Goal: Task Accomplishment & Management: Use online tool/utility

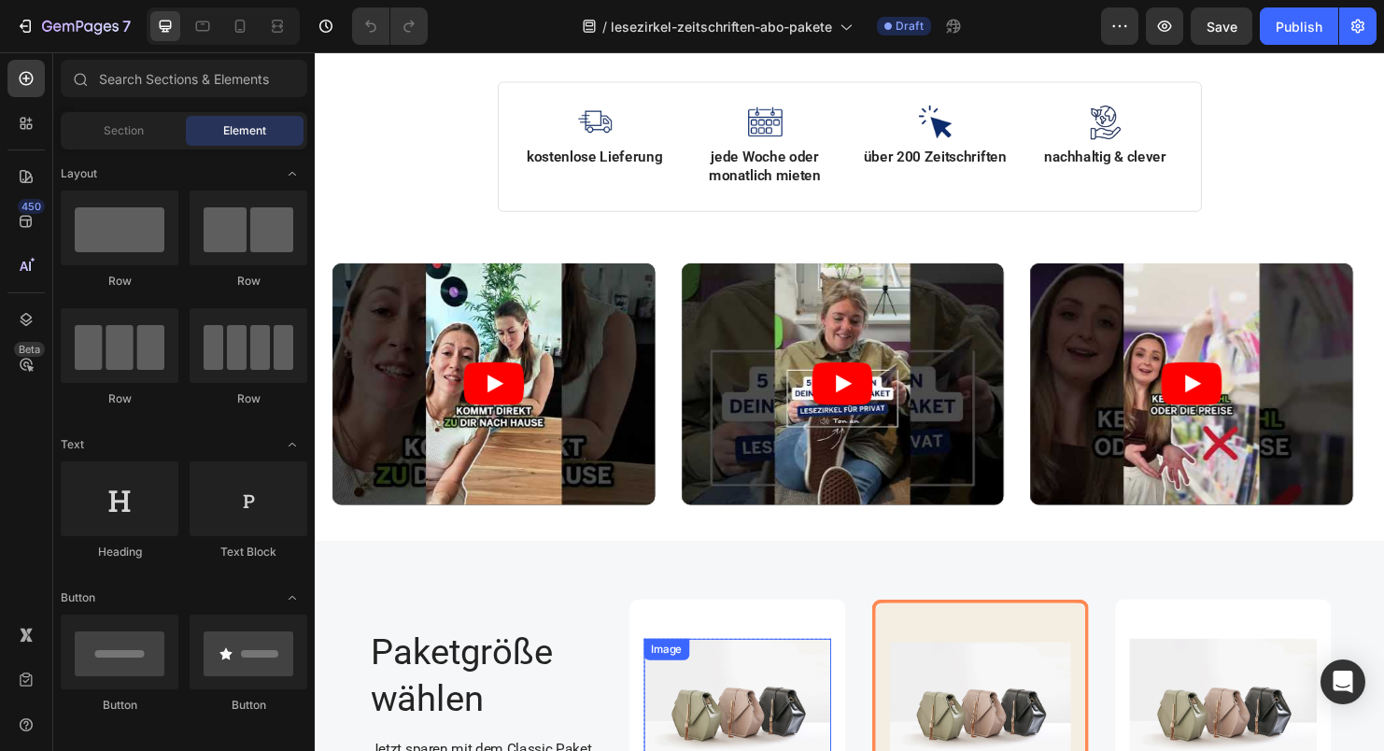
scroll to position [754, 0]
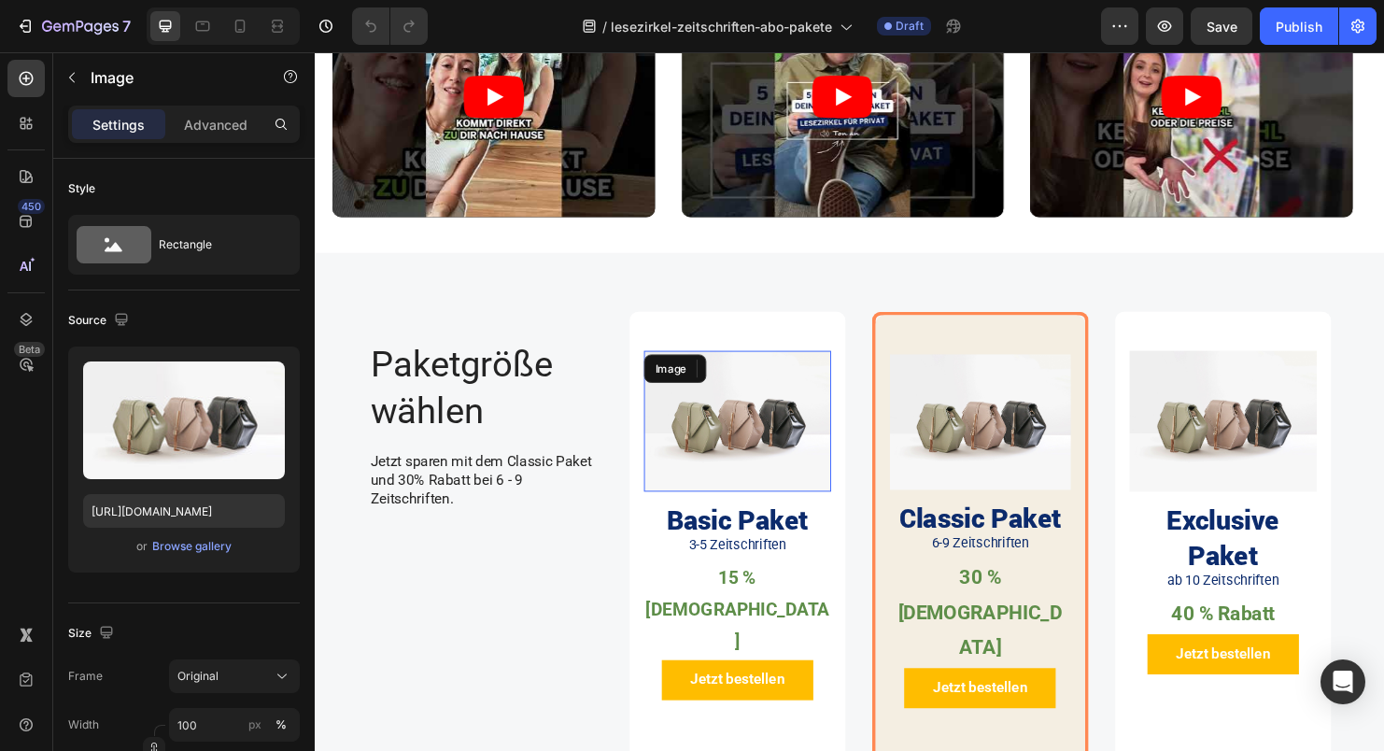
click at [803, 433] on img at bounding box center [758, 439] width 197 height 148
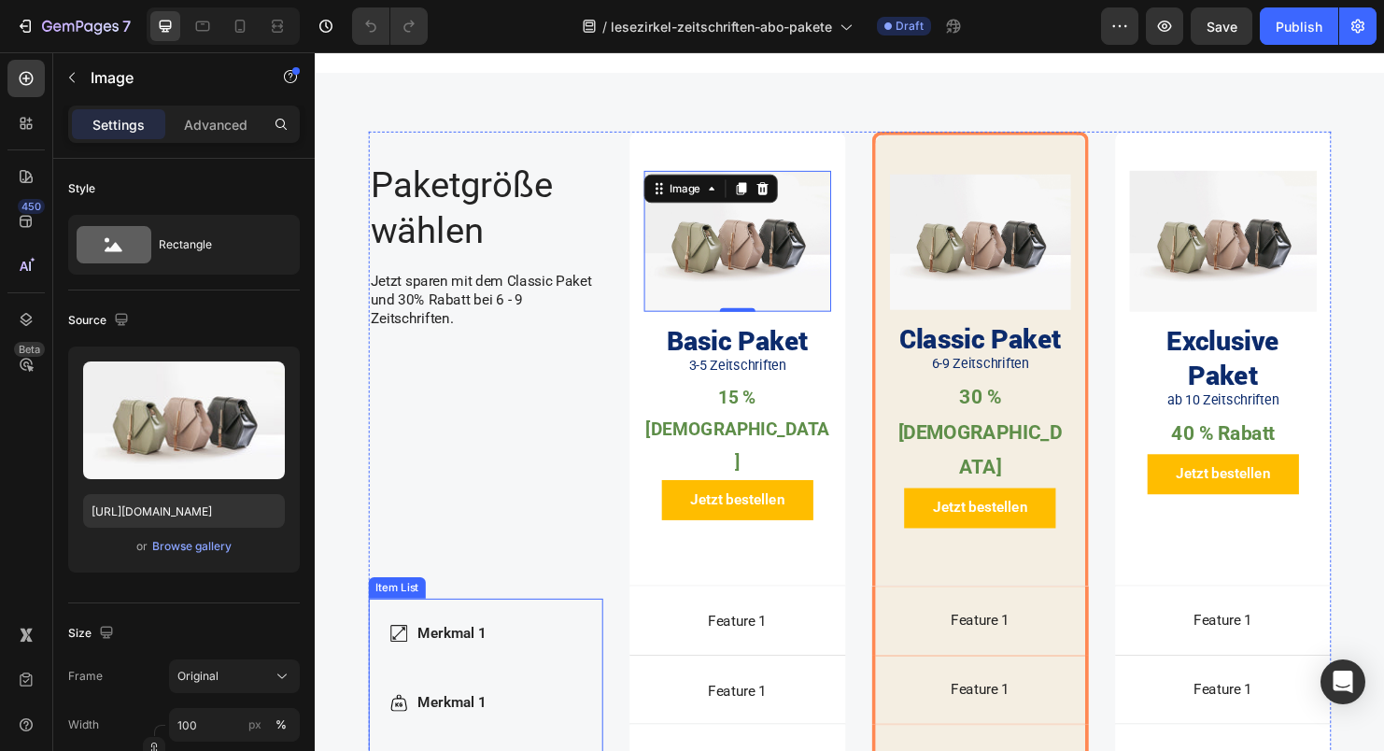
scroll to position [967, 0]
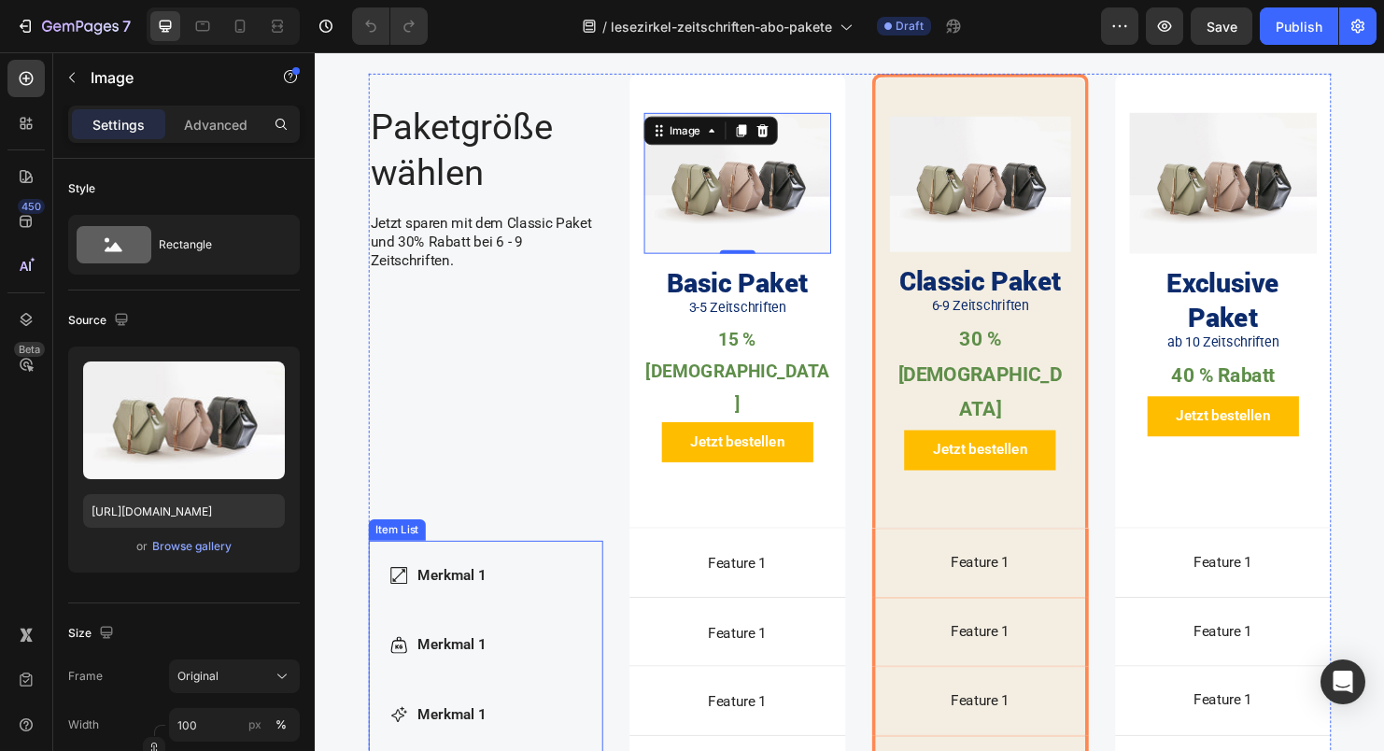
click at [602, 564] on div "Merkmal 1 Merkmal 1 Merkmal 1 Merkmal 1 Merkmal 1" at bounding box center [494, 746] width 246 height 364
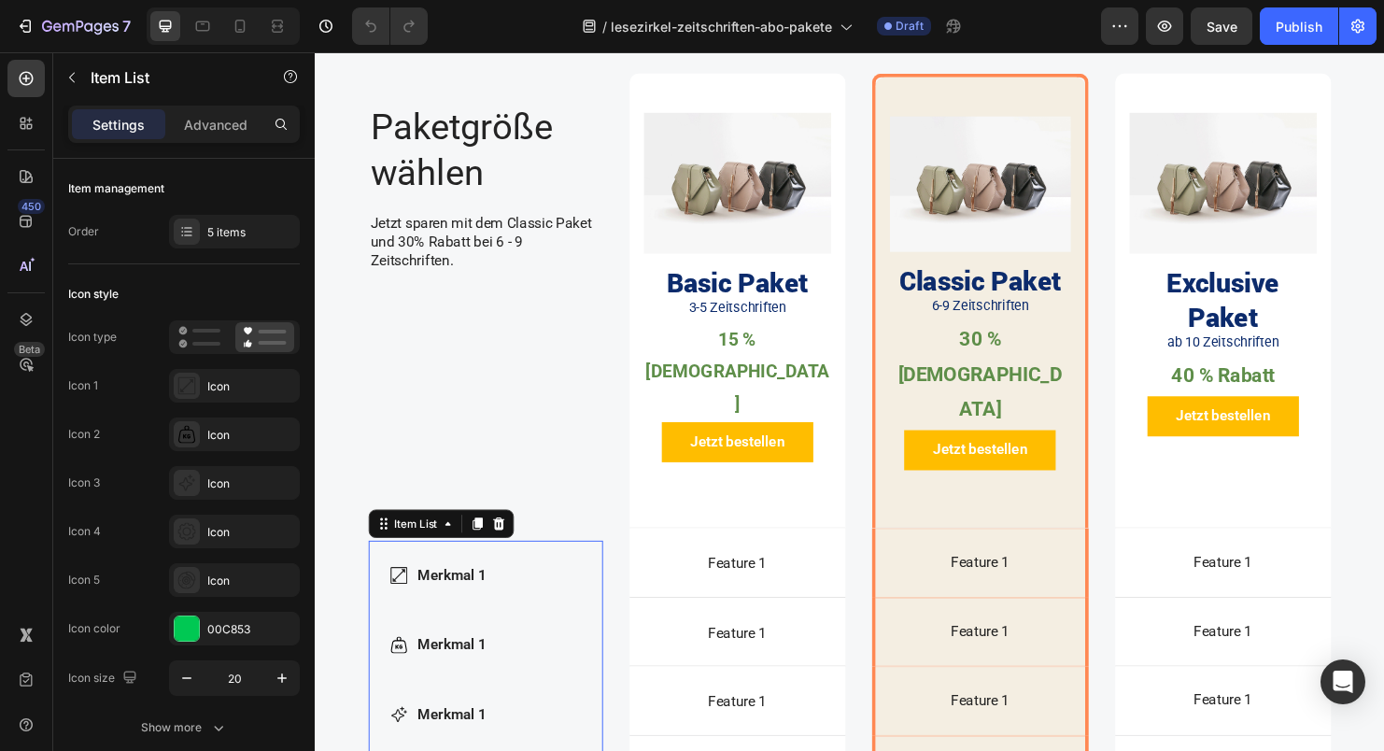
scroll to position [1040, 0]
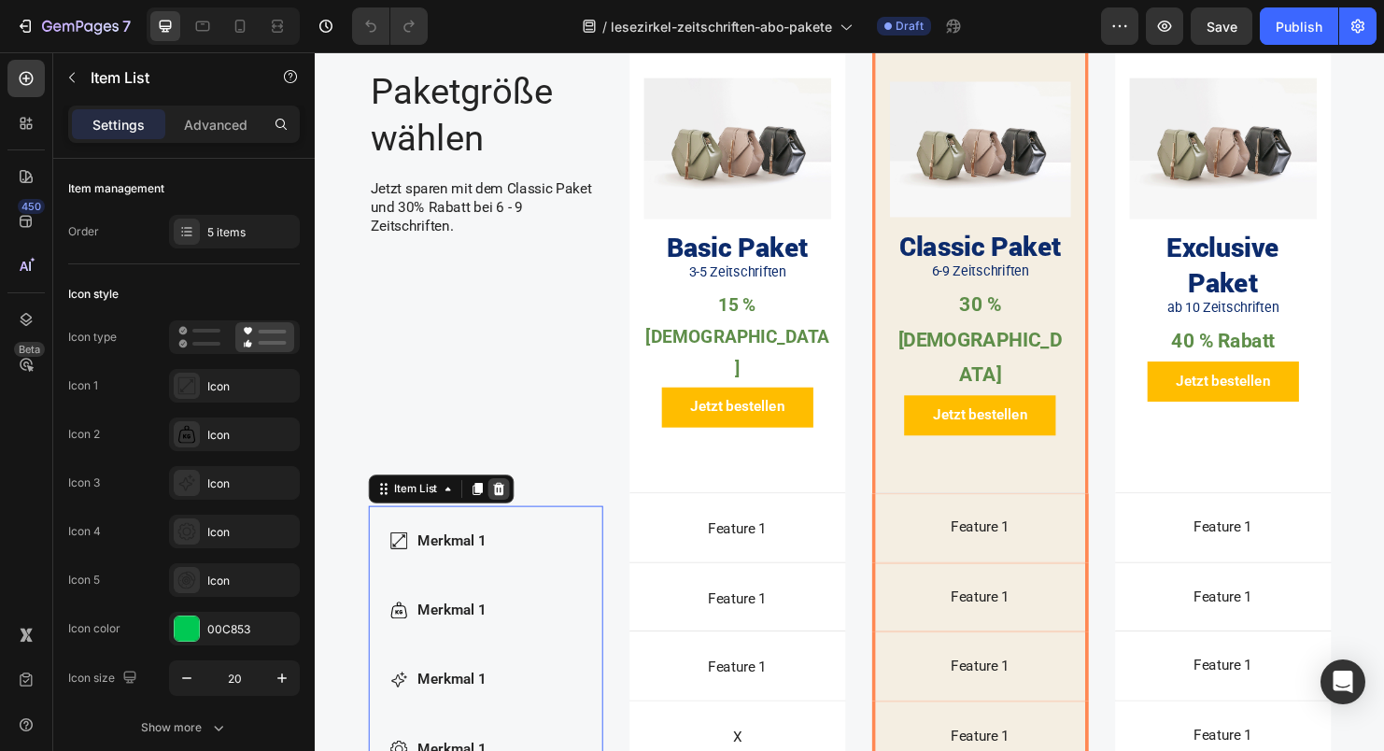
click at [506, 503] on icon at bounding box center [507, 510] width 15 height 15
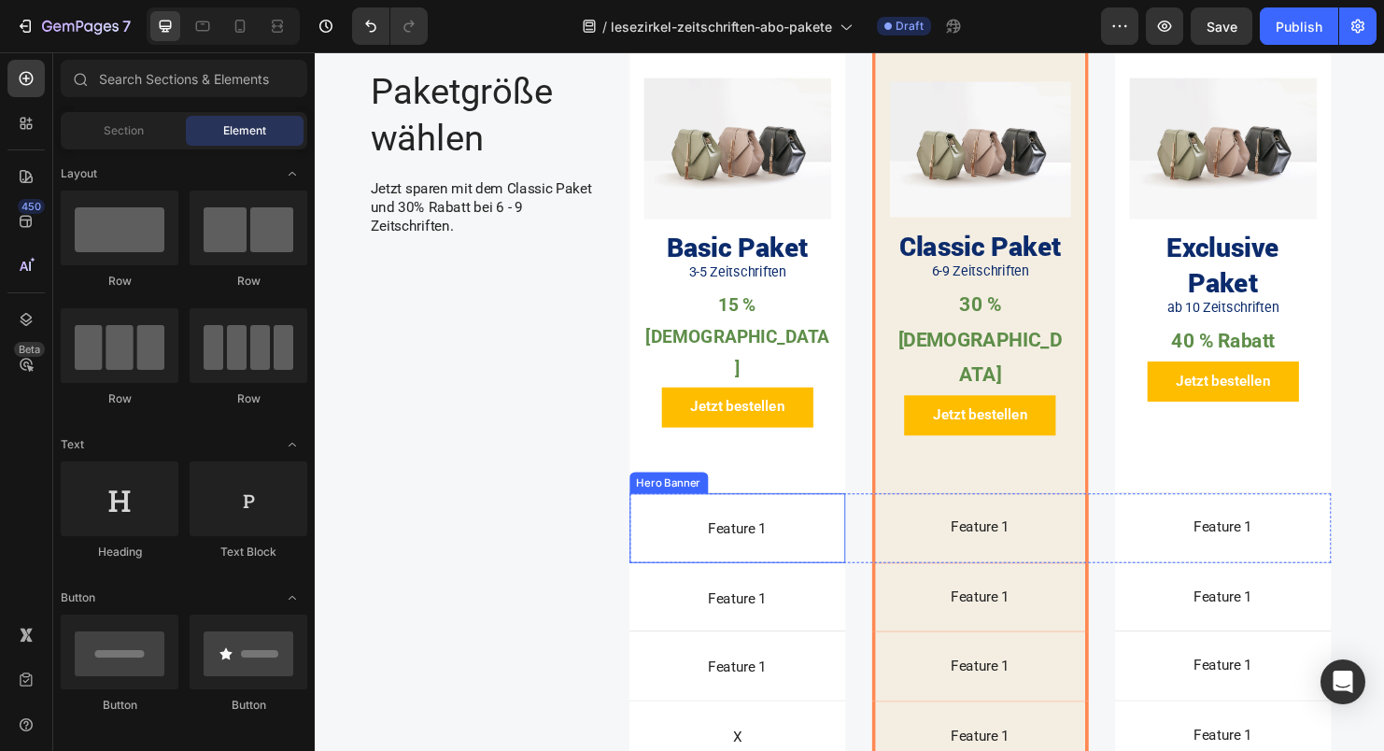
click at [778, 515] on div "Dimensions Item List Feature 1 Text Block" at bounding box center [758, 551] width 227 height 72
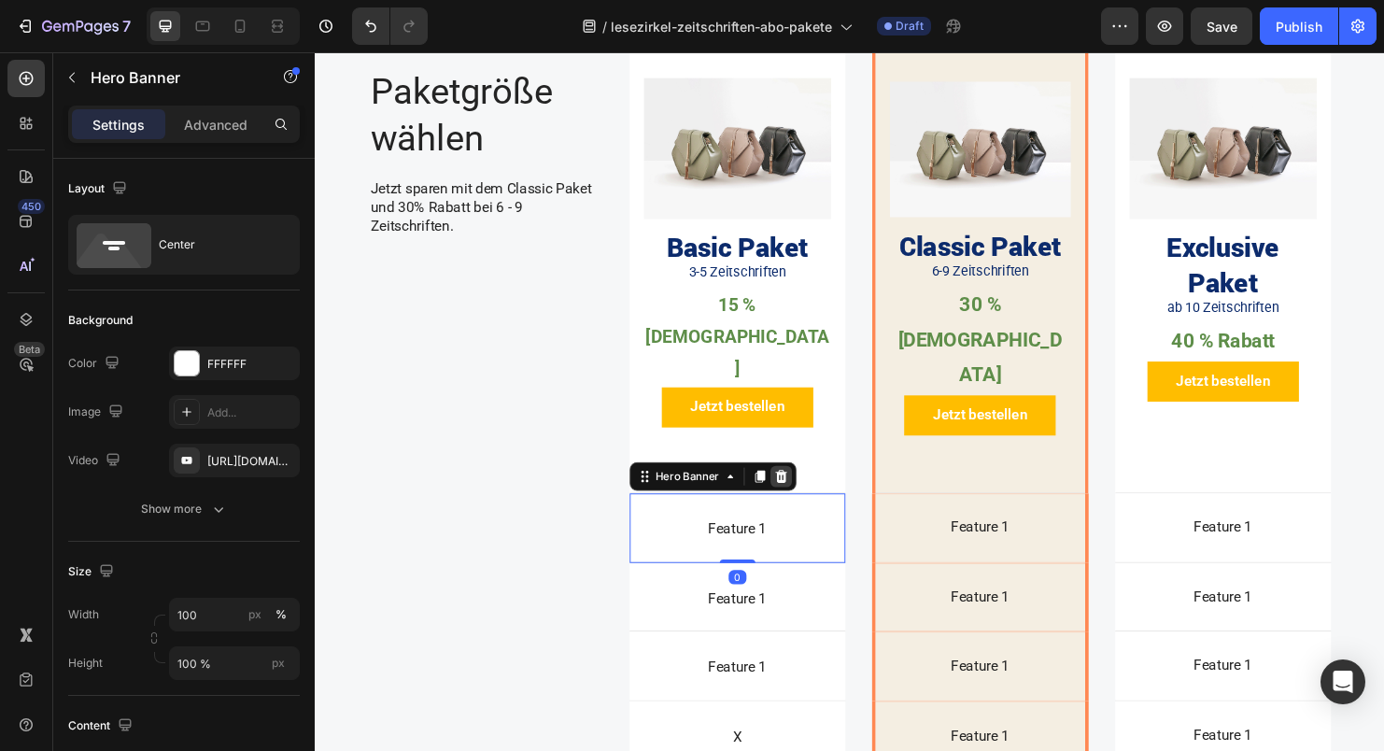
click at [797, 490] on icon at bounding box center [803, 496] width 12 height 13
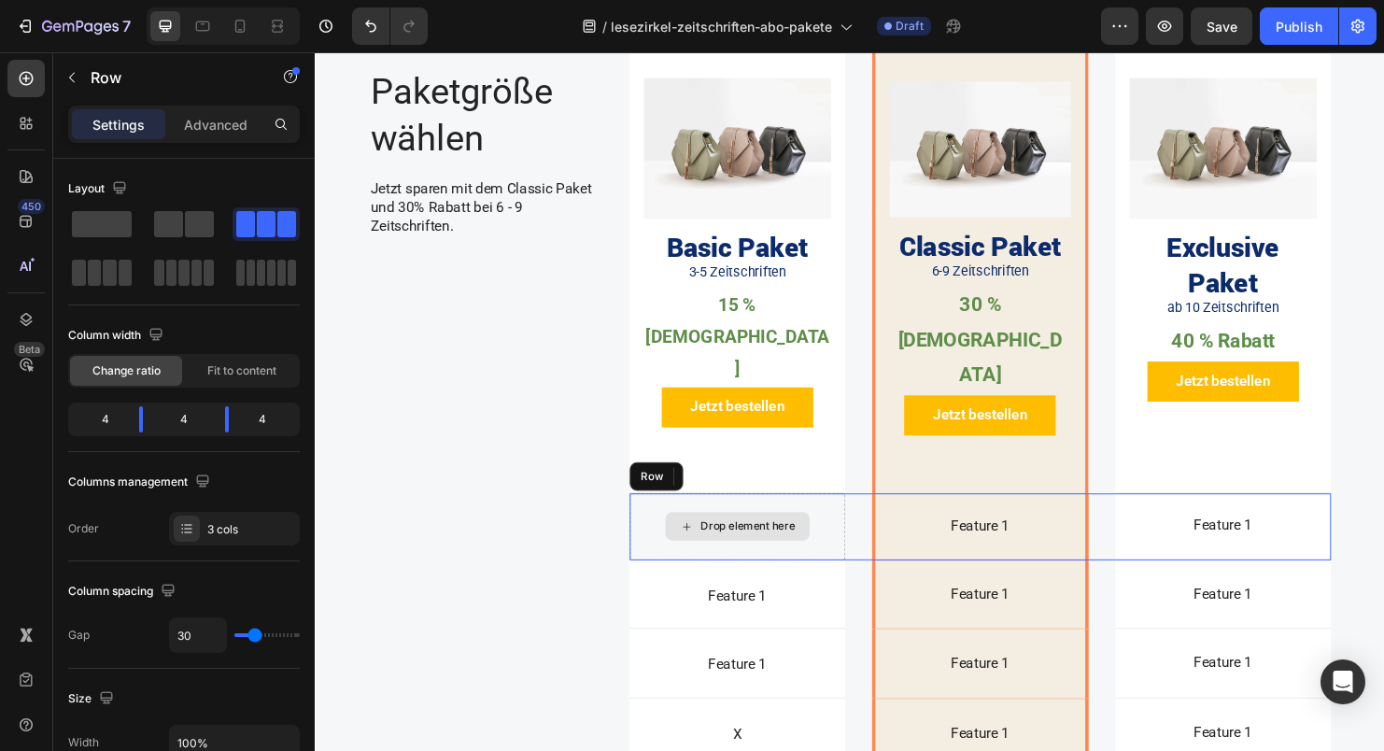
click at [817, 515] on div "Drop element here" at bounding box center [758, 550] width 227 height 70
drag, startPoint x: 750, startPoint y: 418, endPoint x: 750, endPoint y: 433, distance: 14.9
click at [752, 489] on icon at bounding box center [759, 496] width 15 height 15
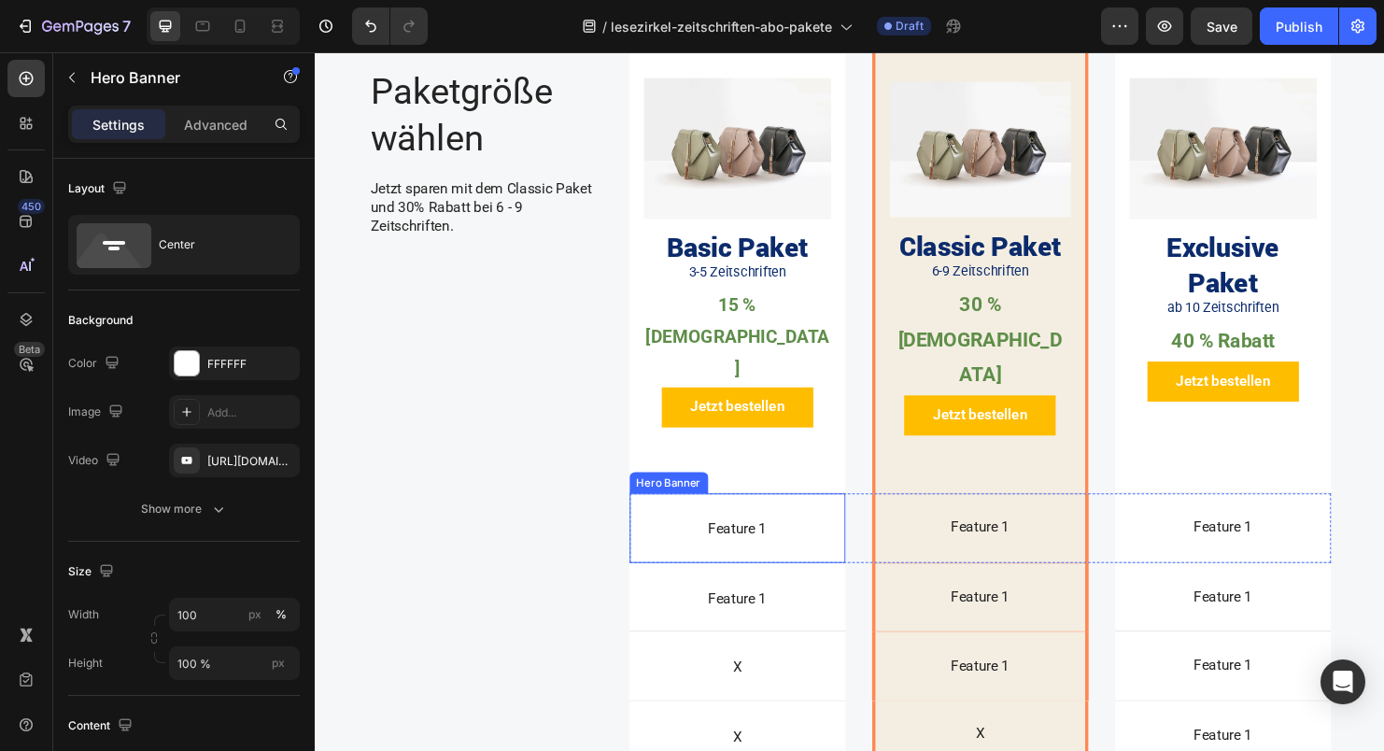
click at [749, 515] on div "Weight Item List Feature 1 Text Block" at bounding box center [758, 551] width 227 height 72
click at [874, 515] on div "Weight Item List Feature 1 Text Block Hero Banner 0 Feature 1 Text Block Hero B…" at bounding box center [1013, 551] width 736 height 73
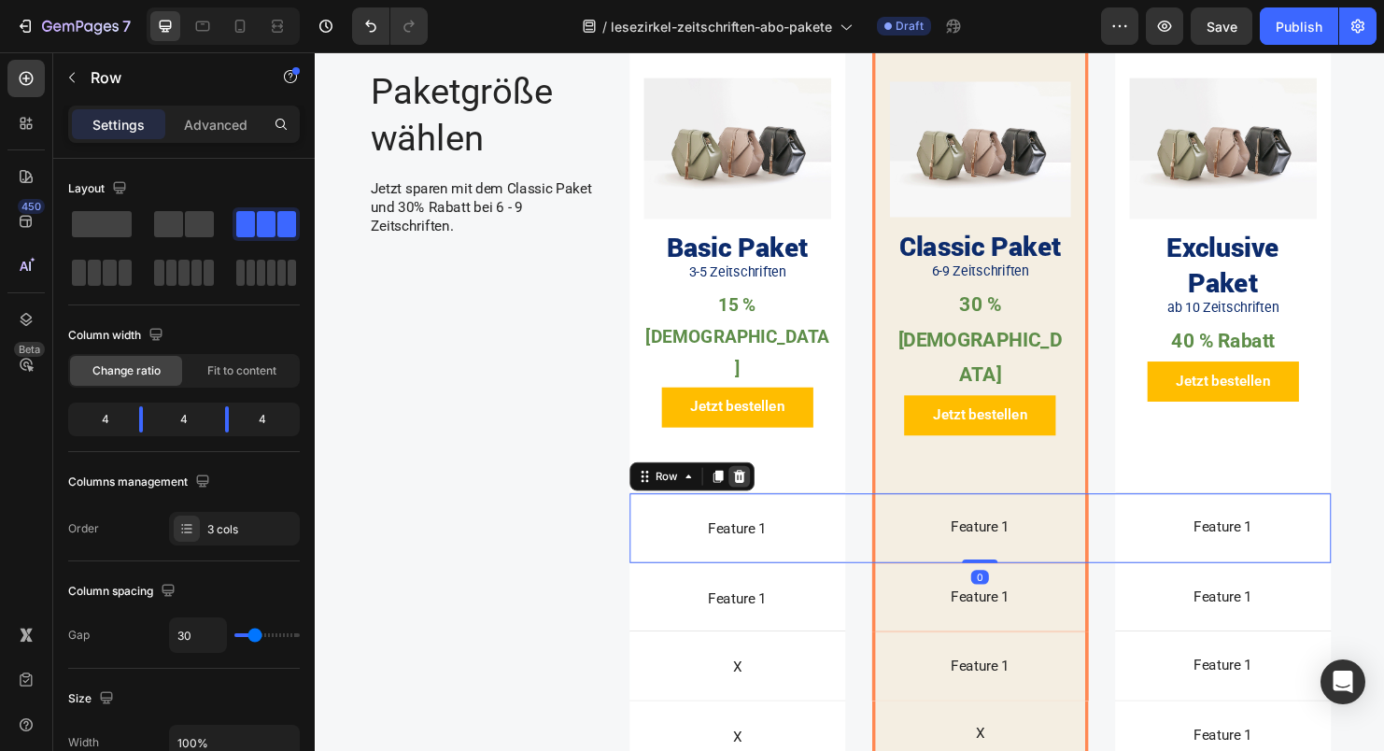
click at [753, 490] on icon at bounding box center [759, 496] width 12 height 13
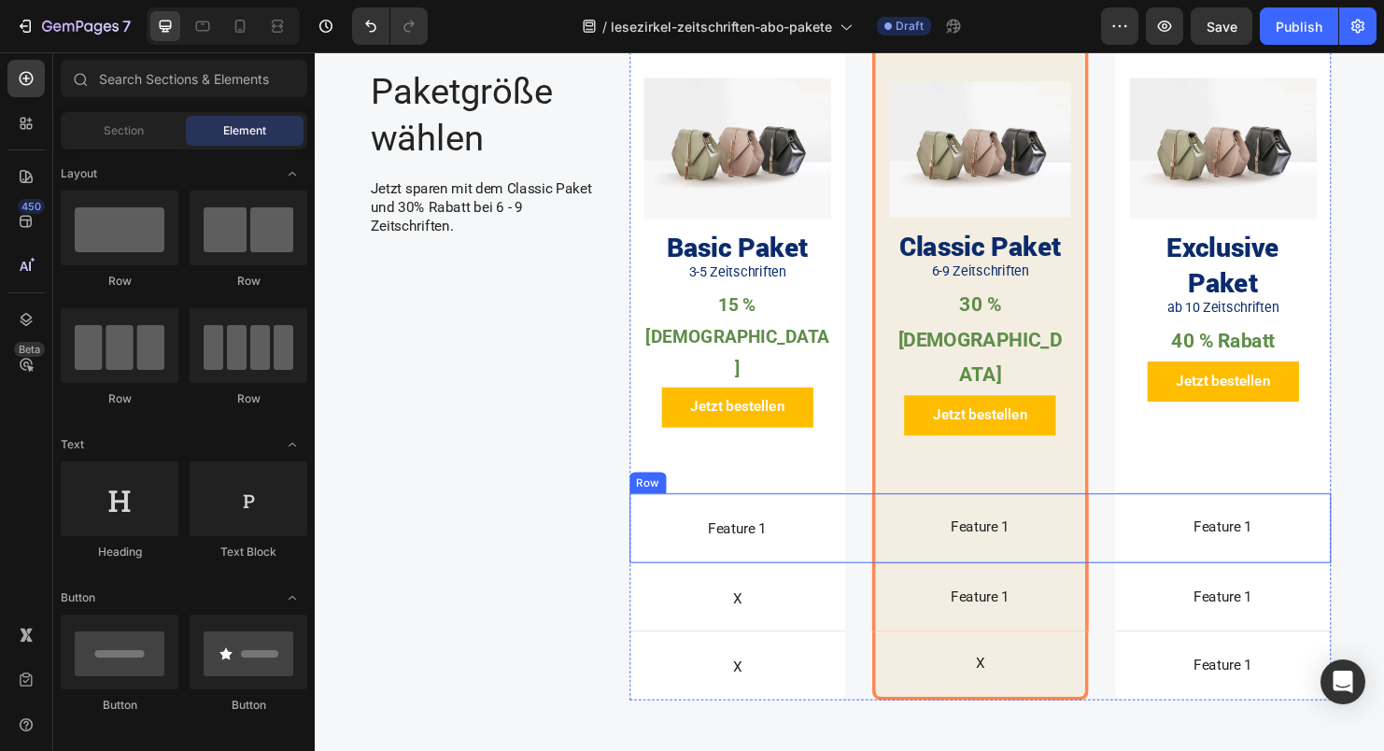
click at [869, 515] on div "Highlight Item List Feature 1 Text Block Hero Banner Feature 1 Text Block Hero …" at bounding box center [1013, 551] width 736 height 73
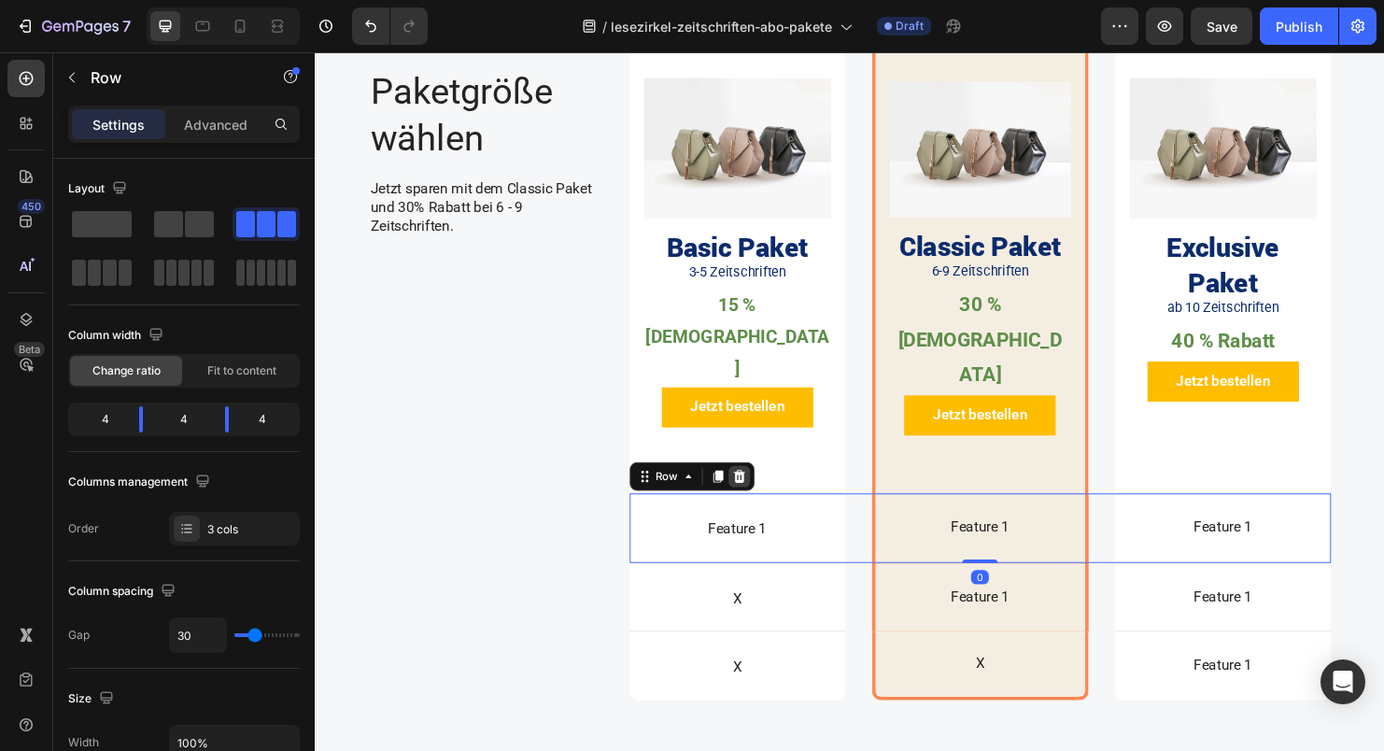
click at [754, 489] on icon at bounding box center [759, 496] width 15 height 15
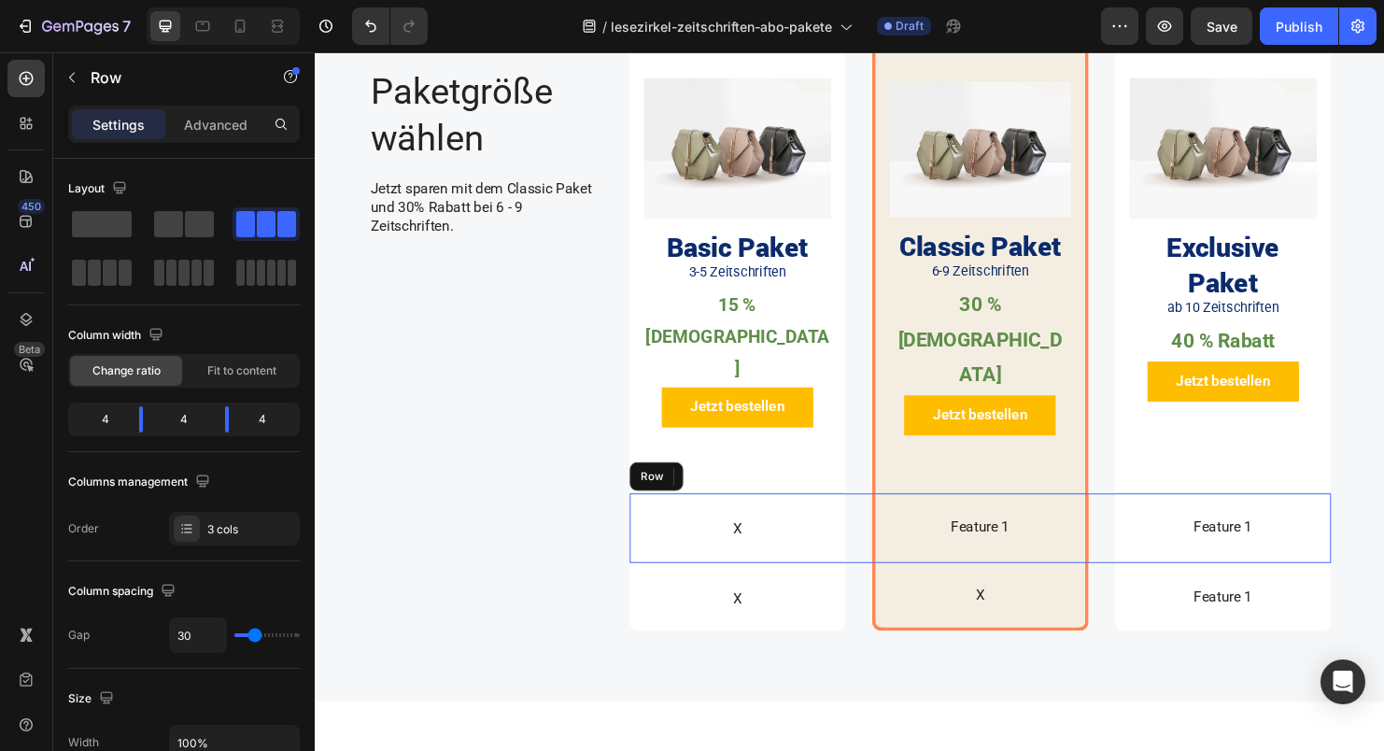
click at [879, 515] on div "Gears Item List X Text Block Hero Banner Feature 1 Text Block Hero Banner Featu…" at bounding box center [1013, 551] width 736 height 73
click at [753, 490] on icon at bounding box center [759, 496] width 12 height 13
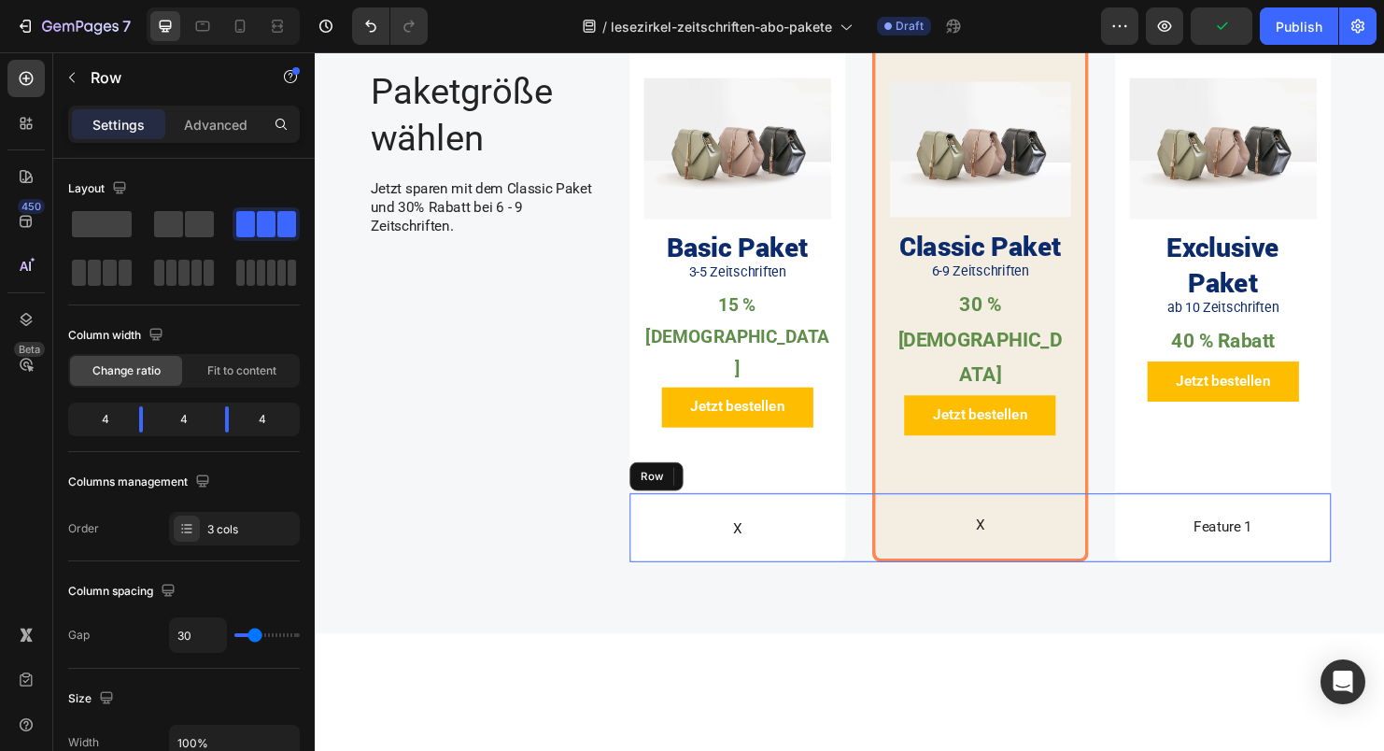
click at [880, 515] on div "Brakes Item List X Text Block Hero Banner X Text Block Hero Banner Feature 1 Te…" at bounding box center [1013, 551] width 736 height 72
click at [759, 489] on icon at bounding box center [759, 496] width 15 height 15
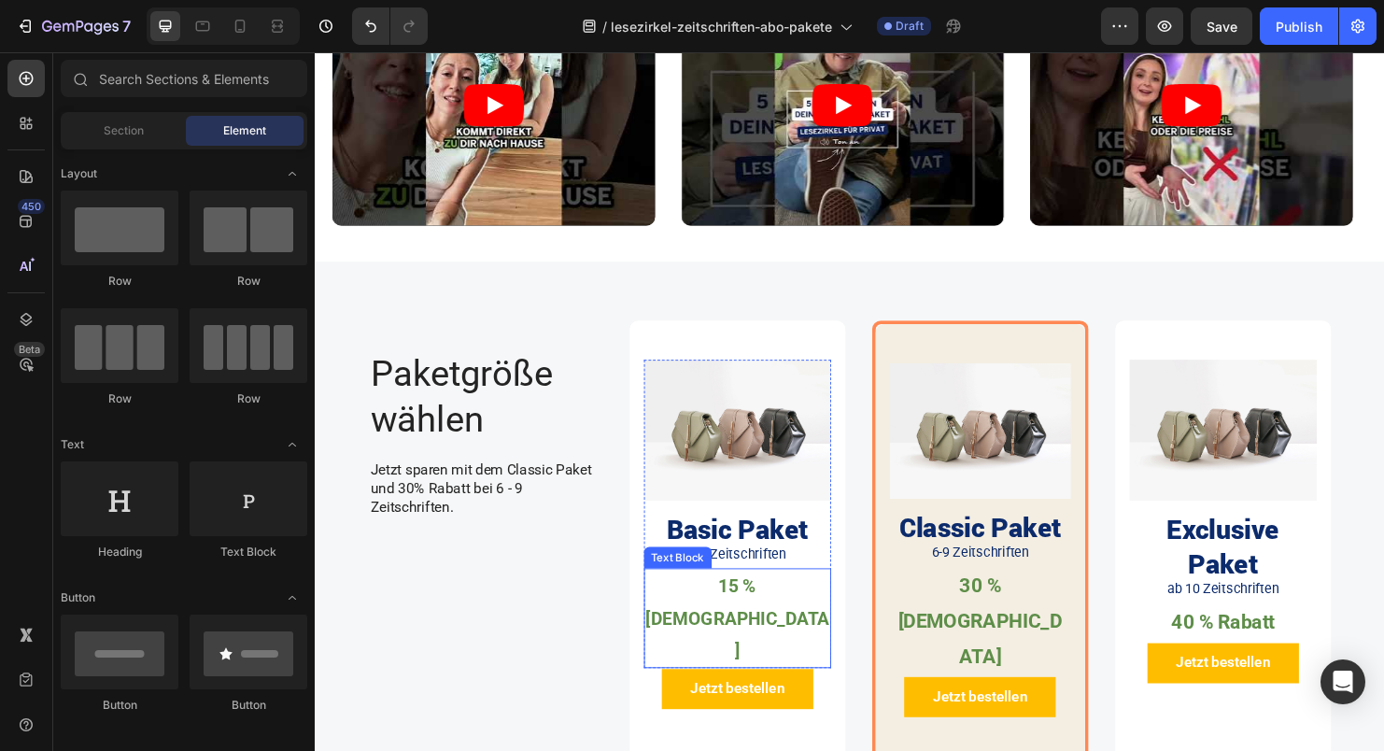
scroll to position [838, 0]
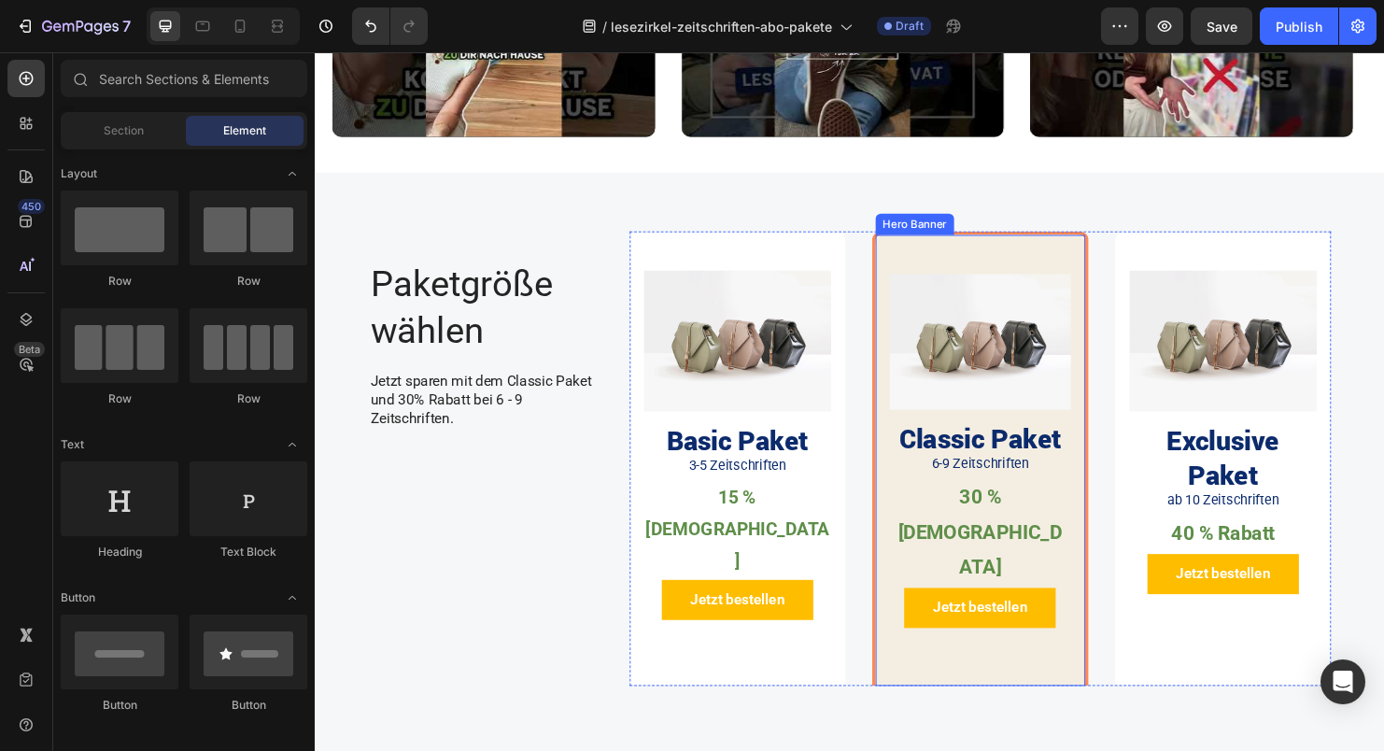
click at [971, 628] on div "Jetzt bestellen Button" at bounding box center [1012, 660] width 190 height 65
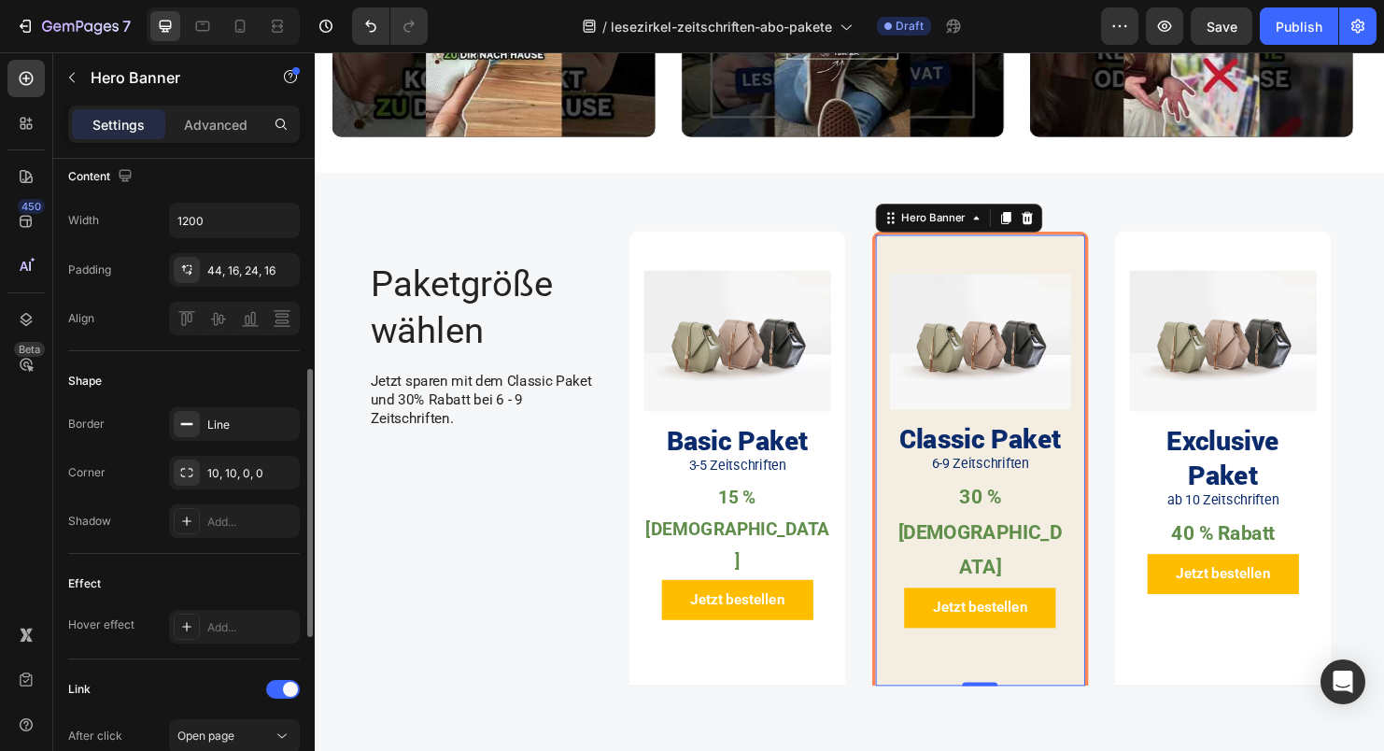
scroll to position [537, 0]
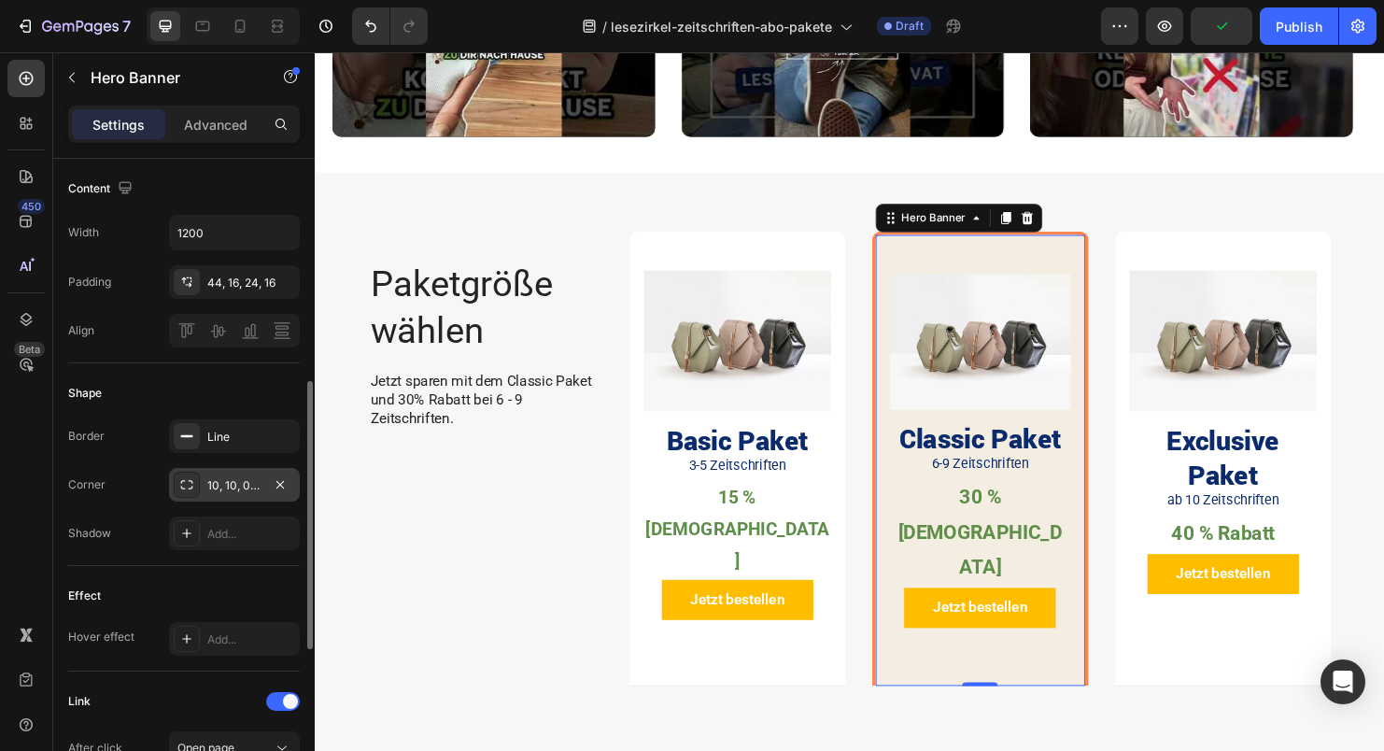
click at [190, 482] on icon at bounding box center [186, 484] width 15 height 15
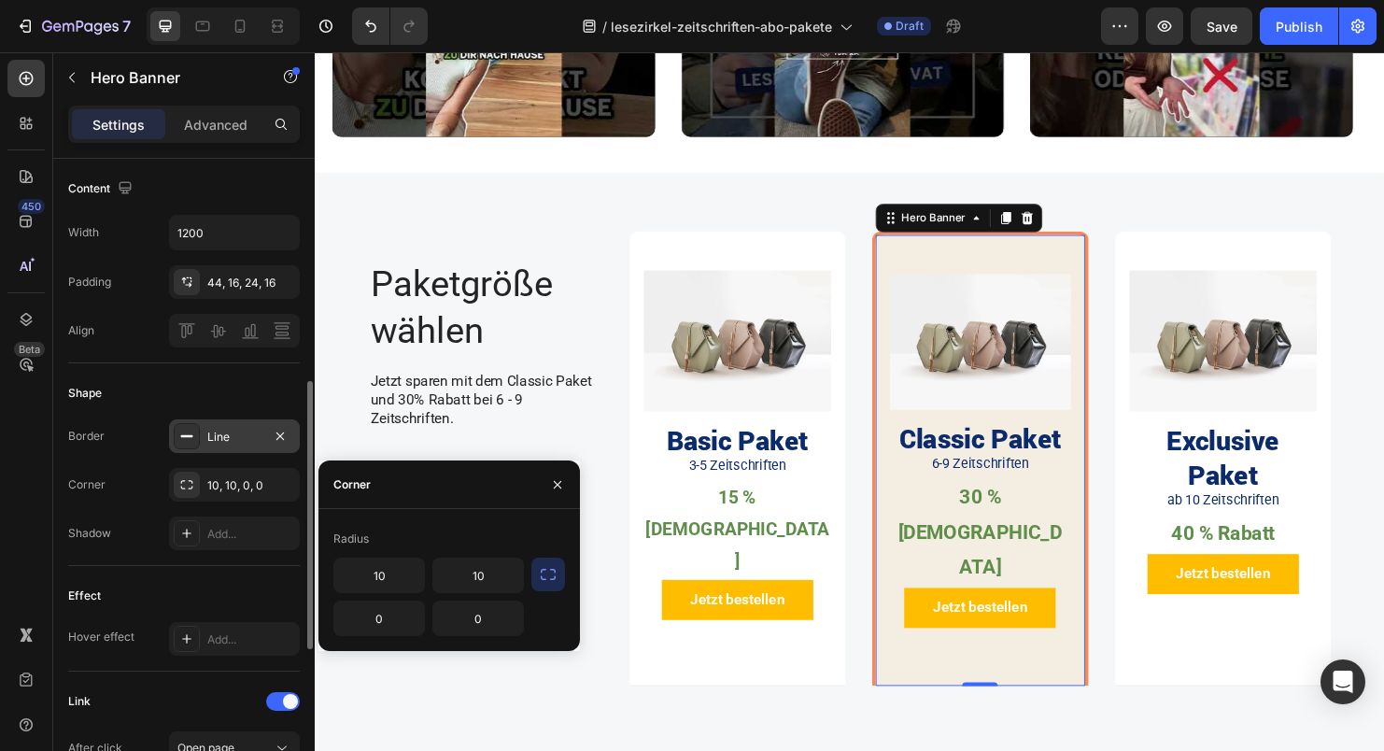
click at [180, 437] on icon at bounding box center [186, 436] width 15 height 15
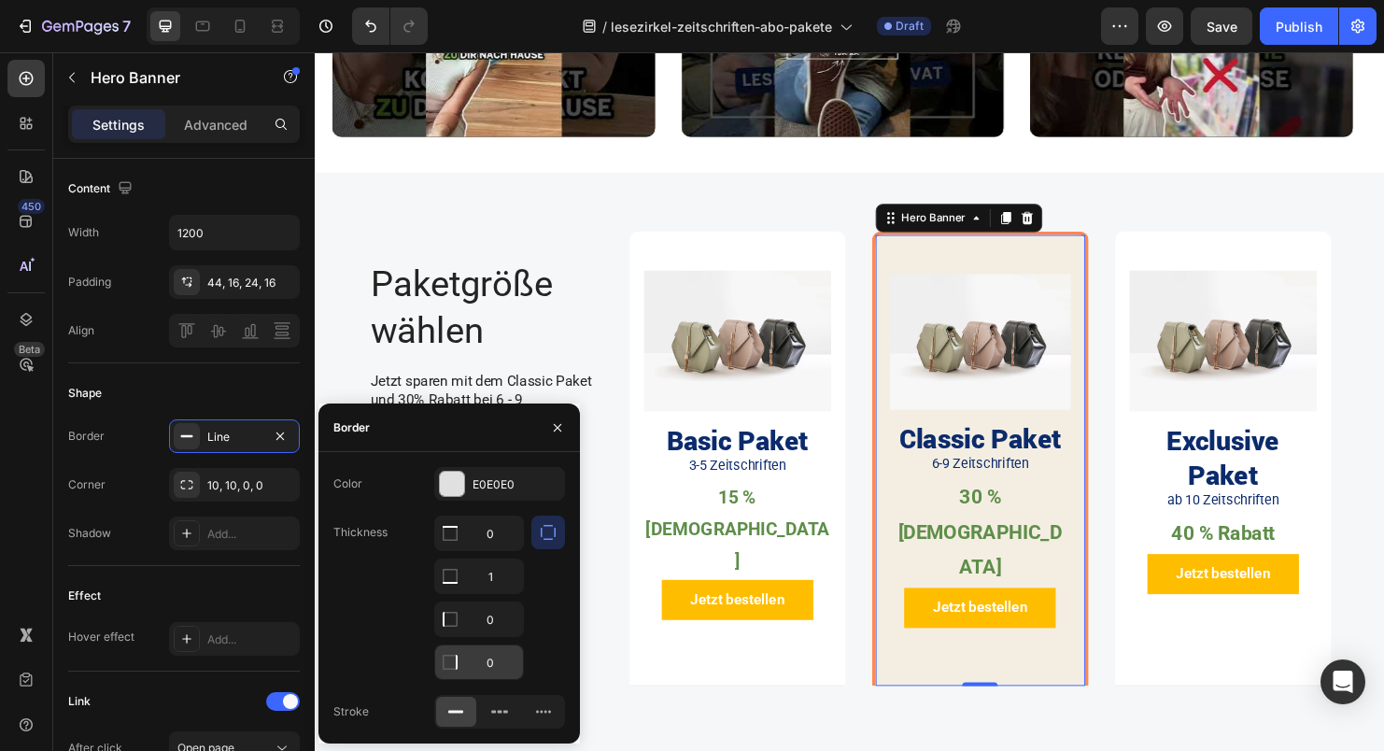
click at [478, 550] on input "0" at bounding box center [479, 534] width 88 height 34
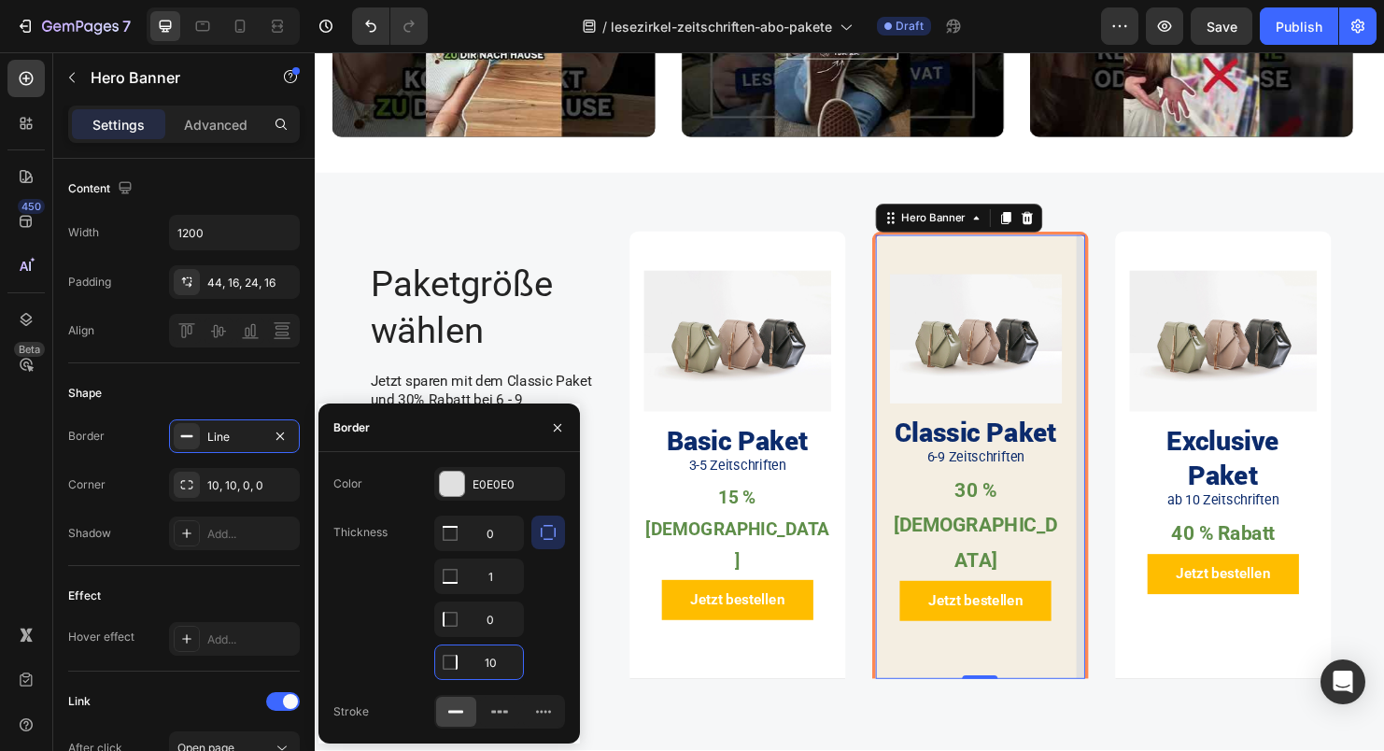
type input "1"
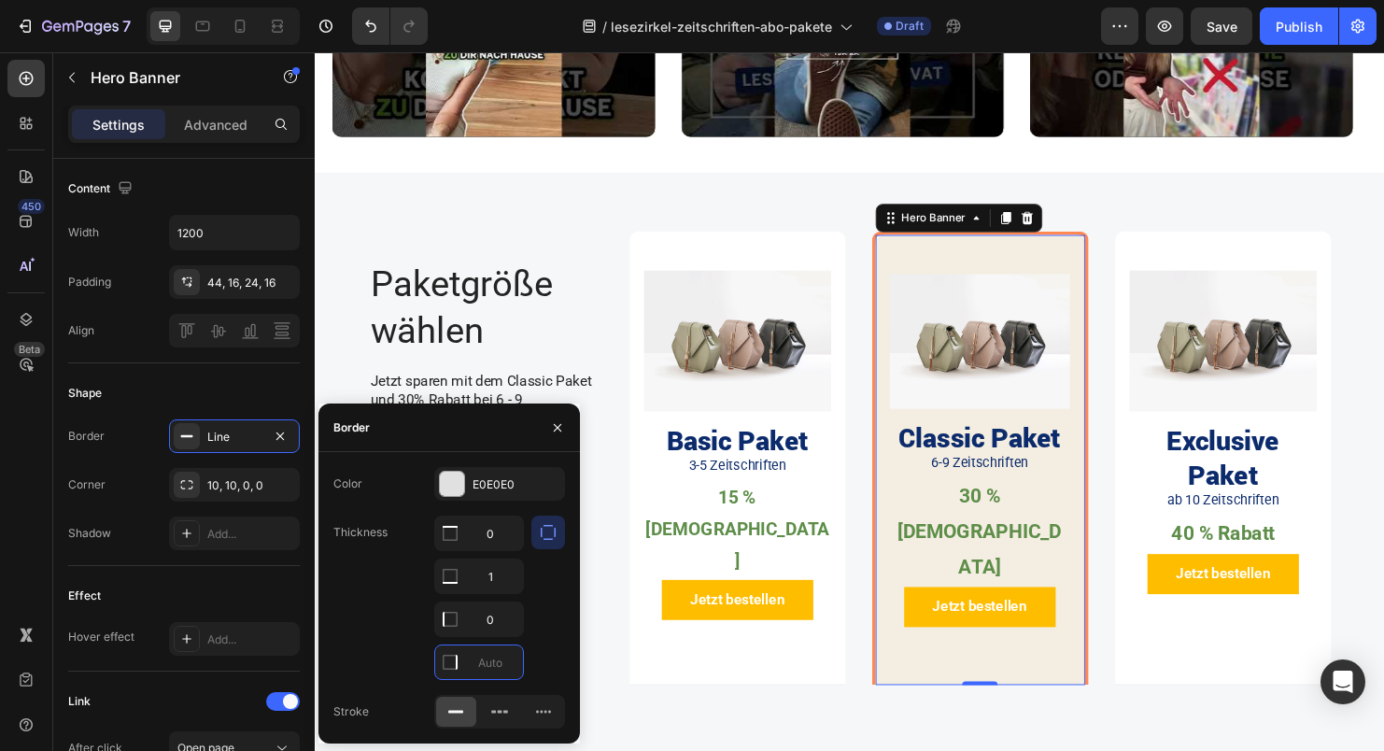
type input "0"
click at [561, 630] on div at bounding box center [549, 598] width 34 height 164
click at [961, 264] on div "Image Classic Paket Heading 6-9 Zeitschriften Text Block 30 % Rabatt Text Block…" at bounding box center [1011, 479] width 219 height 471
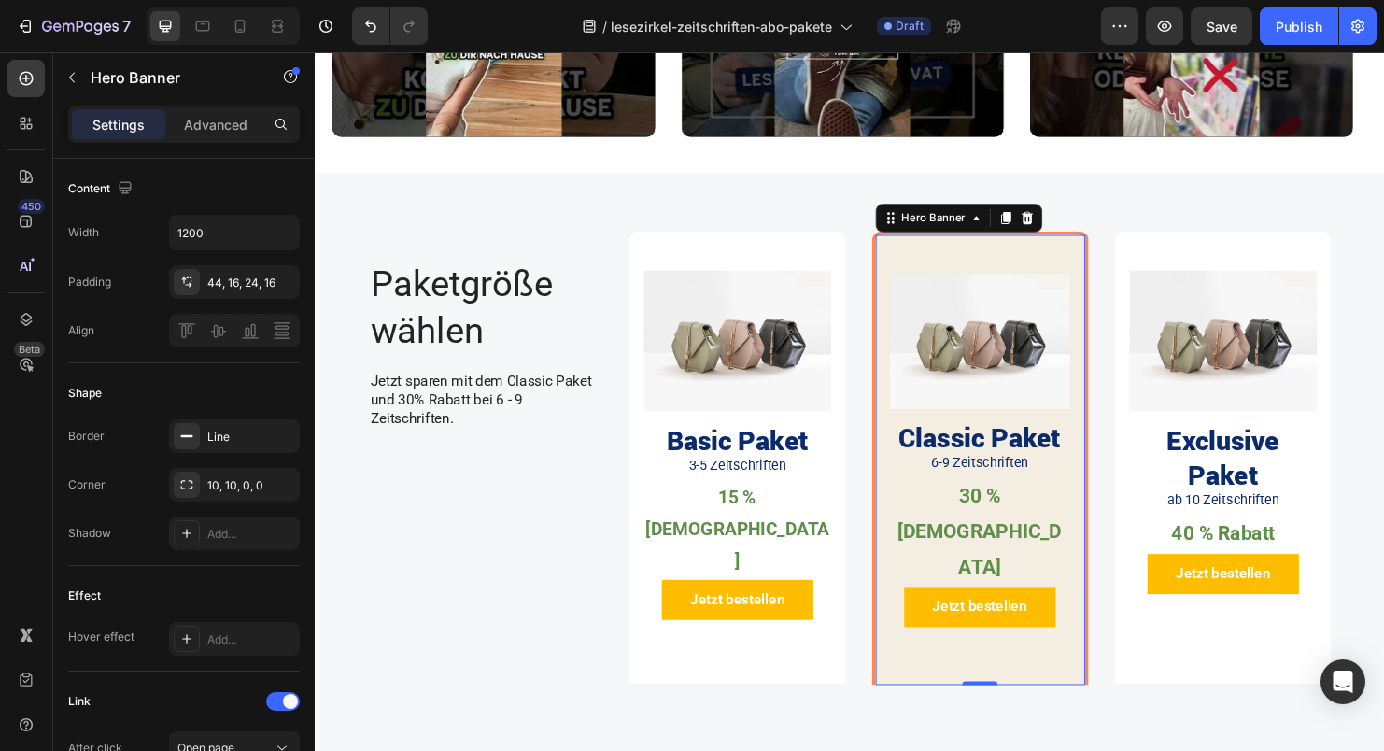
click at [902, 253] on div "Image Classic Paket Heading 6-9 Zeitschriften Text Block 30 % Rabatt Text Block…" at bounding box center [1011, 479] width 219 height 471
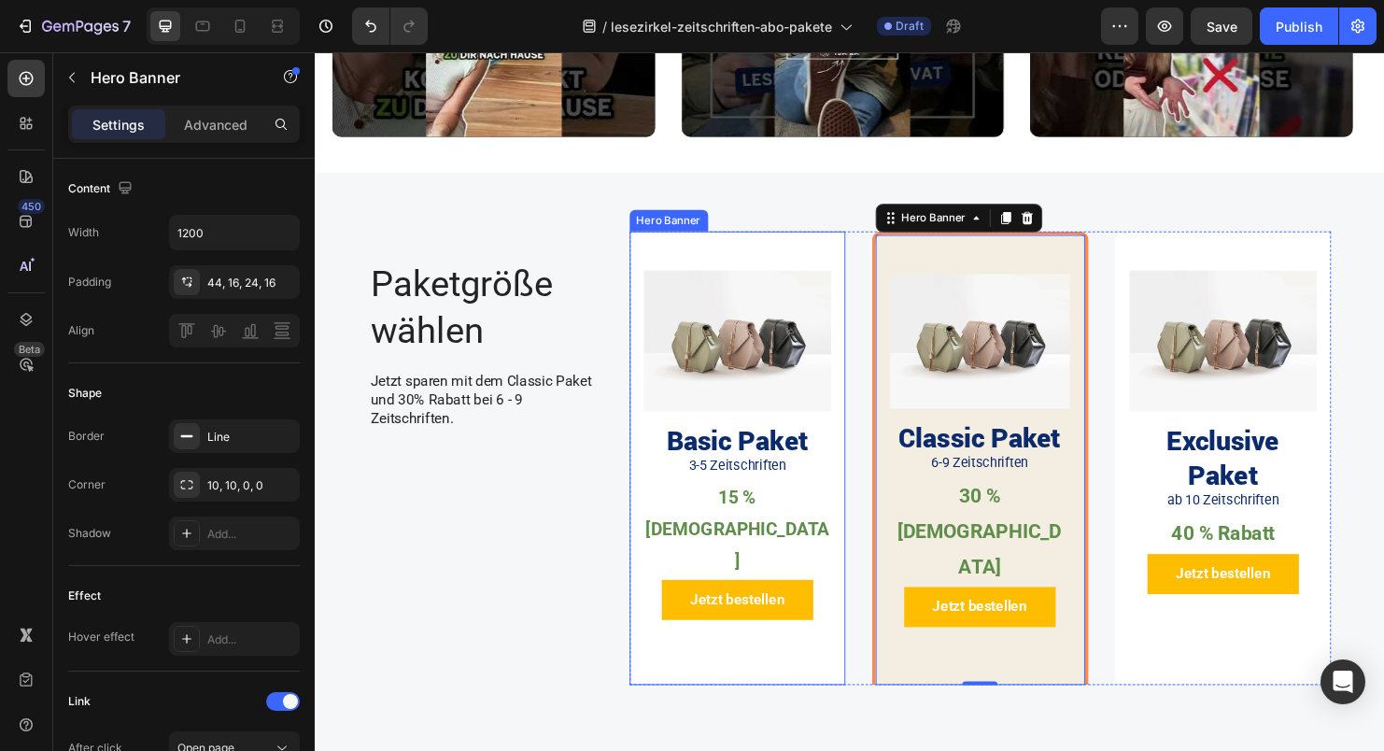
click at [852, 311] on div "Image Basic Paket Heading 3-5 Zeitschriften Text Block 15 % Rabatt Text Block P…" at bounding box center [758, 455] width 227 height 430
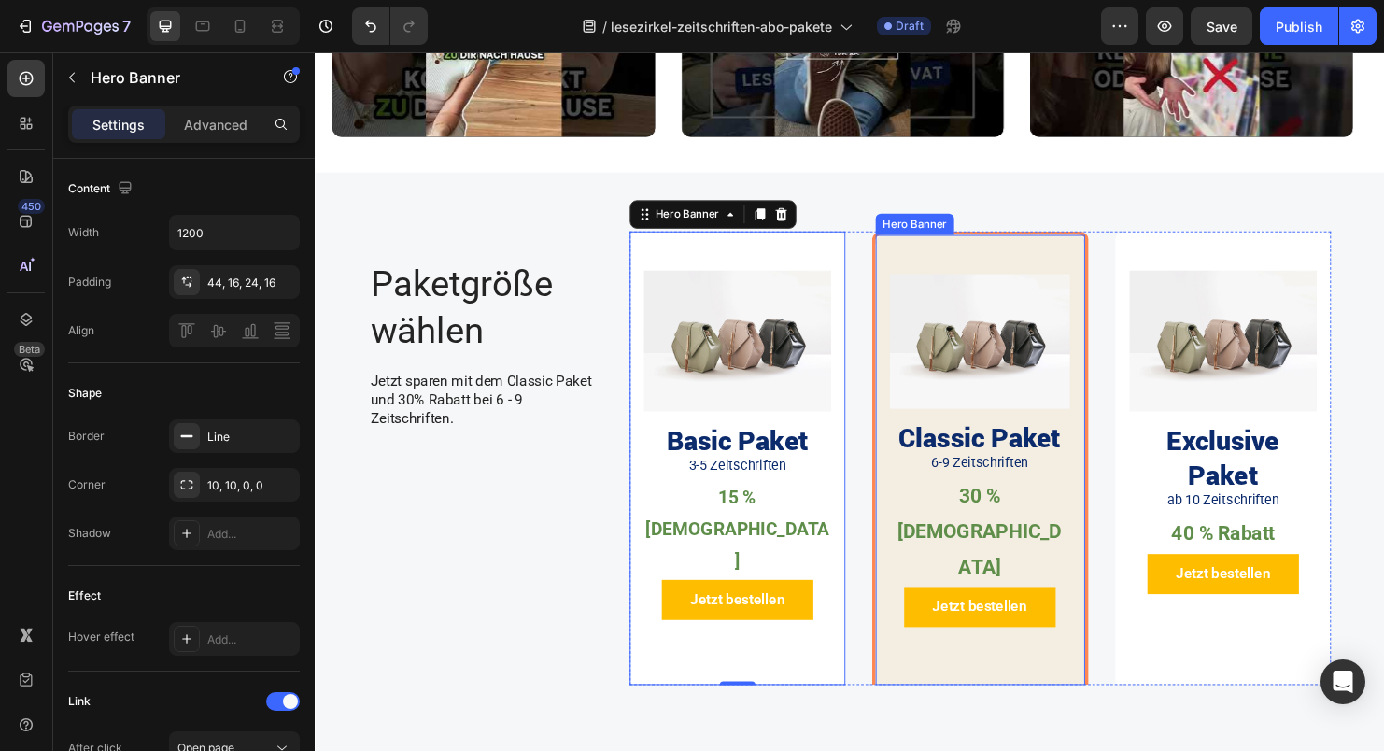
click at [958, 270] on div "Image Classic Paket Heading 6-9 Zeitschriften Text Block 30 % Rabatt Text Block…" at bounding box center [1011, 479] width 219 height 471
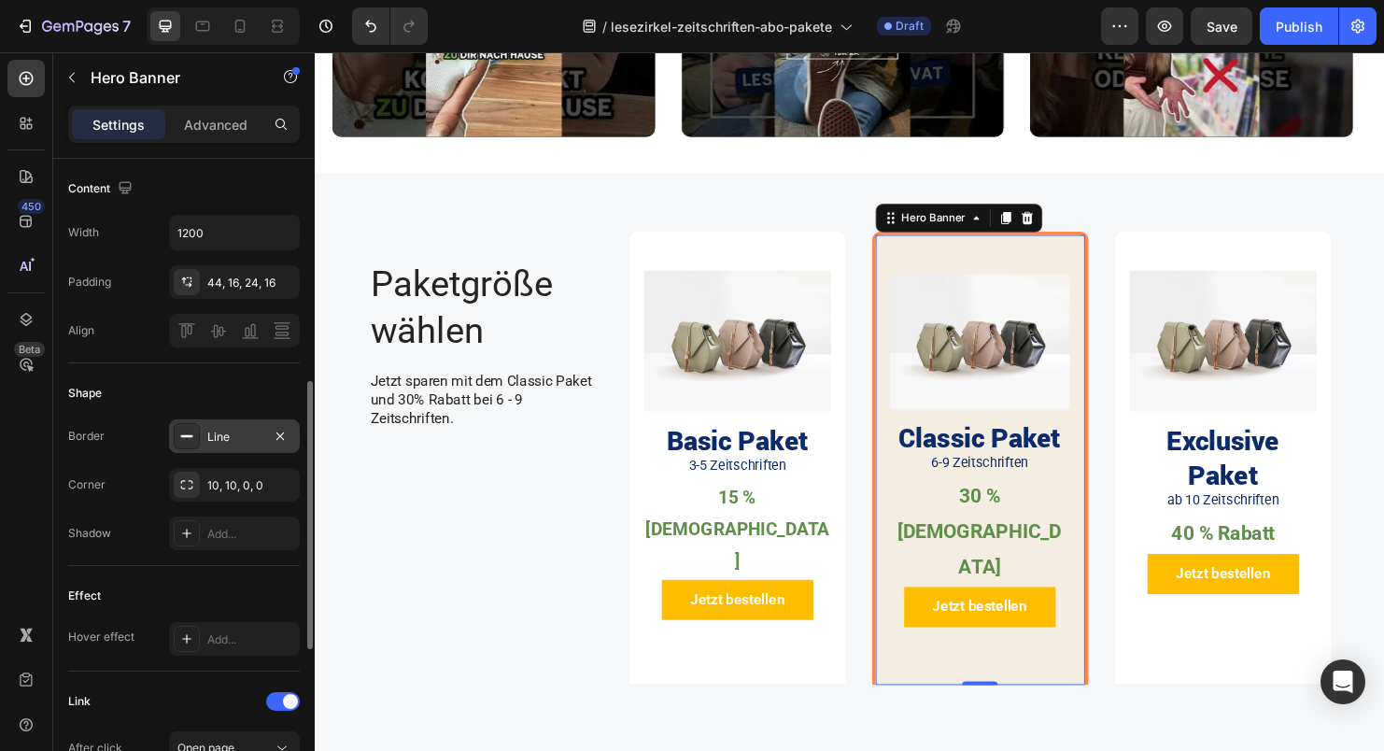
click at [185, 435] on rect at bounding box center [187, 436] width 12 height 2
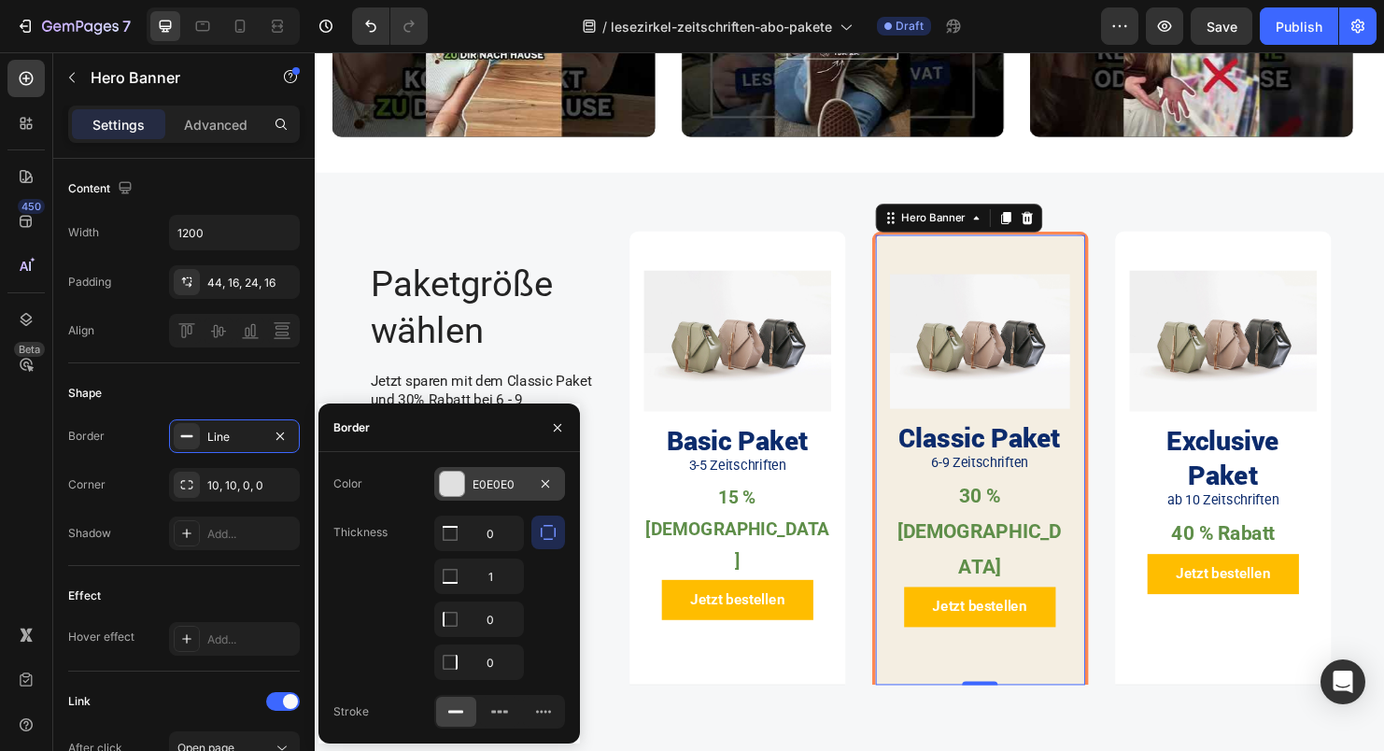
click at [448, 481] on div at bounding box center [452, 484] width 24 height 24
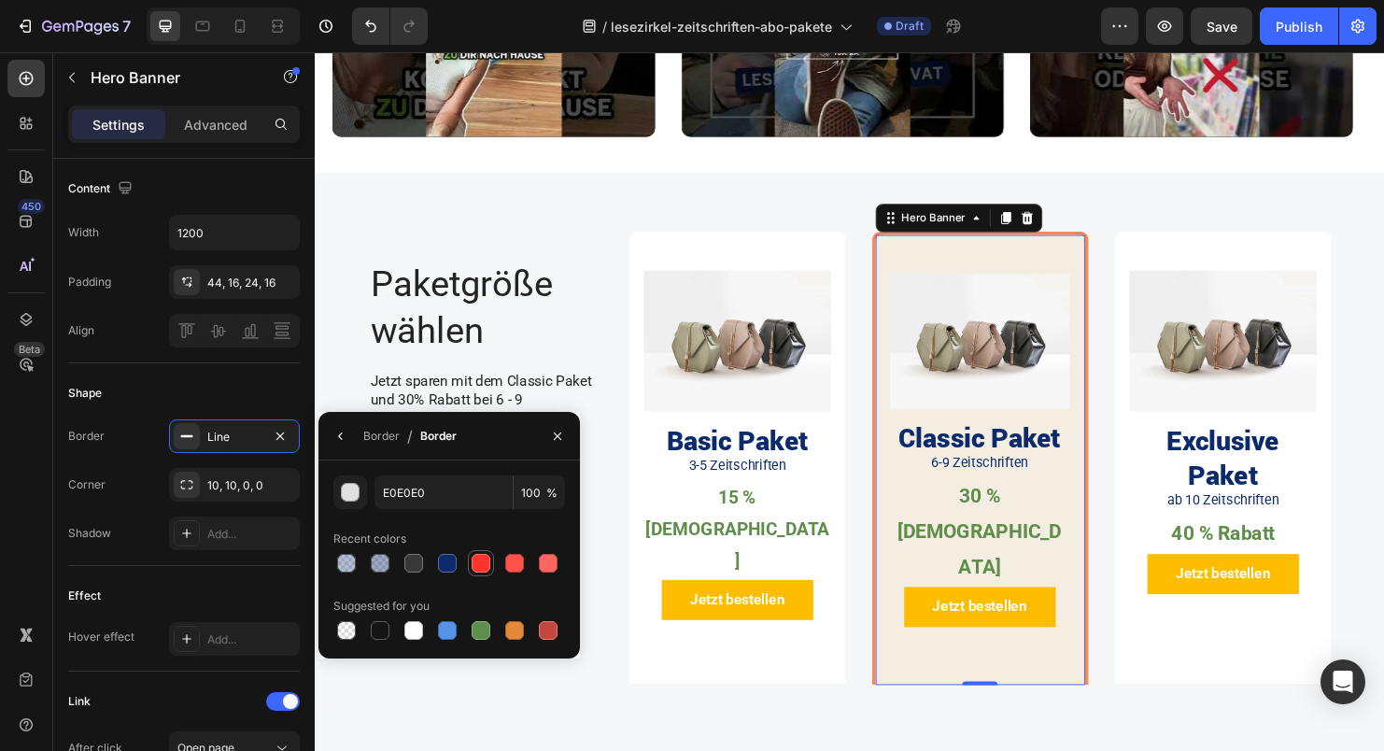
click at [477, 567] on div at bounding box center [481, 563] width 19 height 19
type input "FF352B"
click at [560, 434] on icon "button" at bounding box center [557, 436] width 15 height 15
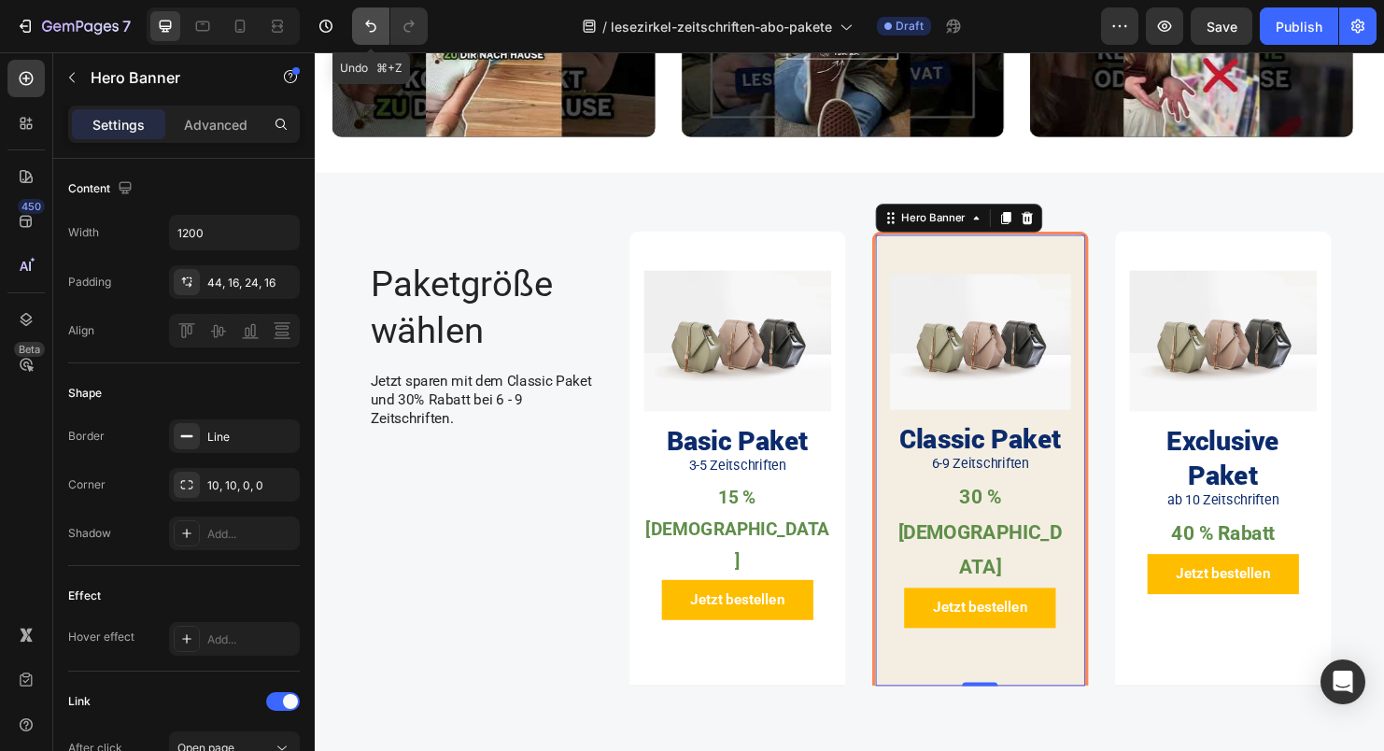
click at [365, 15] on button "Undo/Redo" at bounding box center [370, 25] width 37 height 37
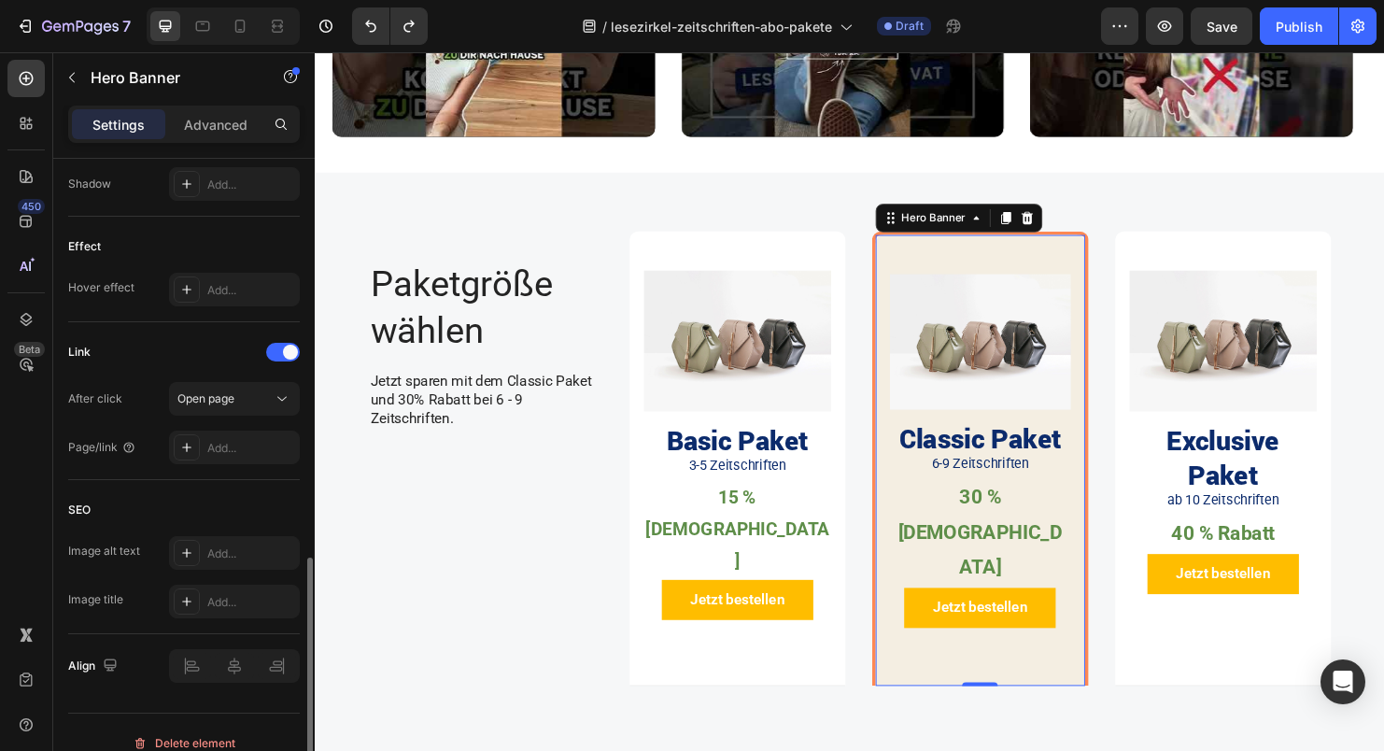
scroll to position [908, 0]
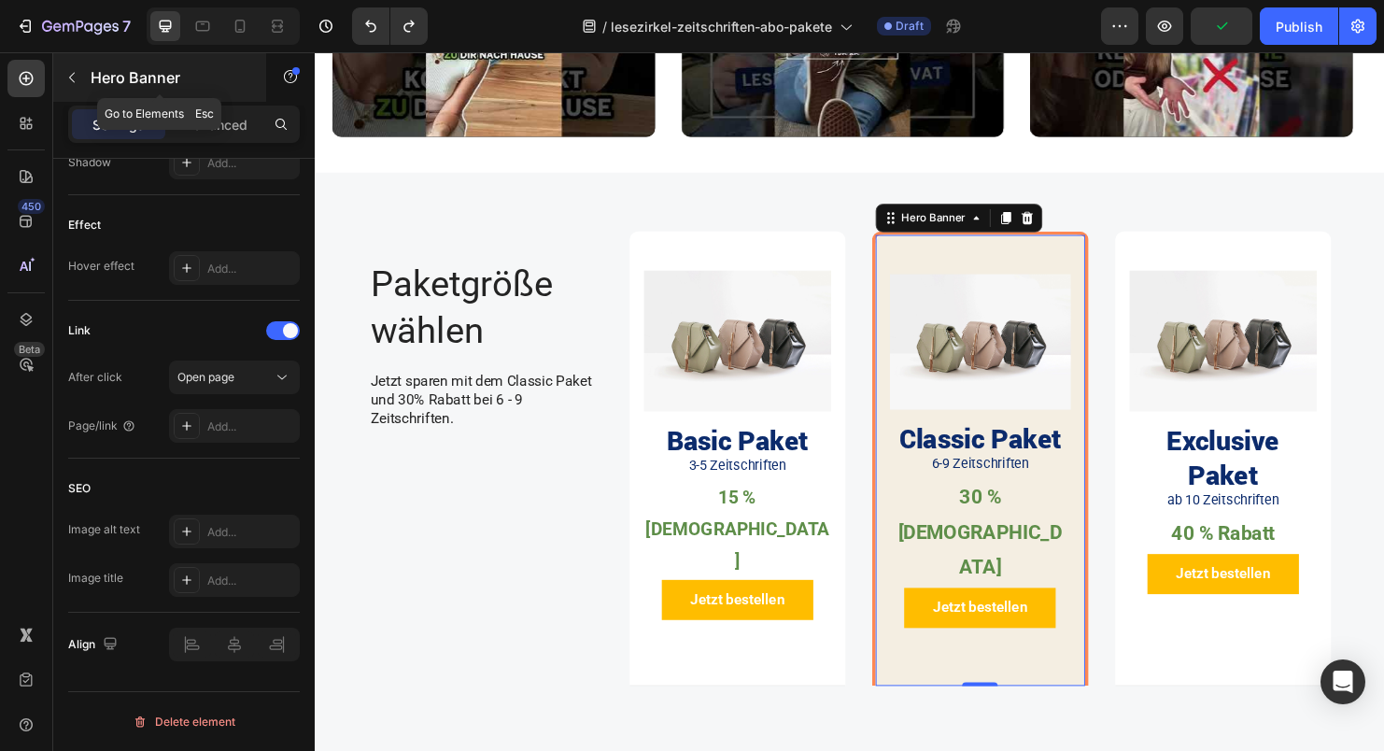
click at [65, 77] on icon "button" at bounding box center [71, 77] width 15 height 15
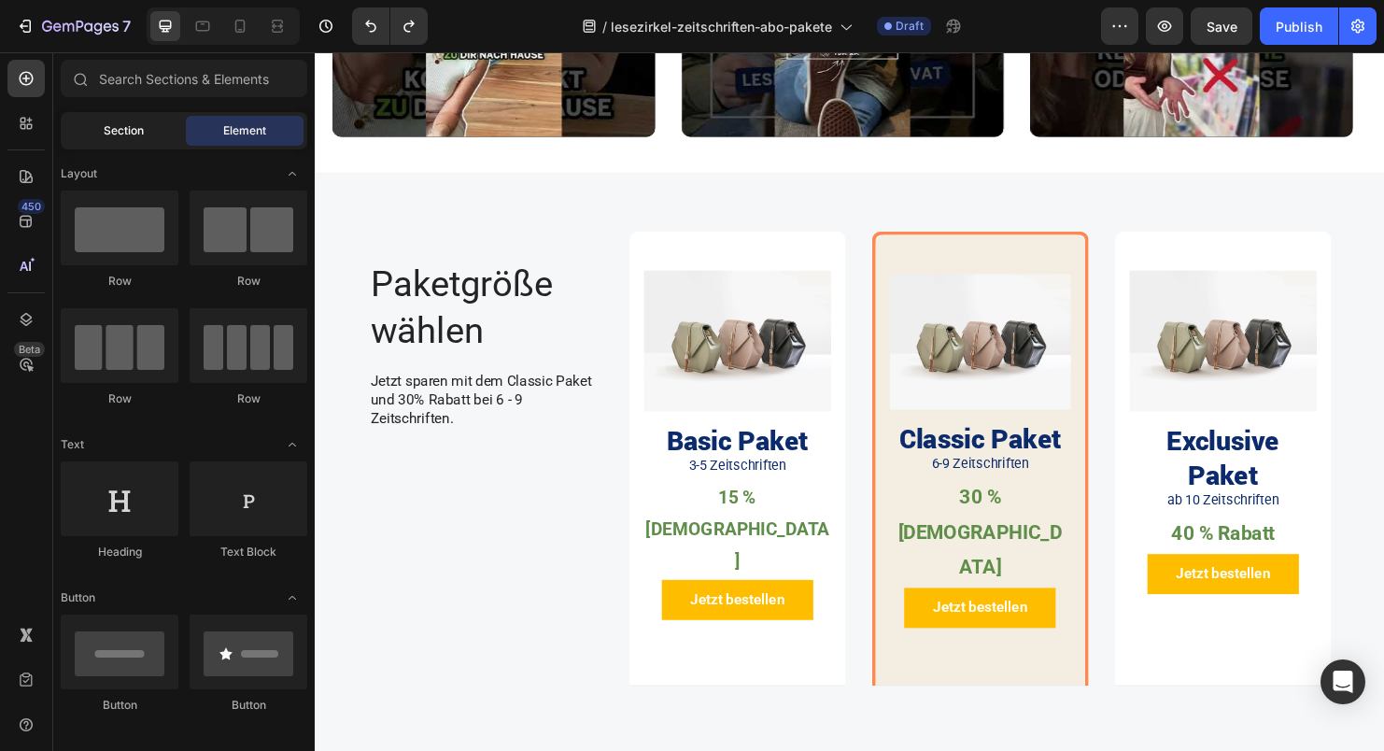
click at [109, 134] on span "Section" at bounding box center [124, 130] width 40 height 17
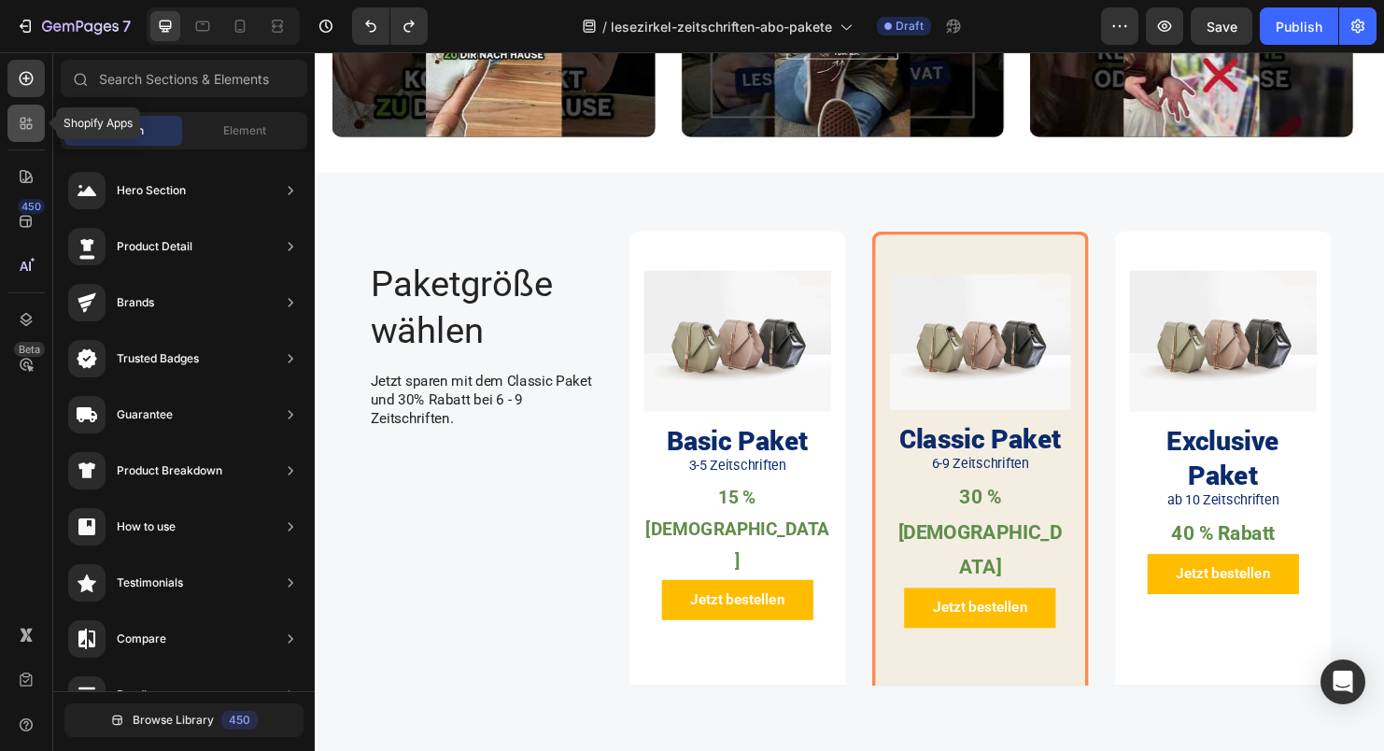
click at [31, 119] on icon at bounding box center [26, 123] width 19 height 19
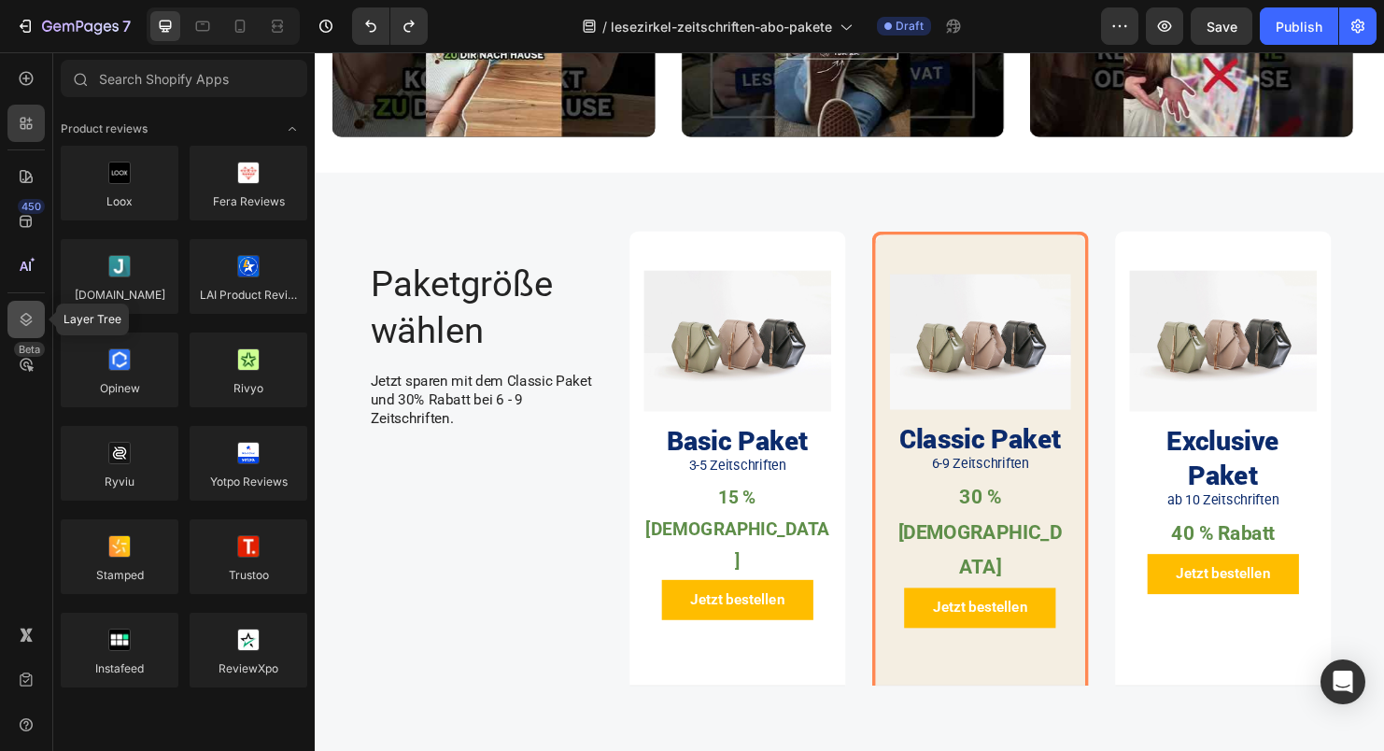
click at [22, 310] on icon at bounding box center [26, 319] width 19 height 19
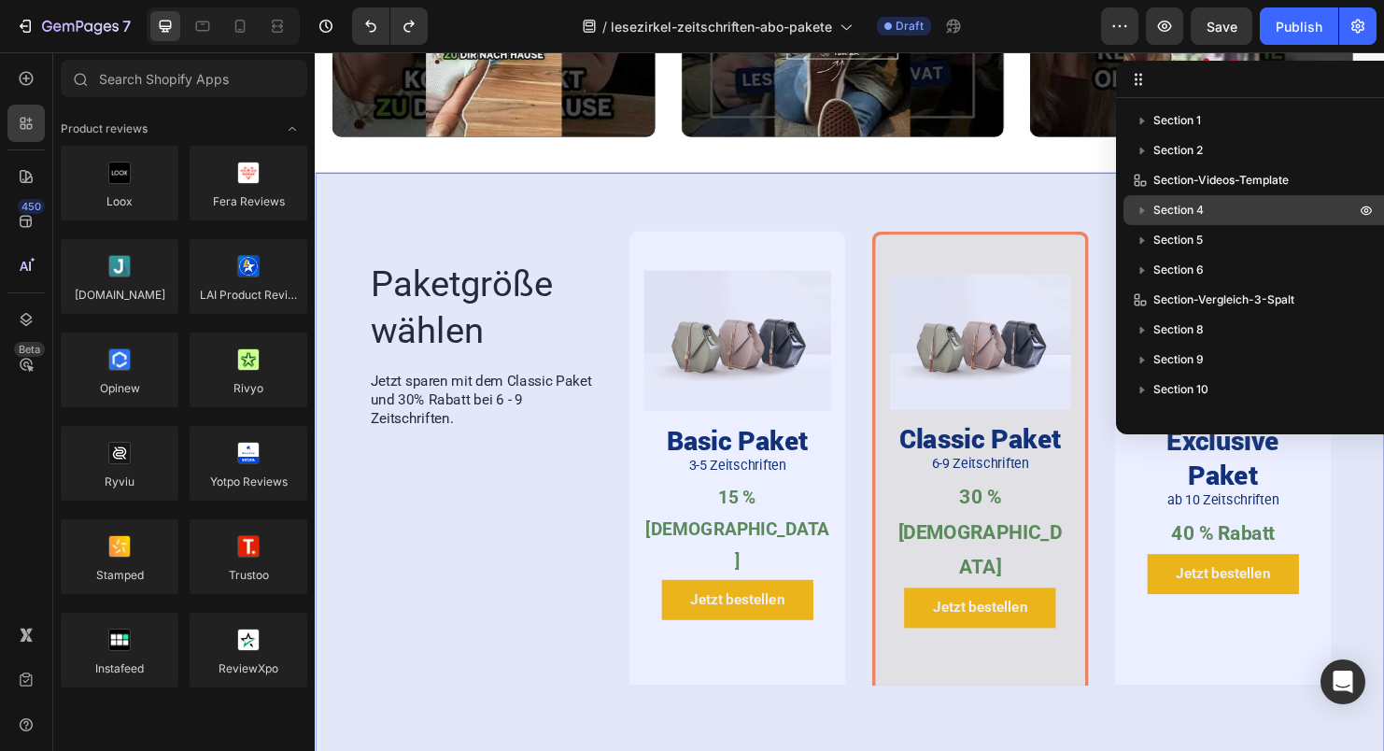
click at [1210, 201] on p "Section 4" at bounding box center [1257, 210] width 206 height 19
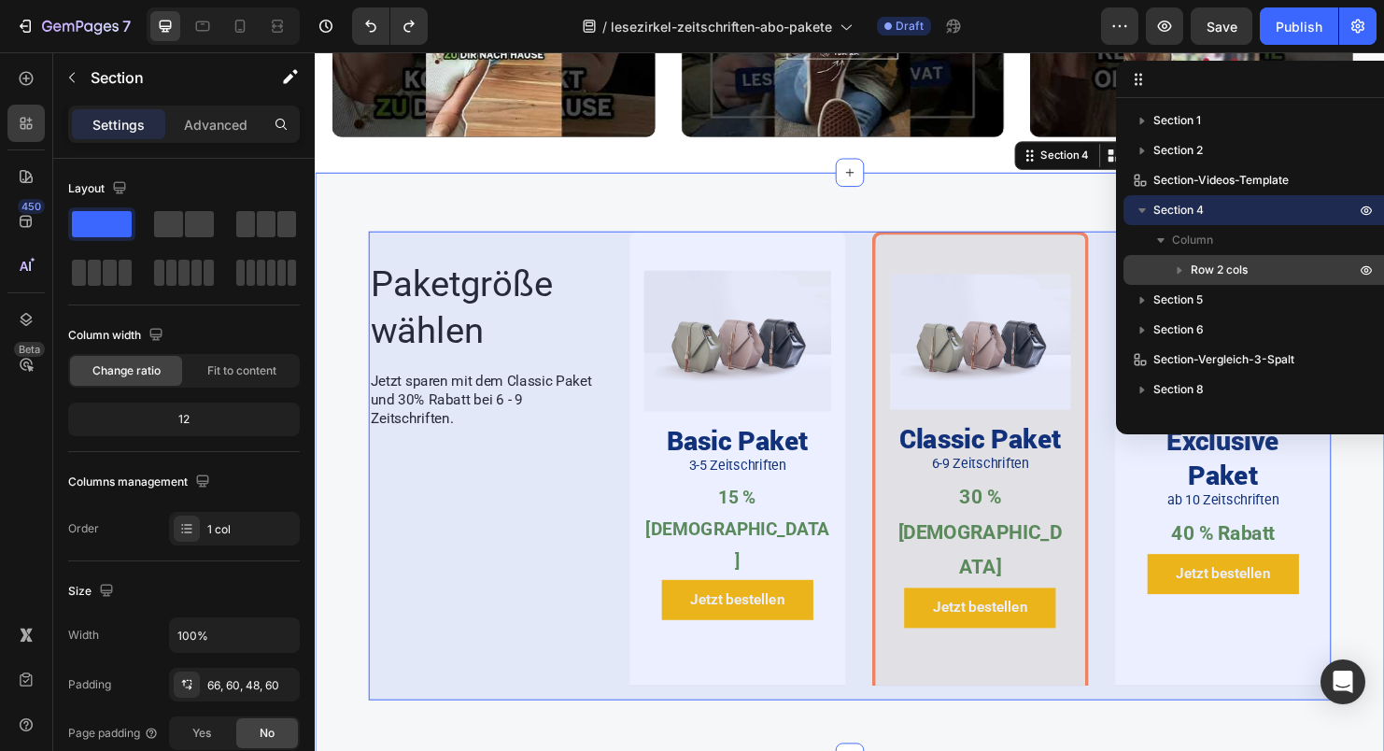
click at [1182, 264] on icon "button" at bounding box center [1179, 270] width 19 height 19
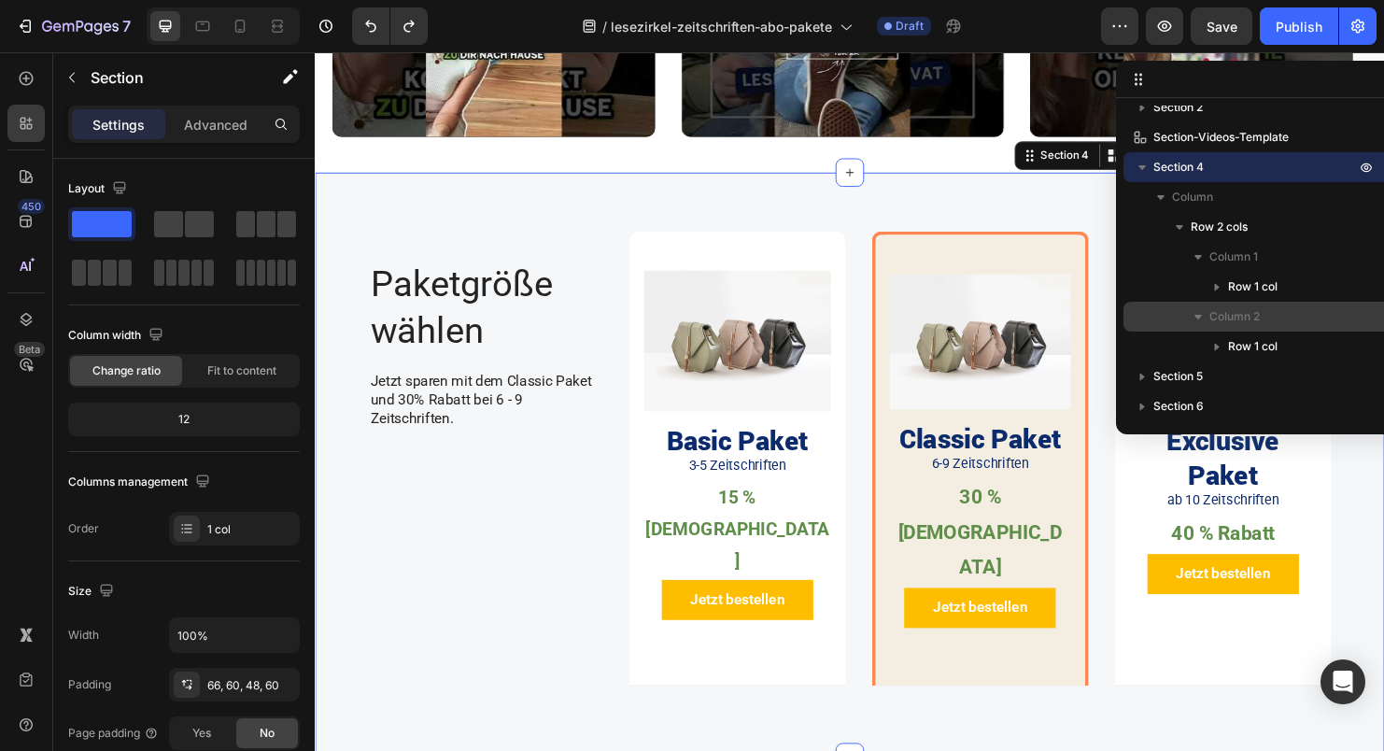
scroll to position [163, 0]
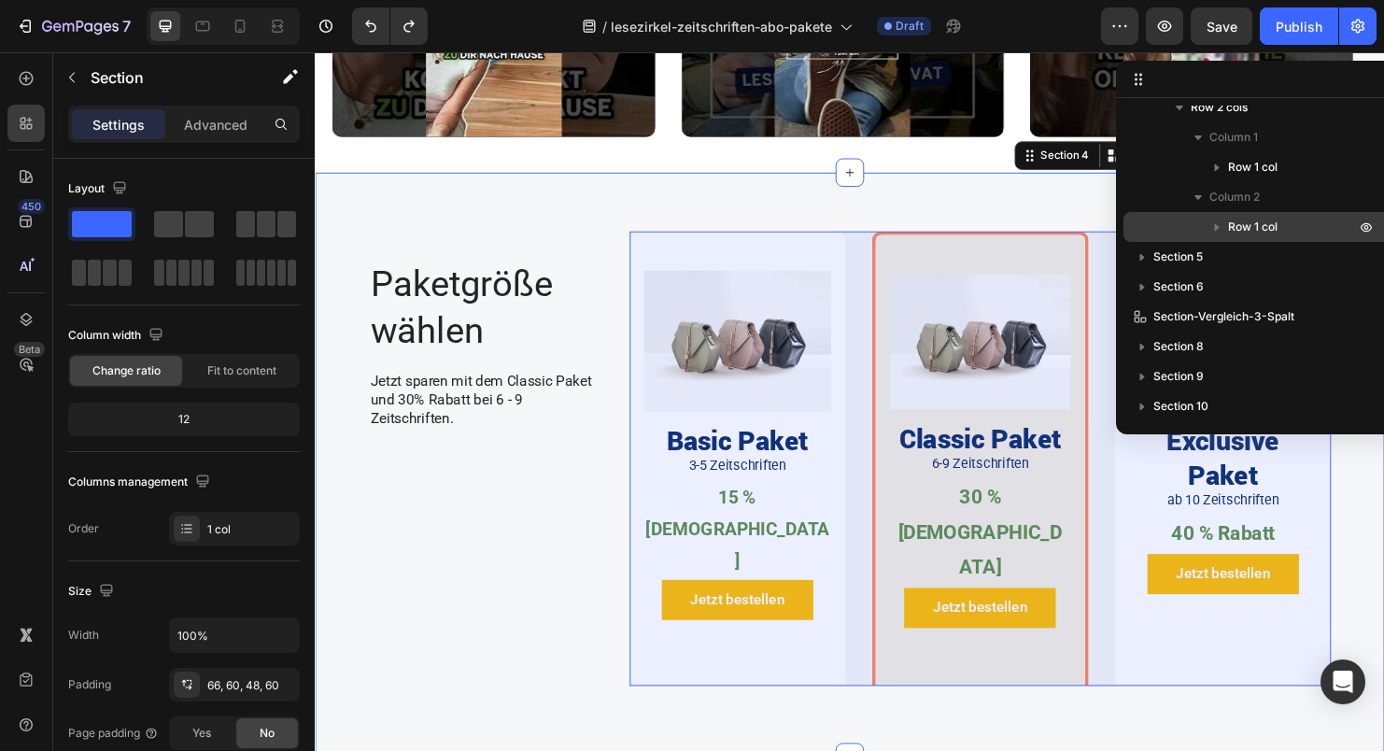
click at [1217, 223] on icon "button" at bounding box center [1217, 227] width 19 height 19
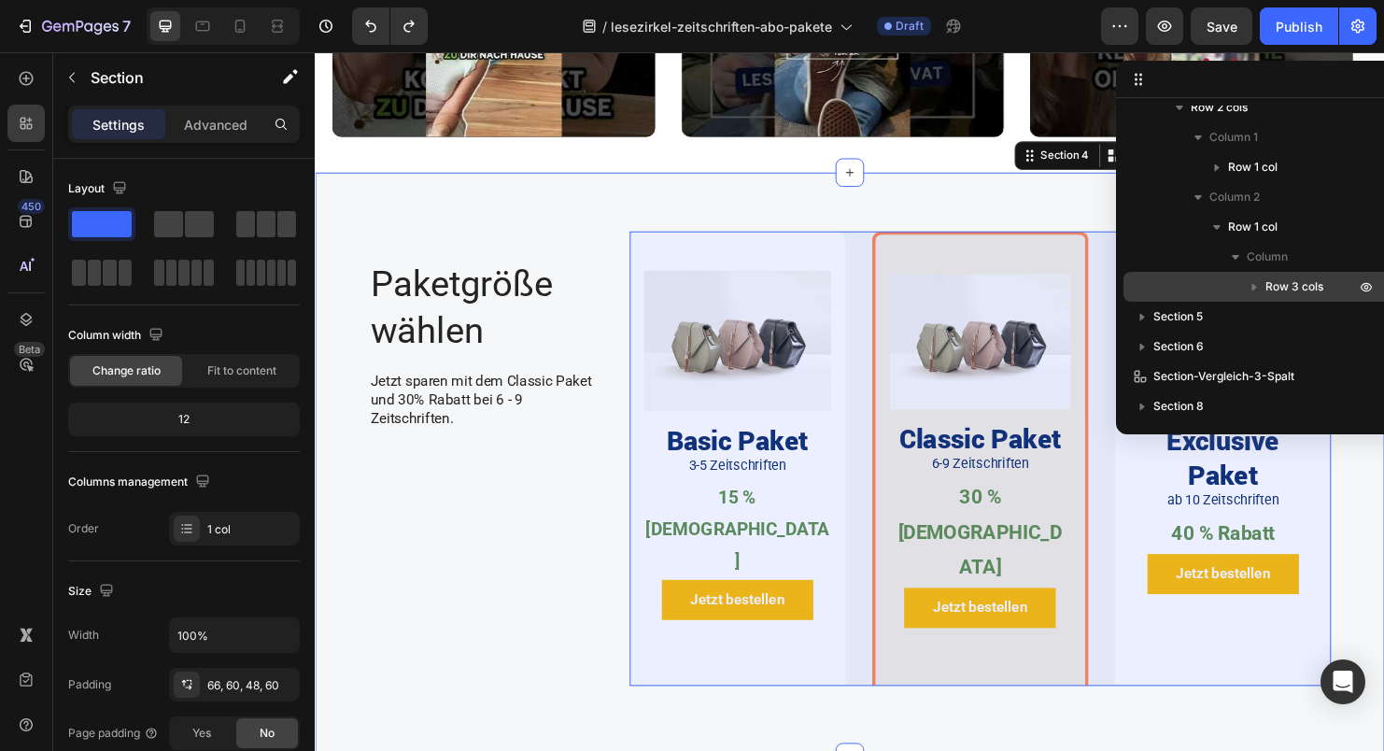
click at [1250, 286] on icon "button" at bounding box center [1254, 286] width 19 height 19
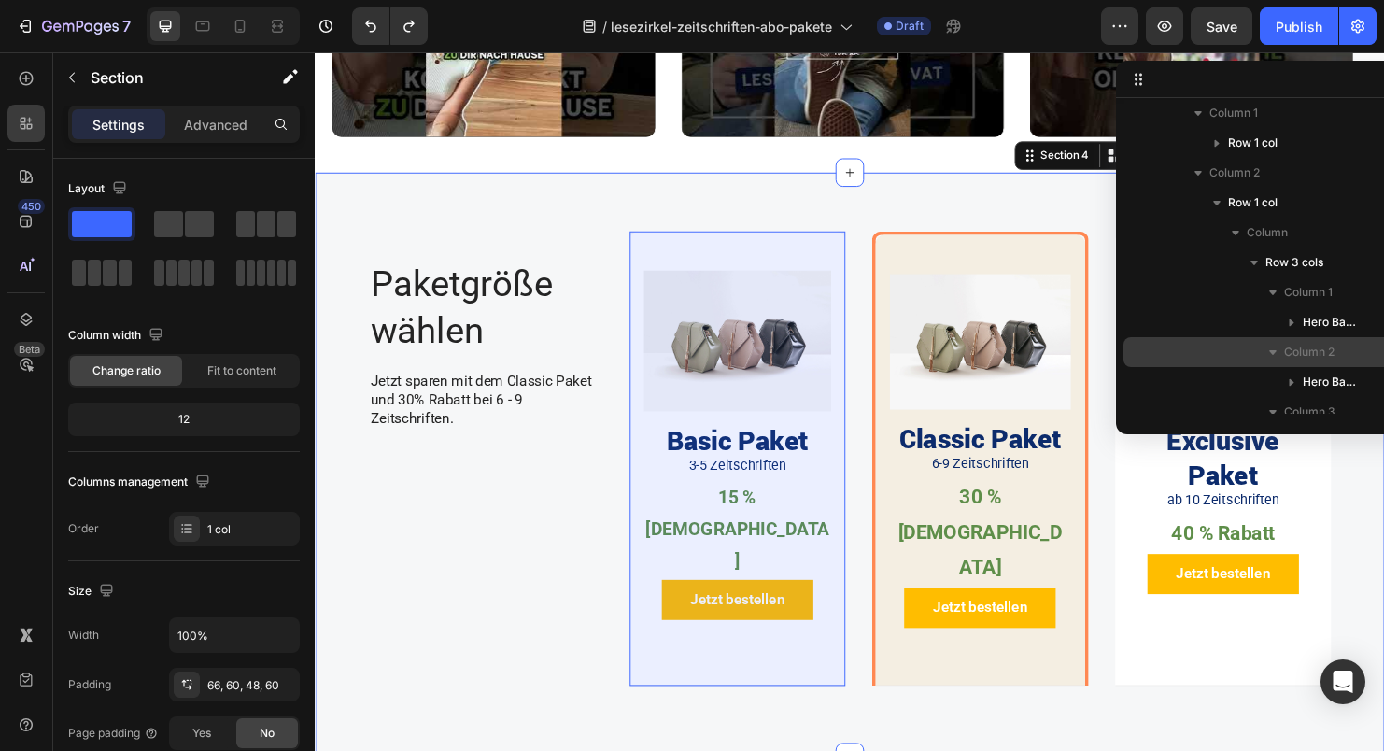
scroll to position [199, 0]
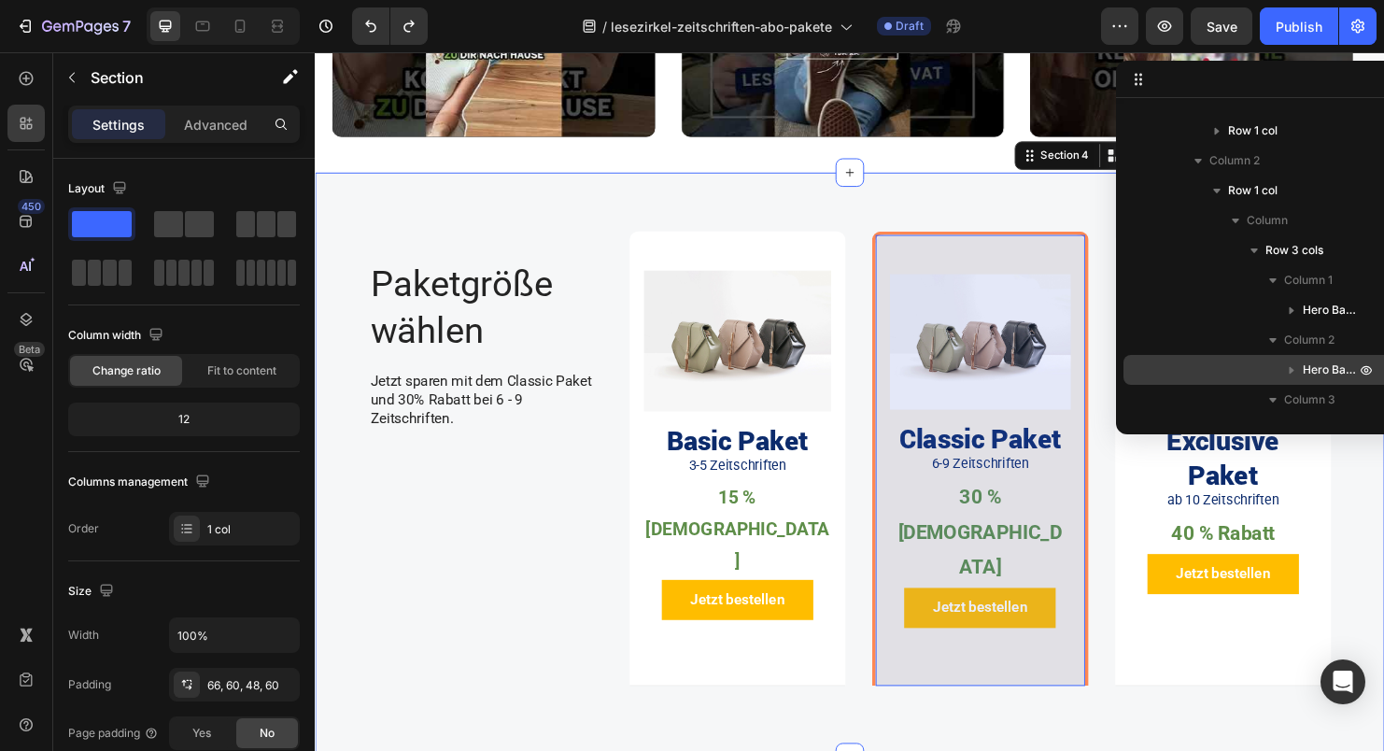
click at [1294, 370] on icon "button" at bounding box center [1292, 370] width 19 height 19
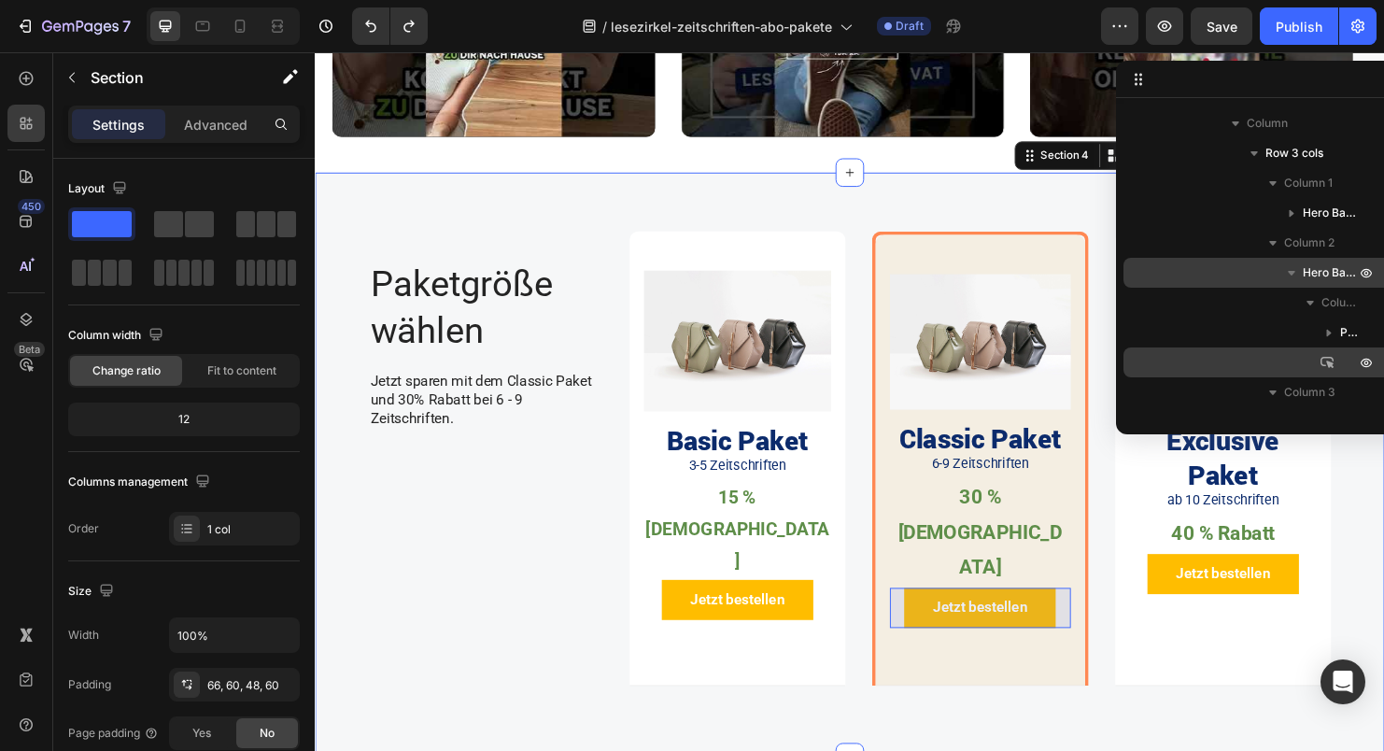
scroll to position [307, 0]
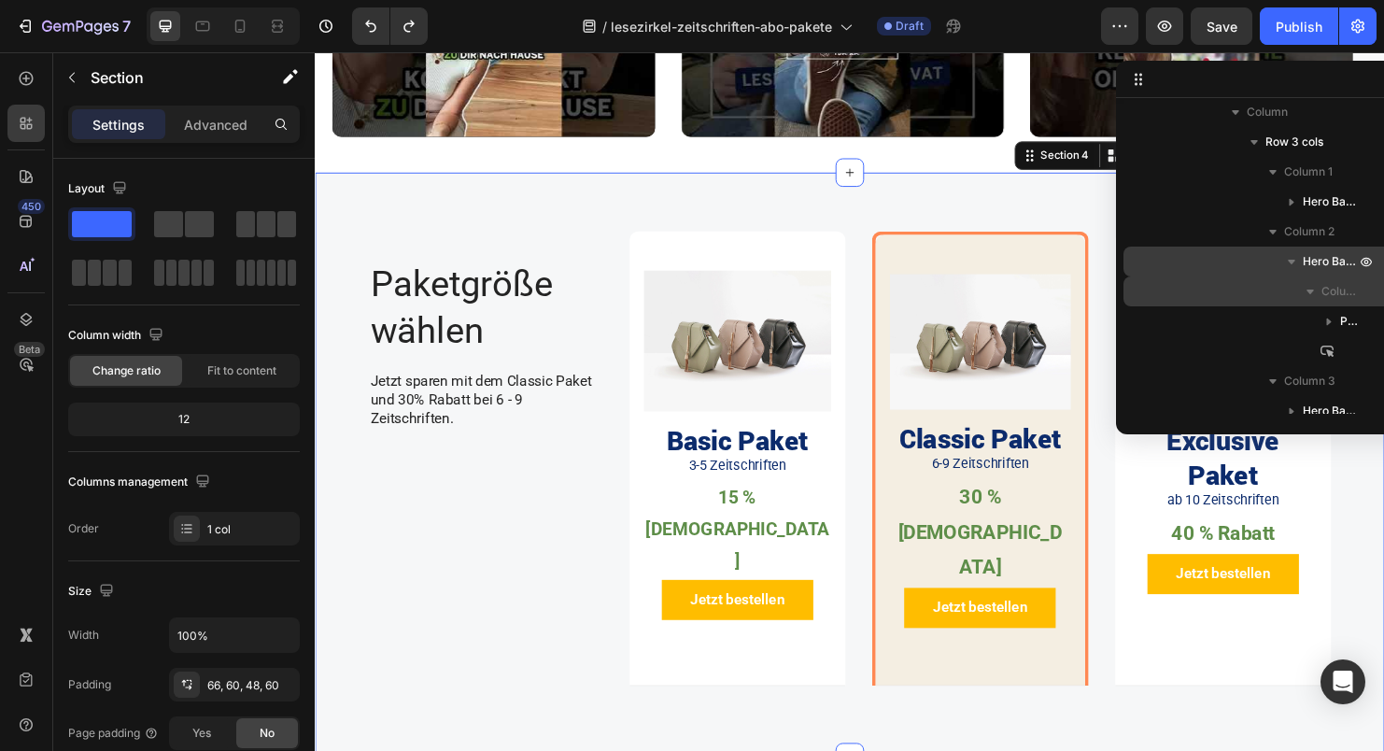
click at [1325, 290] on span "Column" at bounding box center [1340, 291] width 37 height 19
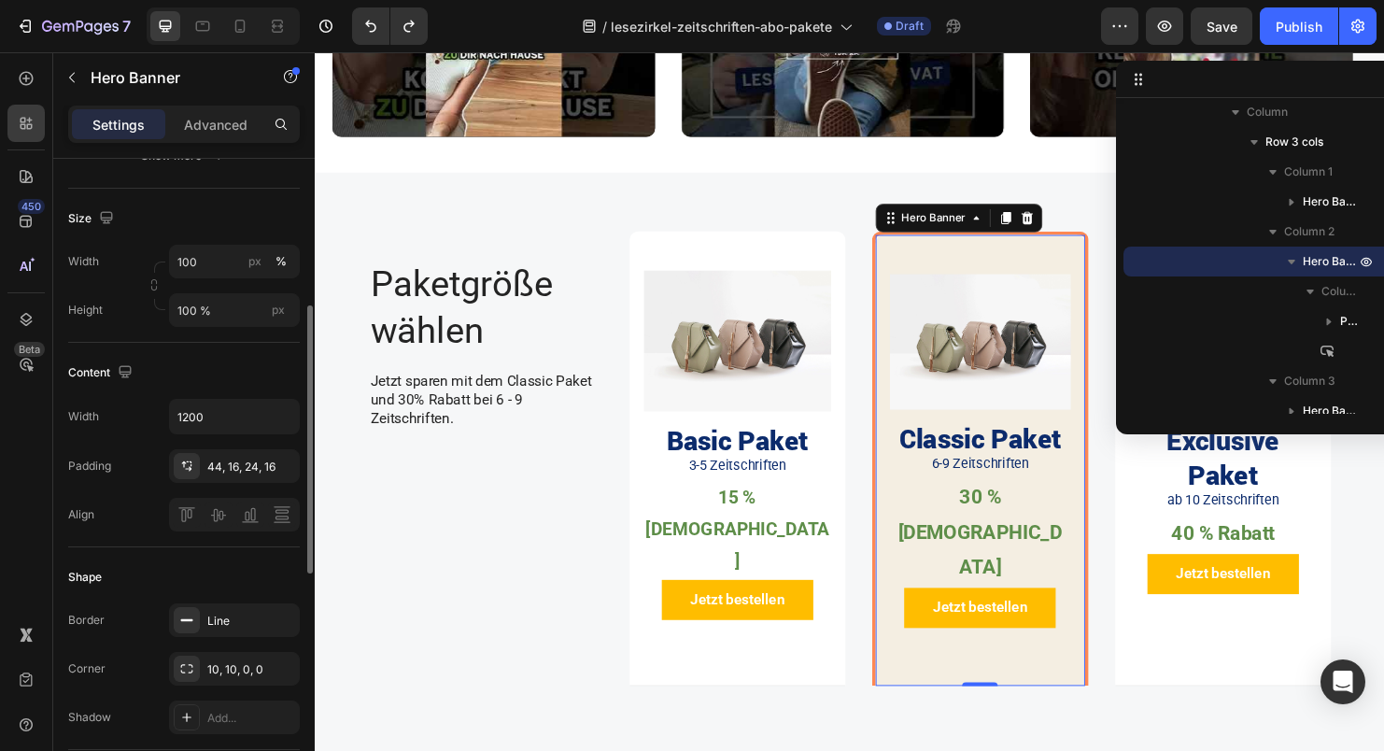
scroll to position [481, 0]
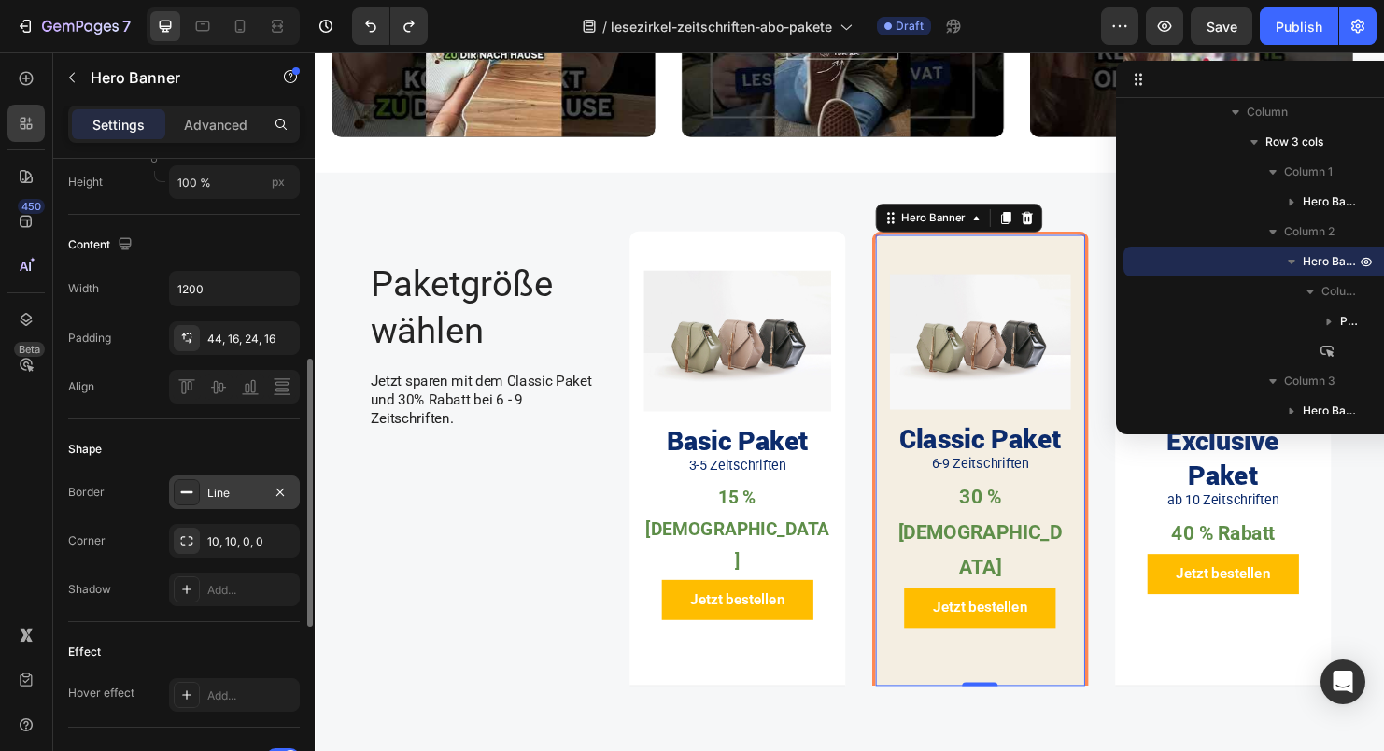
click at [192, 493] on rect at bounding box center [187, 492] width 12 height 2
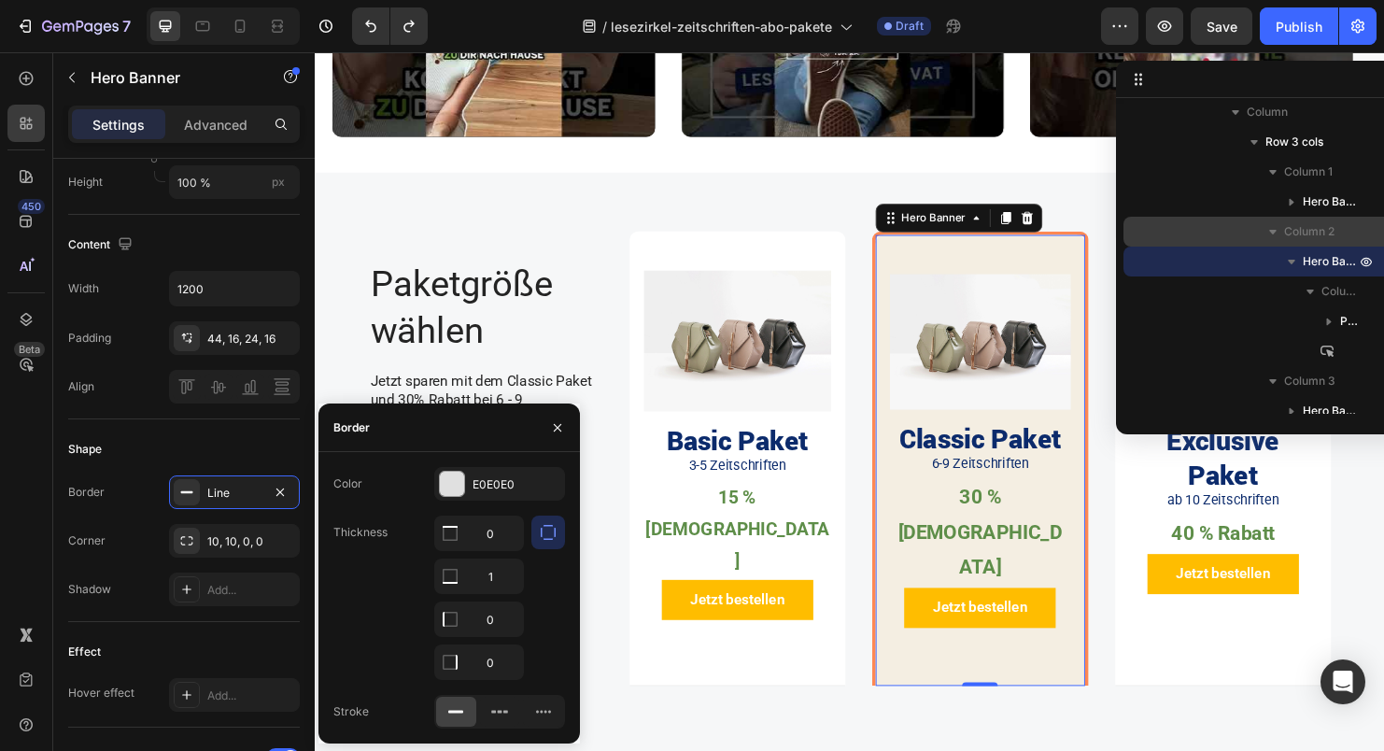
click at [1300, 222] on span "Column 2" at bounding box center [1309, 231] width 50 height 19
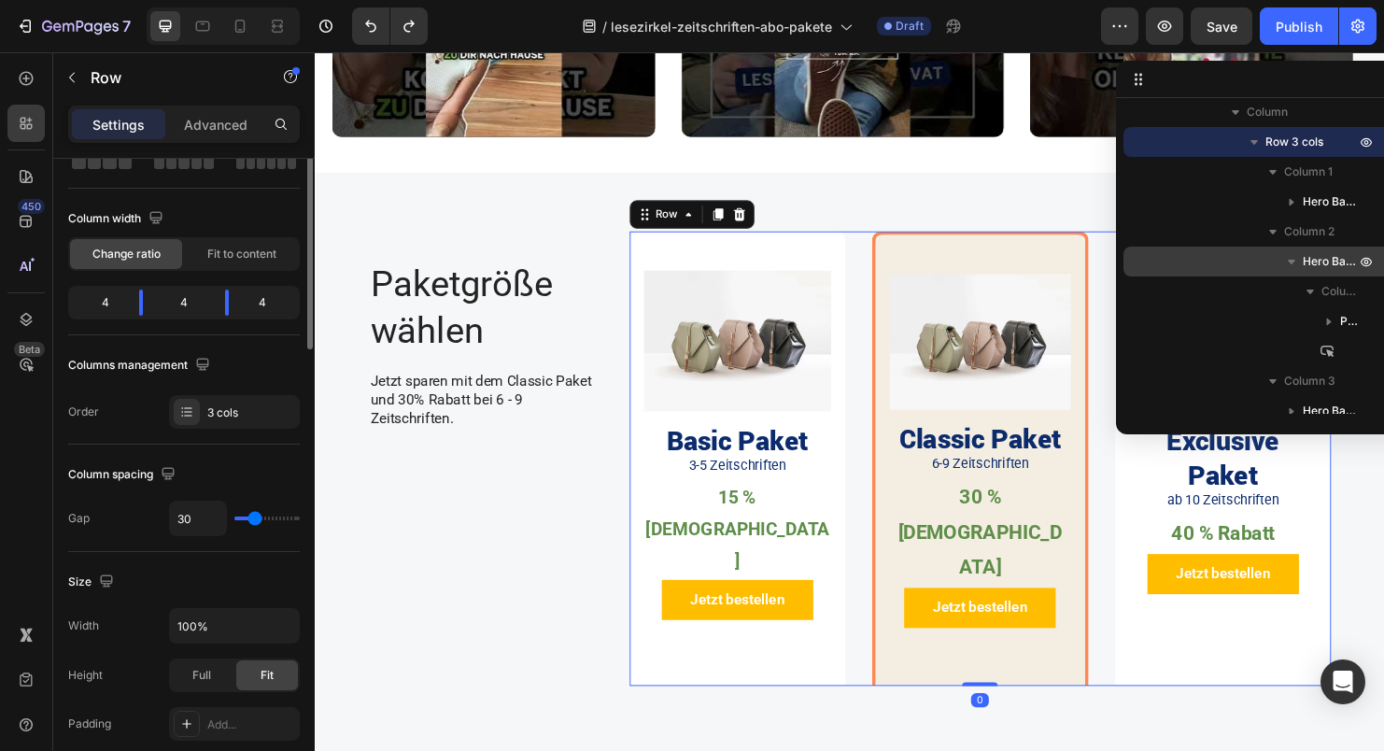
scroll to position [220, 0]
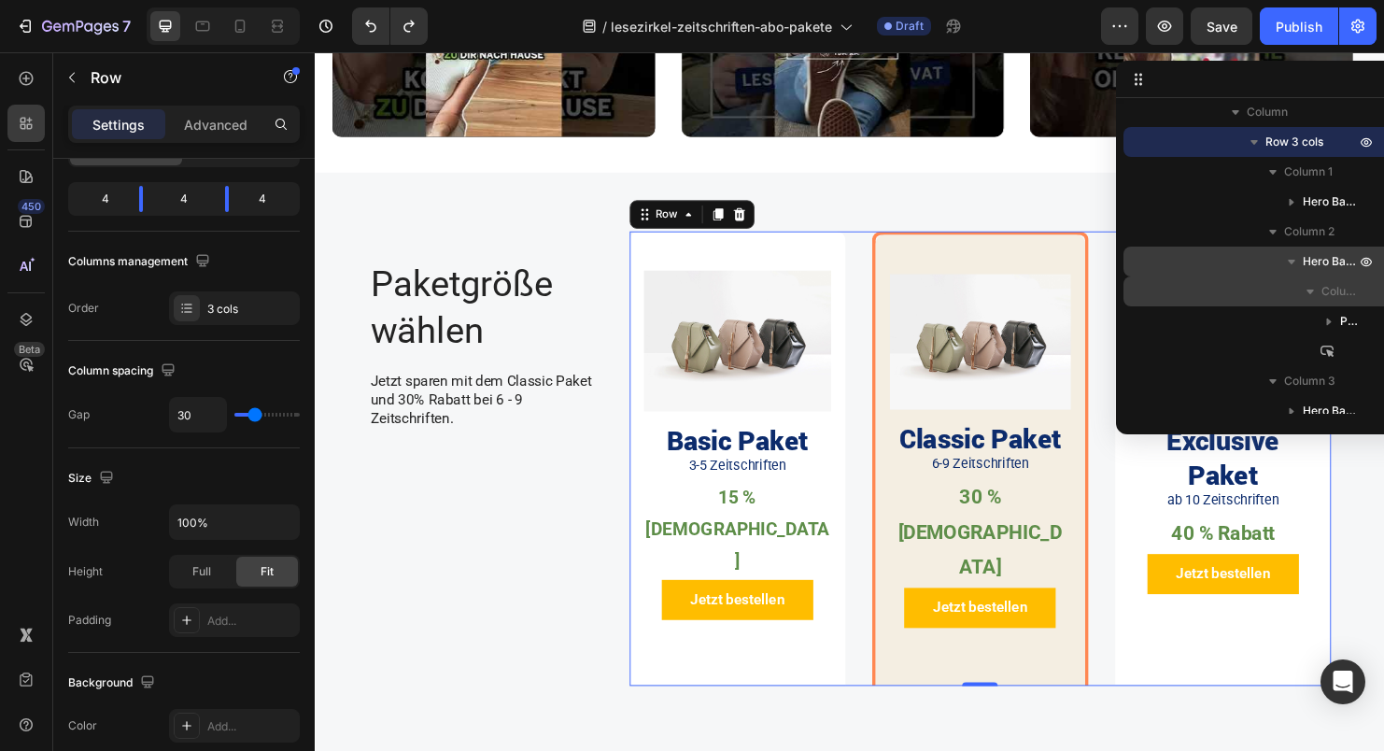
click at [1295, 277] on div "Column" at bounding box center [1265, 292] width 269 height 30
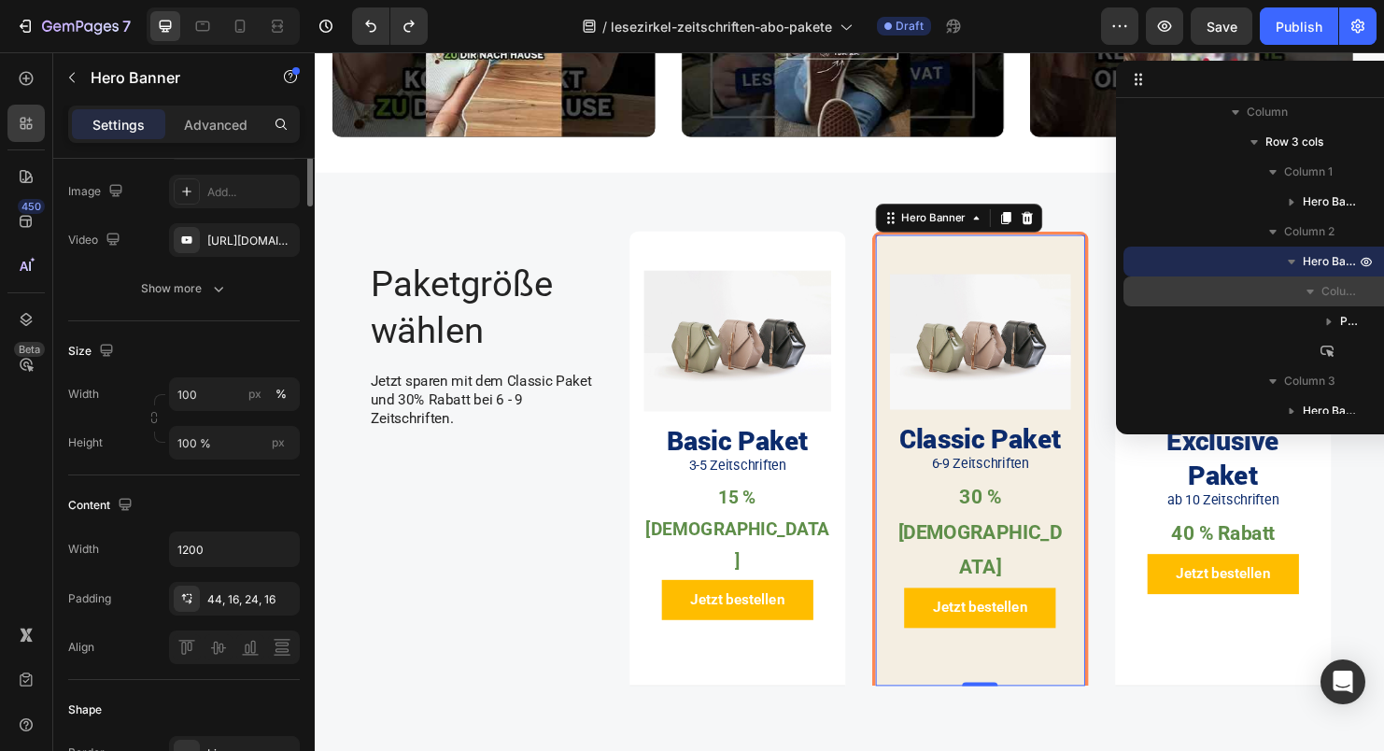
scroll to position [0, 0]
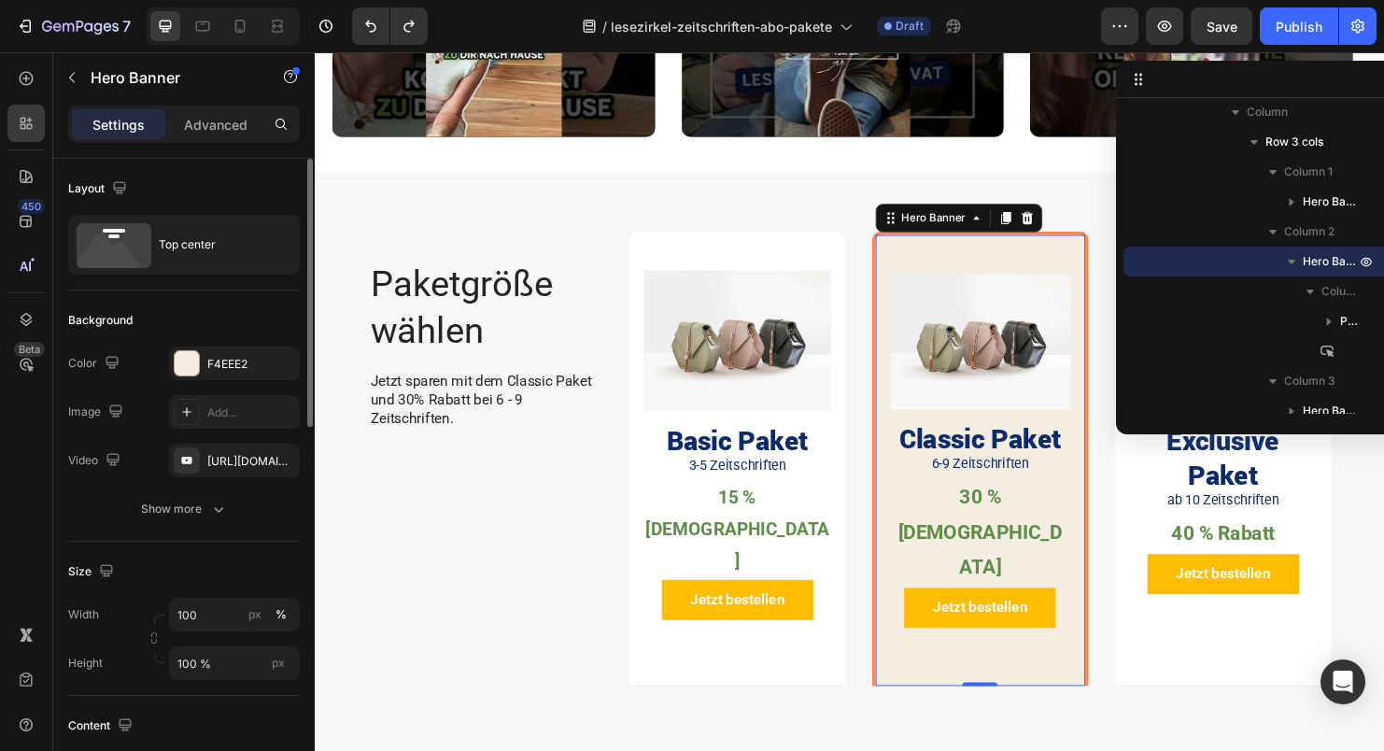
click at [1307, 260] on span "Hero Banner" at bounding box center [1331, 261] width 56 height 19
click at [1310, 265] on span "Hero Banner" at bounding box center [1331, 261] width 56 height 19
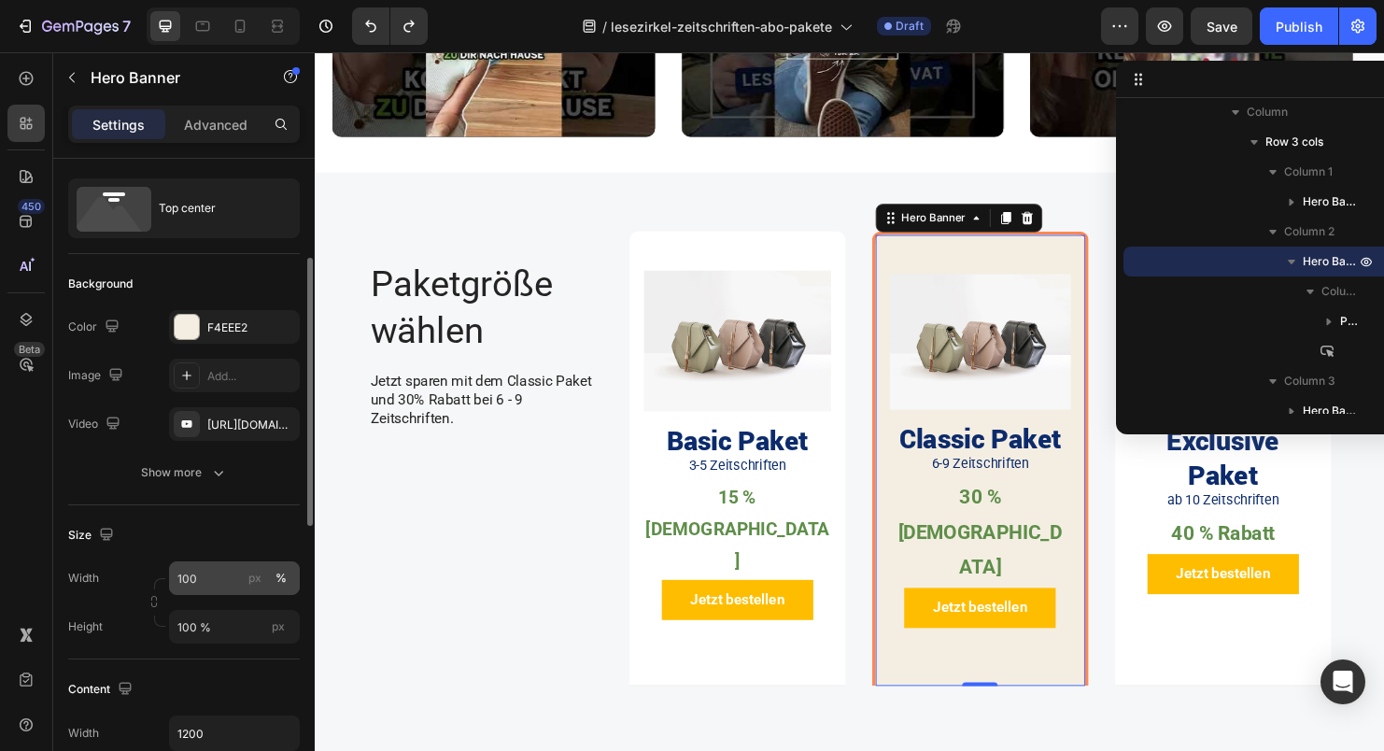
scroll to position [96, 0]
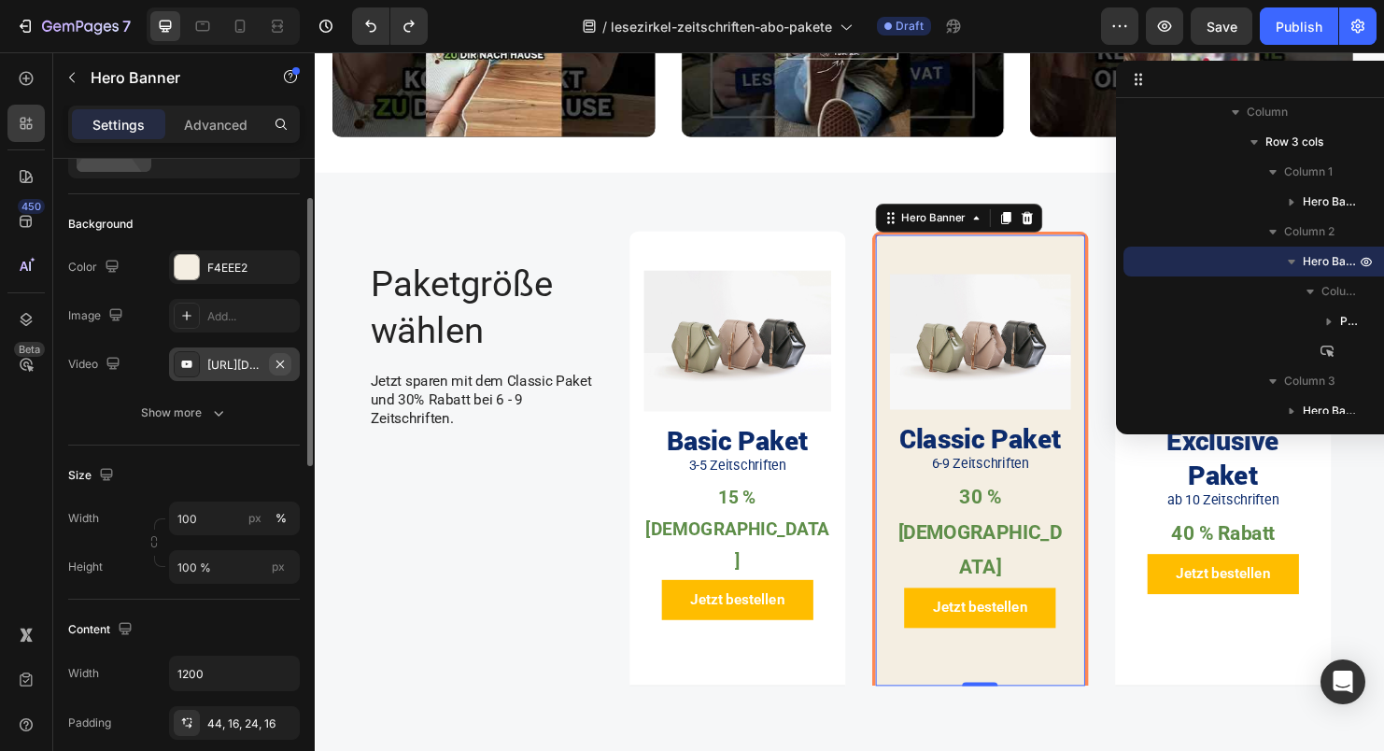
click at [282, 364] on icon "button" at bounding box center [280, 364] width 15 height 15
click at [228, 269] on div "F4EEE2" at bounding box center [234, 268] width 54 height 17
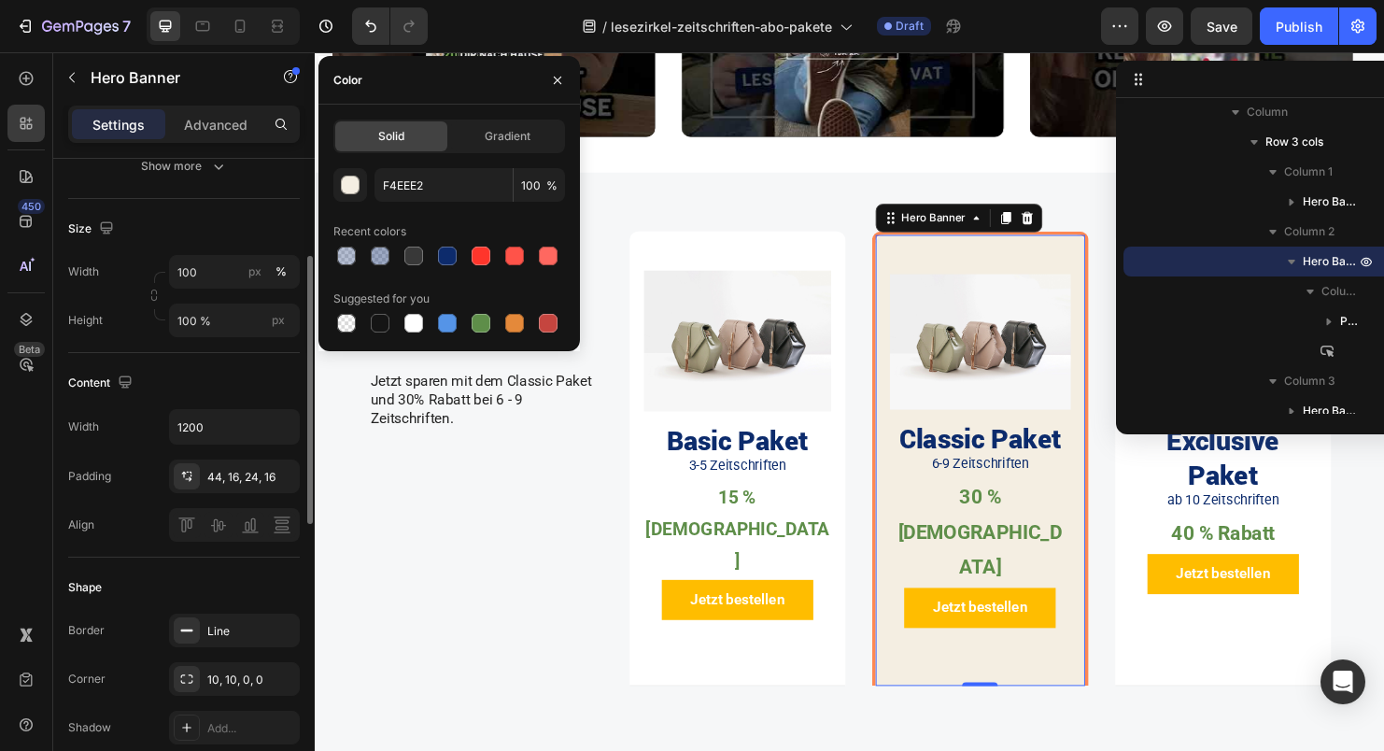
scroll to position [617, 0]
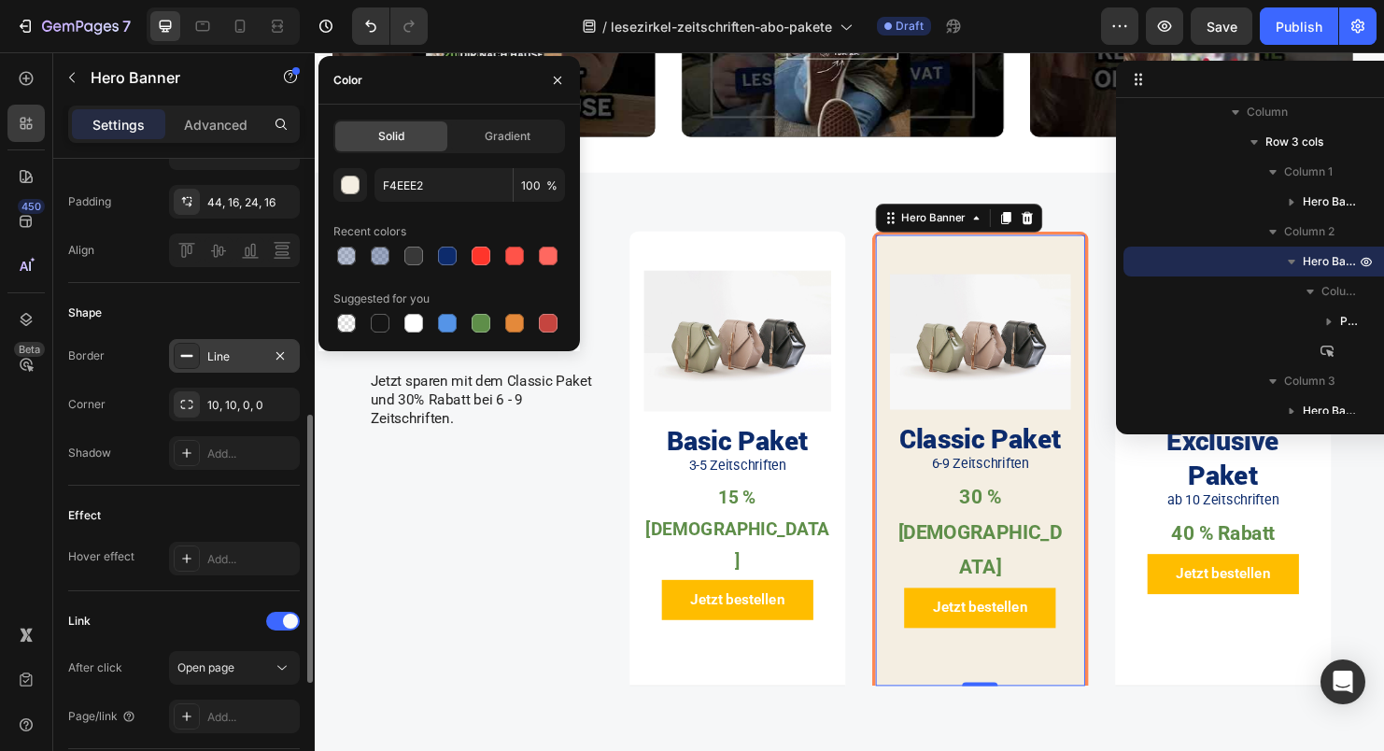
click at [188, 353] on icon at bounding box center [186, 355] width 15 height 15
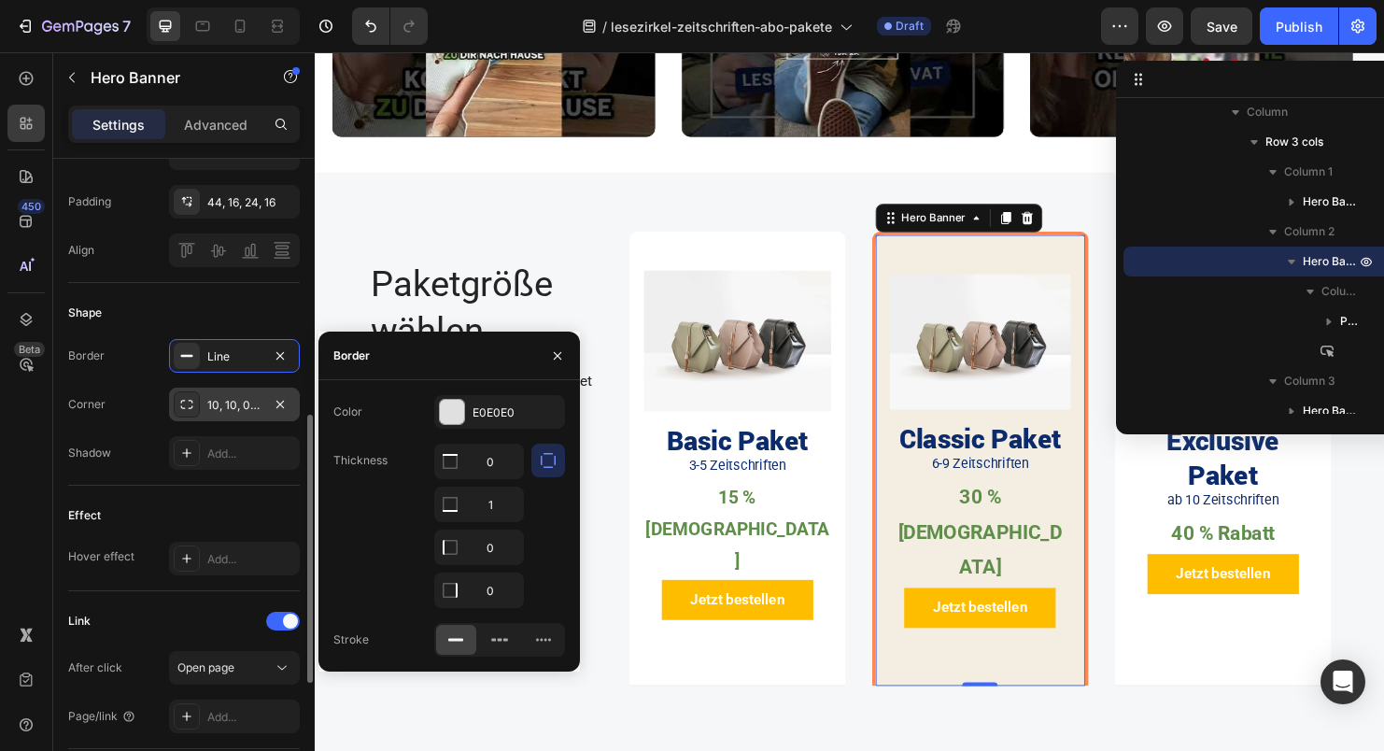
click at [182, 404] on icon at bounding box center [186, 404] width 15 height 15
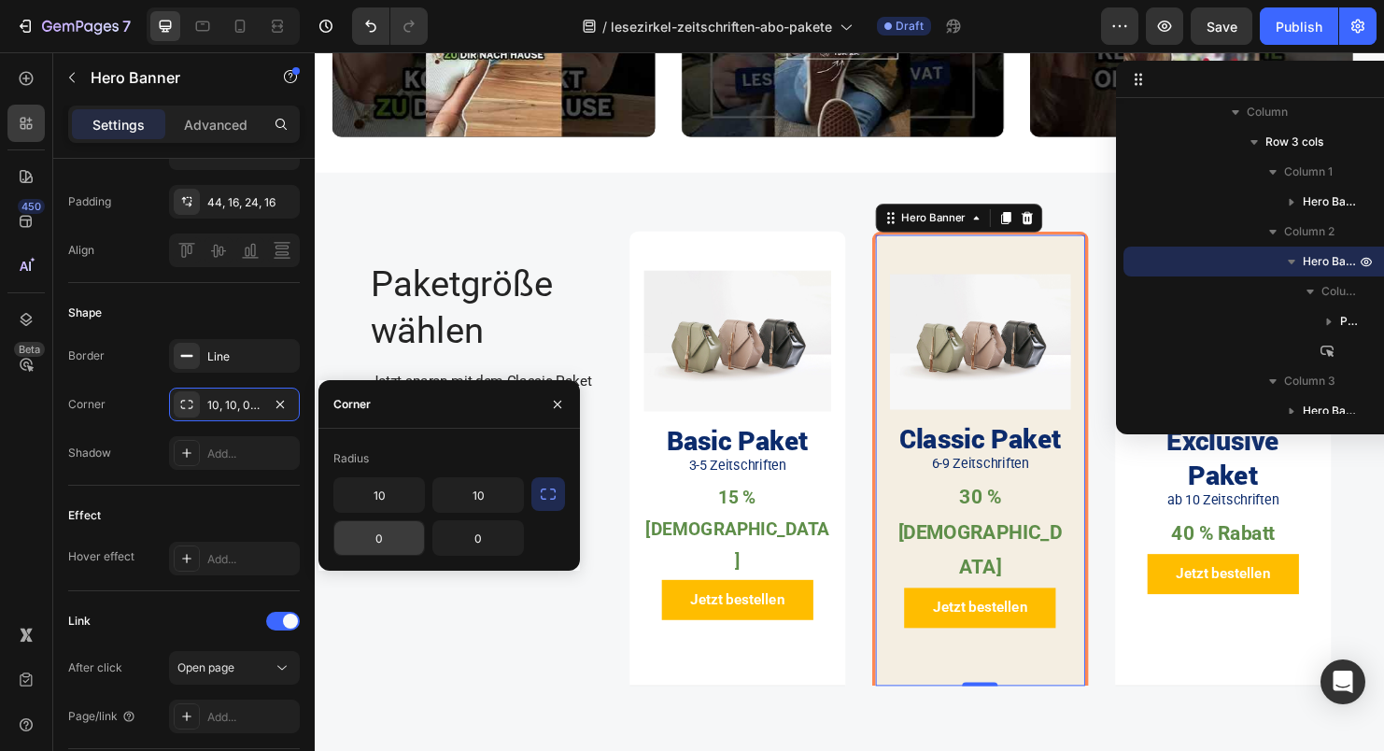
click at [395, 536] on input "0" at bounding box center [379, 538] width 90 height 34
click at [396, 534] on input "0" at bounding box center [379, 538] width 90 height 34
type input "10"
click at [194, 355] on div at bounding box center [187, 356] width 26 height 26
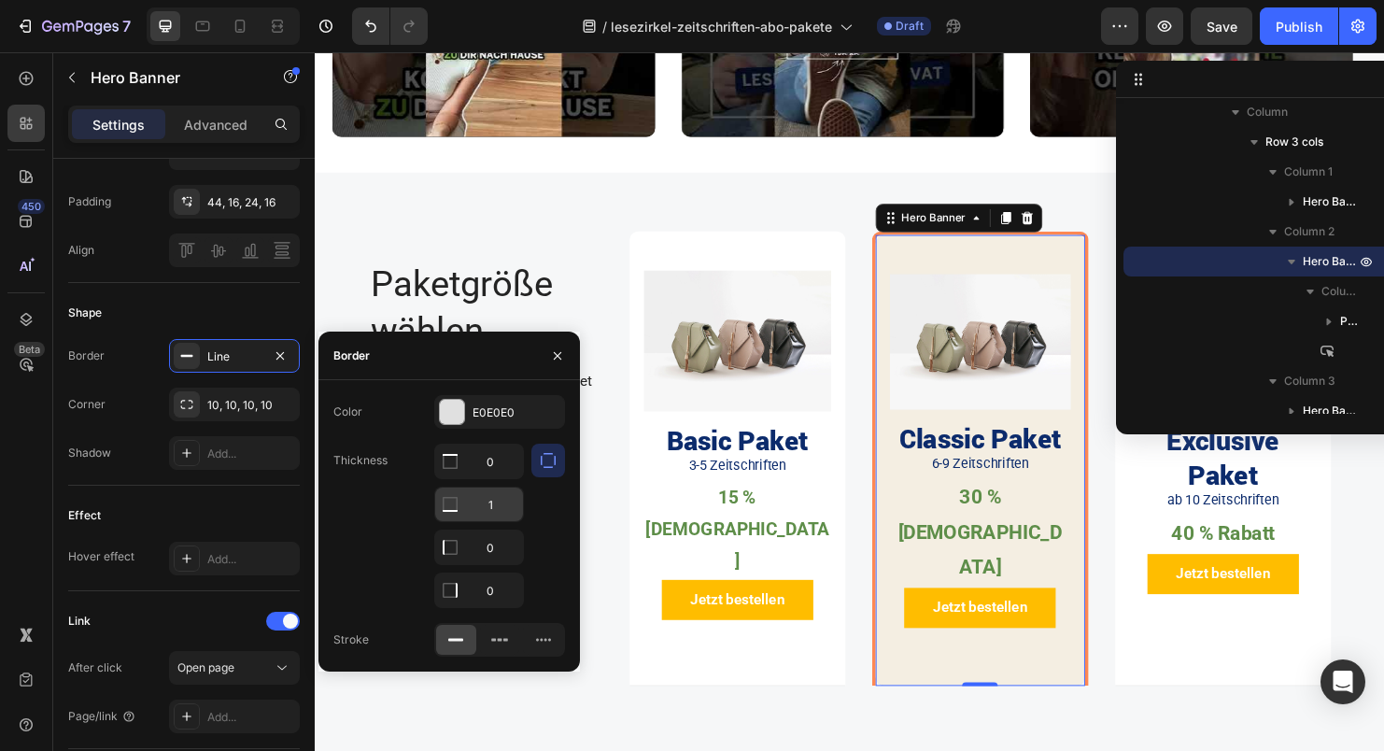
click at [502, 478] on input "1" at bounding box center [479, 462] width 88 height 34
type input "0"
click at [501, 459] on input "0" at bounding box center [479, 462] width 88 height 34
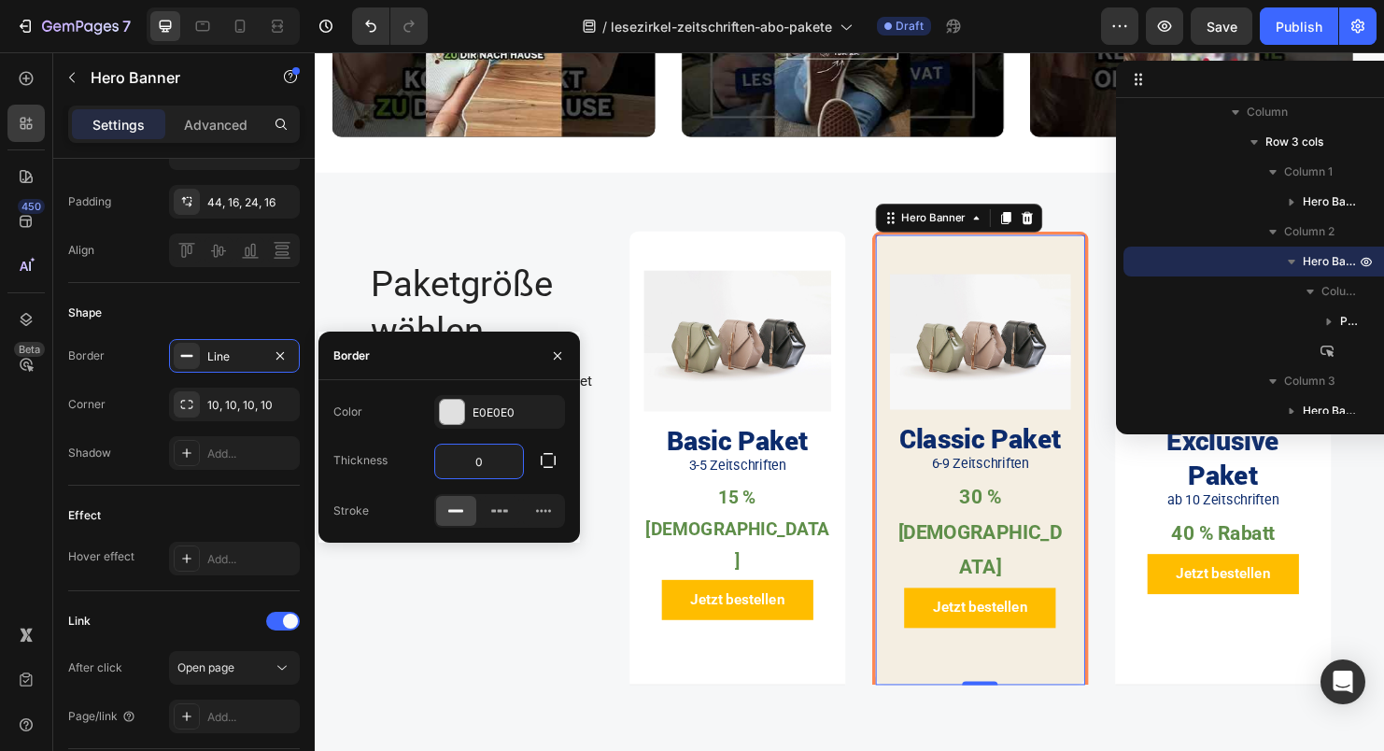
click at [494, 455] on input "0" at bounding box center [479, 462] width 88 height 34
click at [493, 455] on input "0" at bounding box center [479, 462] width 88 height 34
type input "1"
click at [423, 452] on div "Thickness 1" at bounding box center [449, 461] width 232 height 35
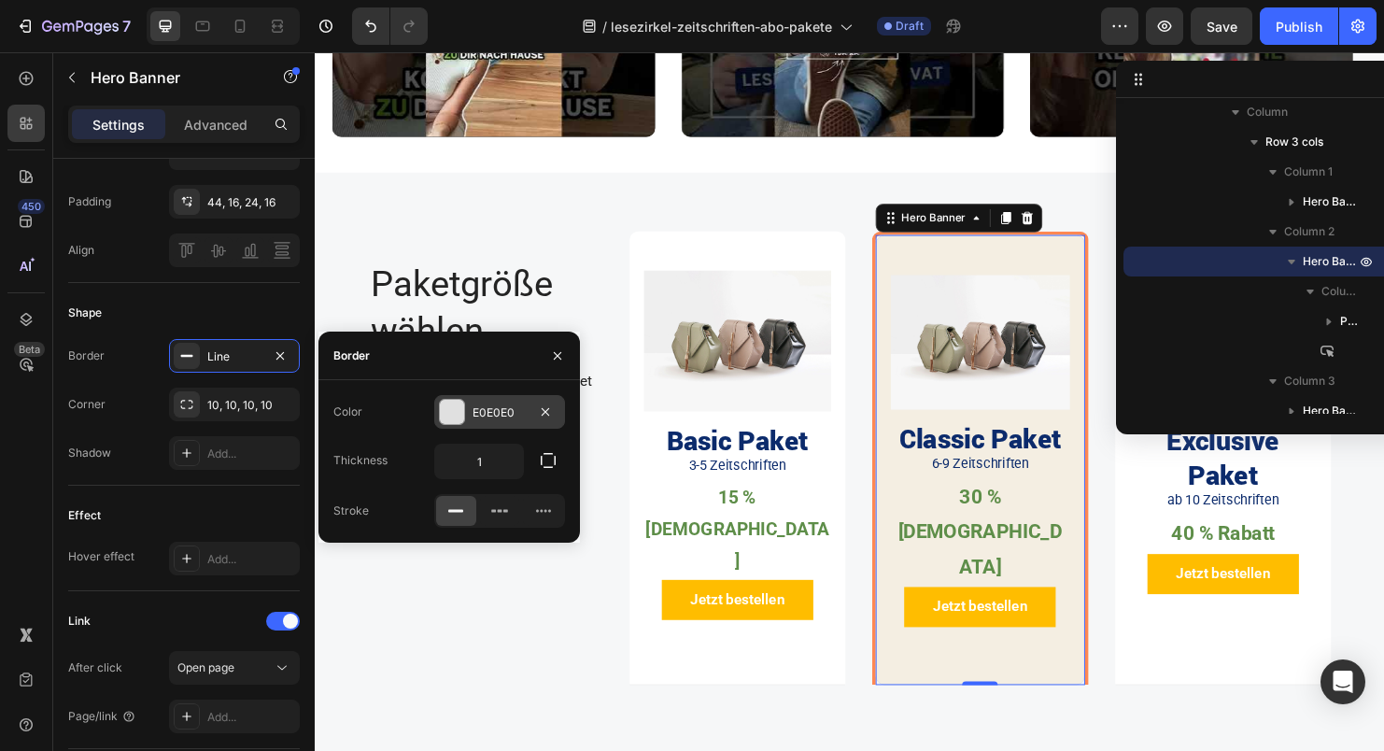
click at [452, 420] on div at bounding box center [452, 412] width 24 height 24
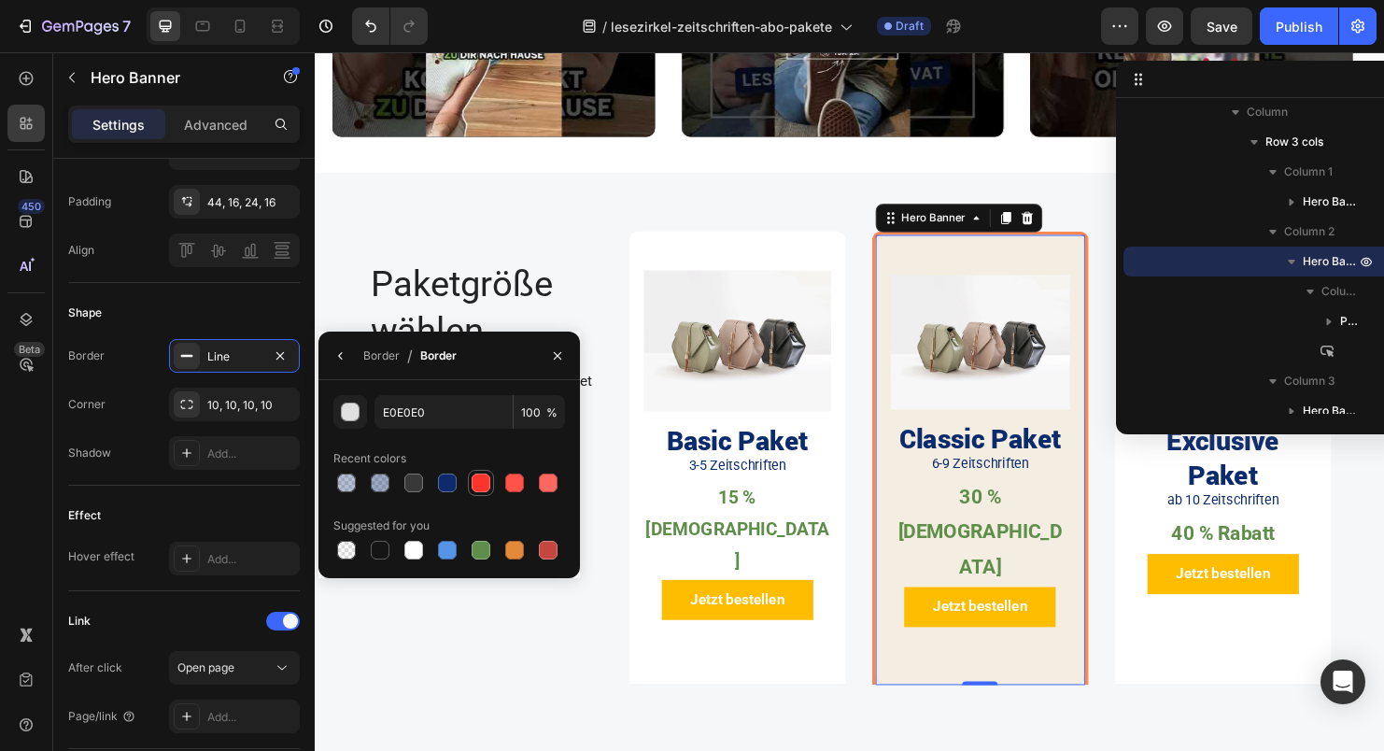
click at [483, 485] on div at bounding box center [481, 483] width 19 height 19
type input "FF352B"
click at [280, 352] on icon "button" at bounding box center [280, 355] width 15 height 15
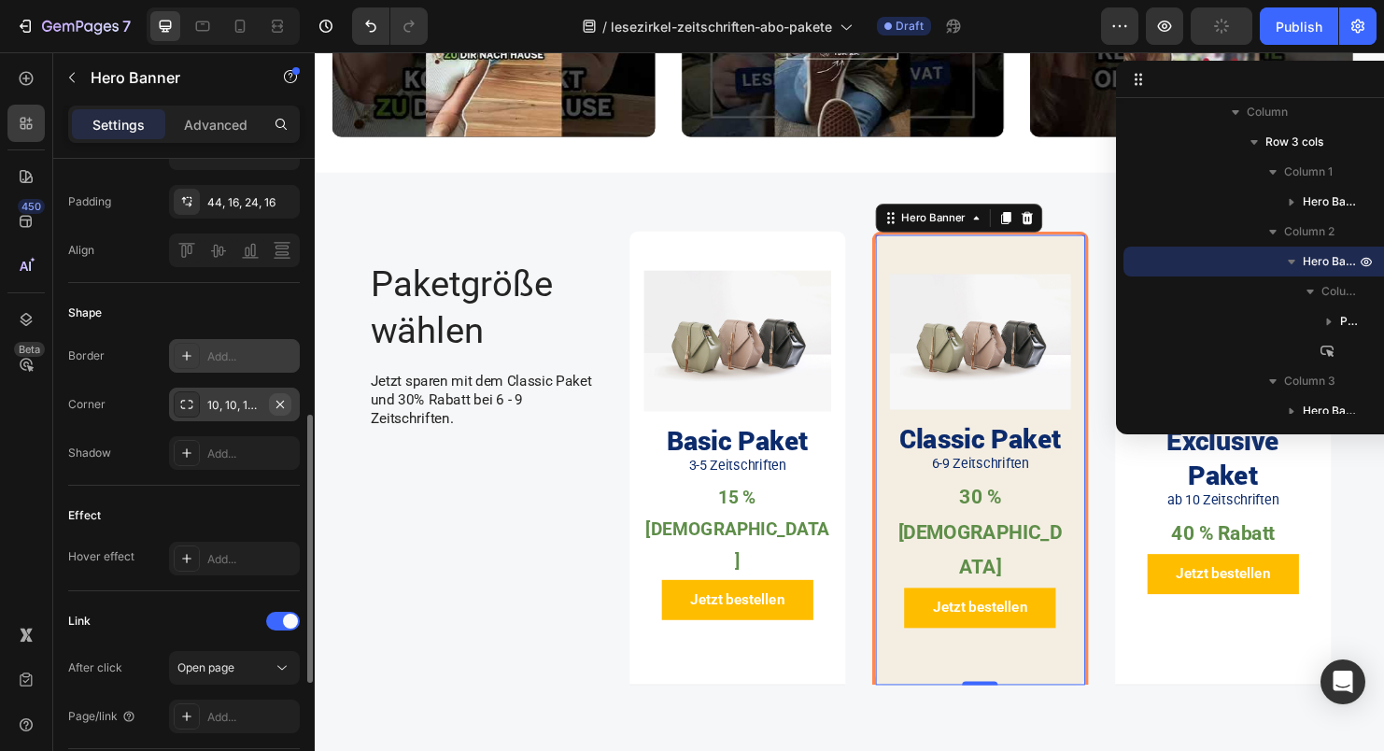
click at [277, 401] on icon "button" at bounding box center [280, 404] width 15 height 15
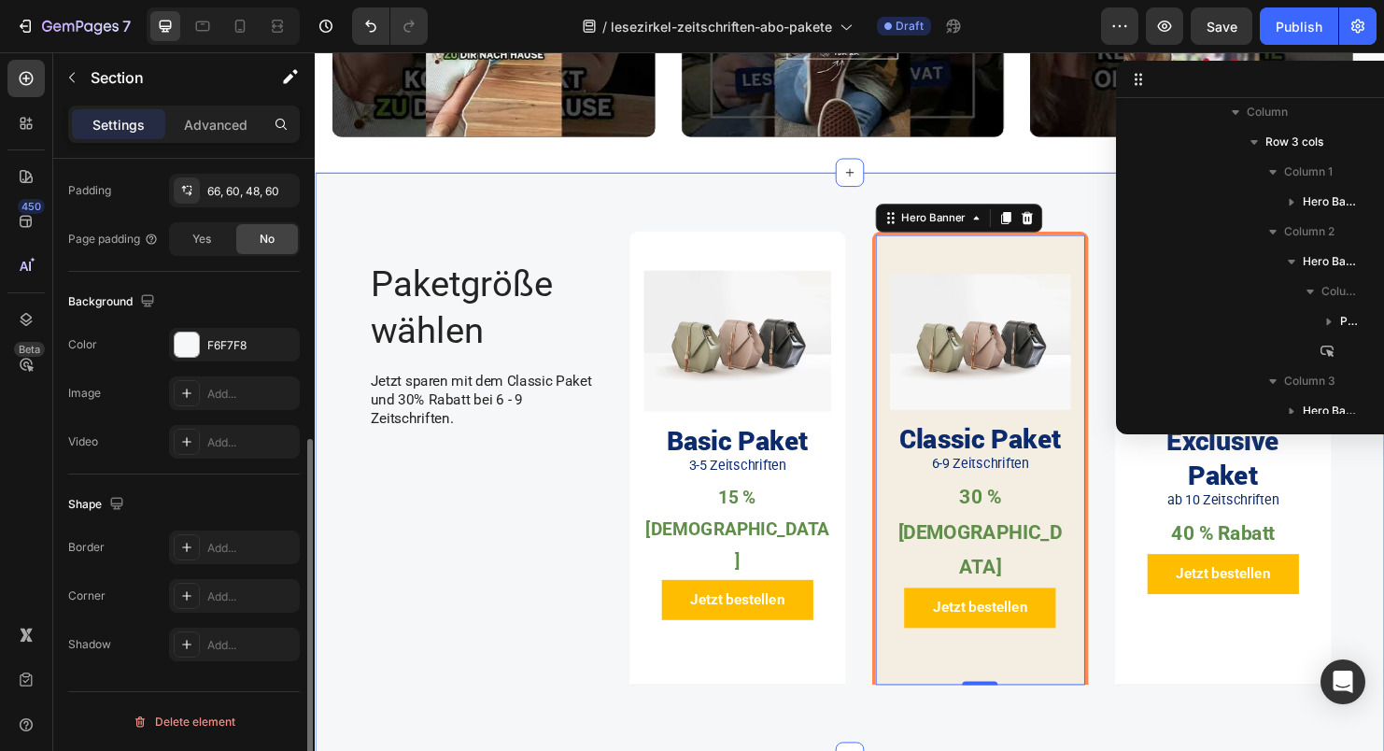
click at [917, 657] on div "Paketgröße wählen Heading Jetzt sparen mit dem Classic Paket und 30% Rabatt bei…" at bounding box center [875, 492] width 1009 height 504
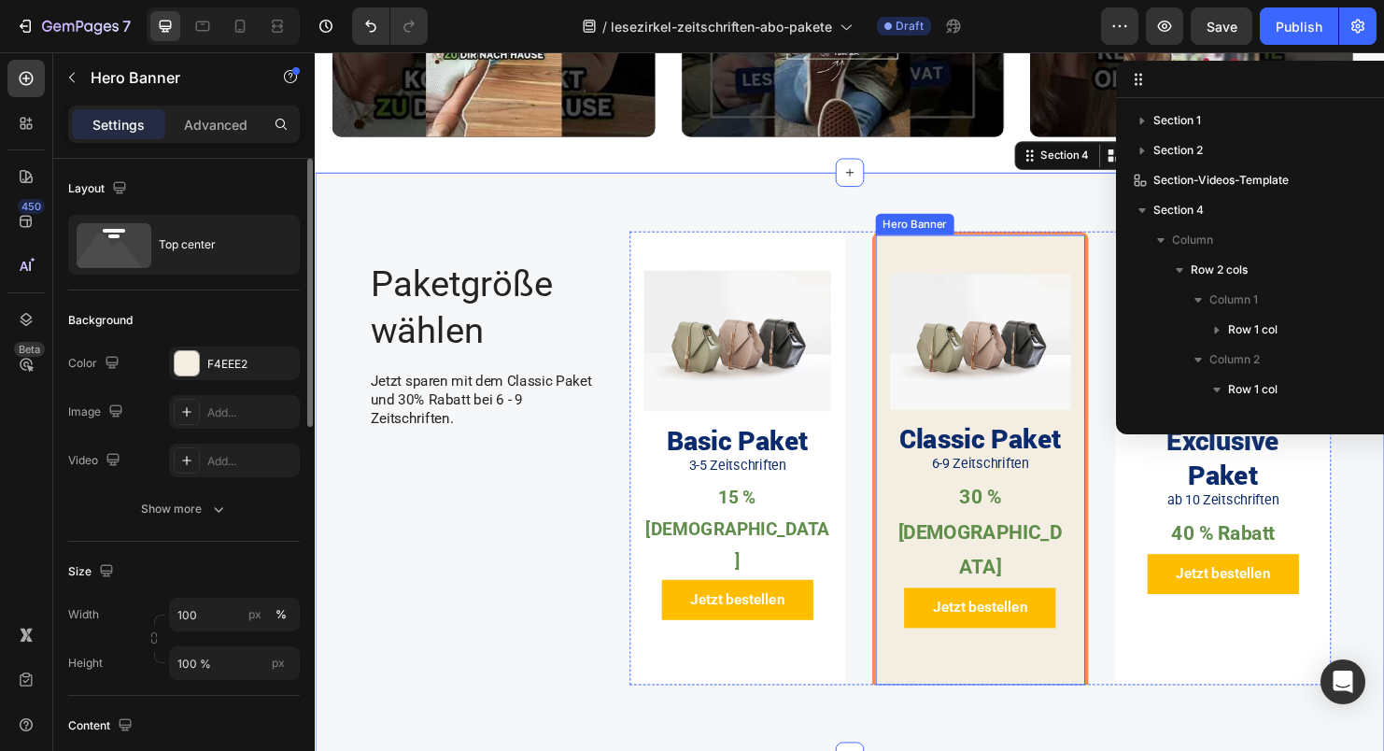
click at [912, 619] on div "Image Classic Paket Heading 6-9 Zeitschriften Text Block 30 % Rabatt Text Block…" at bounding box center [1012, 479] width 220 height 471
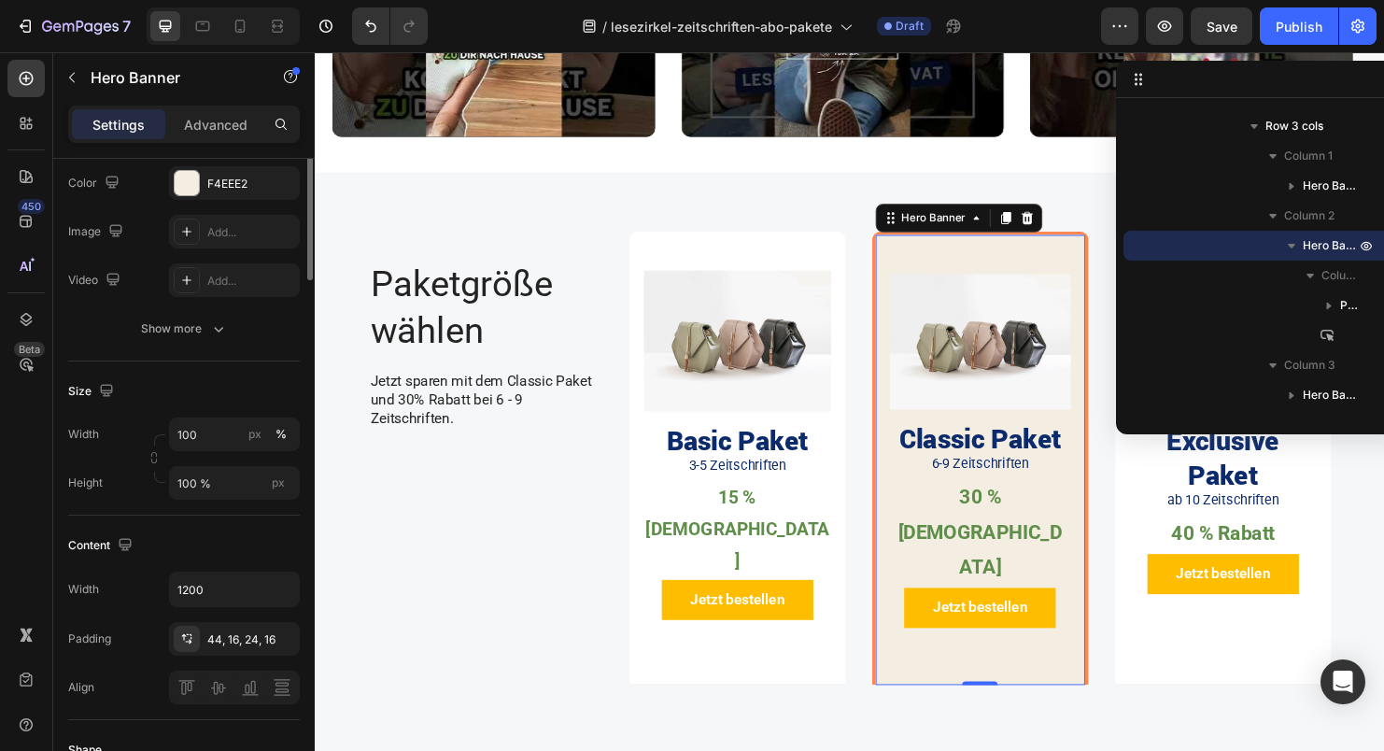
scroll to position [388, 0]
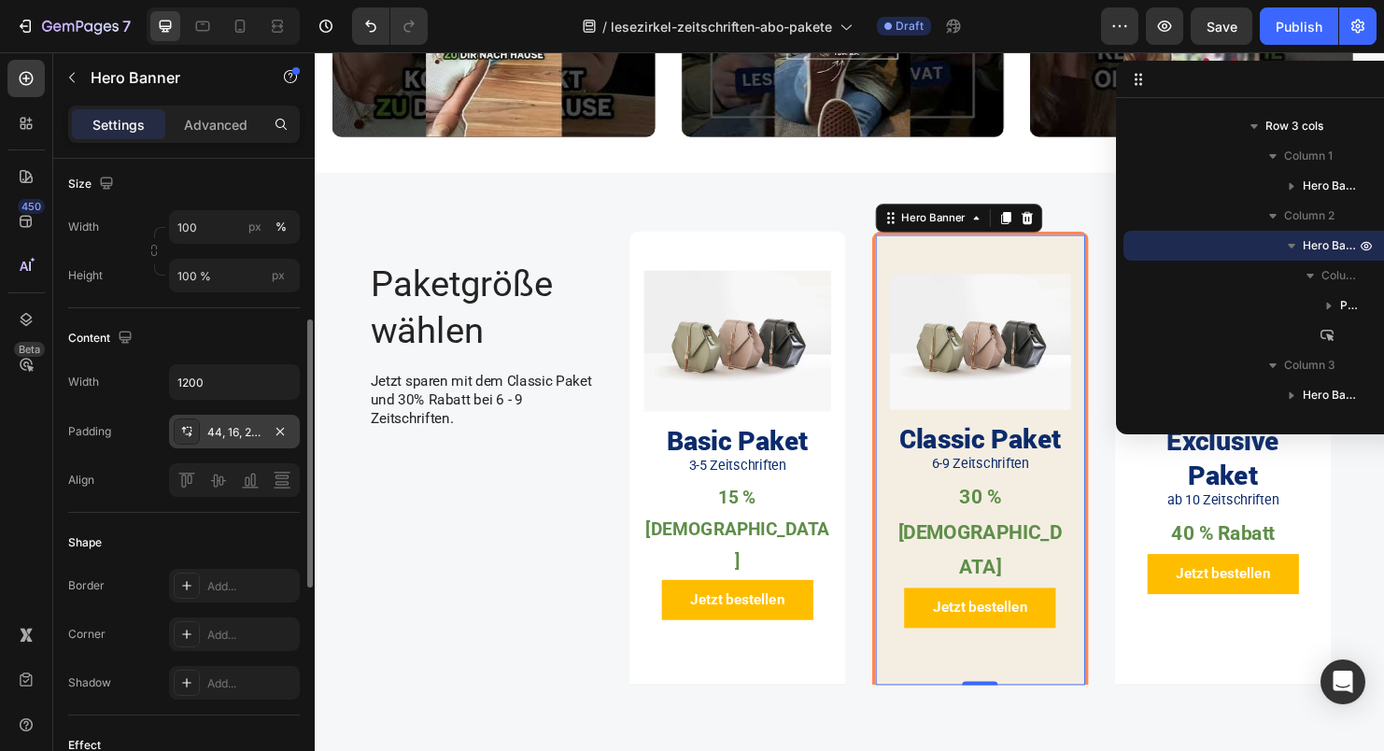
click at [191, 435] on icon at bounding box center [188, 435] width 7 height 5
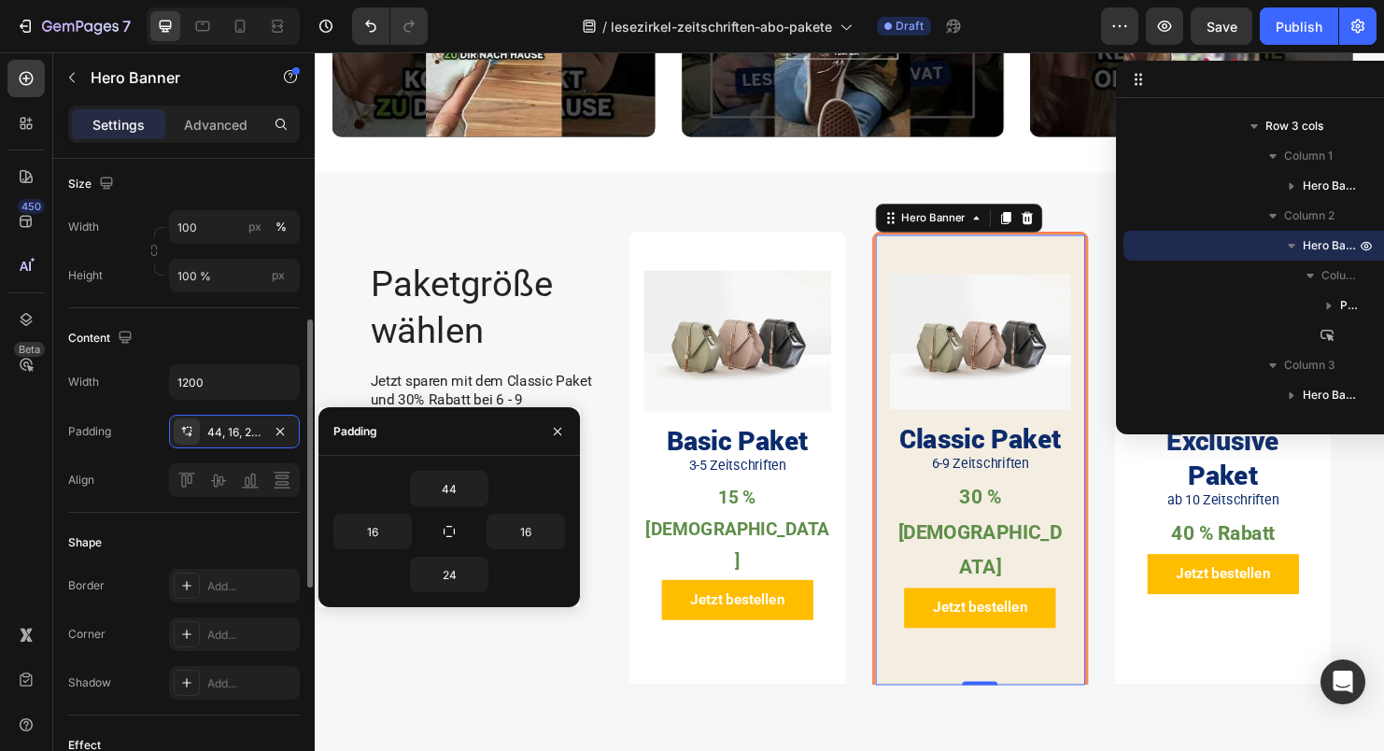
click at [146, 409] on div "Width 1200 Padding 44, 16, 24, 16 Align" at bounding box center [184, 430] width 232 height 133
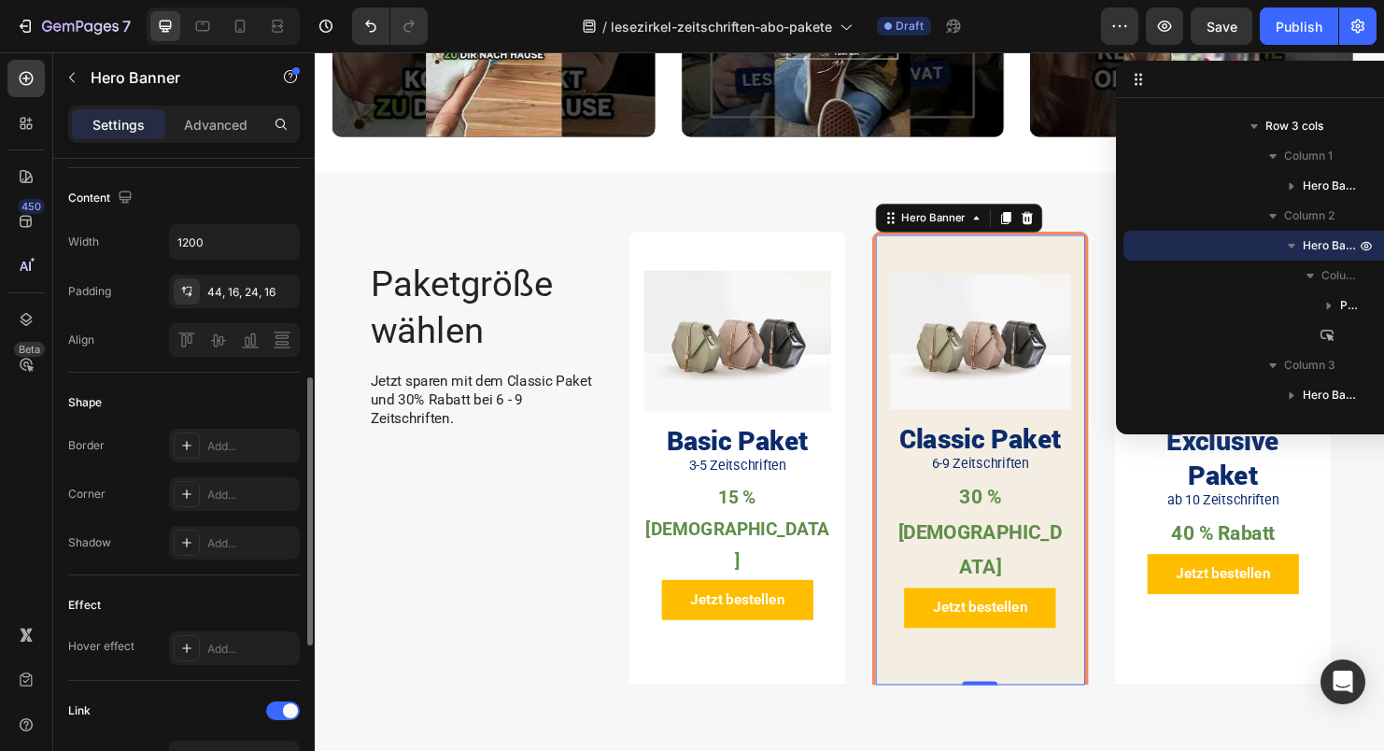
scroll to position [0, 0]
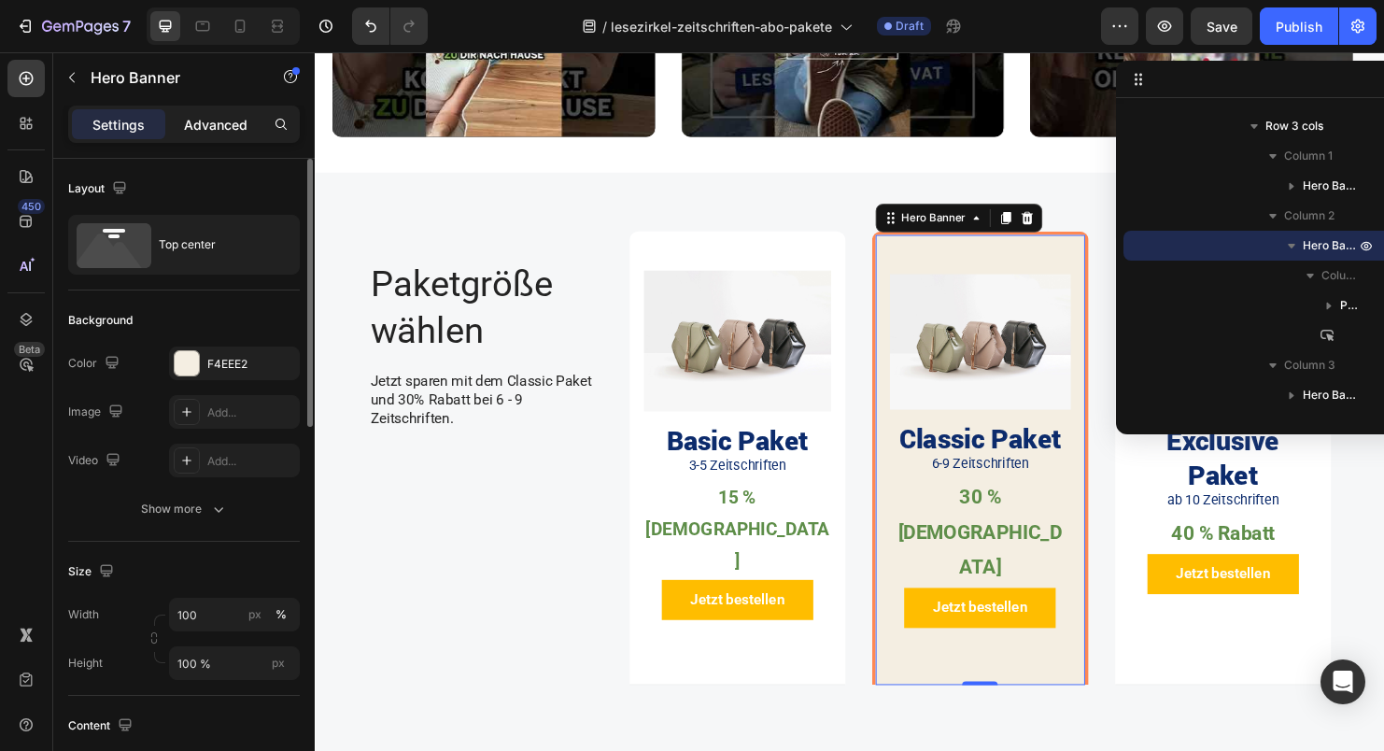
click at [200, 135] on div "Advanced" at bounding box center [215, 124] width 93 height 30
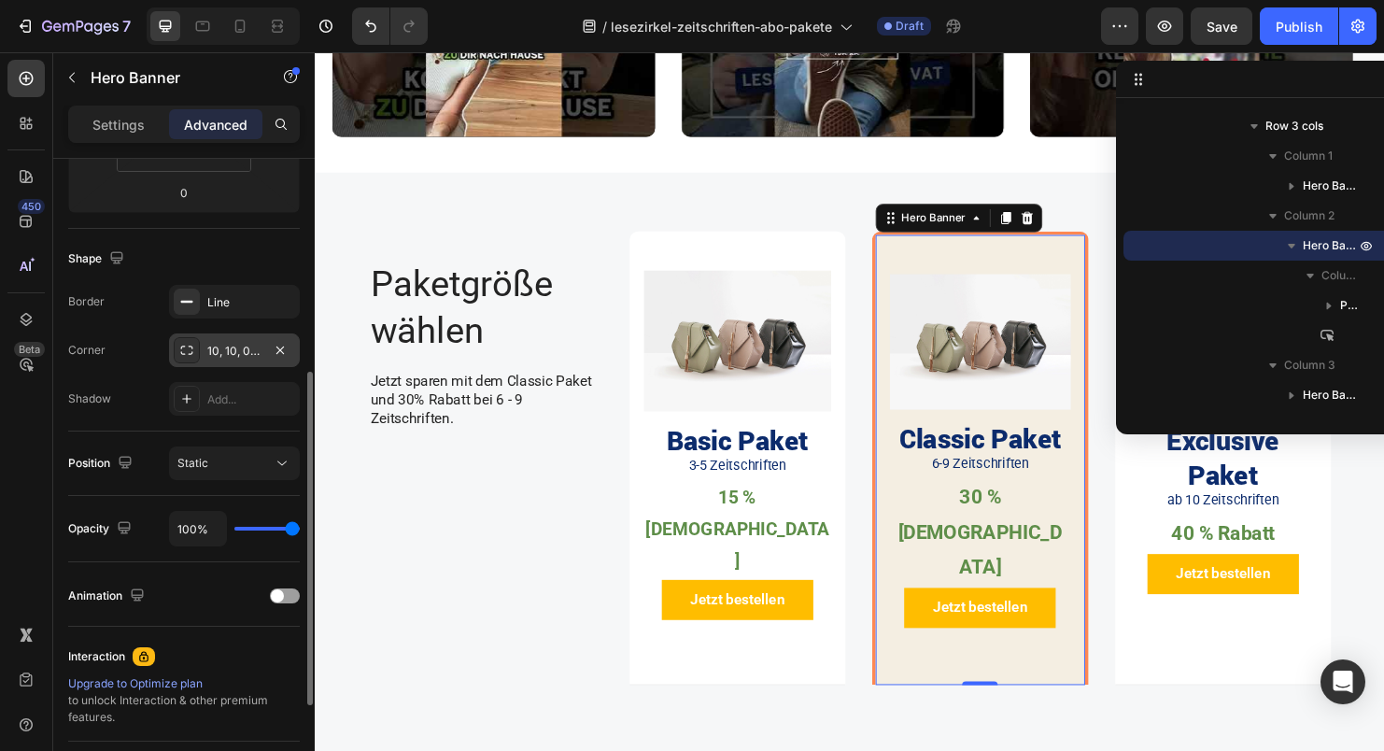
scroll to position [345, 0]
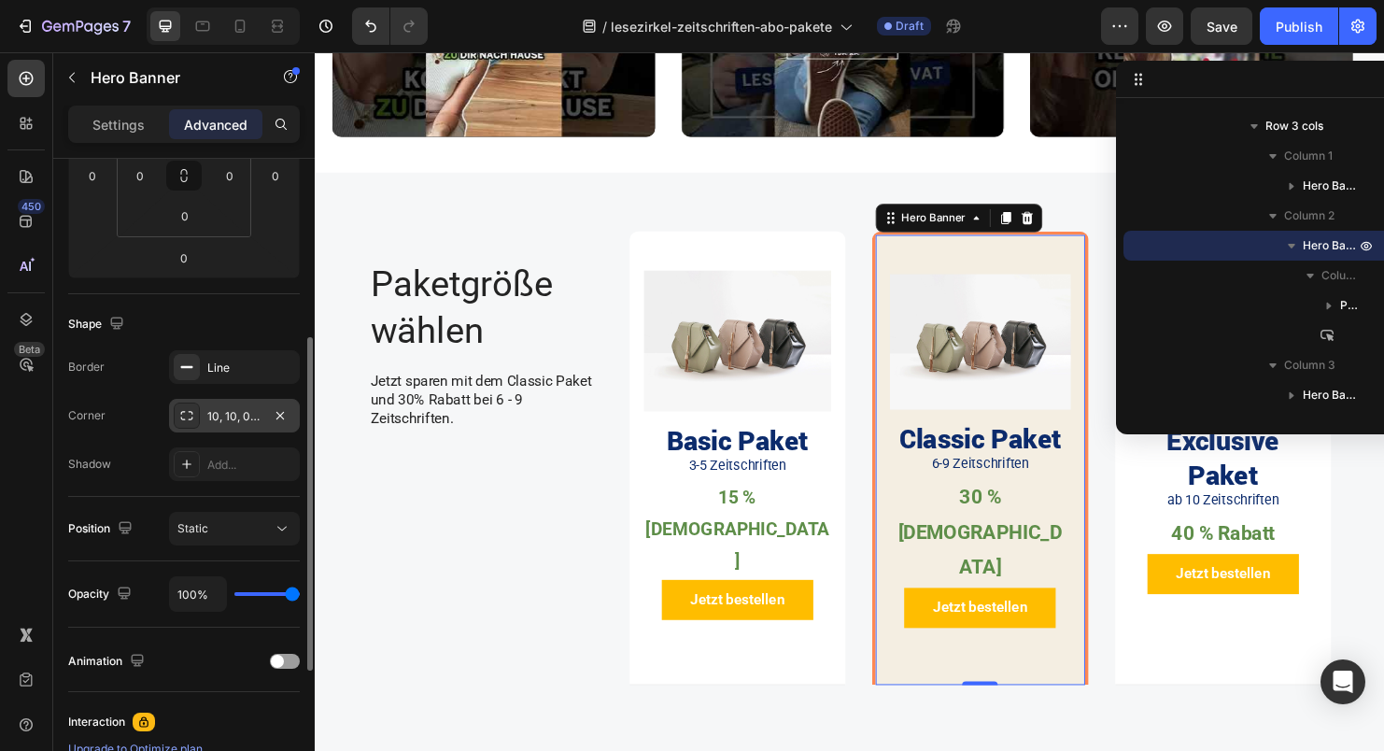
click at [188, 411] on icon at bounding box center [186, 415] width 15 height 15
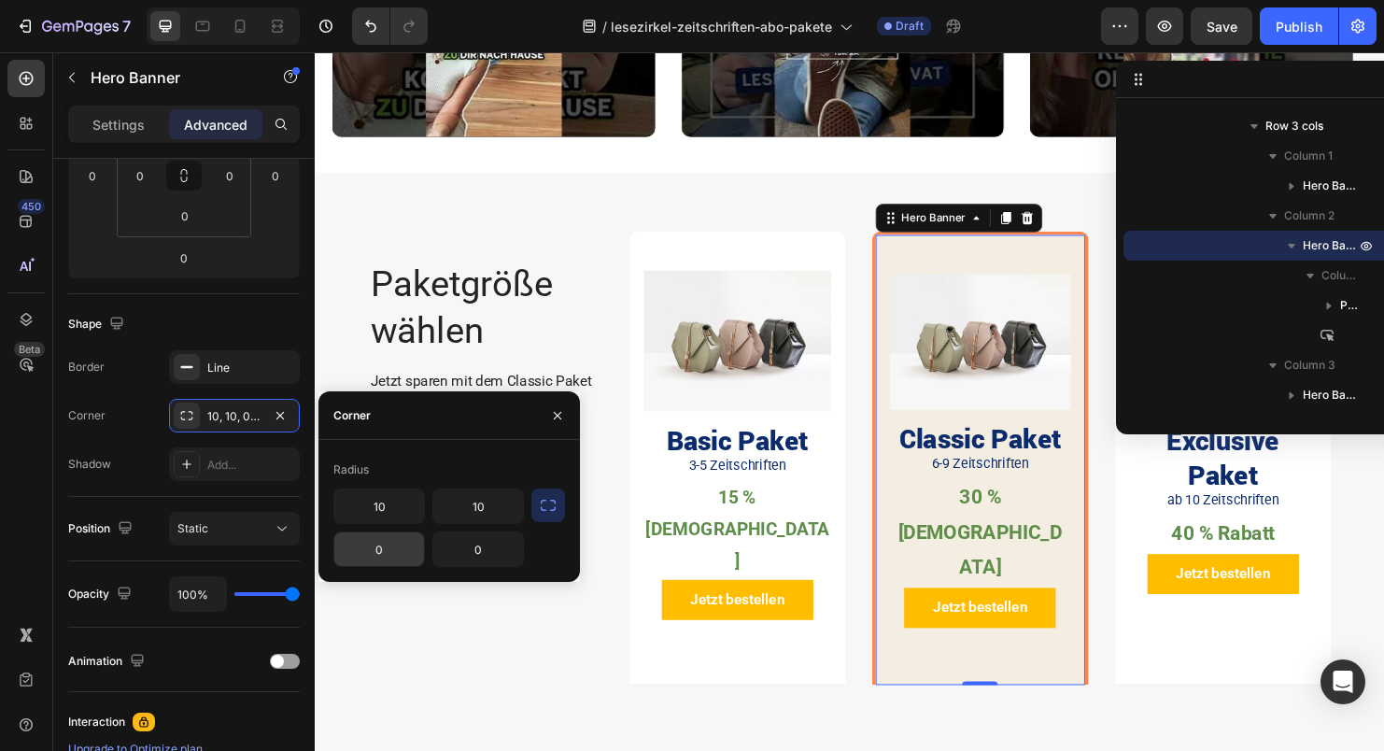
click at [370, 538] on input "0" at bounding box center [379, 549] width 90 height 34
type input "10"
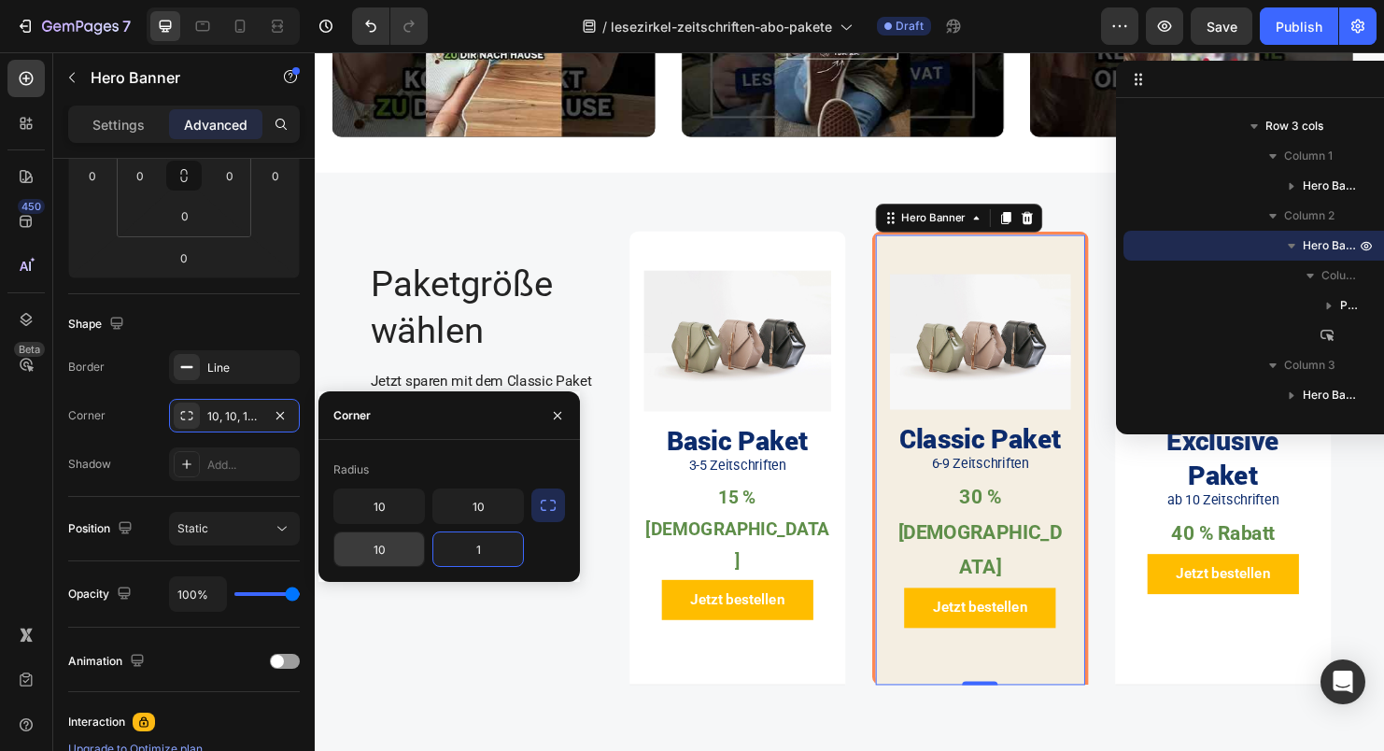
type input "10"
click at [177, 366] on div at bounding box center [187, 367] width 26 height 26
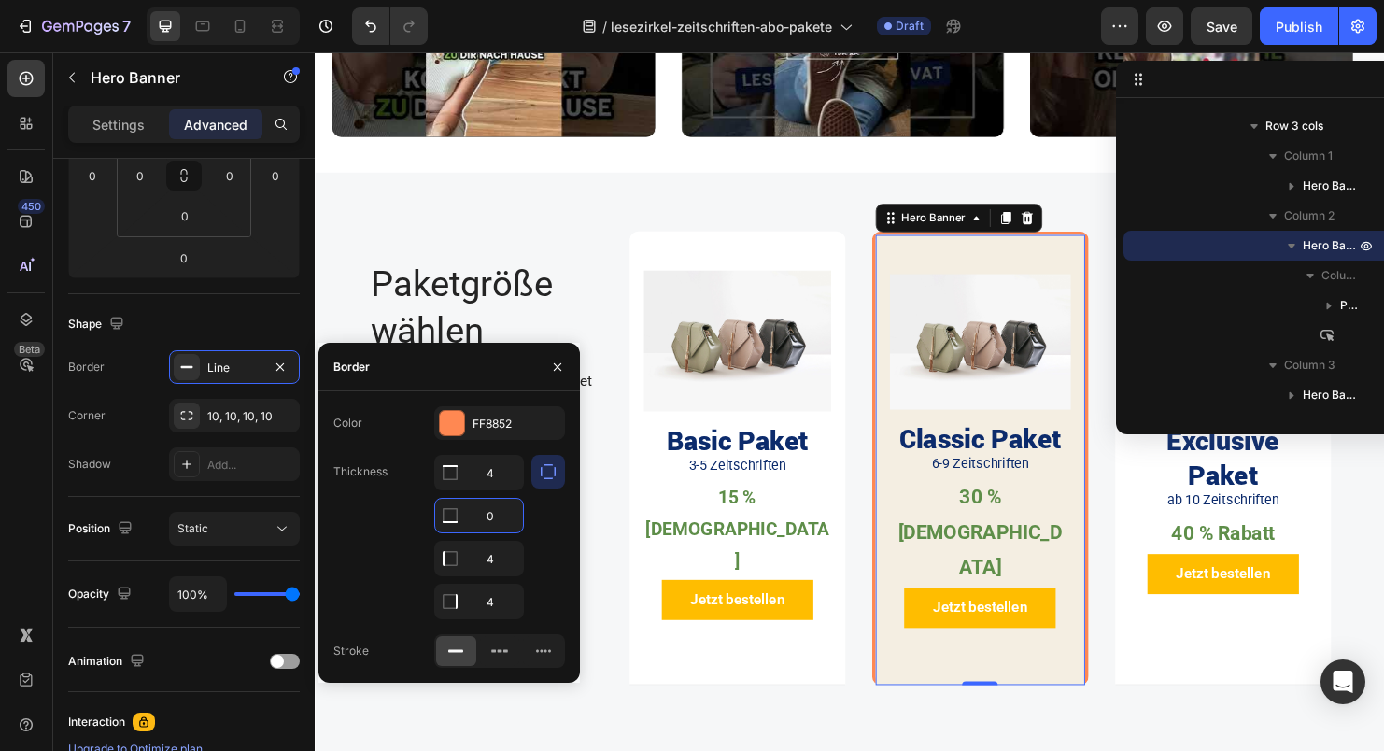
click at [503, 526] on input "0" at bounding box center [479, 516] width 88 height 34
type input "4"
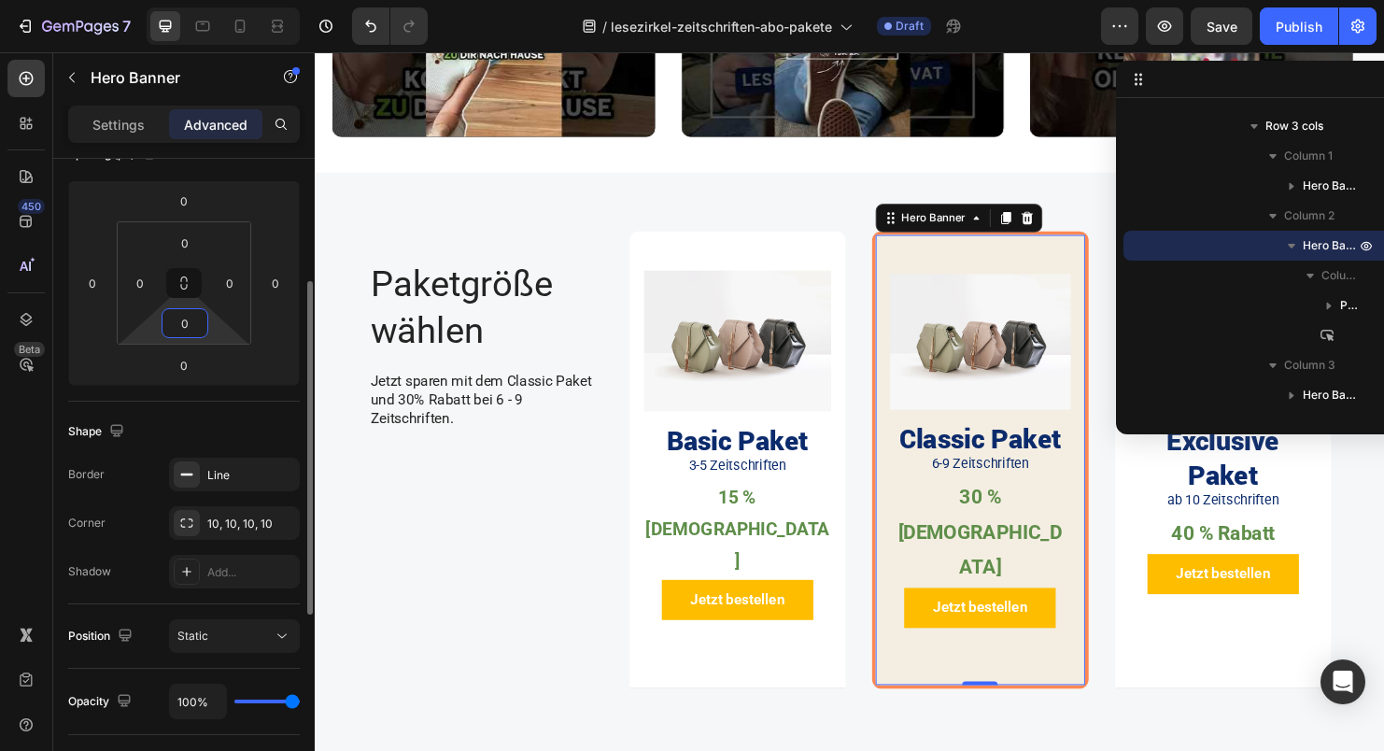
click at [191, 327] on input "0" at bounding box center [184, 323] width 37 height 28
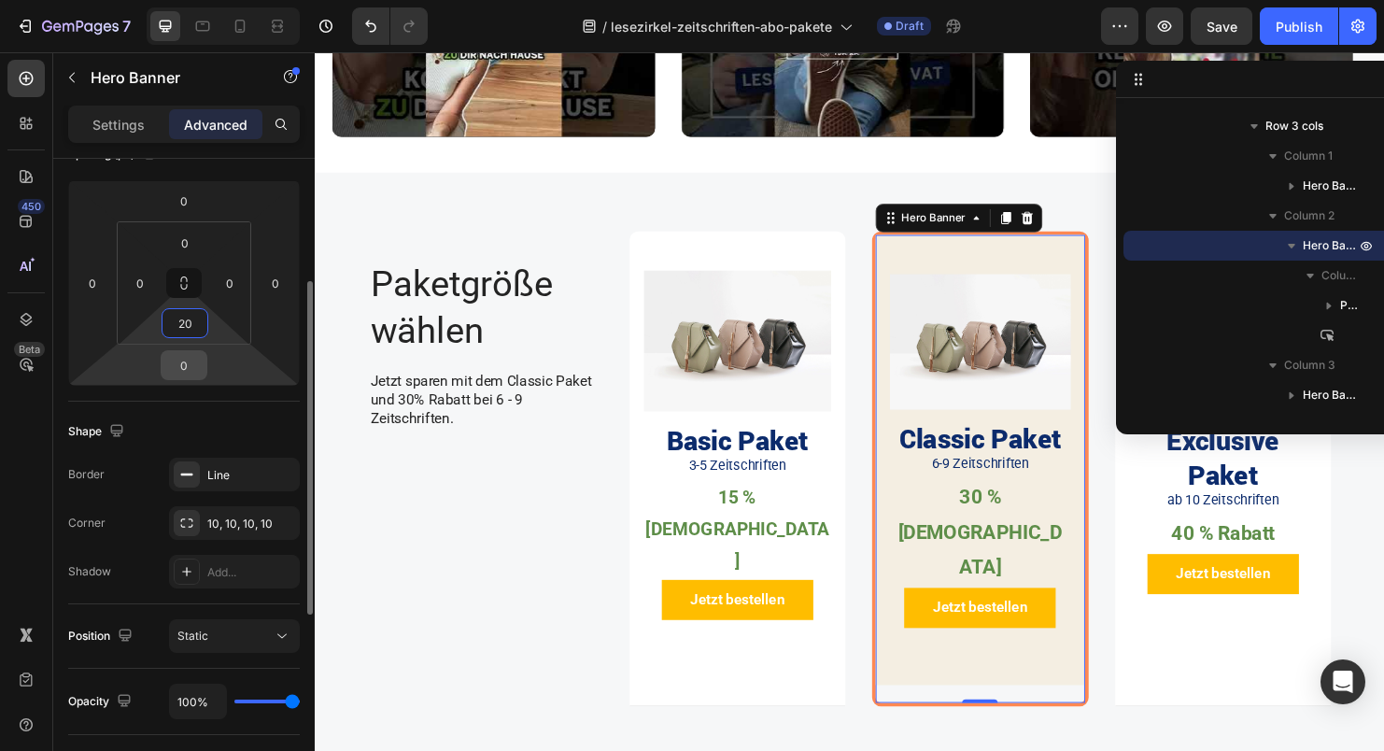
type input "20"
click at [183, 363] on input "0" at bounding box center [183, 365] width 37 height 28
type input "20"
click at [193, 327] on input "20" at bounding box center [184, 323] width 37 height 28
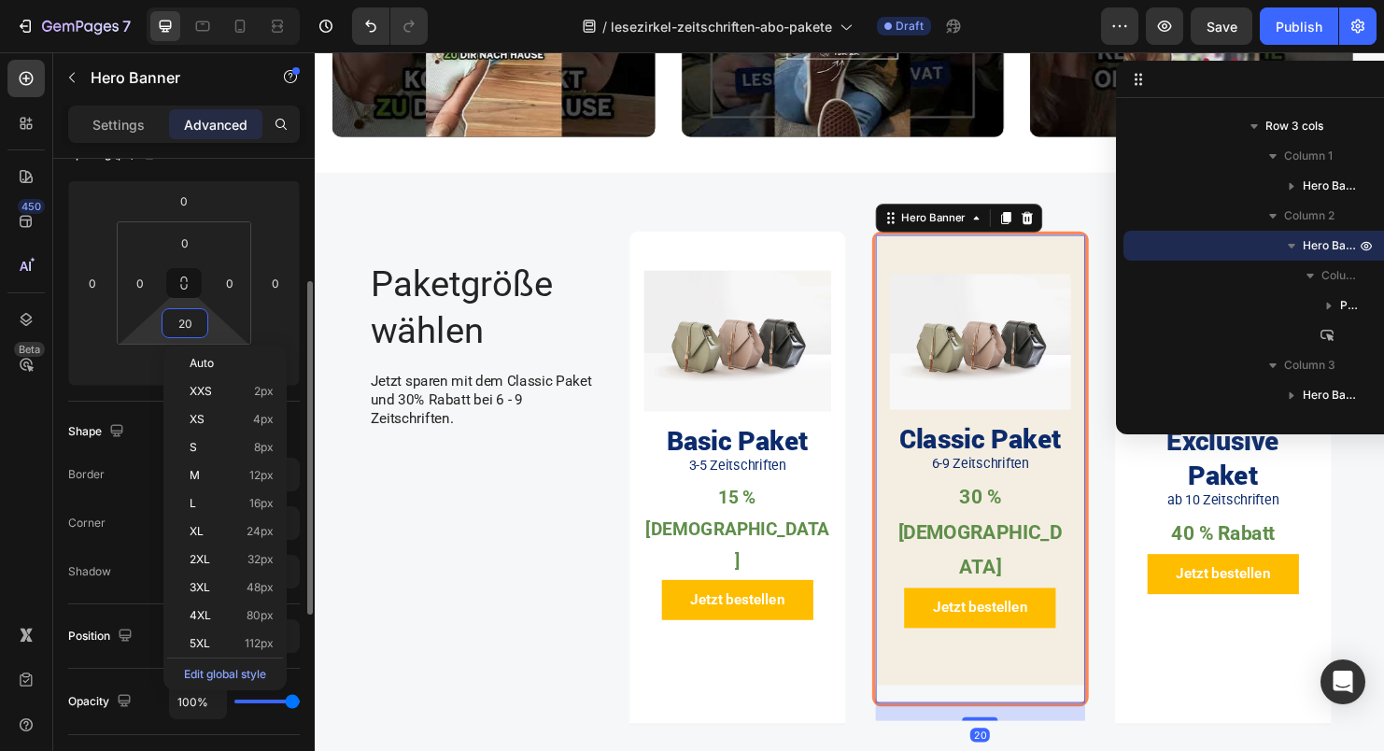
click at [193, 327] on input "20" at bounding box center [184, 323] width 37 height 28
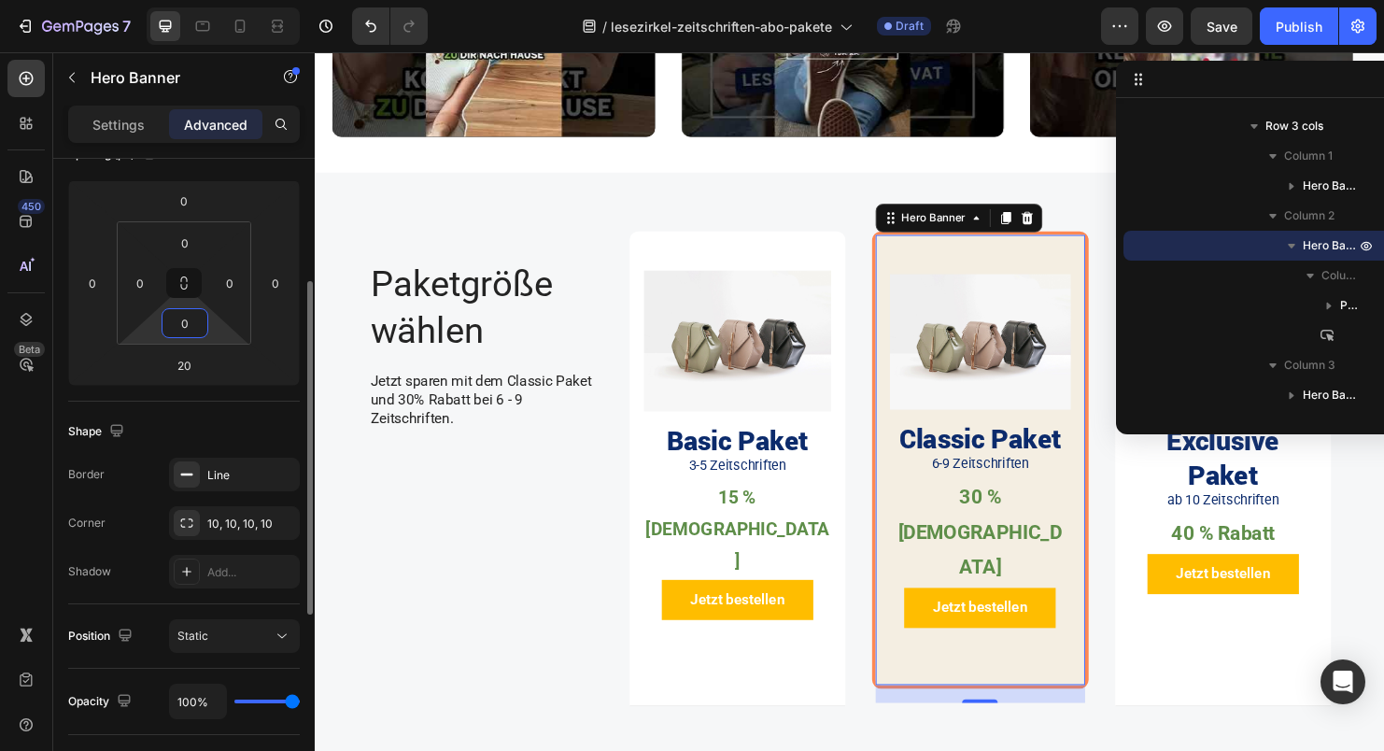
click at [171, 408] on div "Shape Border Line Corner 10, 10, 10, 10 Shadow Add..." at bounding box center [184, 503] width 232 height 203
click at [182, 310] on input "0" at bounding box center [184, 323] width 37 height 28
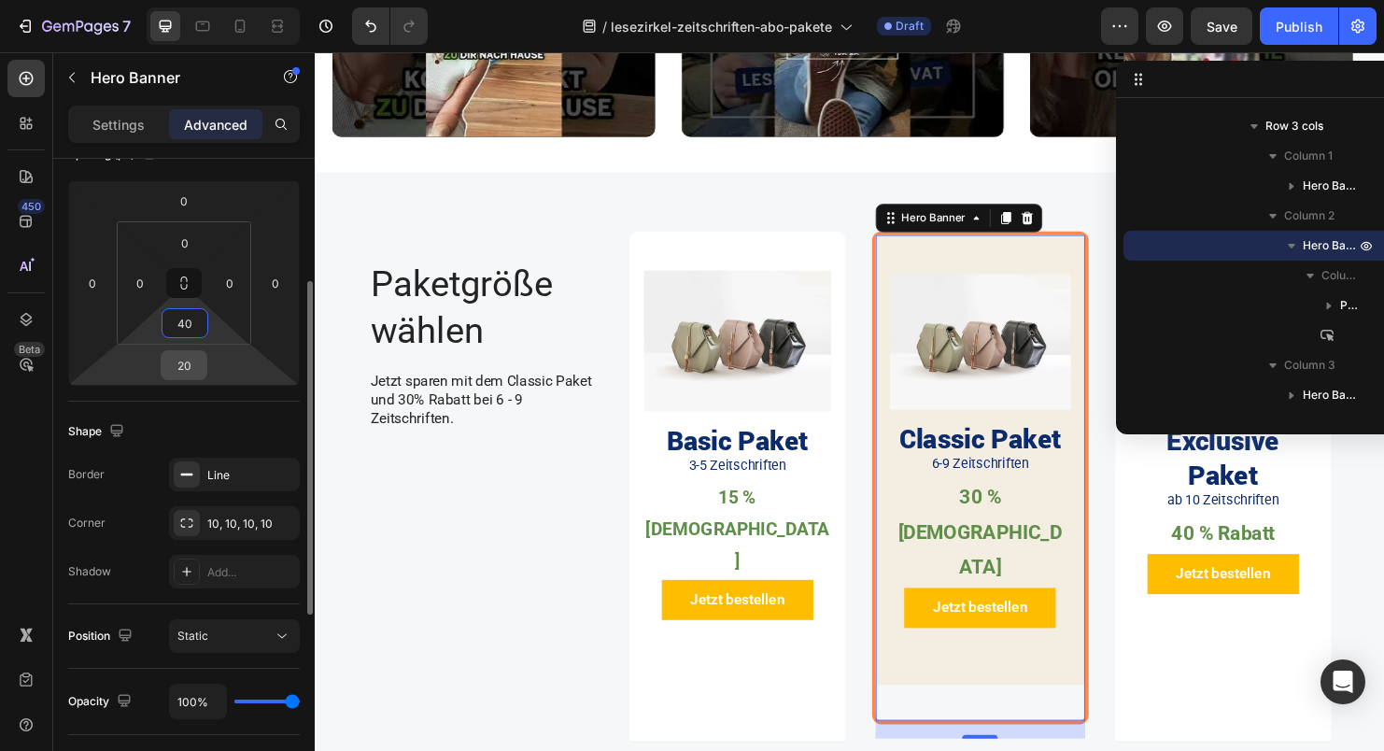
type input "40"
click at [183, 364] on input "20" at bounding box center [183, 365] width 37 height 28
type input "0"
click at [183, 332] on input "40" at bounding box center [184, 323] width 37 height 28
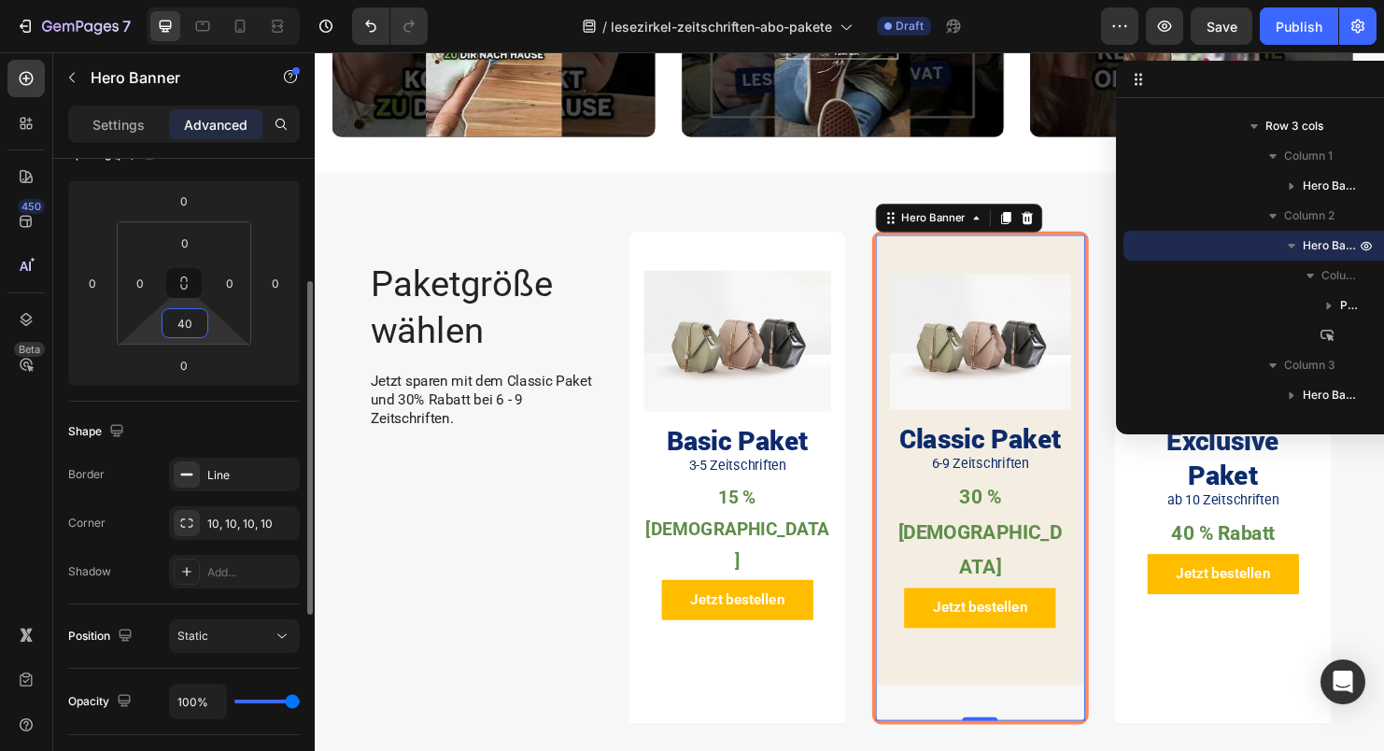
click at [183, 332] on input "40" at bounding box center [184, 323] width 37 height 28
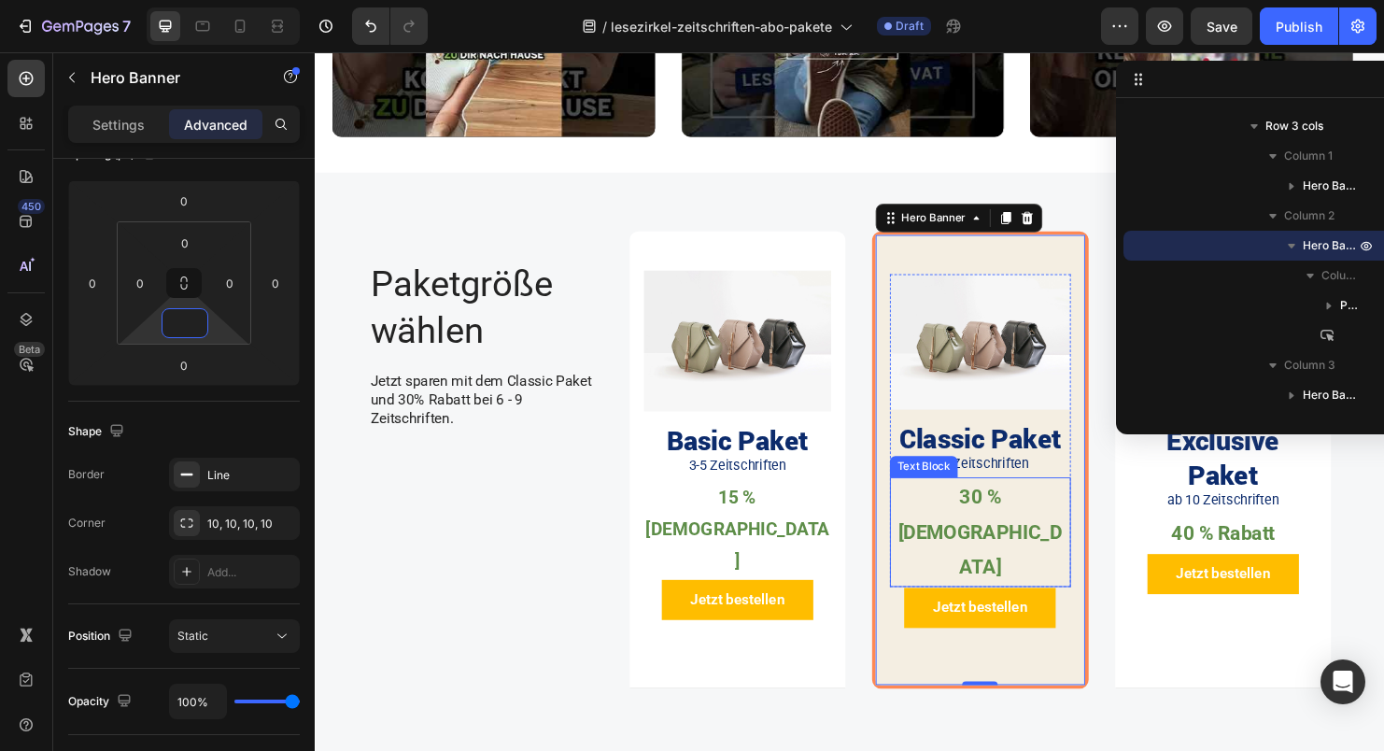
click at [1017, 508] on p "30 % [DEMOGRAPHIC_DATA]" at bounding box center [1012, 555] width 186 height 111
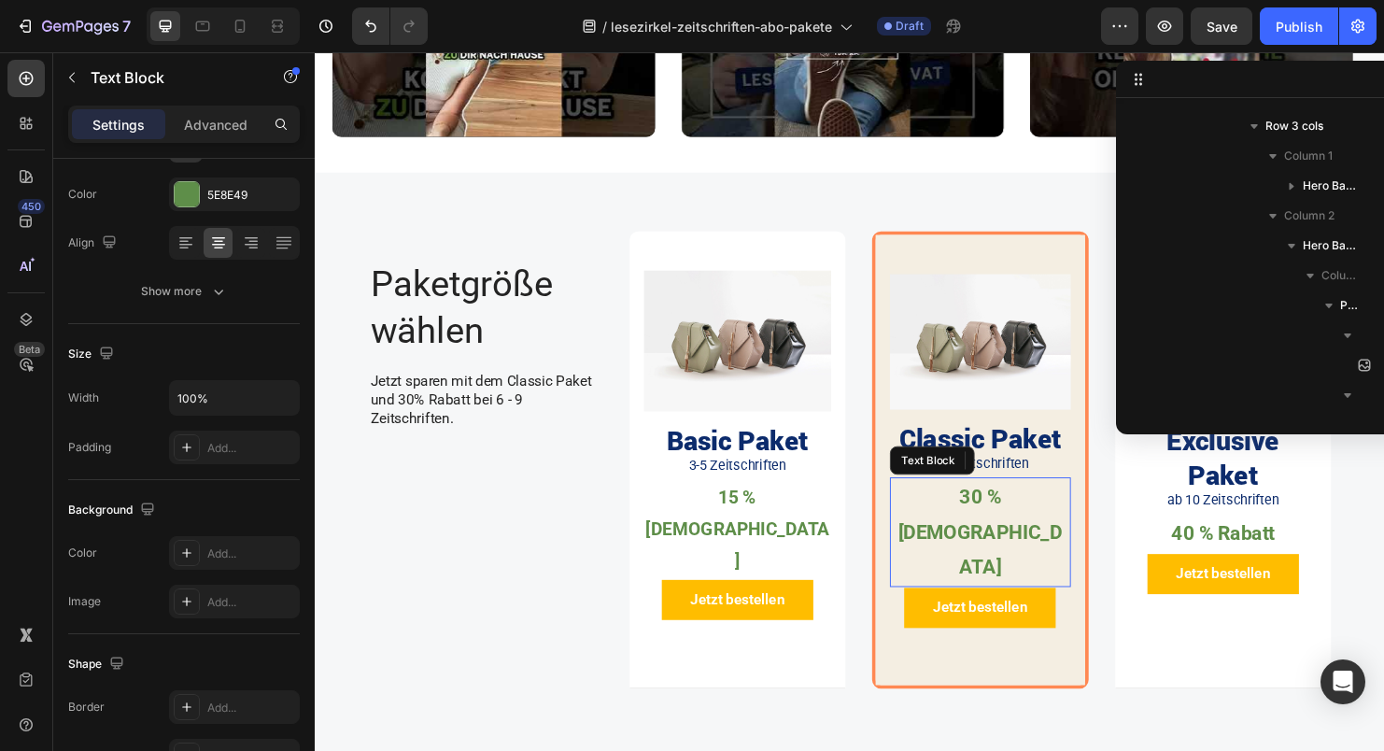
scroll to position [0, 0]
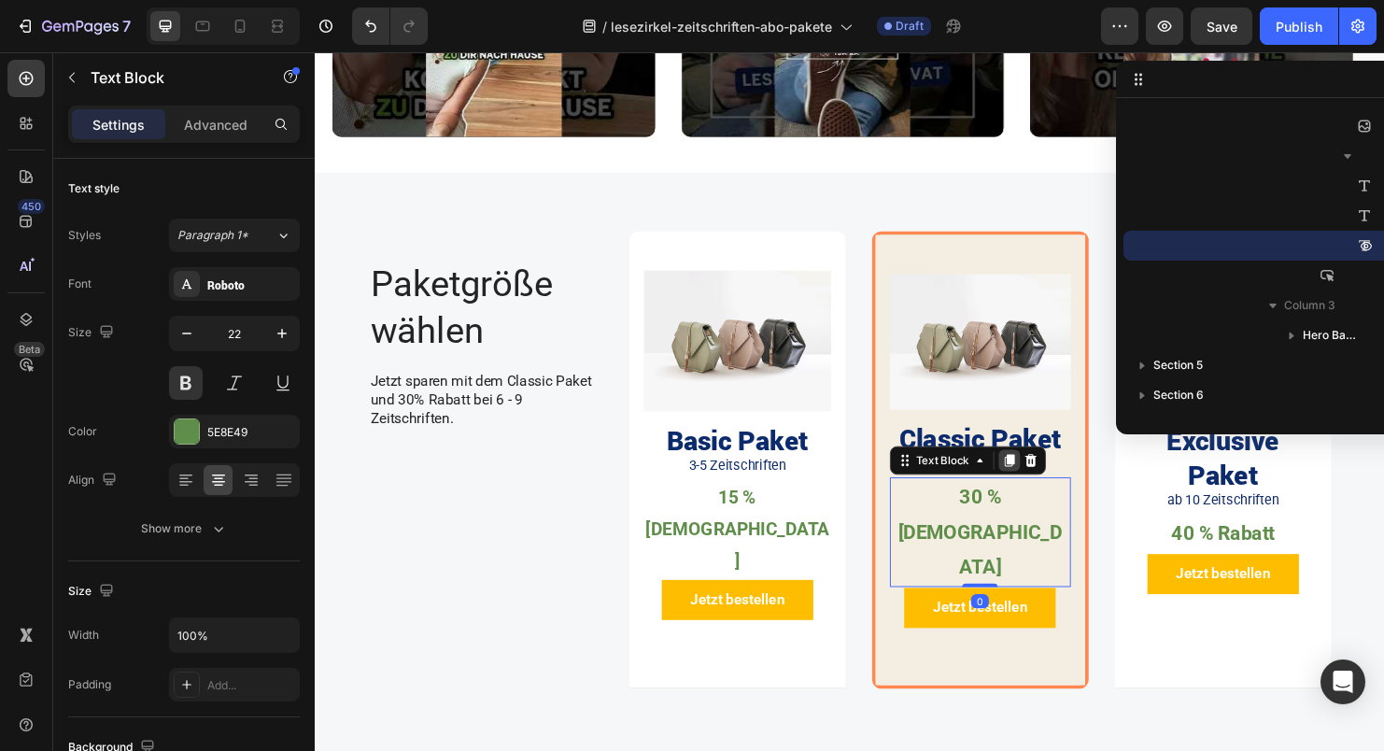
click at [1035, 479] on icon at bounding box center [1042, 480] width 15 height 15
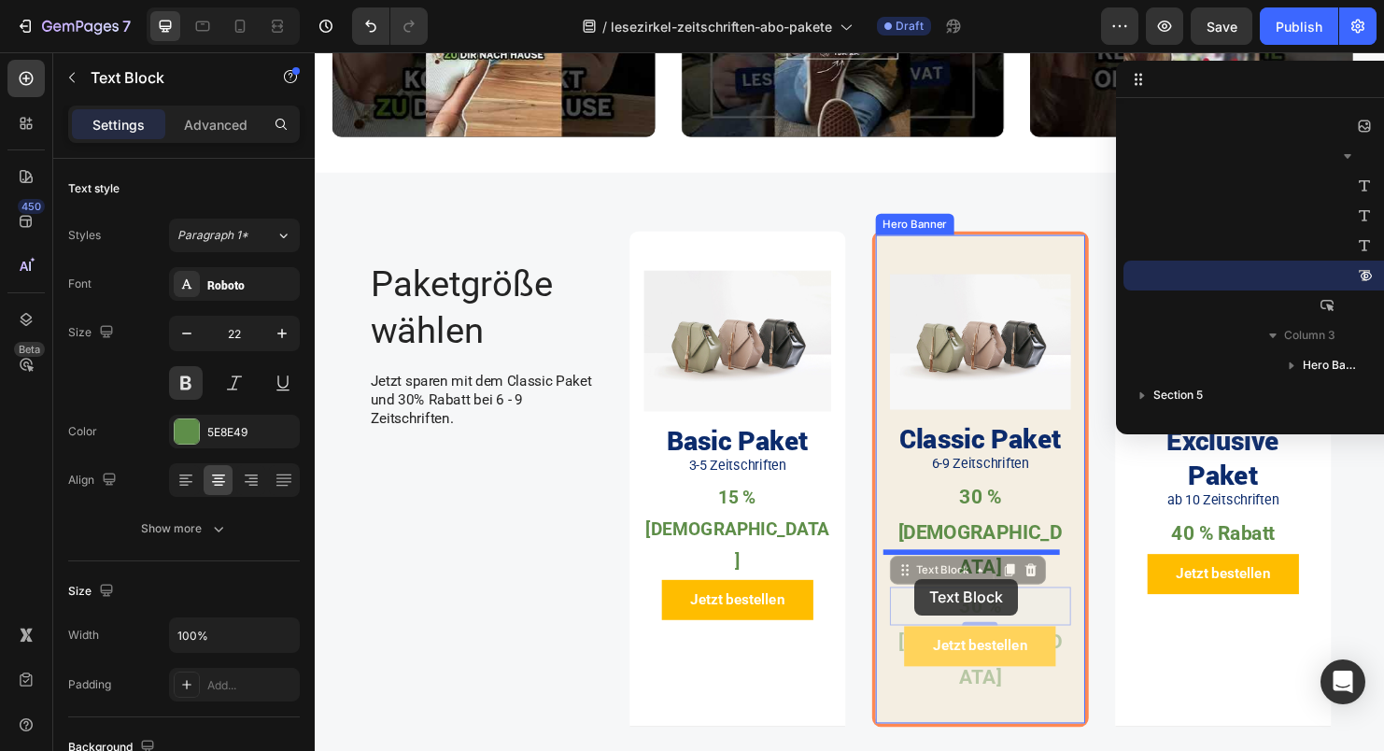
drag, startPoint x: 930, startPoint y: 519, endPoint x: 943, endPoint y: 604, distance: 86.0
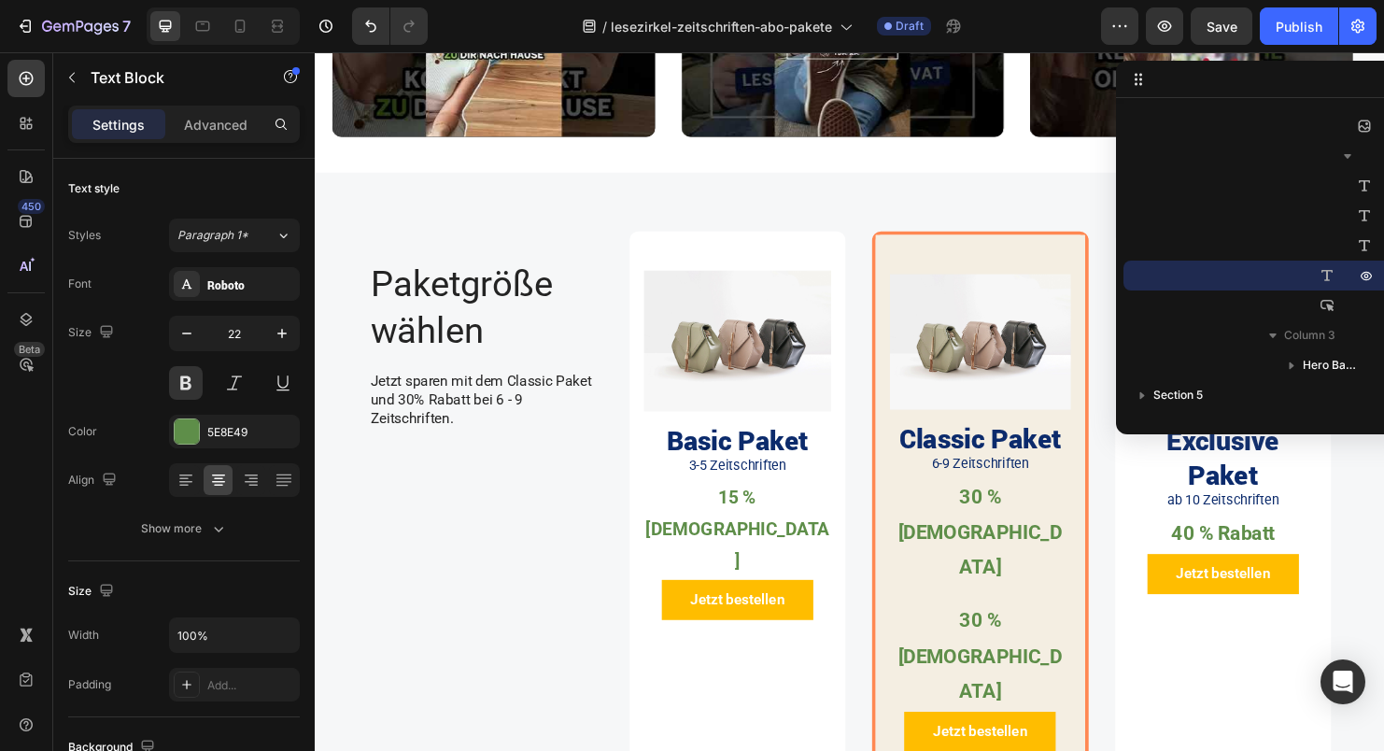
click at [1013, 630] on p "30 % [DEMOGRAPHIC_DATA]" at bounding box center [1012, 685] width 186 height 111
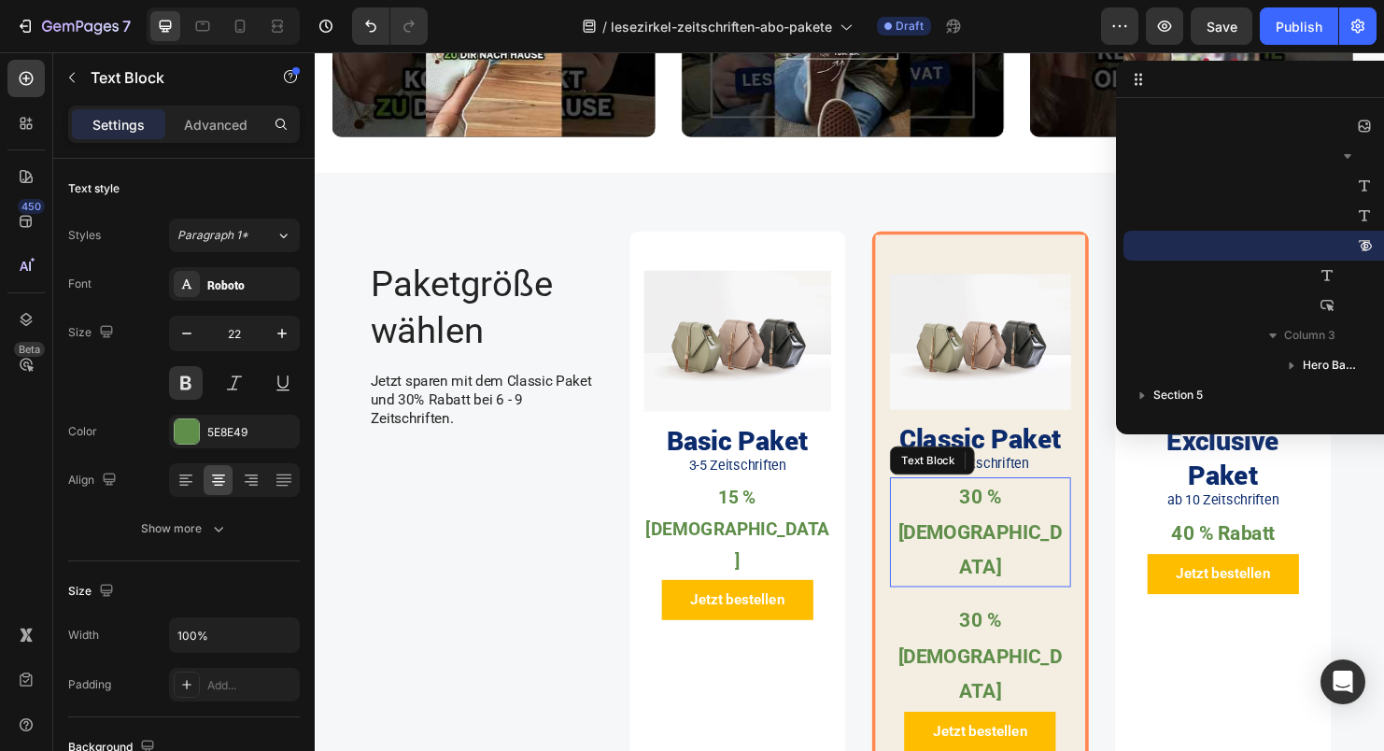
click at [1025, 509] on p "30 % [DEMOGRAPHIC_DATA]" at bounding box center [1012, 555] width 186 height 111
click at [1036, 630] on p "30 % [DEMOGRAPHIC_DATA]" at bounding box center [1012, 685] width 186 height 111
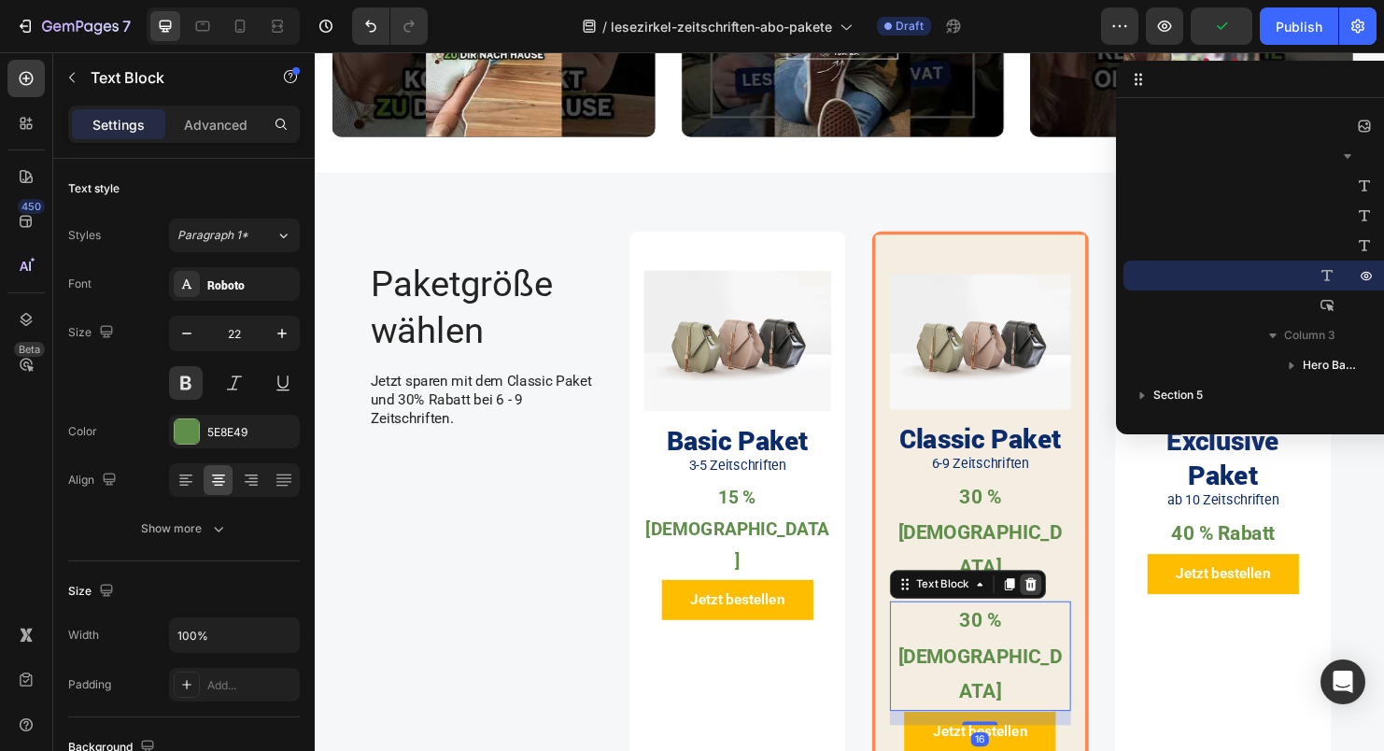
click at [1059, 603] on icon at bounding box center [1065, 609] width 12 height 13
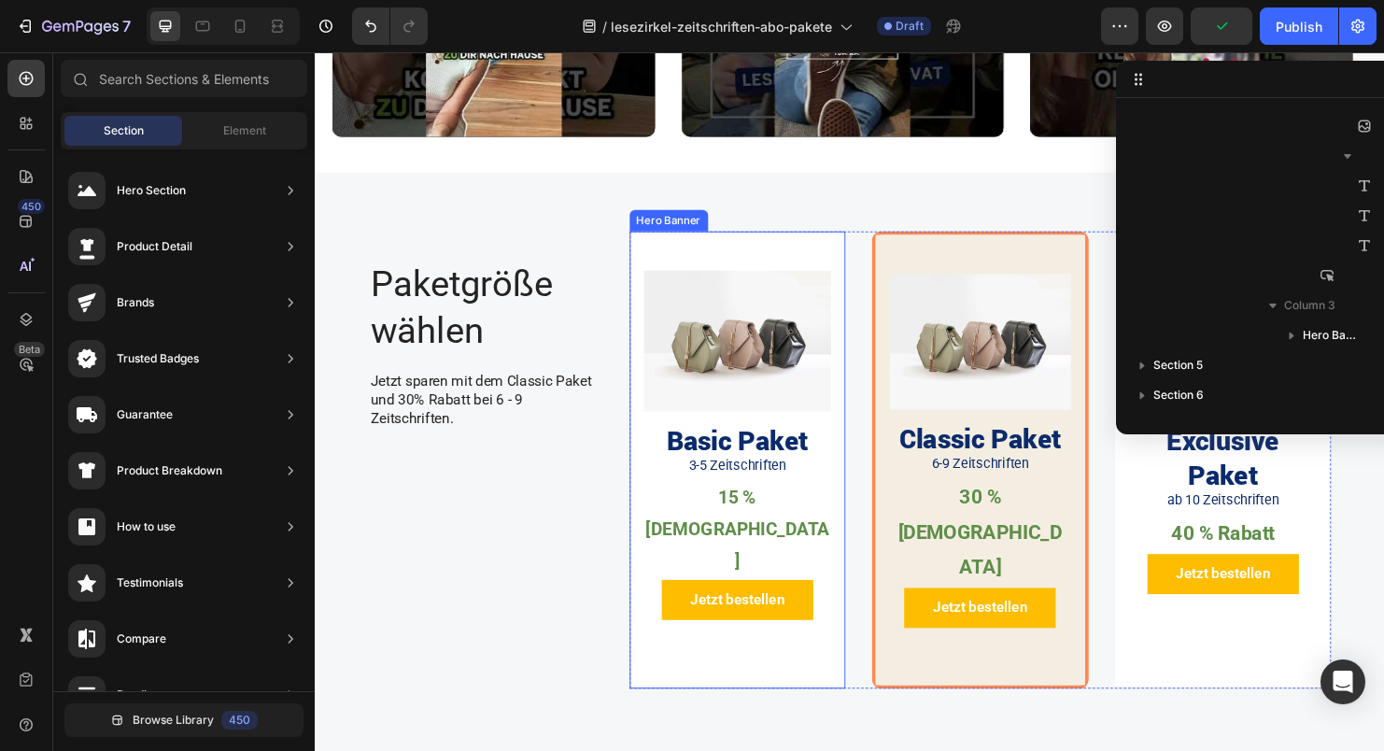
click at [762, 628] on div "Background Image" at bounding box center [758, 478] width 227 height 477
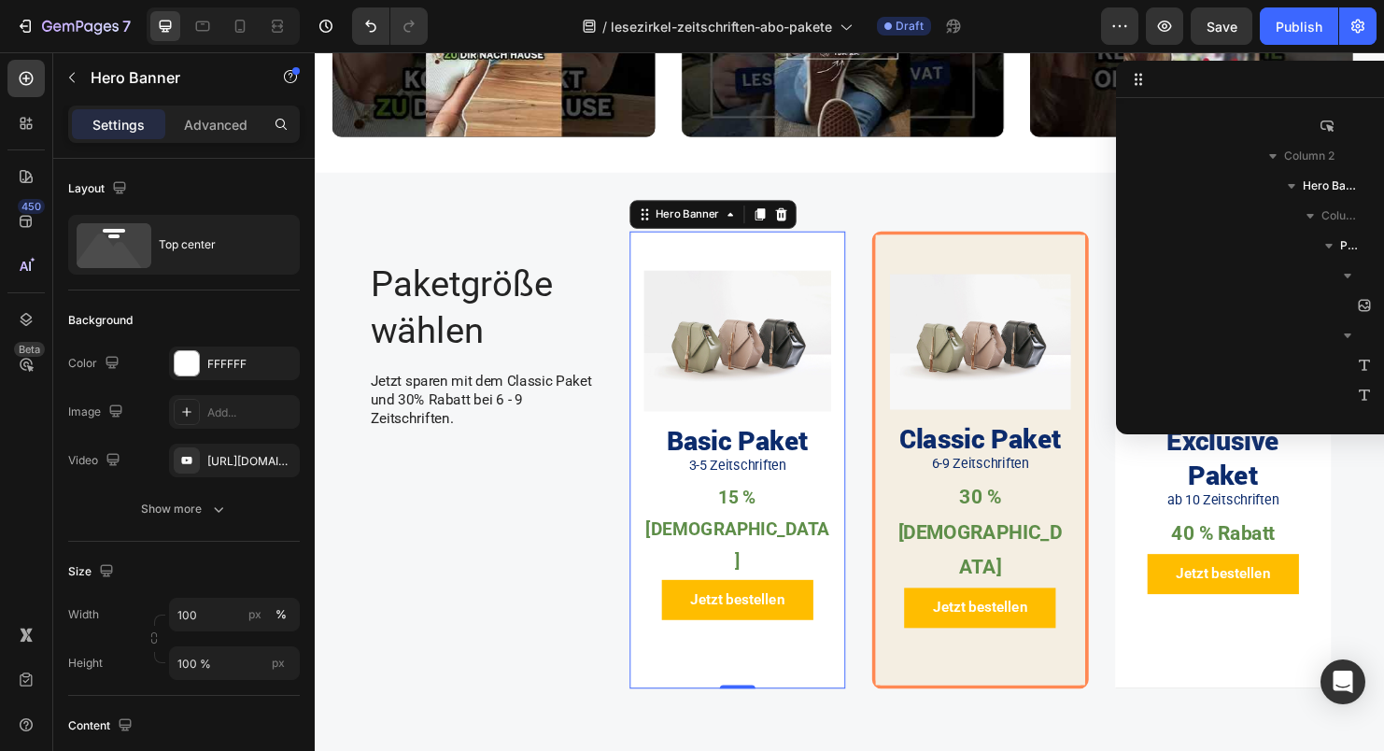
scroll to position [353, 0]
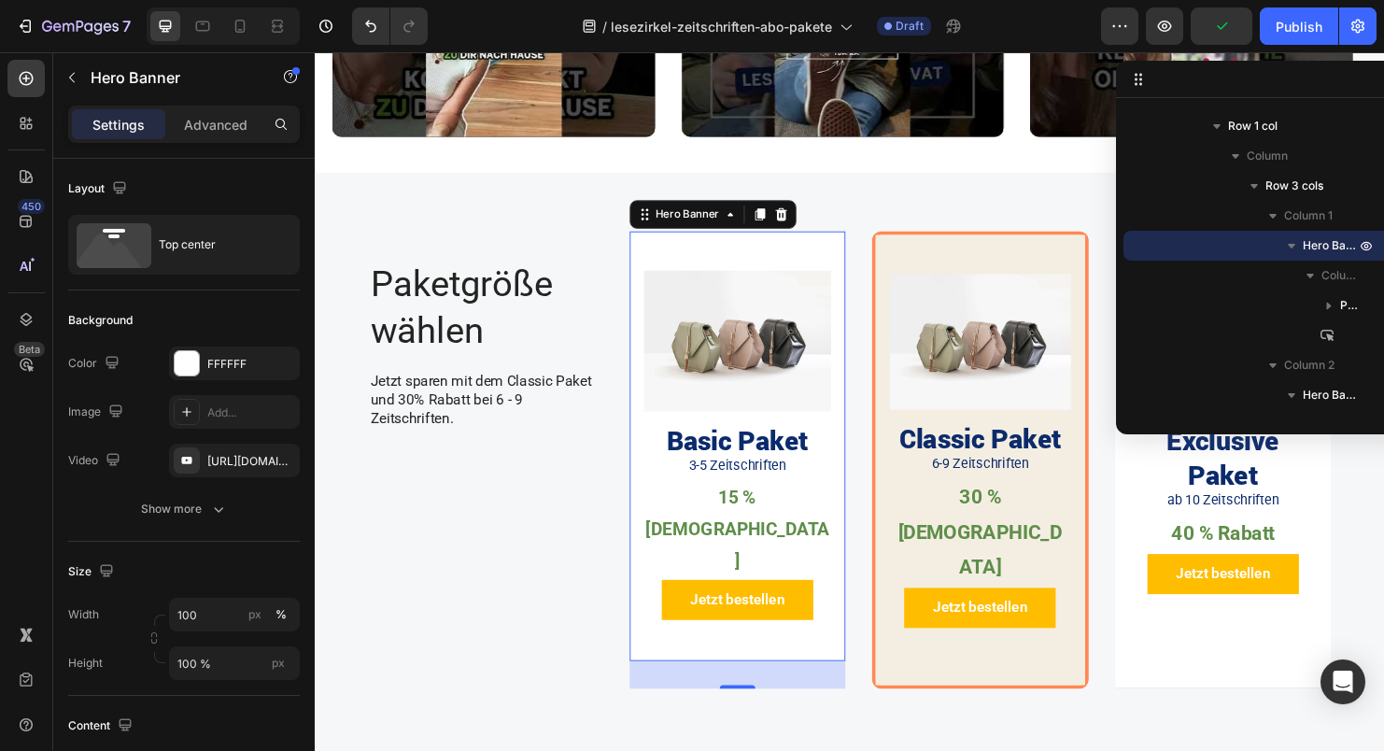
drag, startPoint x: 752, startPoint y: 639, endPoint x: 751, endPoint y: 668, distance: 29.0
click at [751, 668] on div "Paketgröße wählen Heading Jetzt sparen mit dem Classic Paket und 30% Rabatt bei…" at bounding box center [875, 494] width 1009 height 508
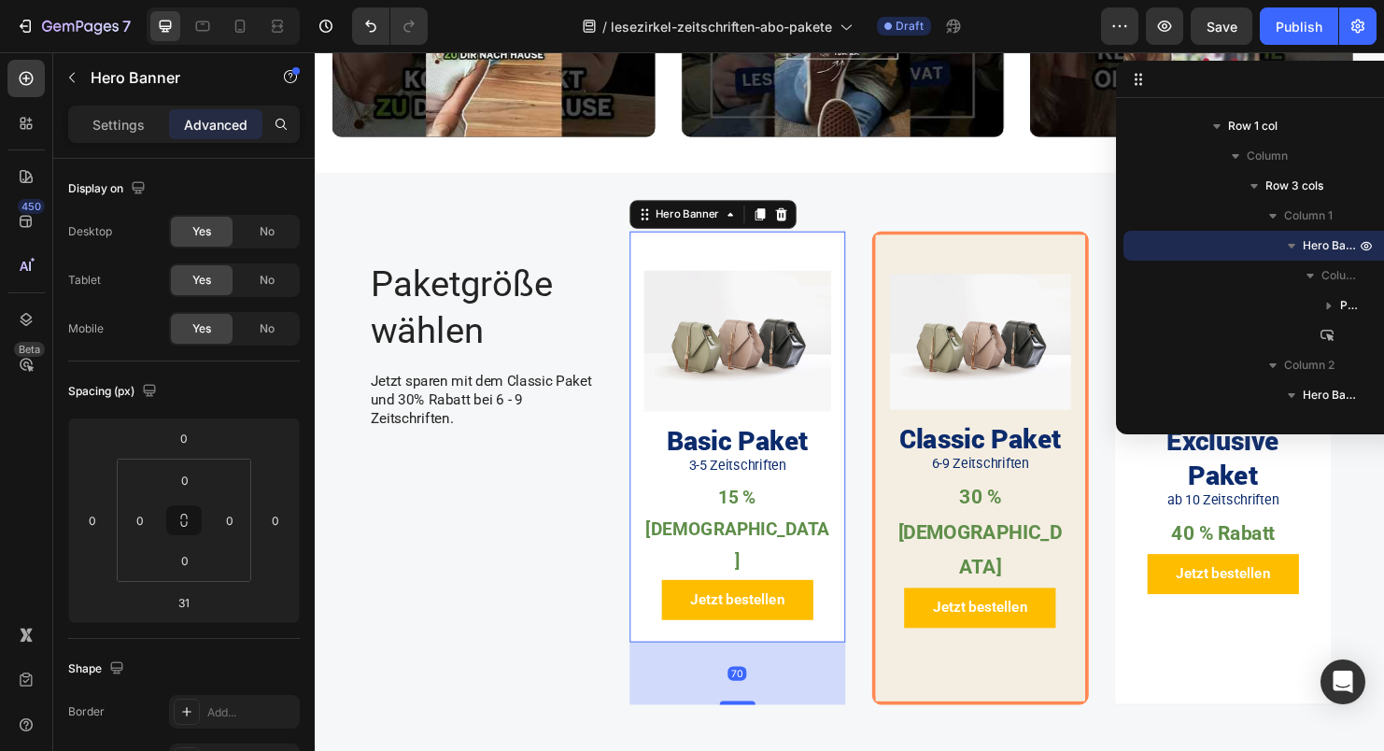
drag, startPoint x: 756, startPoint y: 637, endPoint x: 740, endPoint y: 674, distance: 39.7
click at [740, 674] on div "Image Basic Paket Heading 3-5 Zeitschriften Text Block 15 % Rabatt Text Block P…" at bounding box center [1013, 495] width 736 height 511
type input "70"
click at [747, 692] on div "Paketgröße wählen Heading Jetzt sparen mit dem Classic Paket und 30% Rabatt bei…" at bounding box center [875, 503] width 1009 height 526
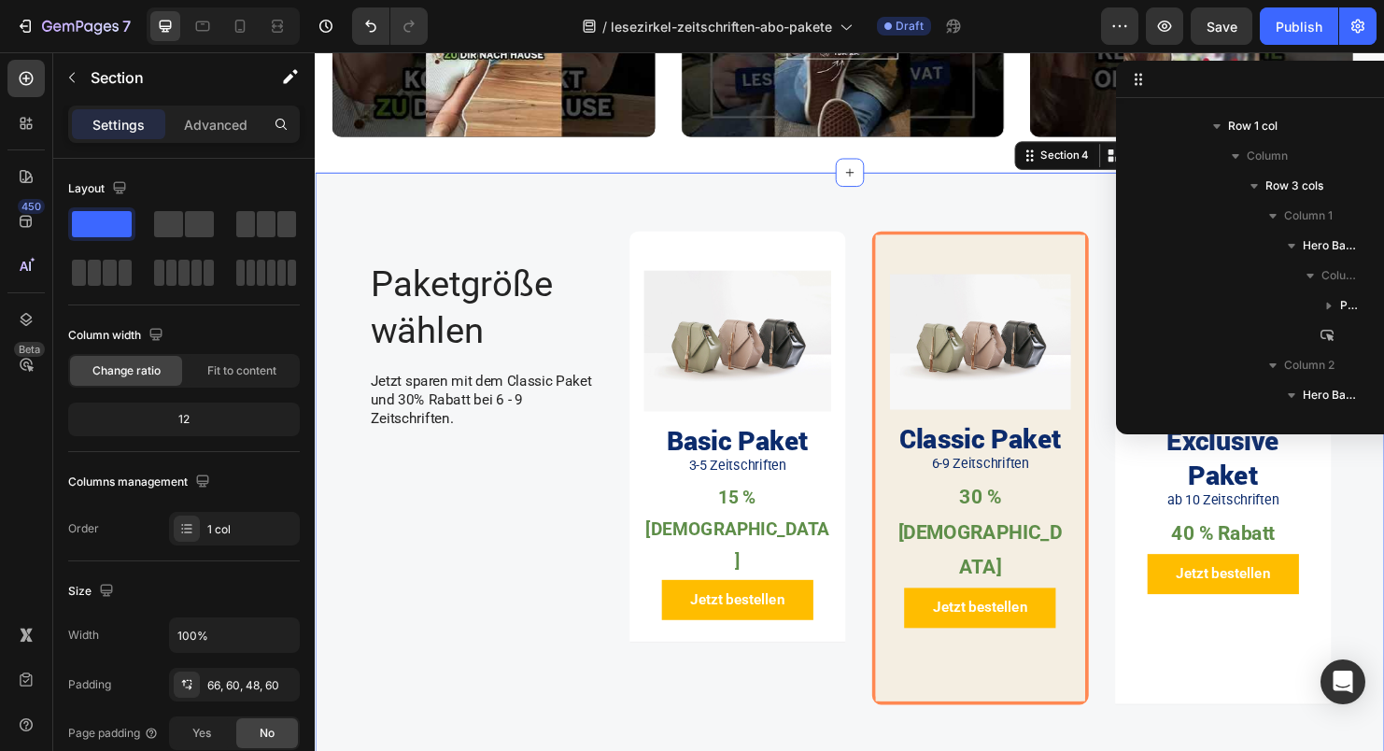
scroll to position [0, 0]
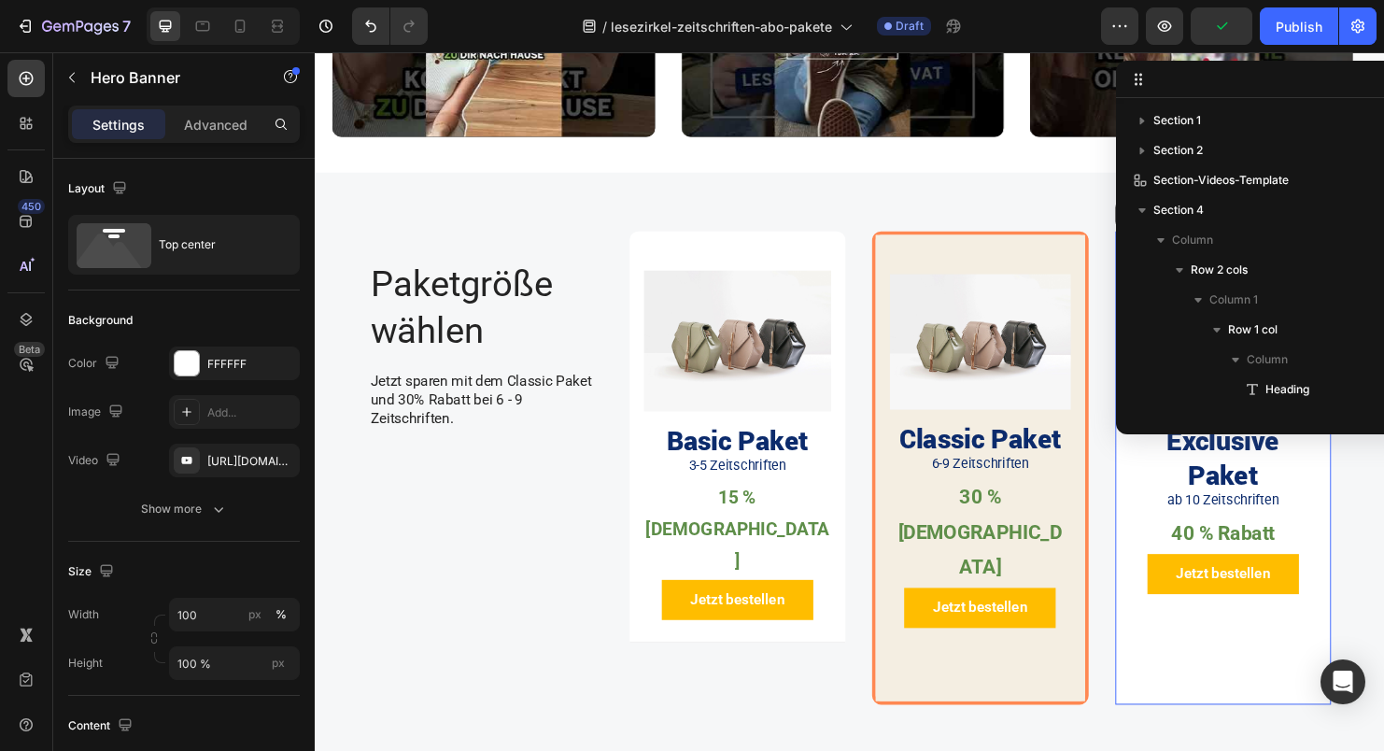
click at [1184, 649] on div "Background Image" at bounding box center [1267, 487] width 227 height 495
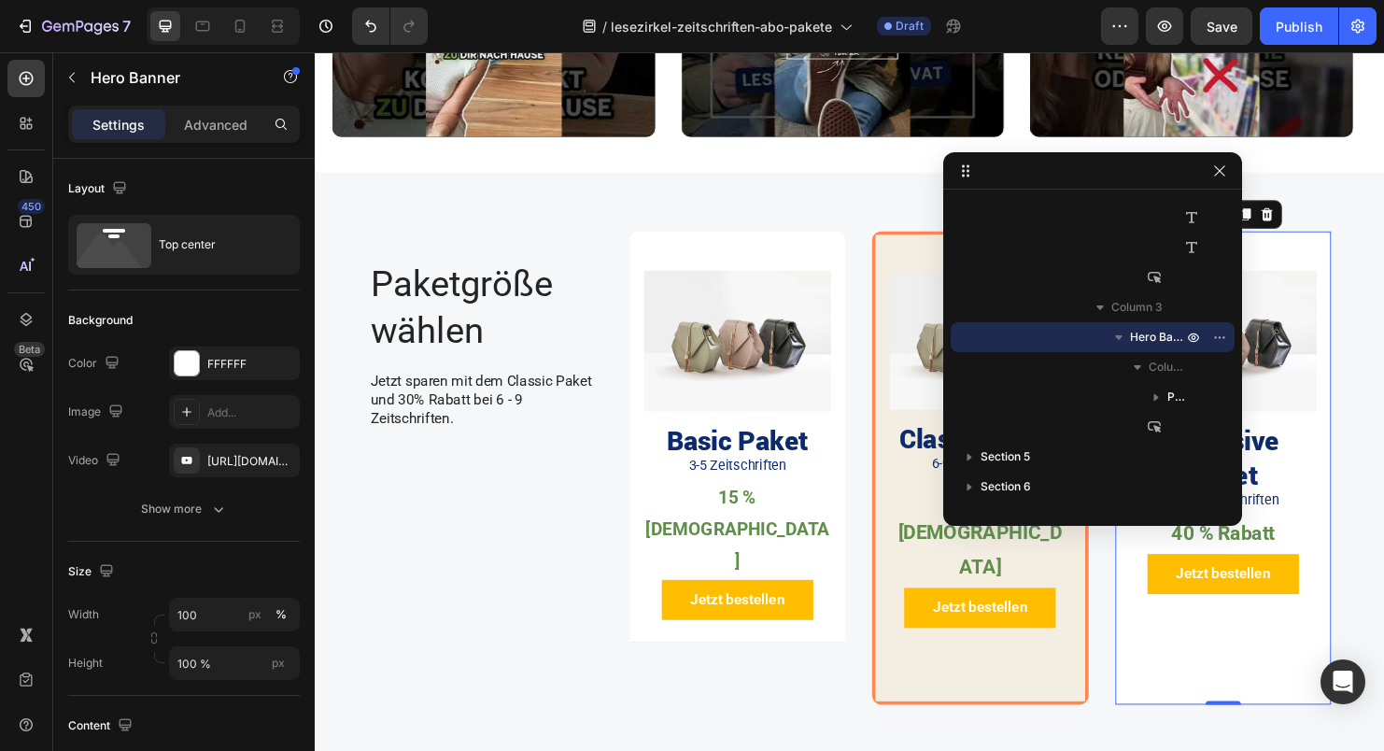
drag, startPoint x: 1204, startPoint y: 83, endPoint x: 1237, endPoint y: 175, distance: 97.2
drag, startPoint x: 1218, startPoint y: 171, endPoint x: 929, endPoint y: 170, distance: 288.7
click at [1218, 171] on icon "button" at bounding box center [1220, 170] width 15 height 15
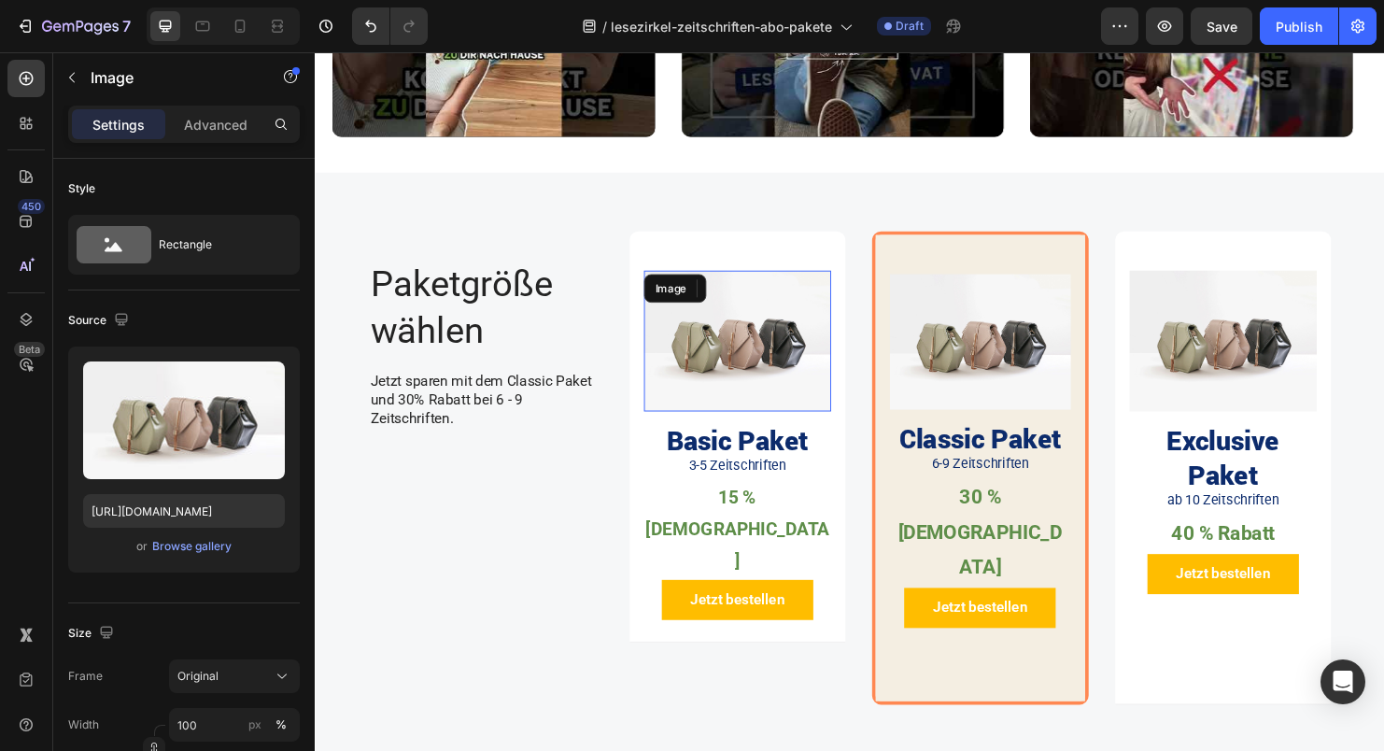
click at [779, 367] on img at bounding box center [758, 355] width 197 height 148
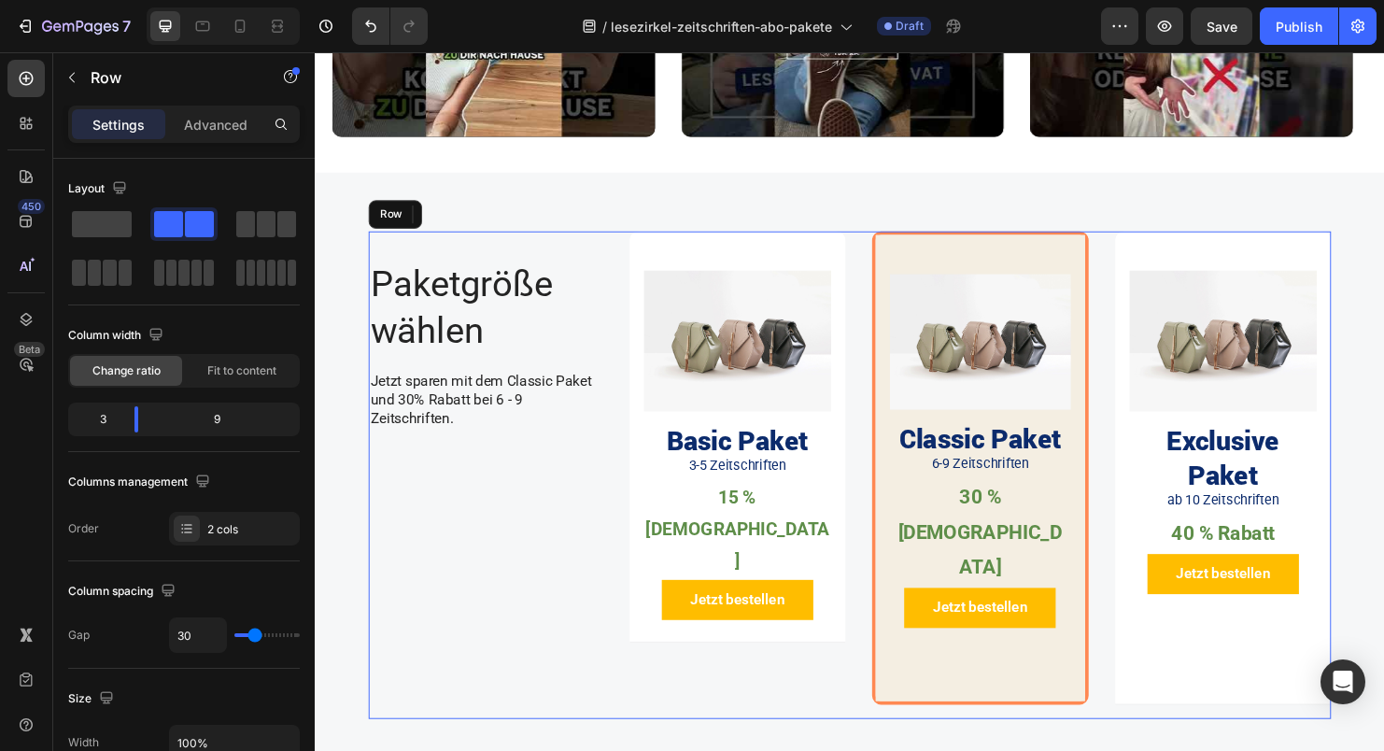
click at [782, 673] on div "Image 0 Basic Paket Heading 3-5 Zeitschriften Text Block 15 % Rabatt Text Block…" at bounding box center [1013, 495] width 736 height 511
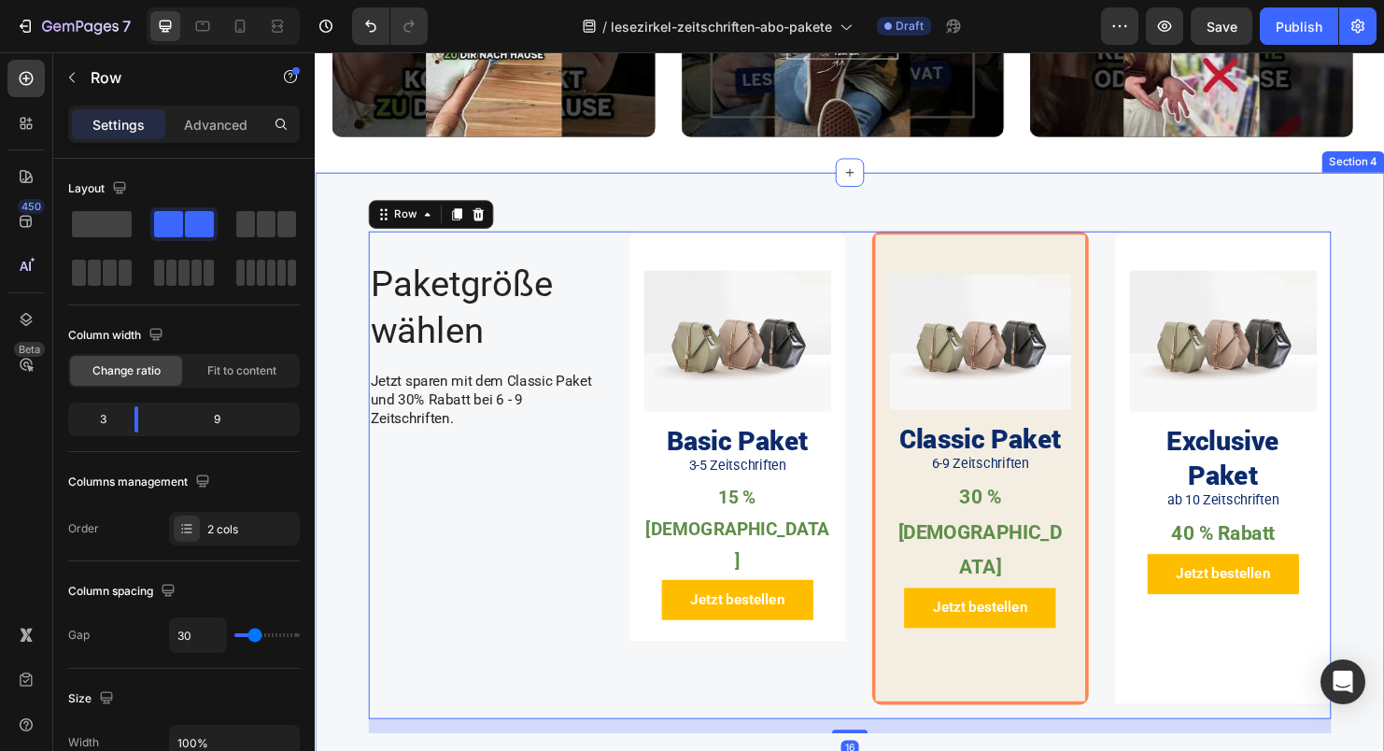
click at [784, 708] on div "Paketgröße wählen Heading Jetzt sparen mit dem Classic Paket und 30% Rabatt bei…" at bounding box center [875, 494] width 1121 height 632
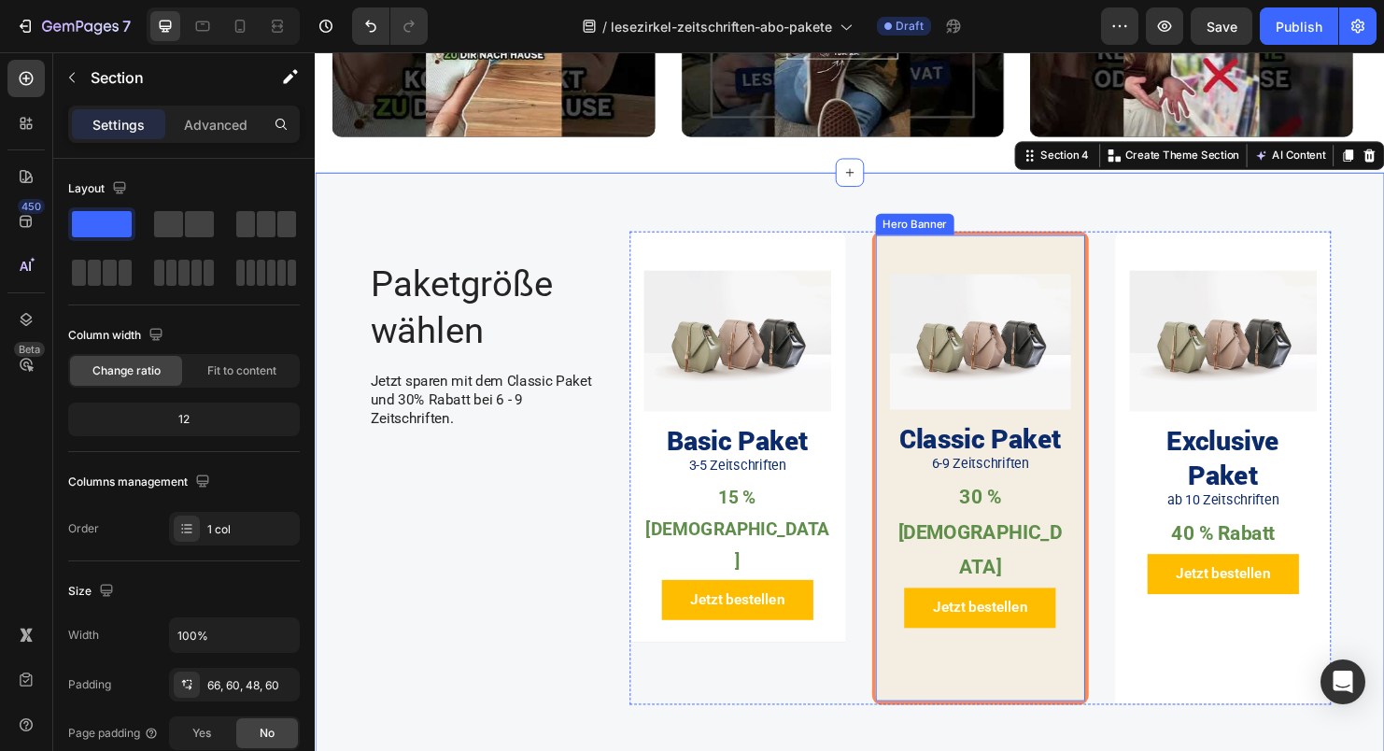
click at [984, 628] on div "Jetzt bestellen Button" at bounding box center [1012, 660] width 190 height 65
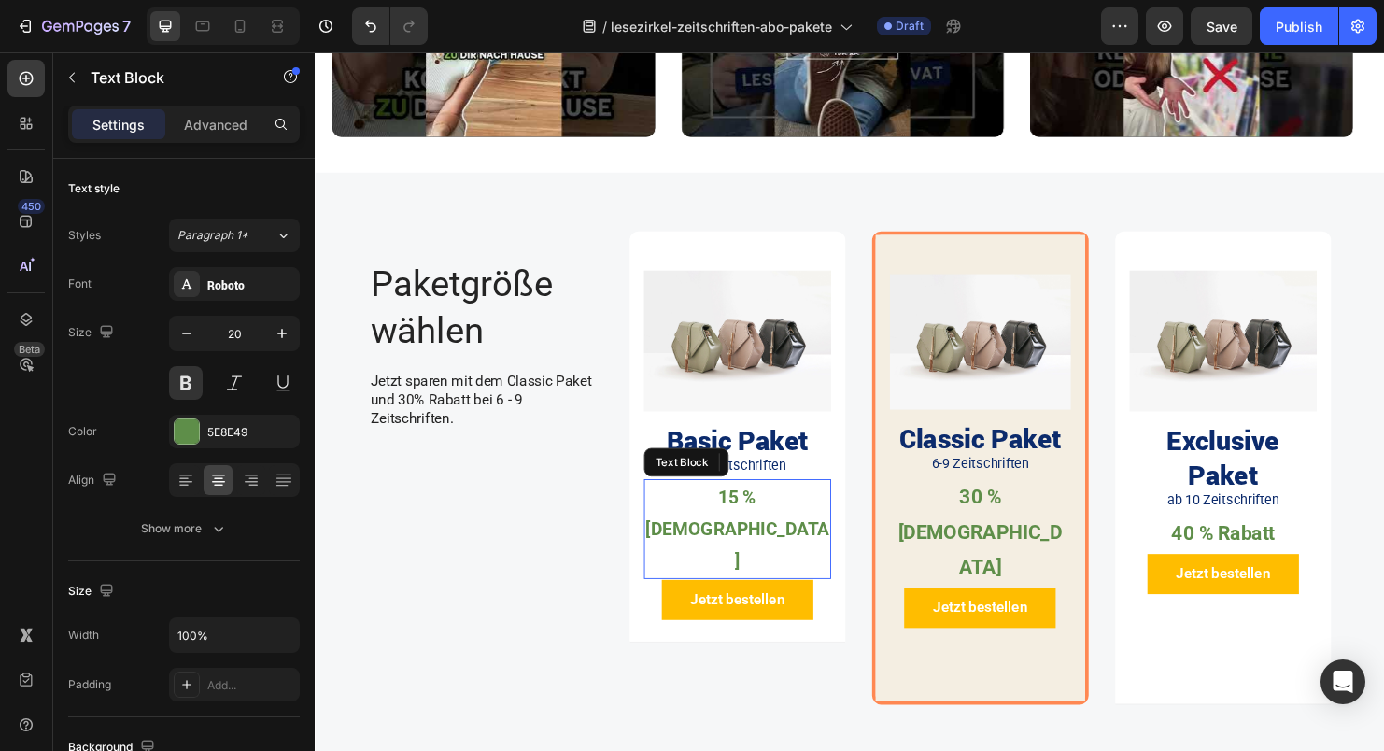
click at [748, 515] on p "15 % [DEMOGRAPHIC_DATA]" at bounding box center [757, 552] width 193 height 101
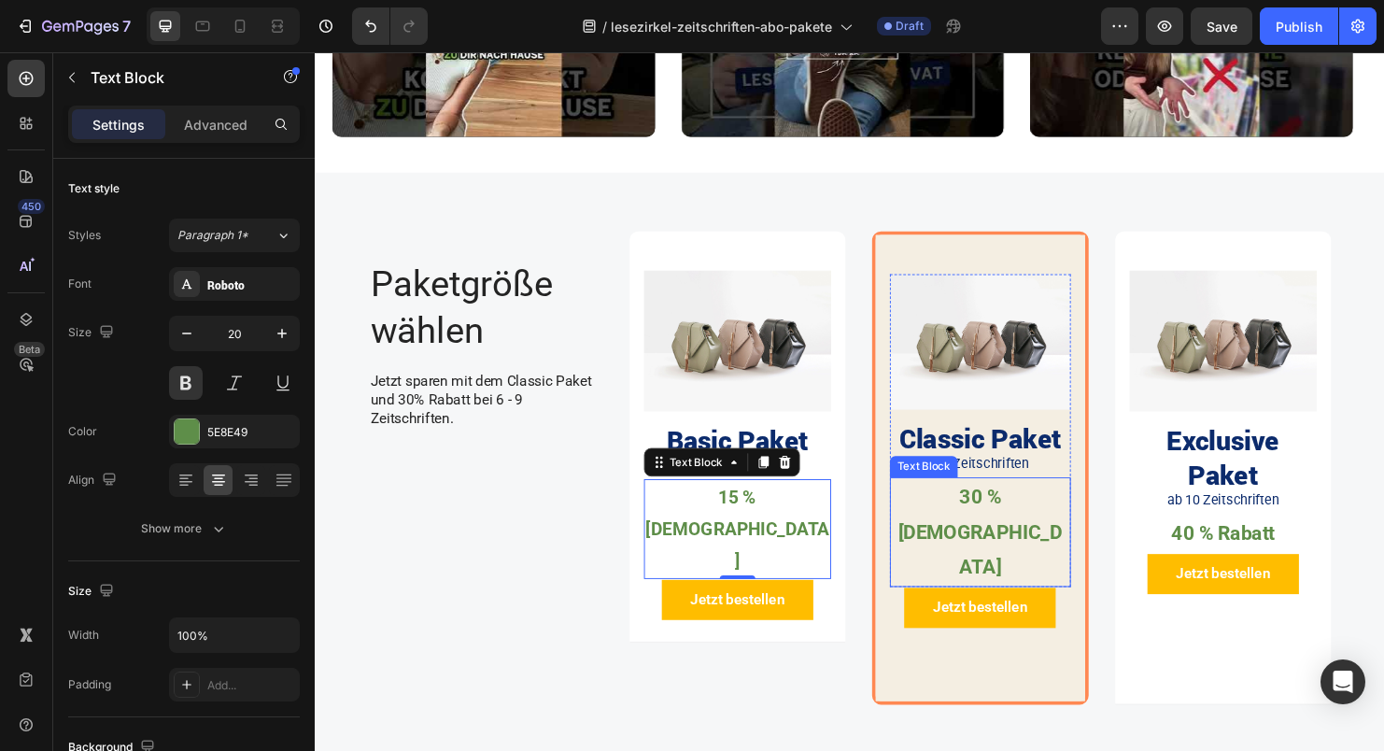
click at [1048, 521] on p "30 % [DEMOGRAPHIC_DATA]" at bounding box center [1012, 555] width 186 height 111
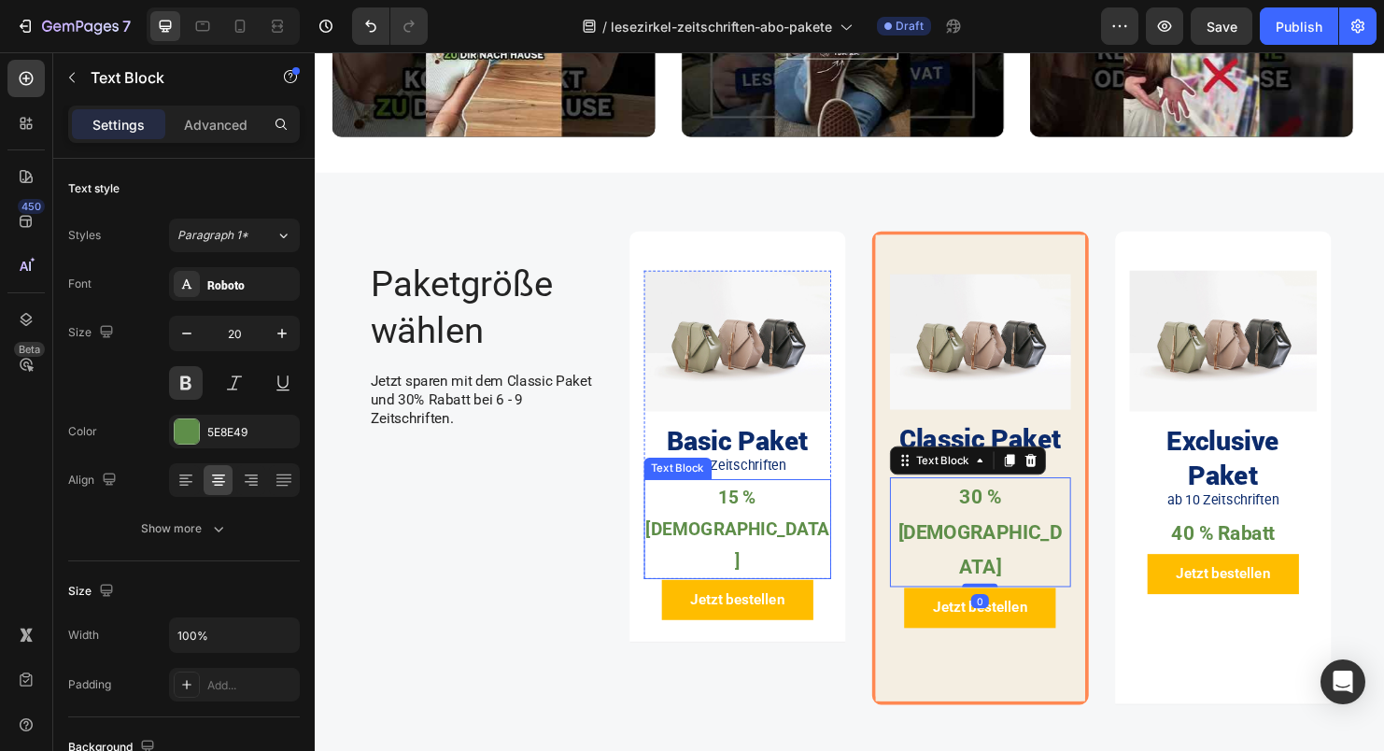
click at [779, 514] on p "15 % [DEMOGRAPHIC_DATA]" at bounding box center [757, 552] width 193 height 101
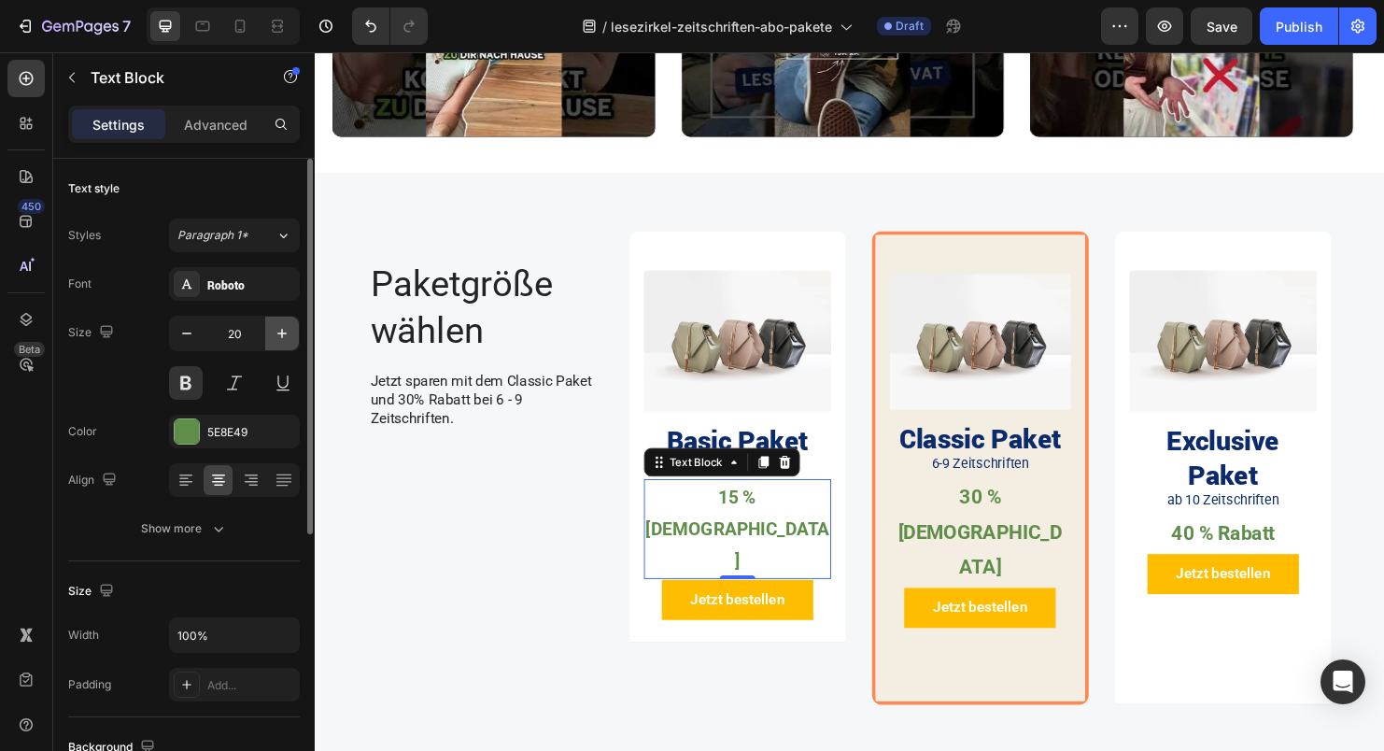
click at [278, 329] on icon "button" at bounding box center [282, 333] width 19 height 19
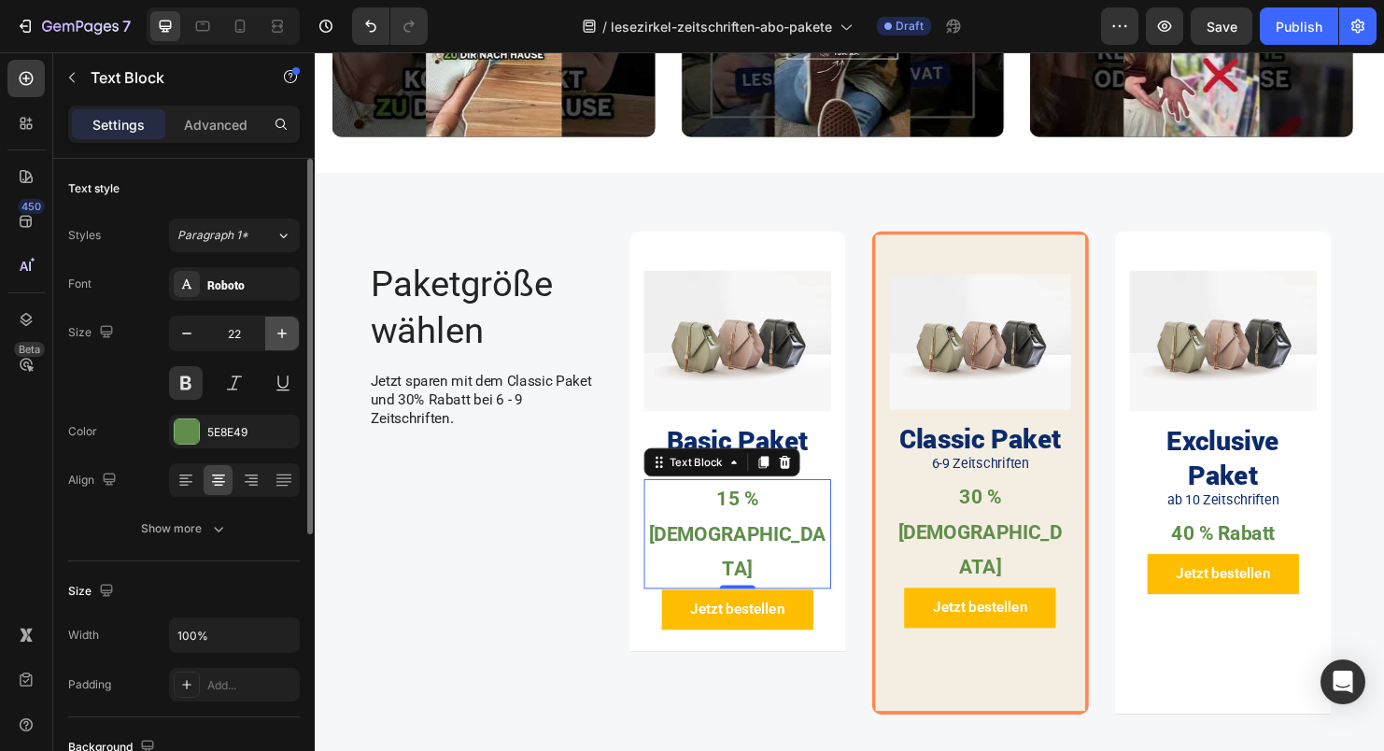
click at [277, 332] on icon "button" at bounding box center [282, 333] width 19 height 19
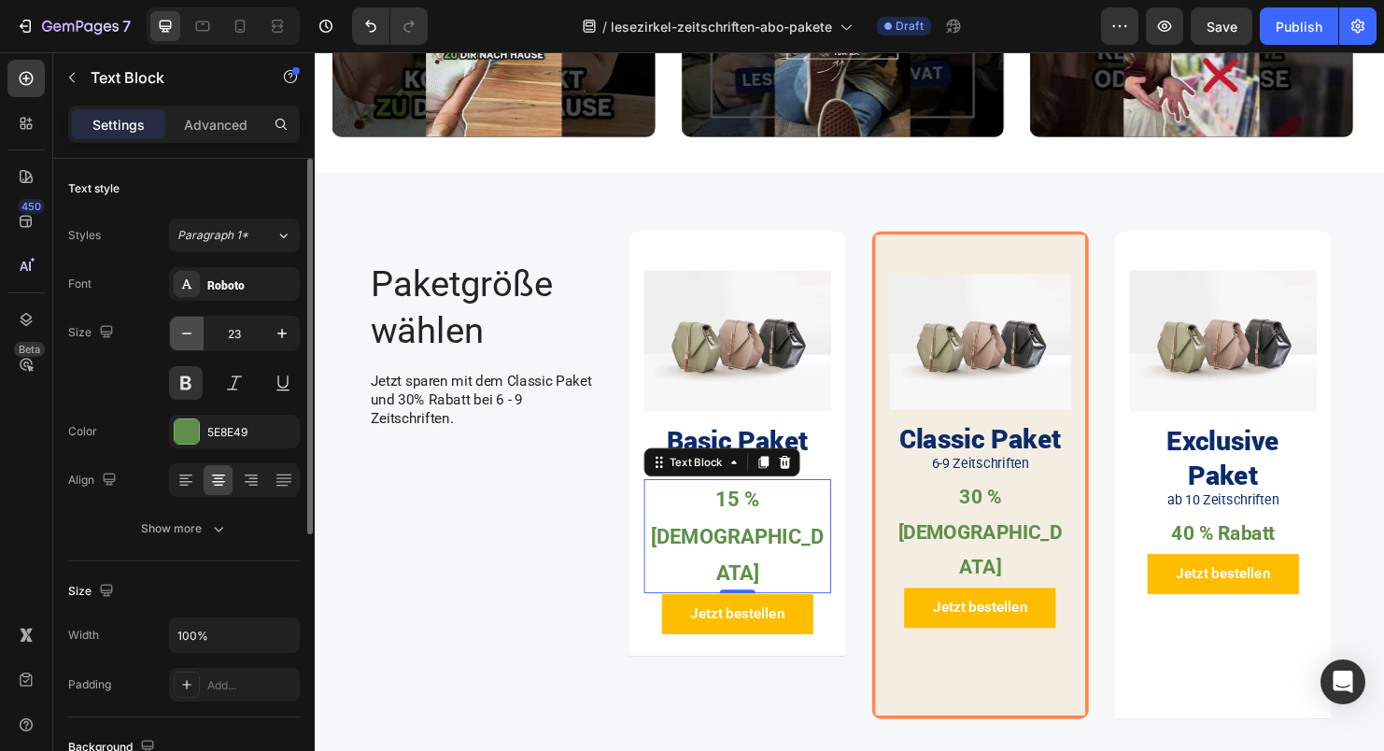
click at [181, 338] on icon "button" at bounding box center [186, 333] width 19 height 19
click at [180, 338] on icon "button" at bounding box center [186, 333] width 19 height 19
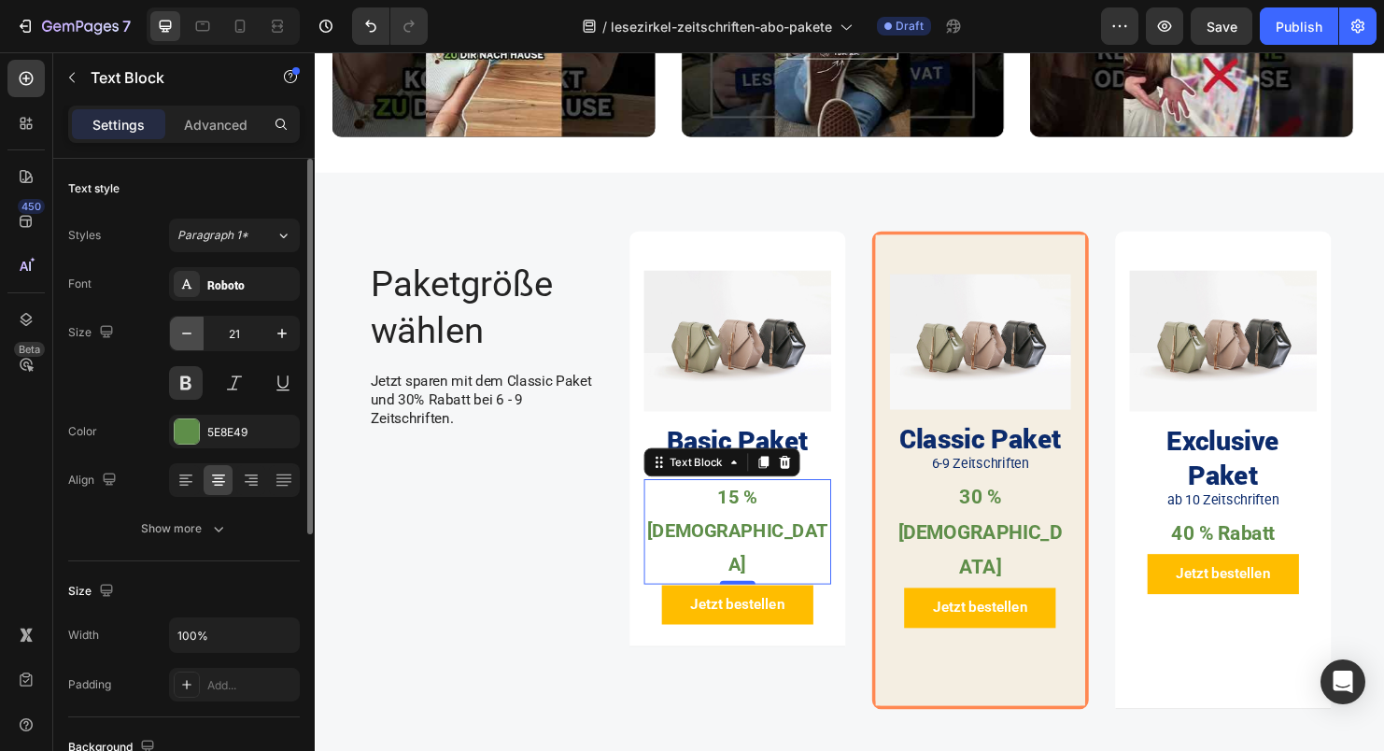
click at [180, 338] on icon "button" at bounding box center [186, 333] width 19 height 19
type input "20"
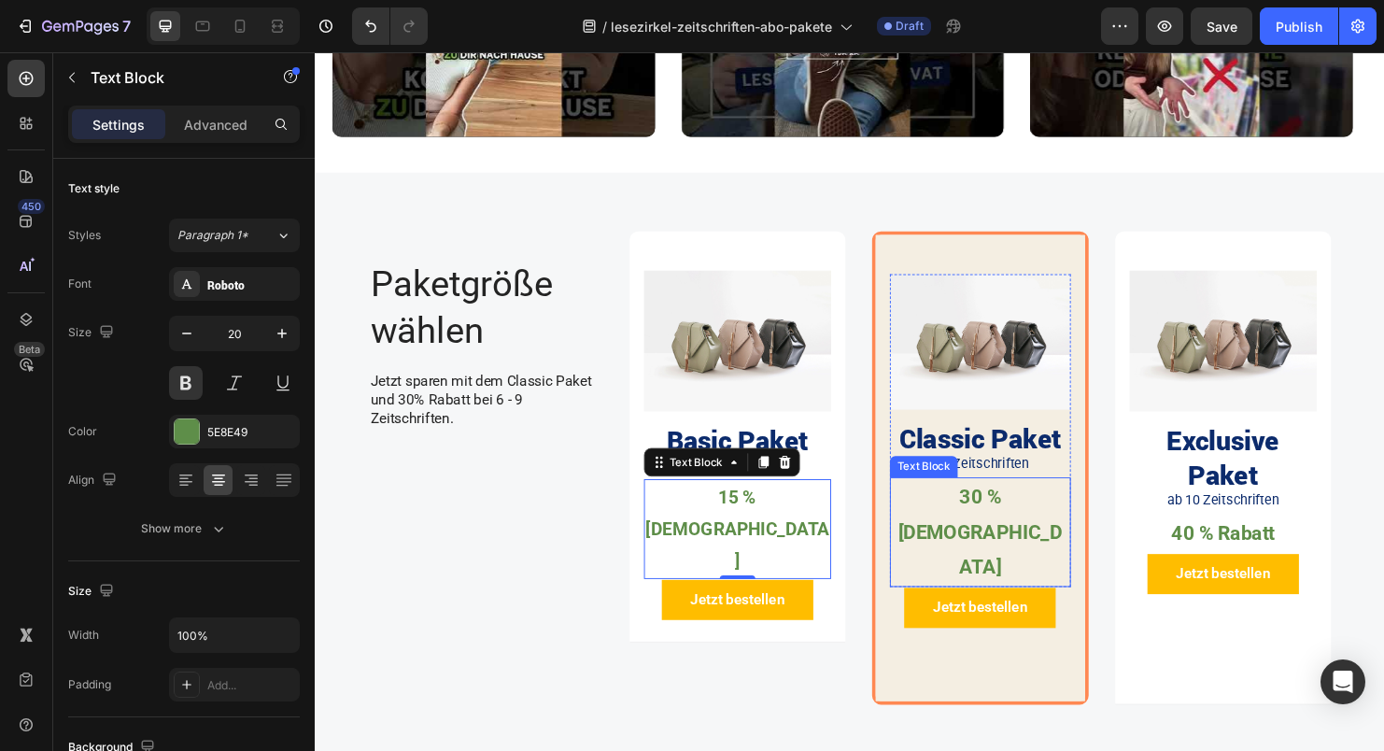
click at [997, 512] on p "30 % [DEMOGRAPHIC_DATA]" at bounding box center [1012, 555] width 186 height 111
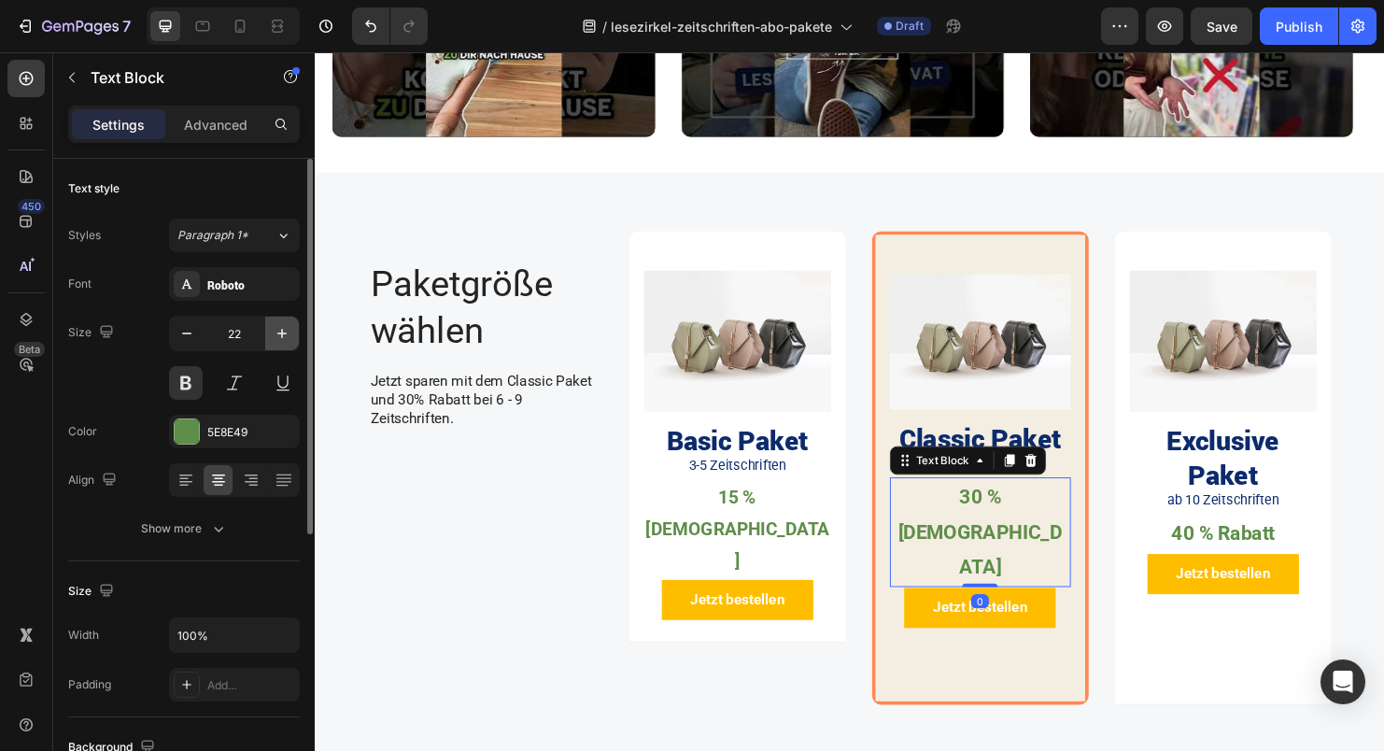
click at [277, 331] on icon "button" at bounding box center [282, 333] width 19 height 19
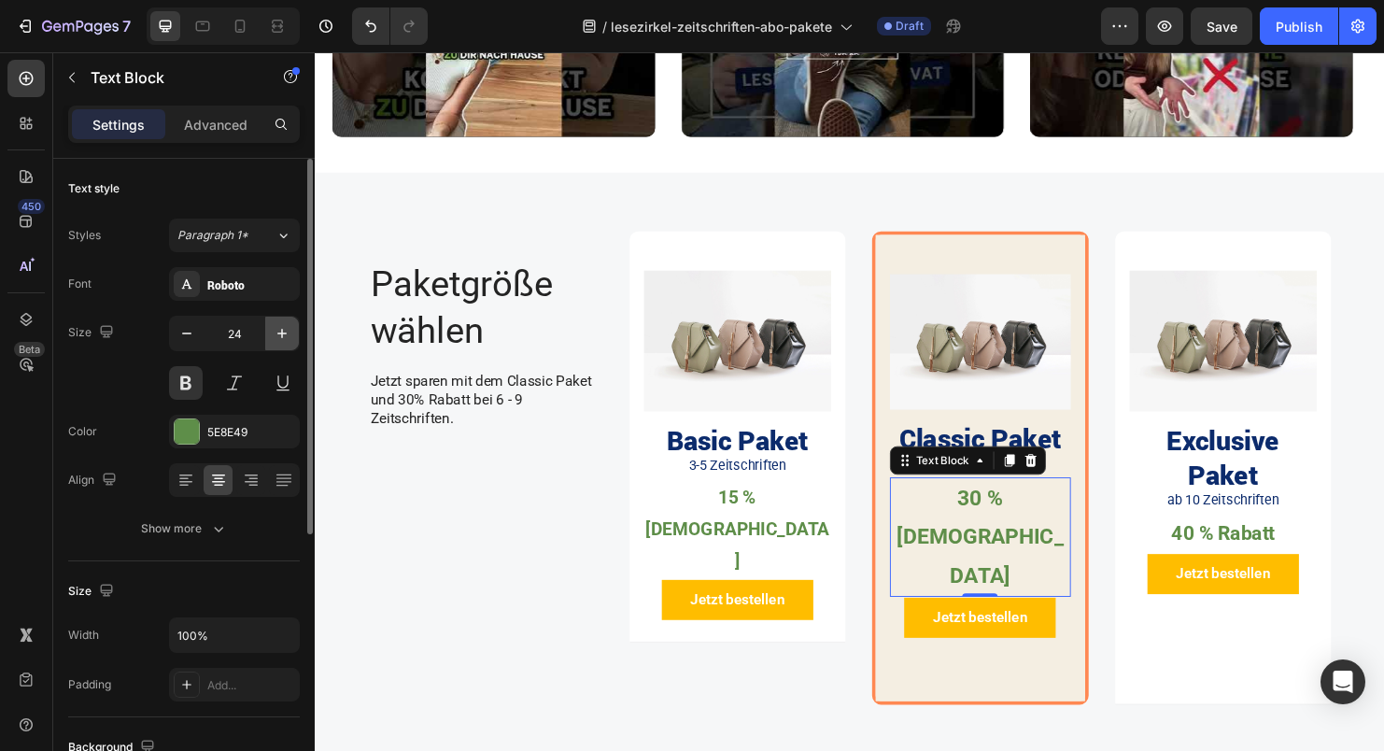
click at [277, 331] on icon "button" at bounding box center [282, 333] width 19 height 19
type input "25"
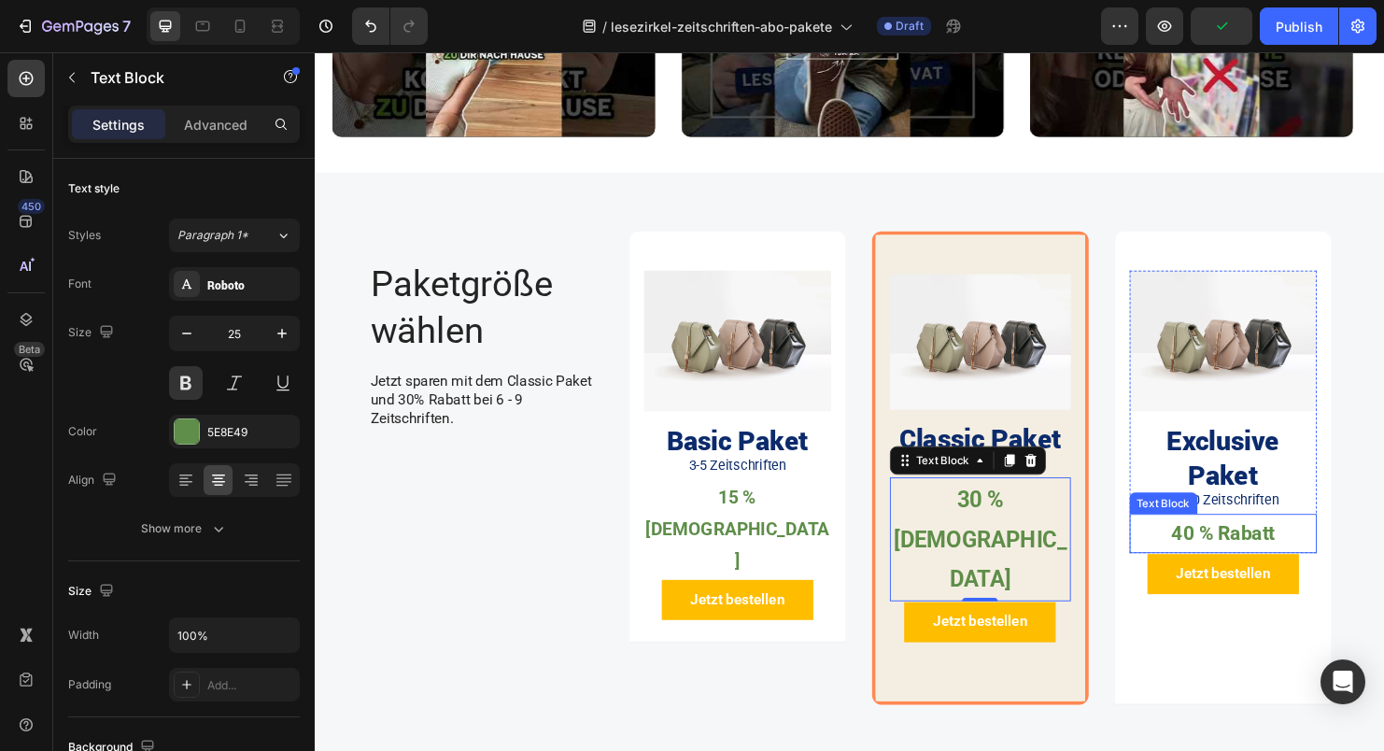
click at [1243, 540] on p "40 % Rabatt" at bounding box center [1266, 556] width 193 height 37
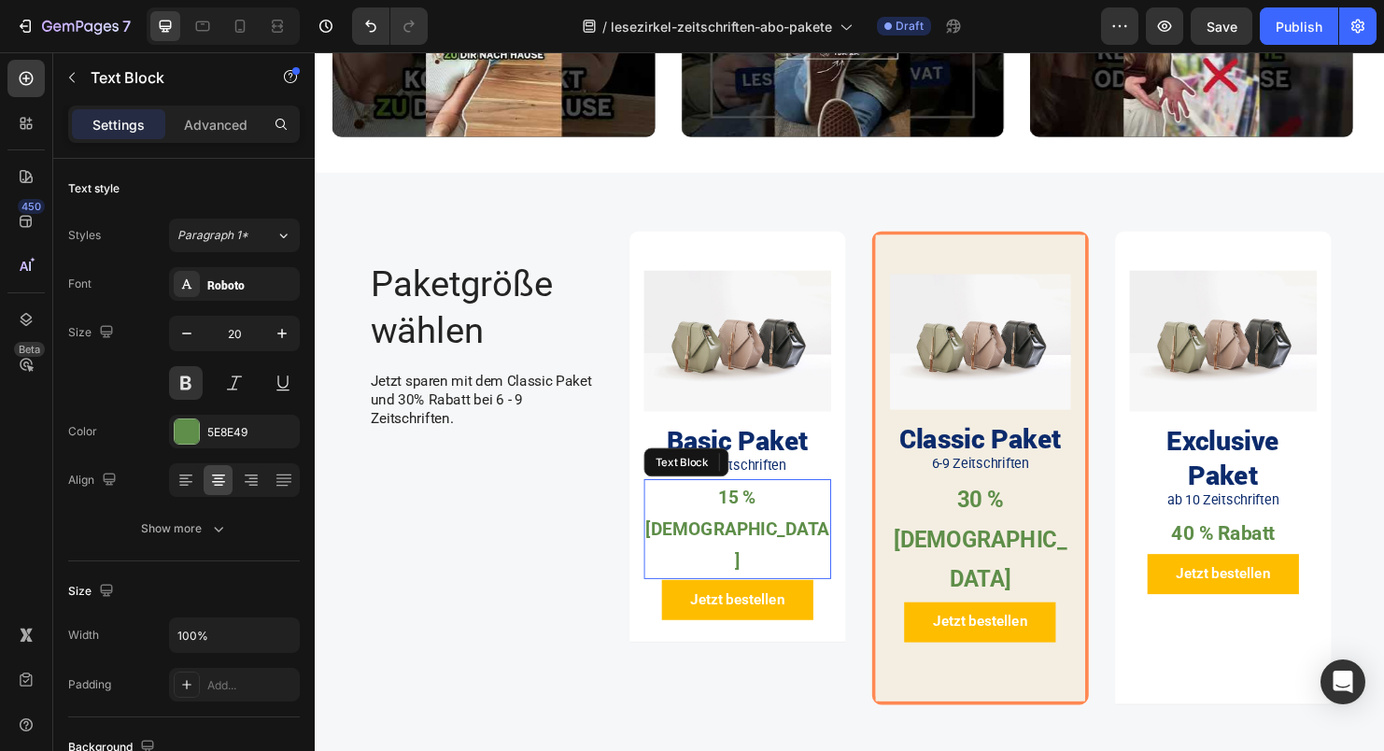
click at [749, 517] on p "15 % [DEMOGRAPHIC_DATA]" at bounding box center [757, 552] width 193 height 101
click at [733, 507] on p "15 % [DEMOGRAPHIC_DATA]" at bounding box center [757, 552] width 193 height 101
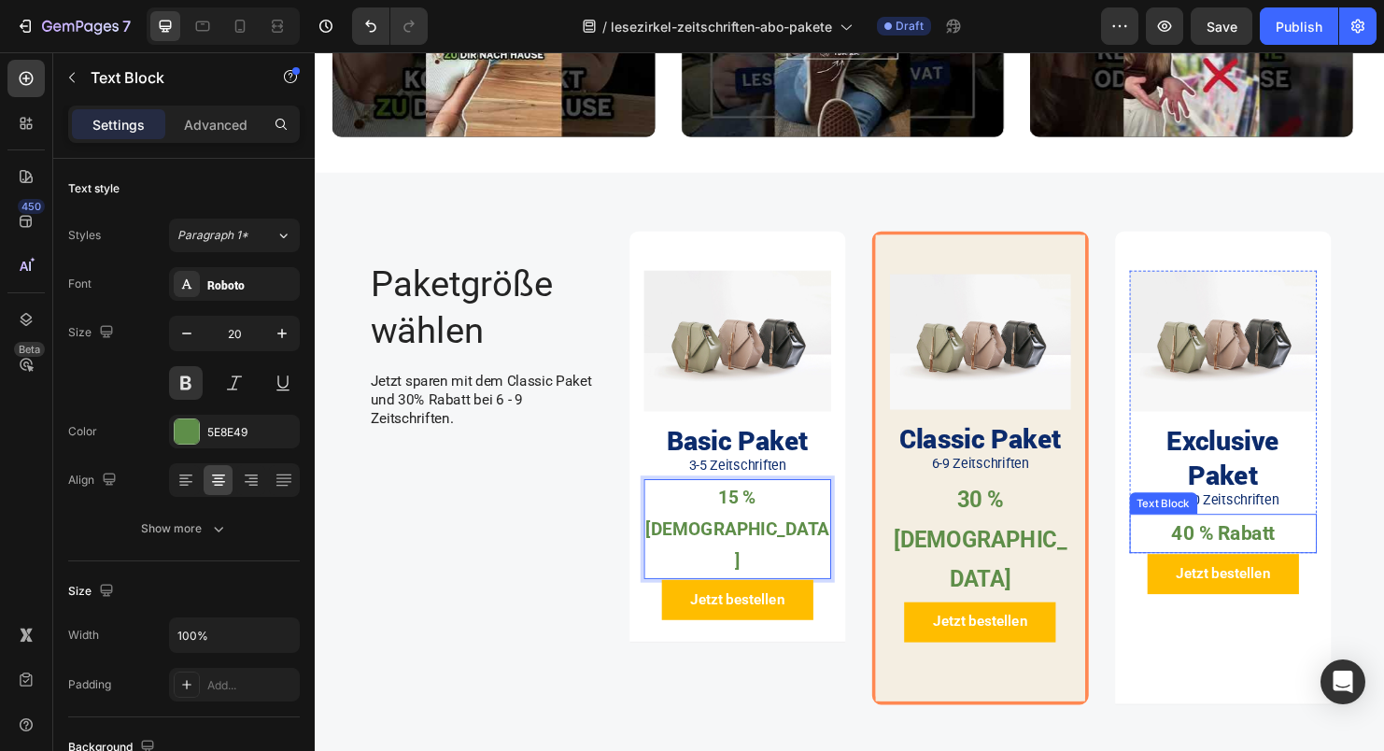
click at [1227, 553] on p "40 % Rabatt" at bounding box center [1266, 556] width 193 height 37
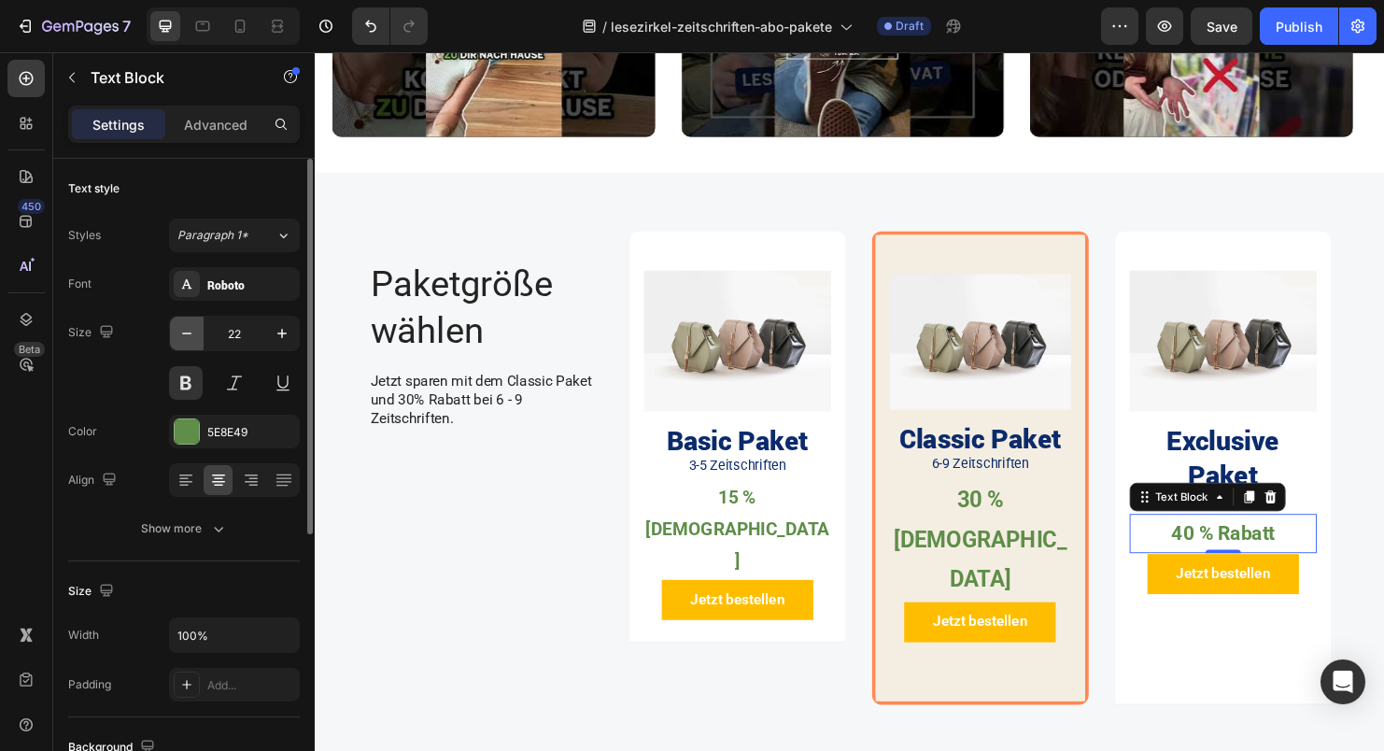
click at [186, 338] on icon "button" at bounding box center [186, 333] width 19 height 19
type input "20"
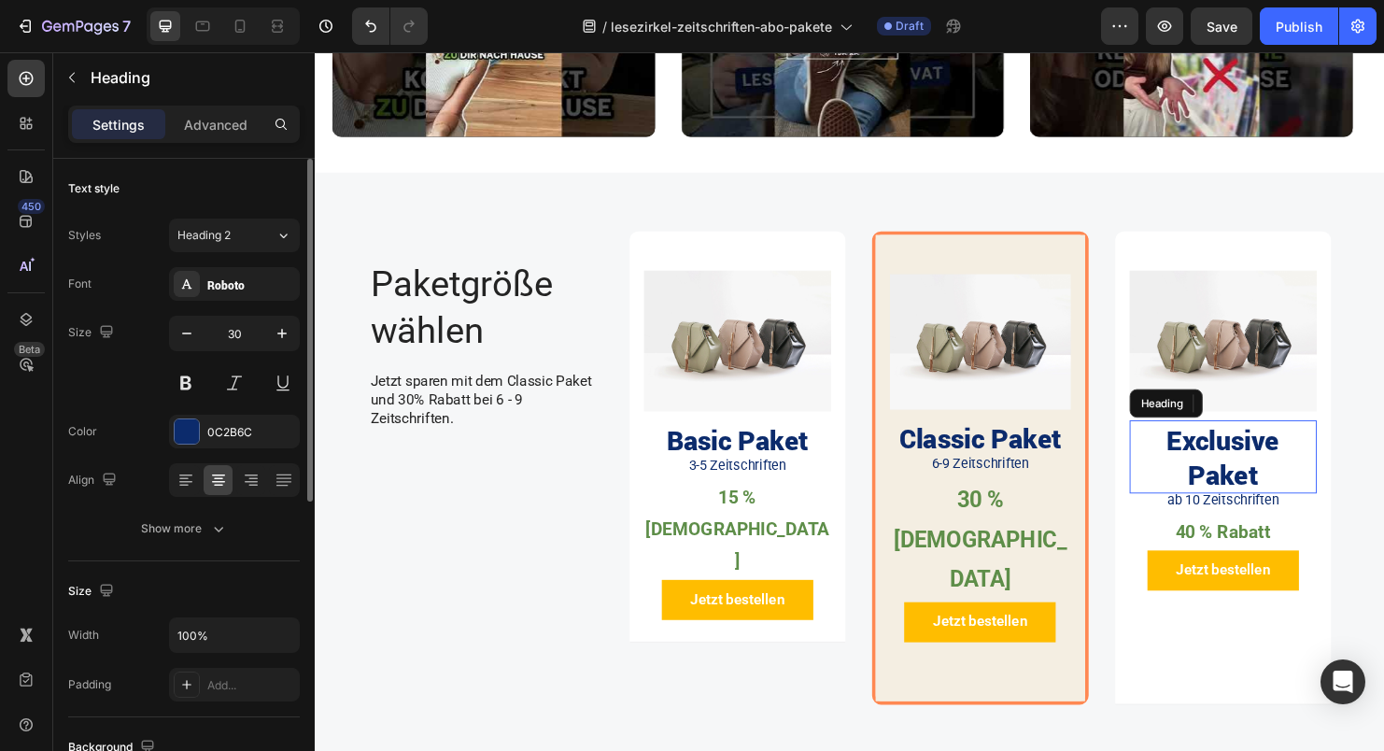
click at [1254, 474] on h2 "Exclusive Paket" at bounding box center [1267, 476] width 197 height 77
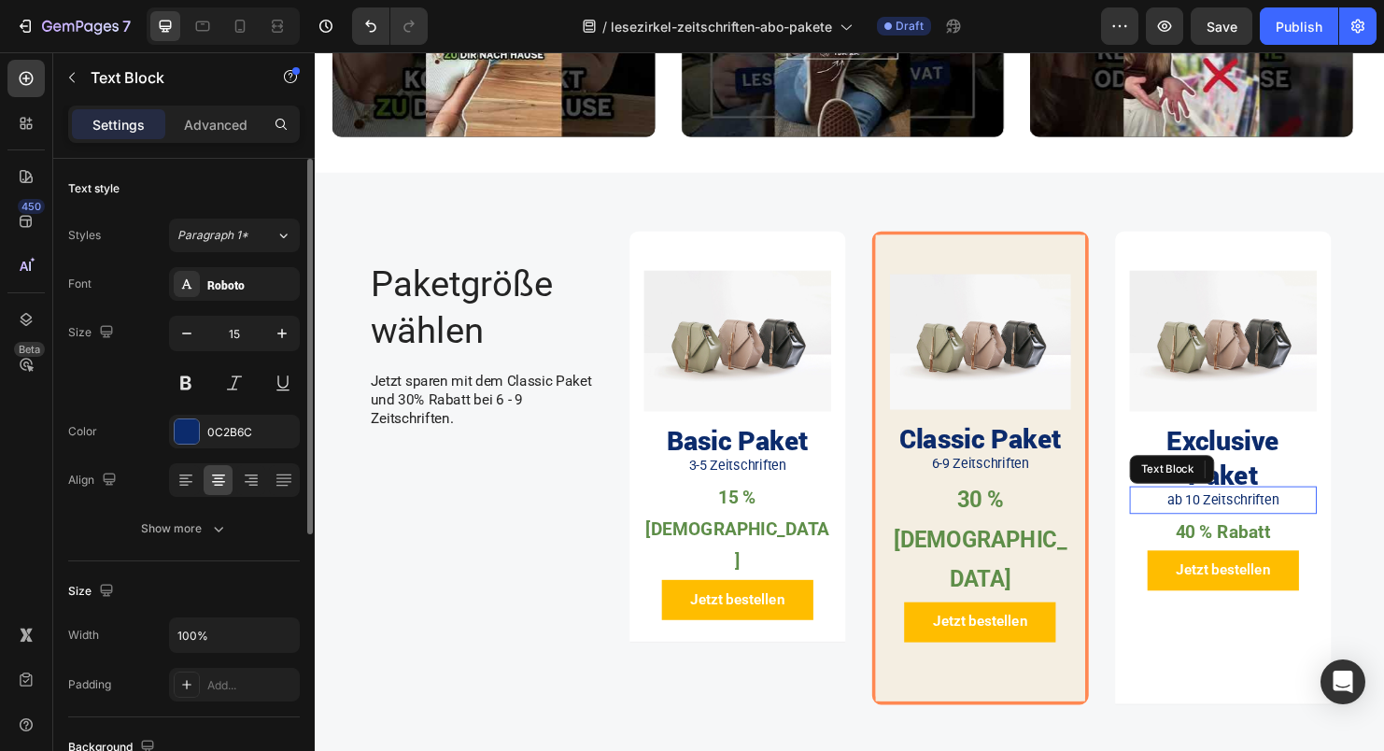
click at [1281, 525] on p "ab 10 Zeitschriften" at bounding box center [1266, 521] width 193 height 25
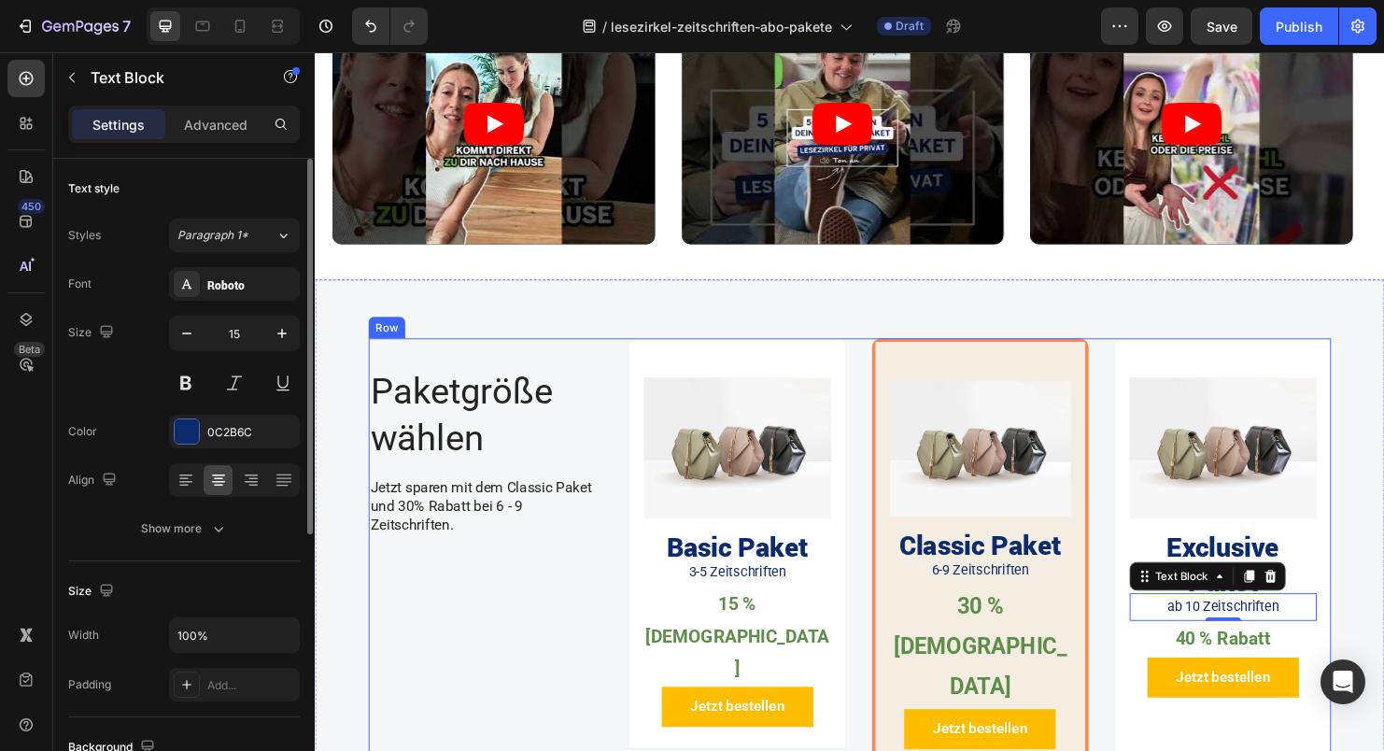
scroll to position [941, 0]
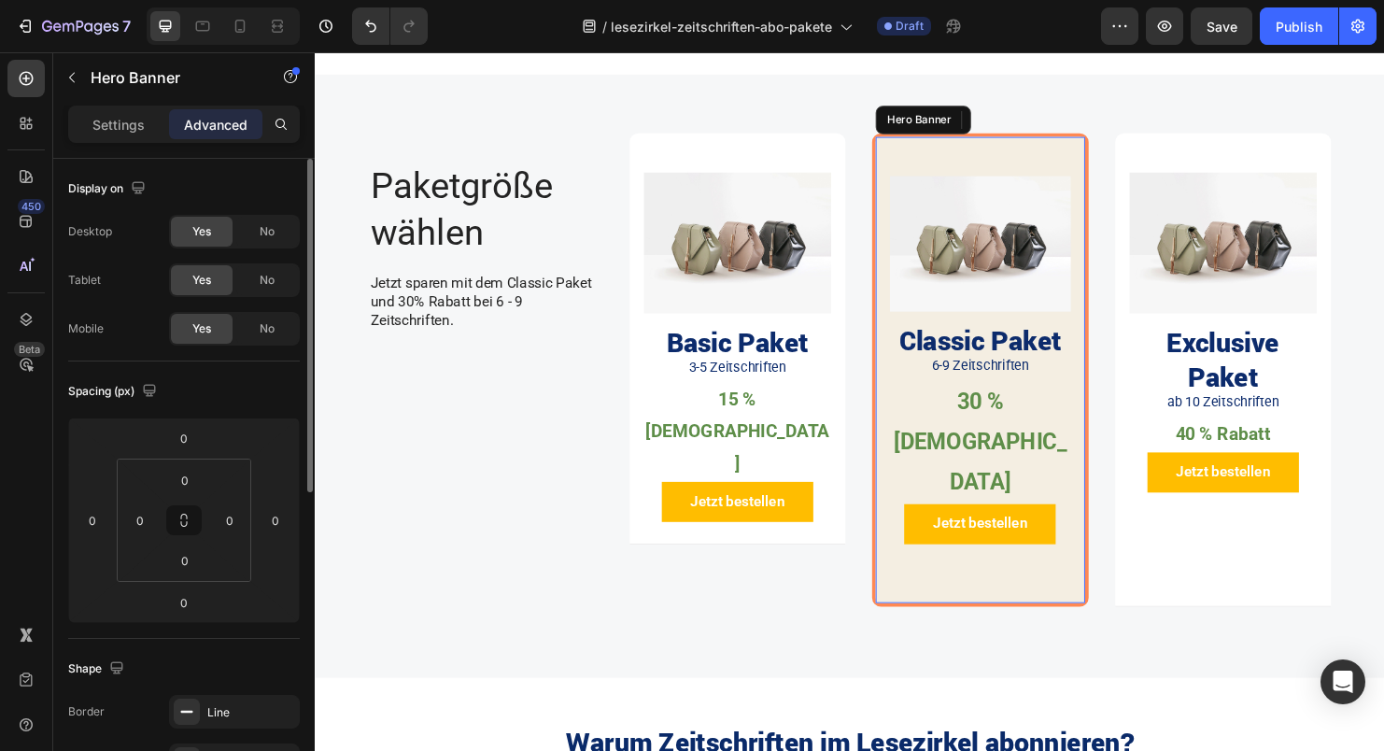
click at [990, 555] on div "Background Image" at bounding box center [1012, 385] width 220 height 489
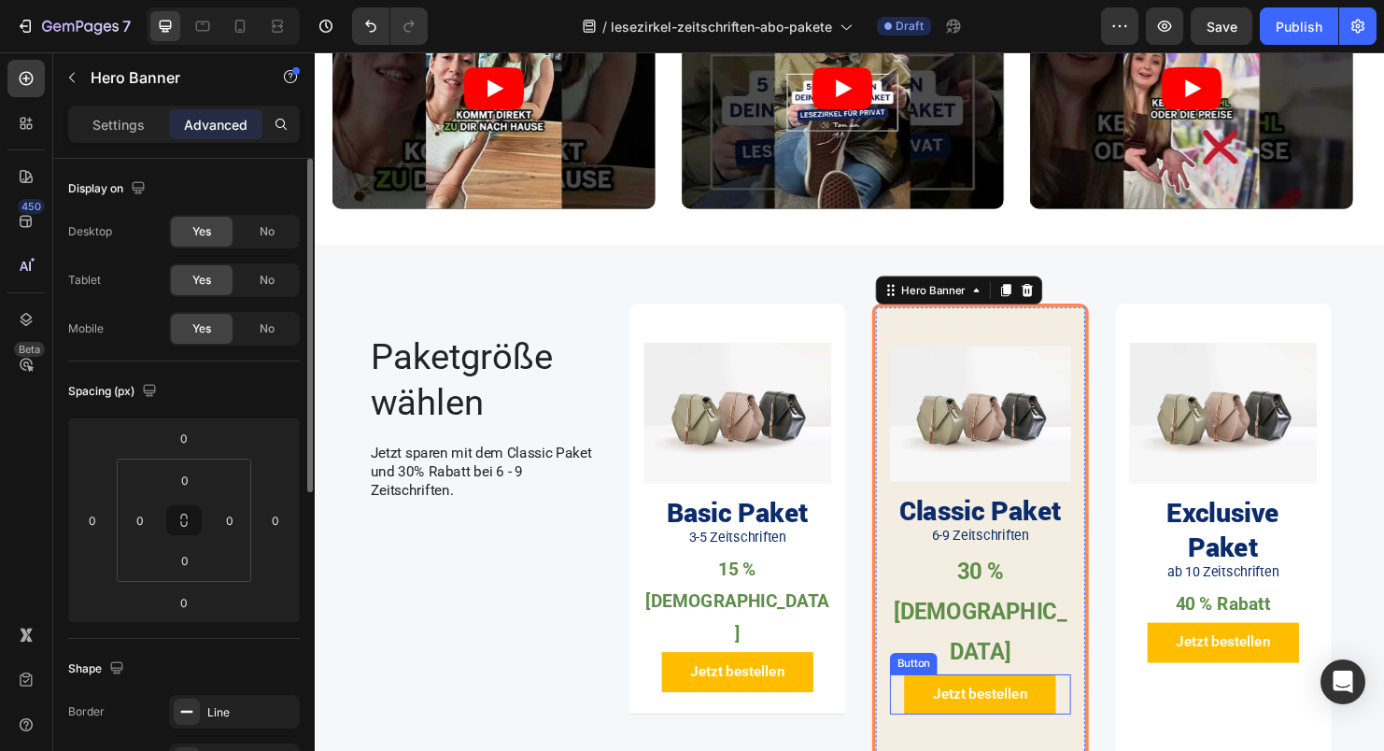
scroll to position [773, 0]
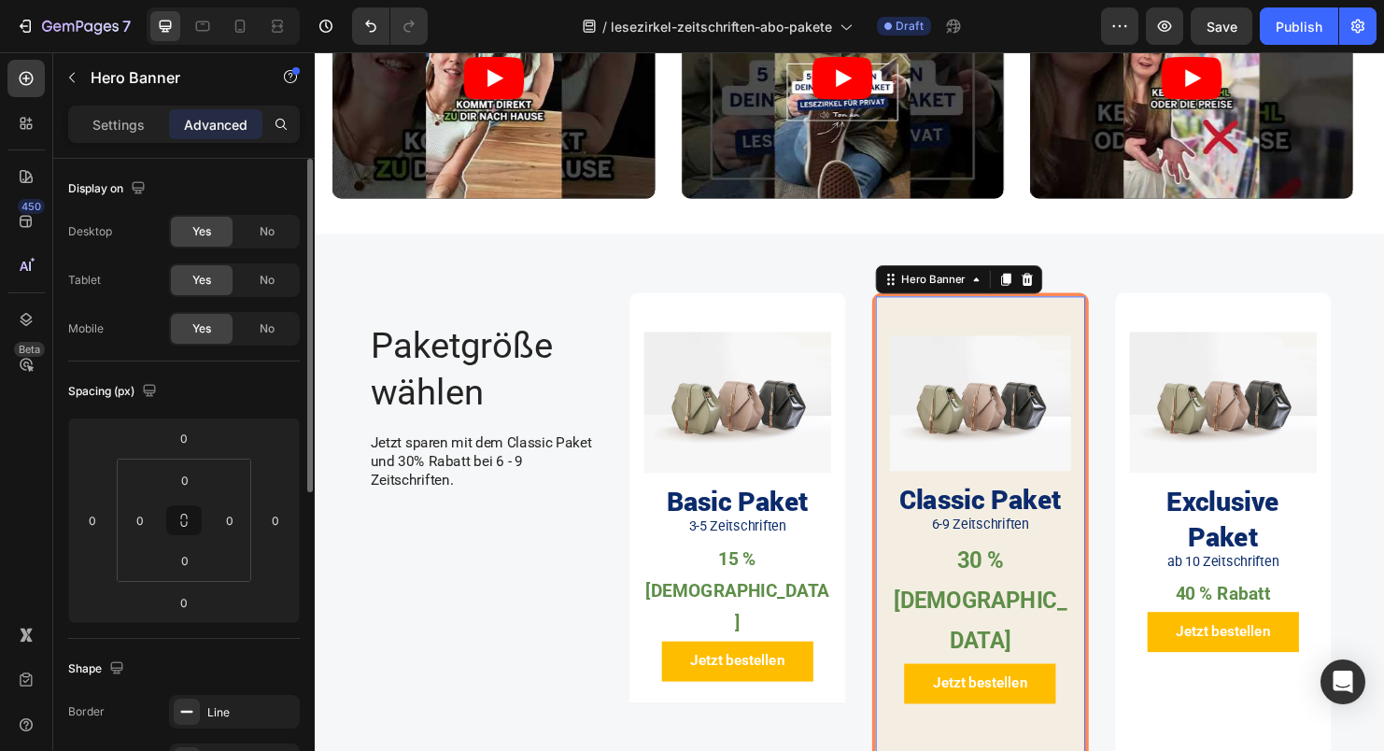
click at [291, 645] on div "Shape Border Line Corner 10, 10, 10, 10 Shadow Add..." at bounding box center [184, 740] width 232 height 203
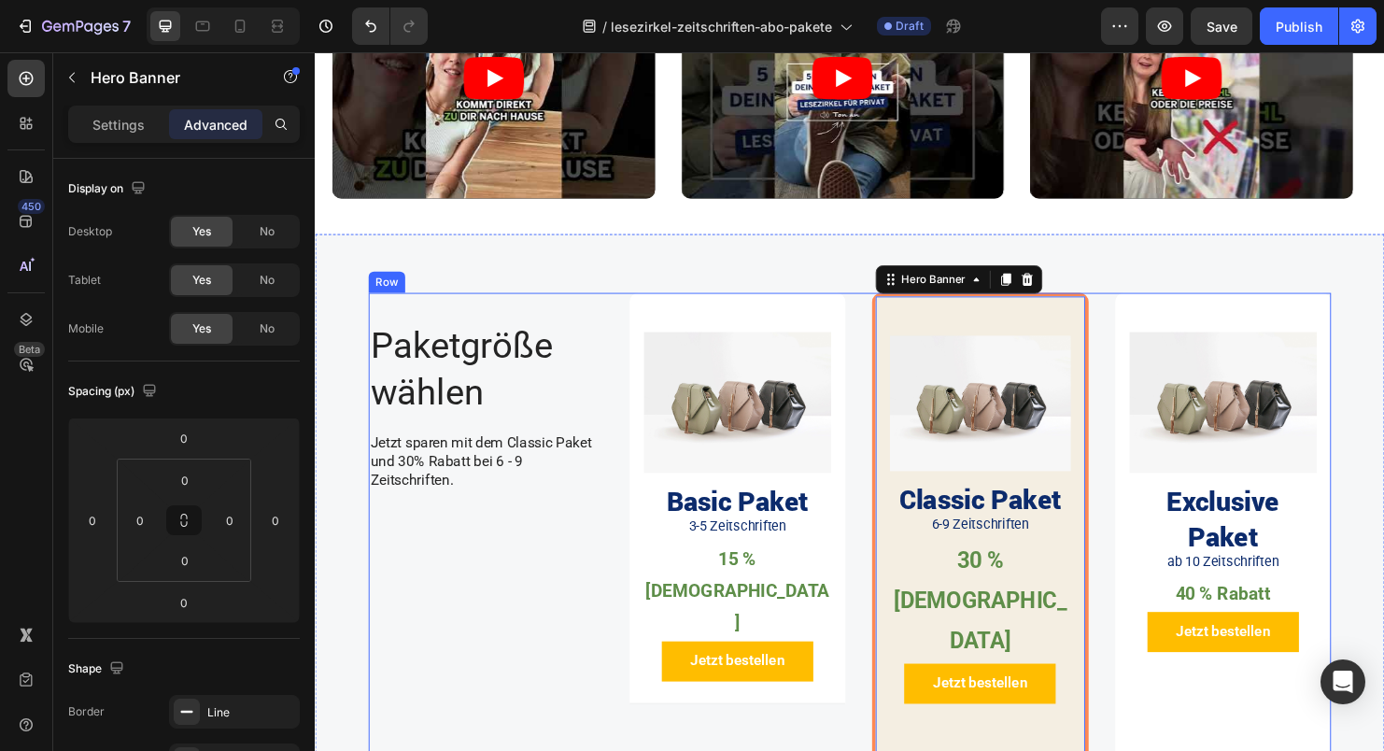
click at [438, 647] on div "Paketgröße wählen Heading Jetzt sparen mit dem Classic Paket und 30% Rabatt bei…" at bounding box center [494, 560] width 246 height 511
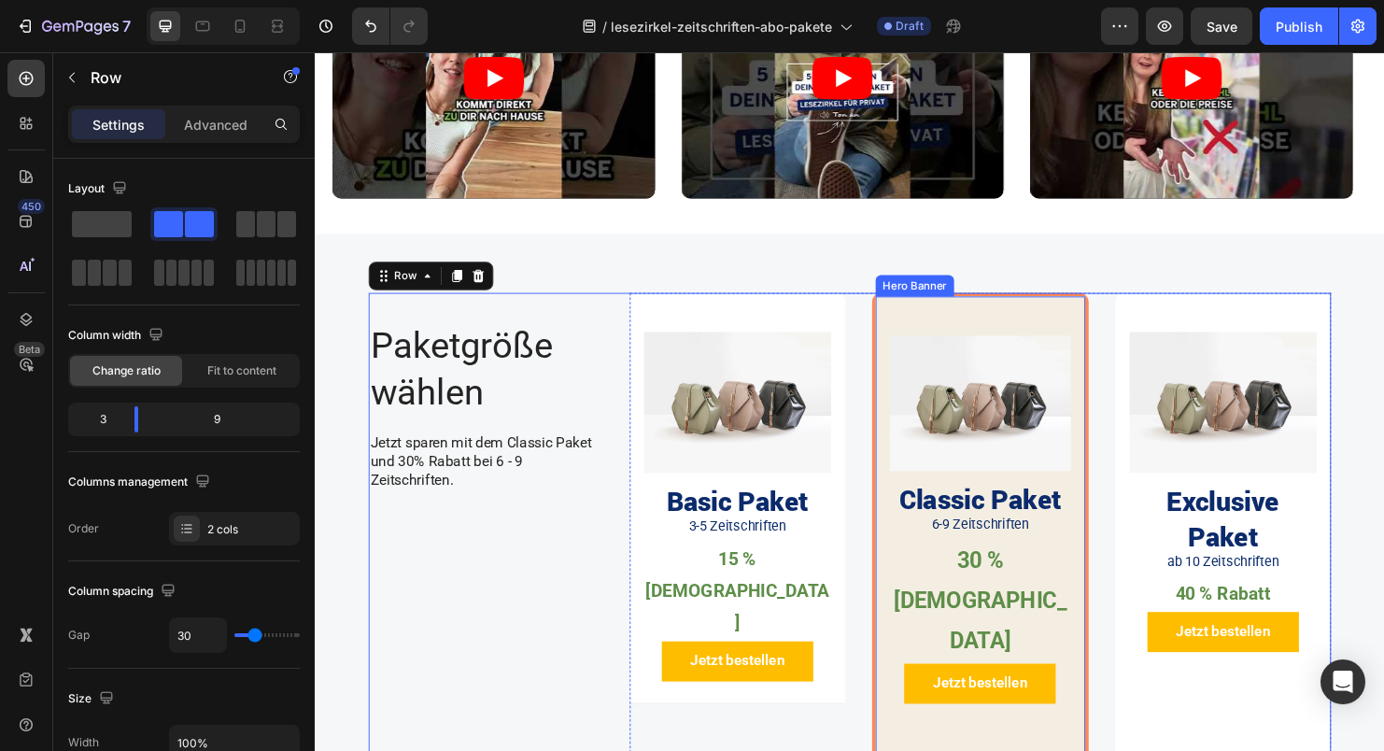
click at [1034, 707] on div "Jetzt bestellen Button" at bounding box center [1012, 739] width 190 height 65
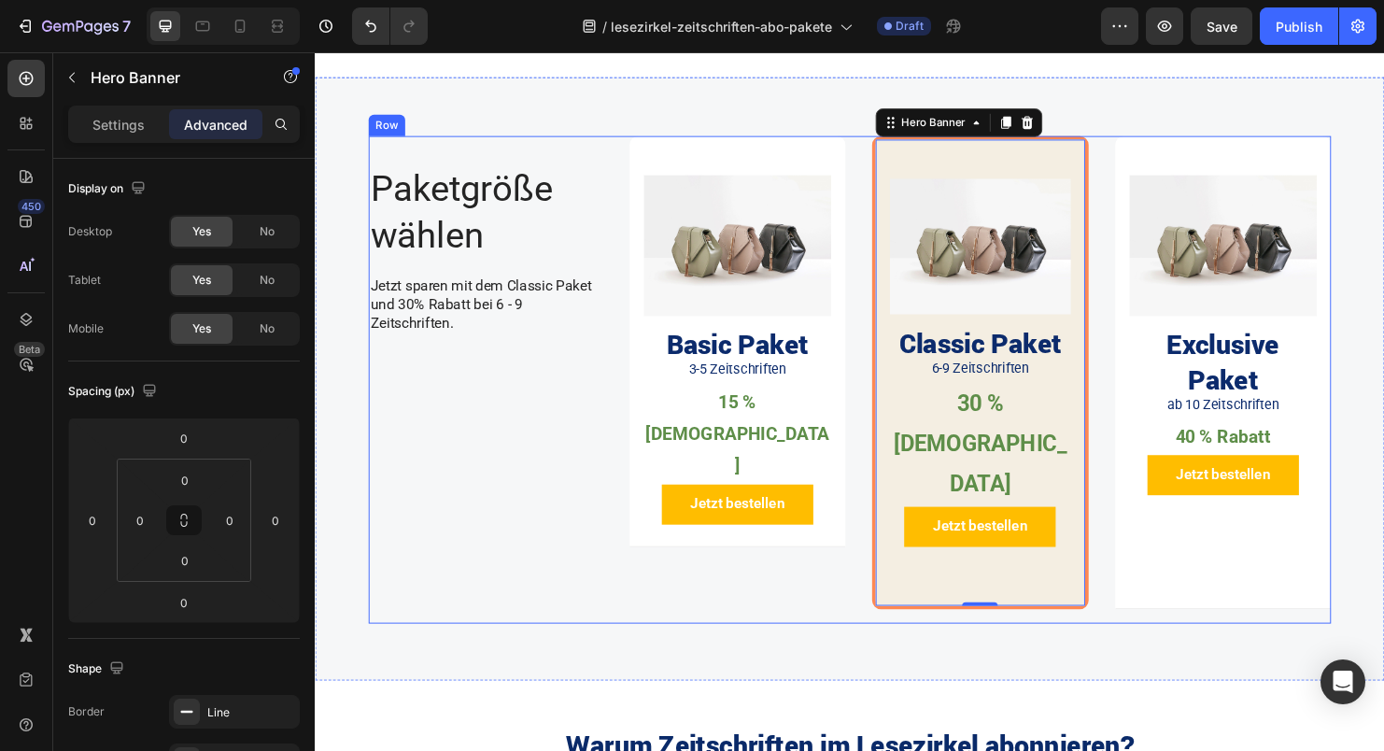
scroll to position [737, 0]
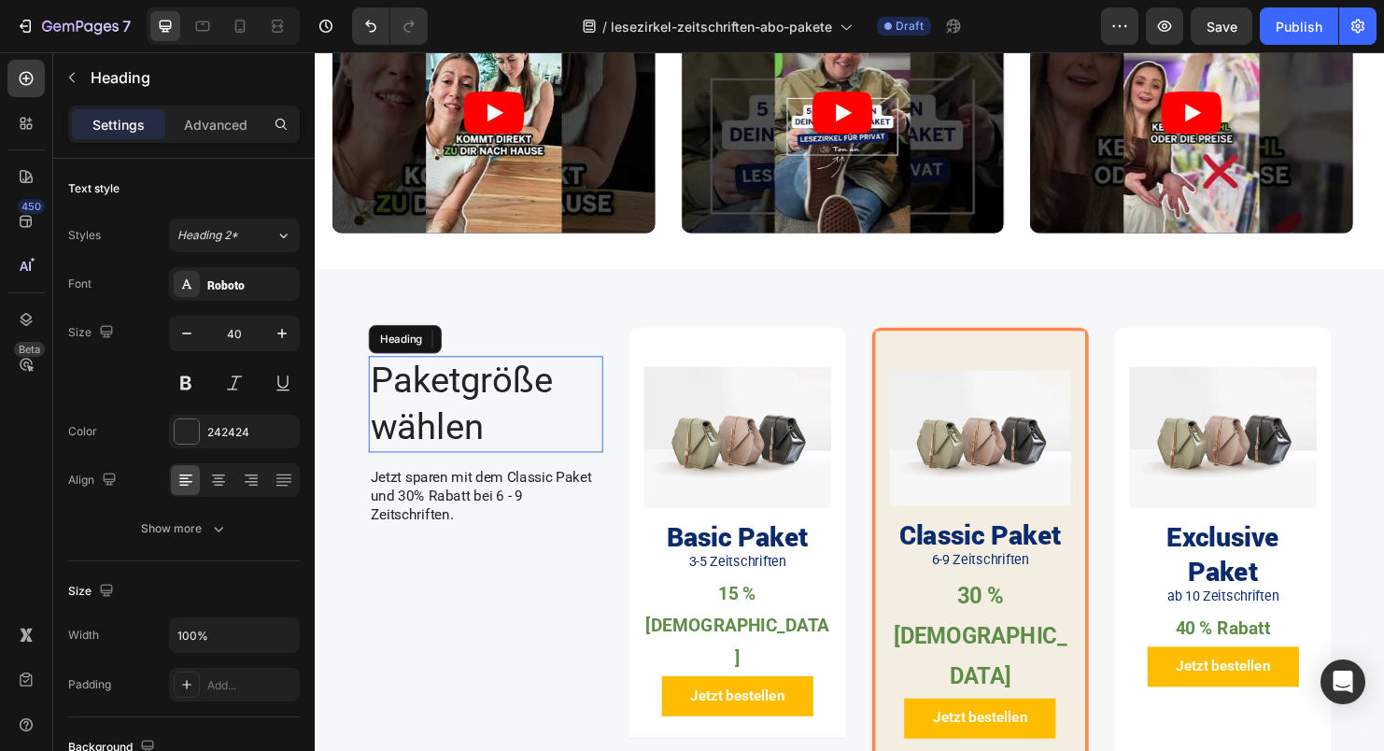
click at [459, 373] on h2 "Paketgröße wählen" at bounding box center [494, 421] width 246 height 101
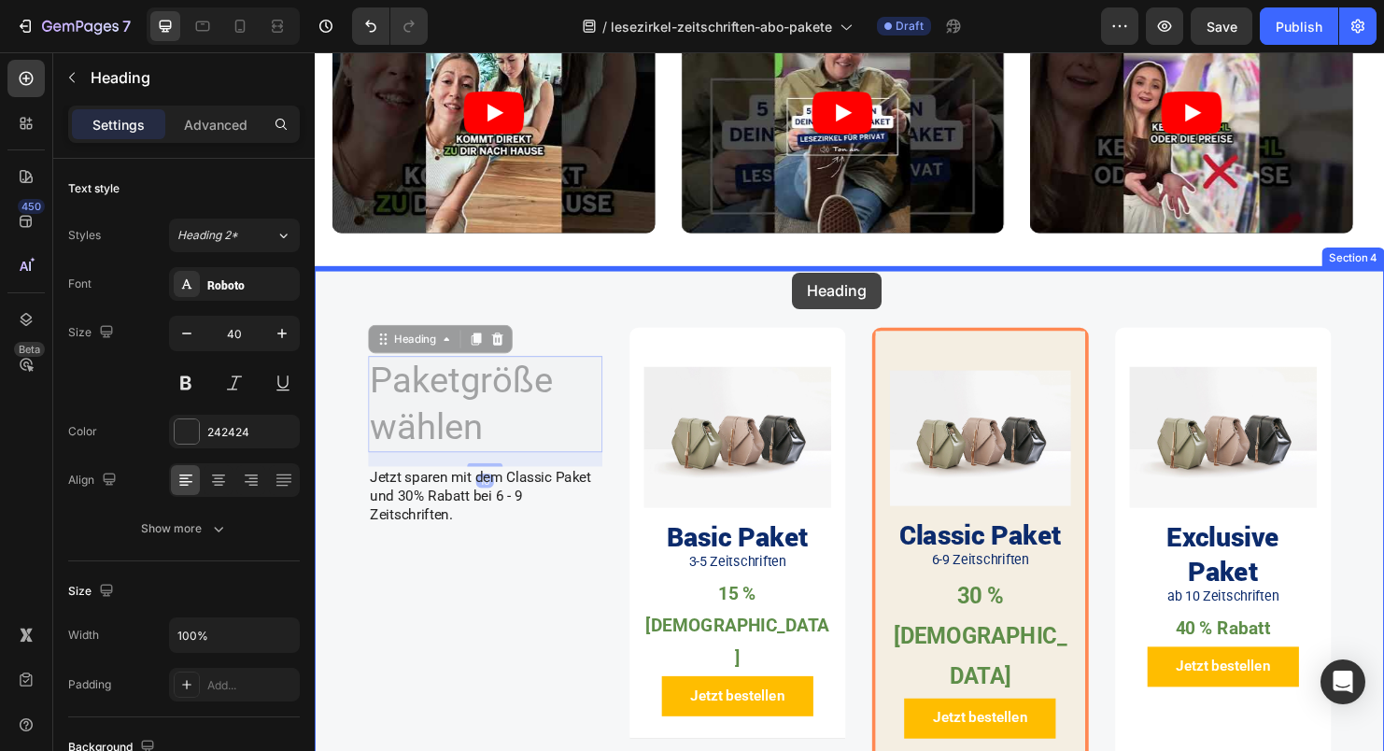
drag, startPoint x: 387, startPoint y: 358, endPoint x: 816, endPoint y: 283, distance: 436.2
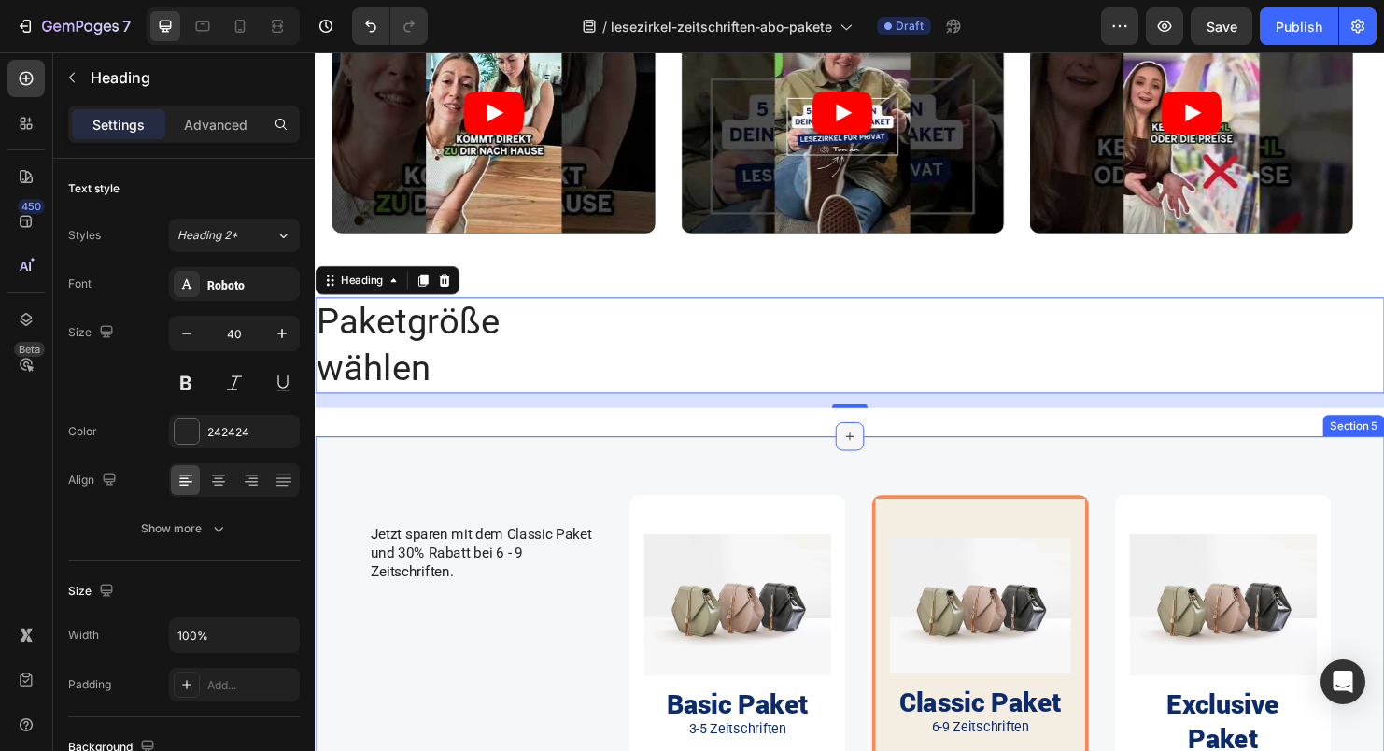
click at [874, 457] on icon at bounding box center [875, 454] width 15 height 15
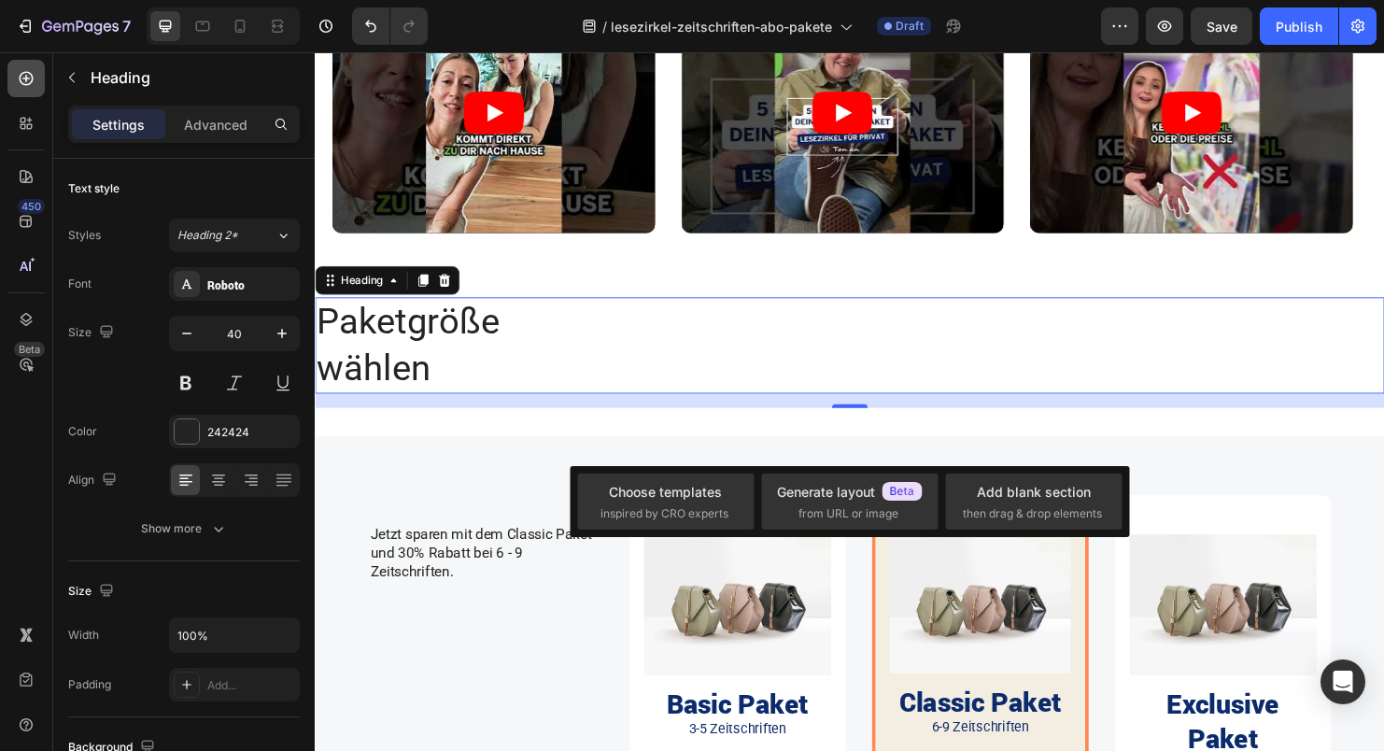
click at [24, 84] on icon at bounding box center [27, 79] width 14 height 14
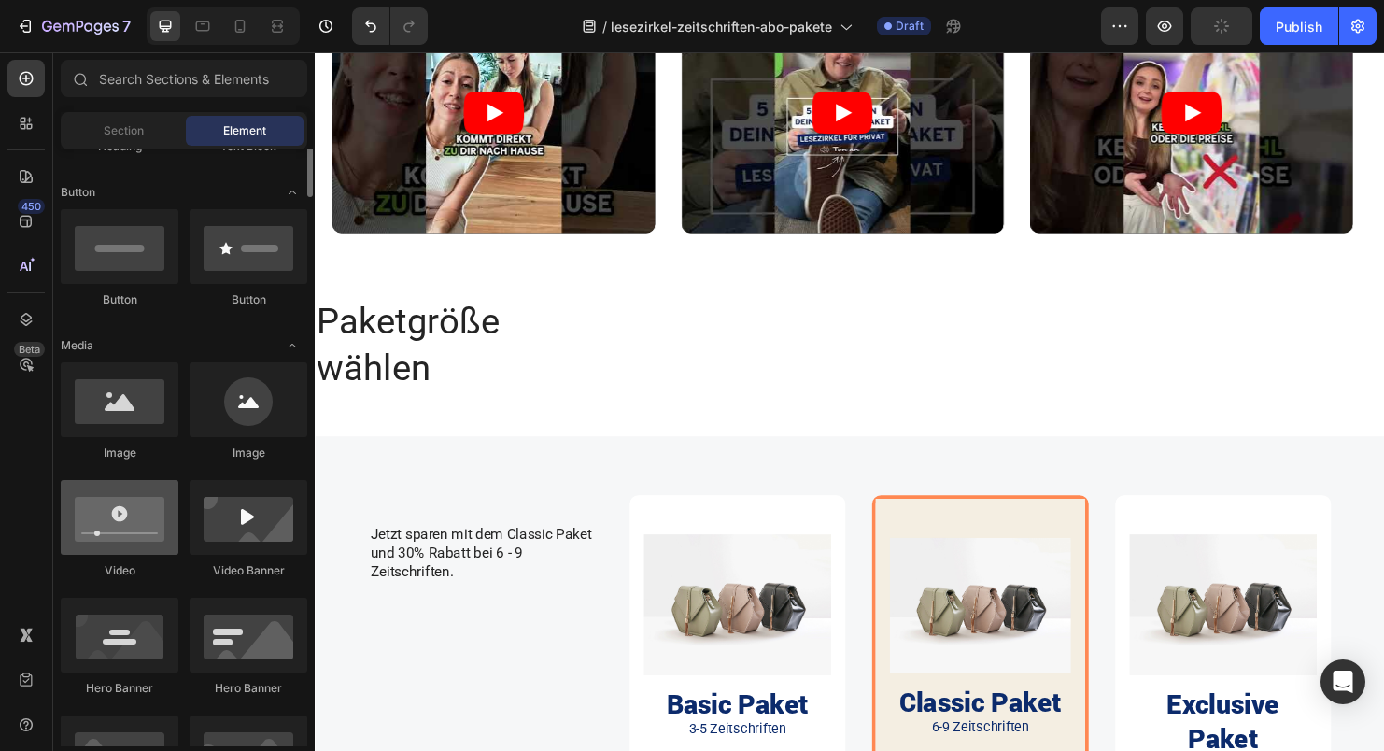
scroll to position [352, 0]
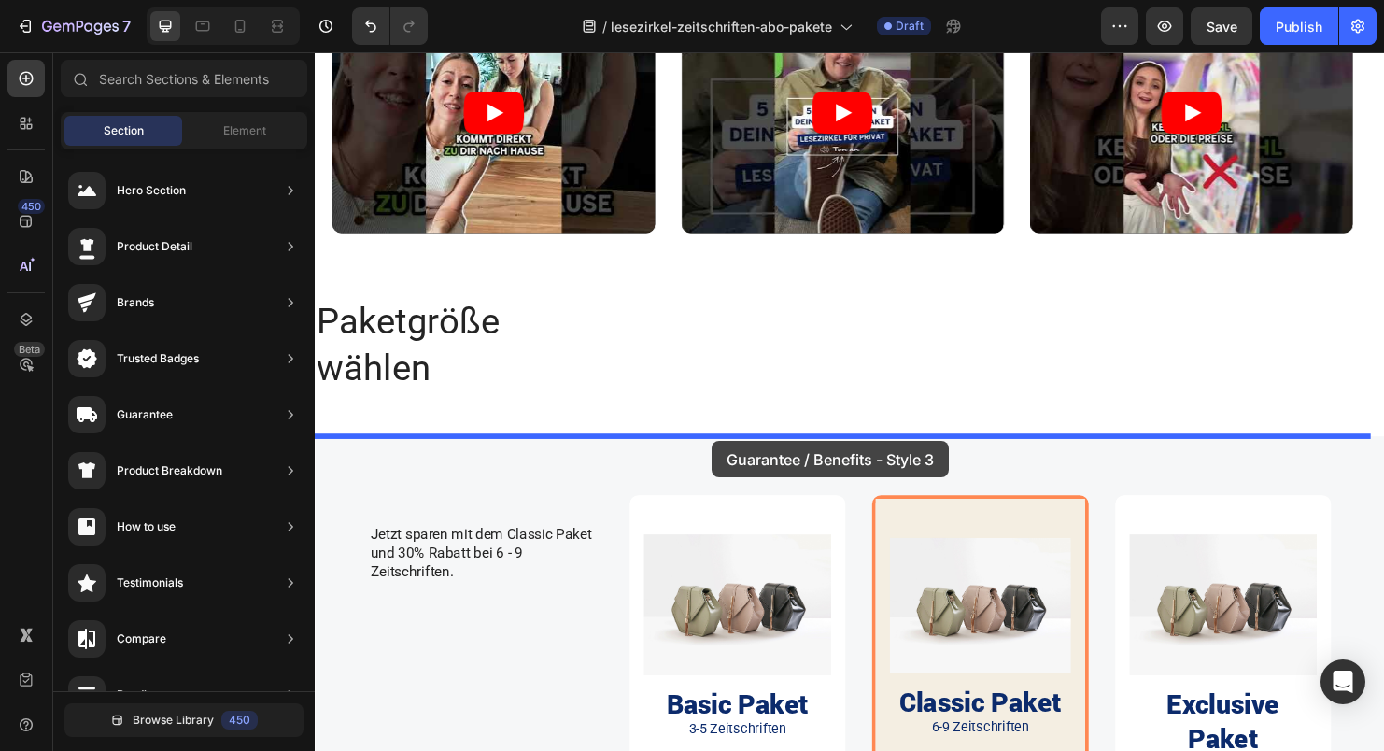
drag, startPoint x: 821, startPoint y: 404, endPoint x: 730, endPoint y: 460, distance: 106.1
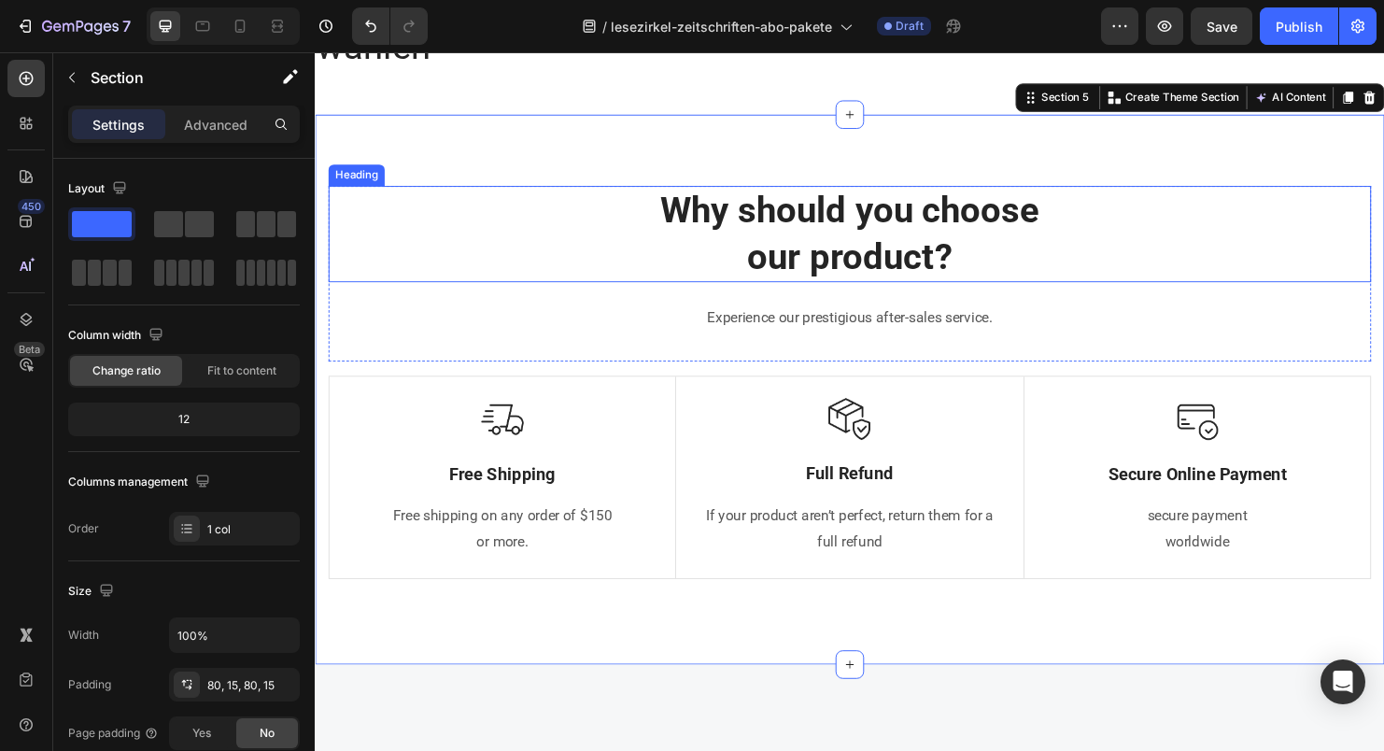
scroll to position [790, 0]
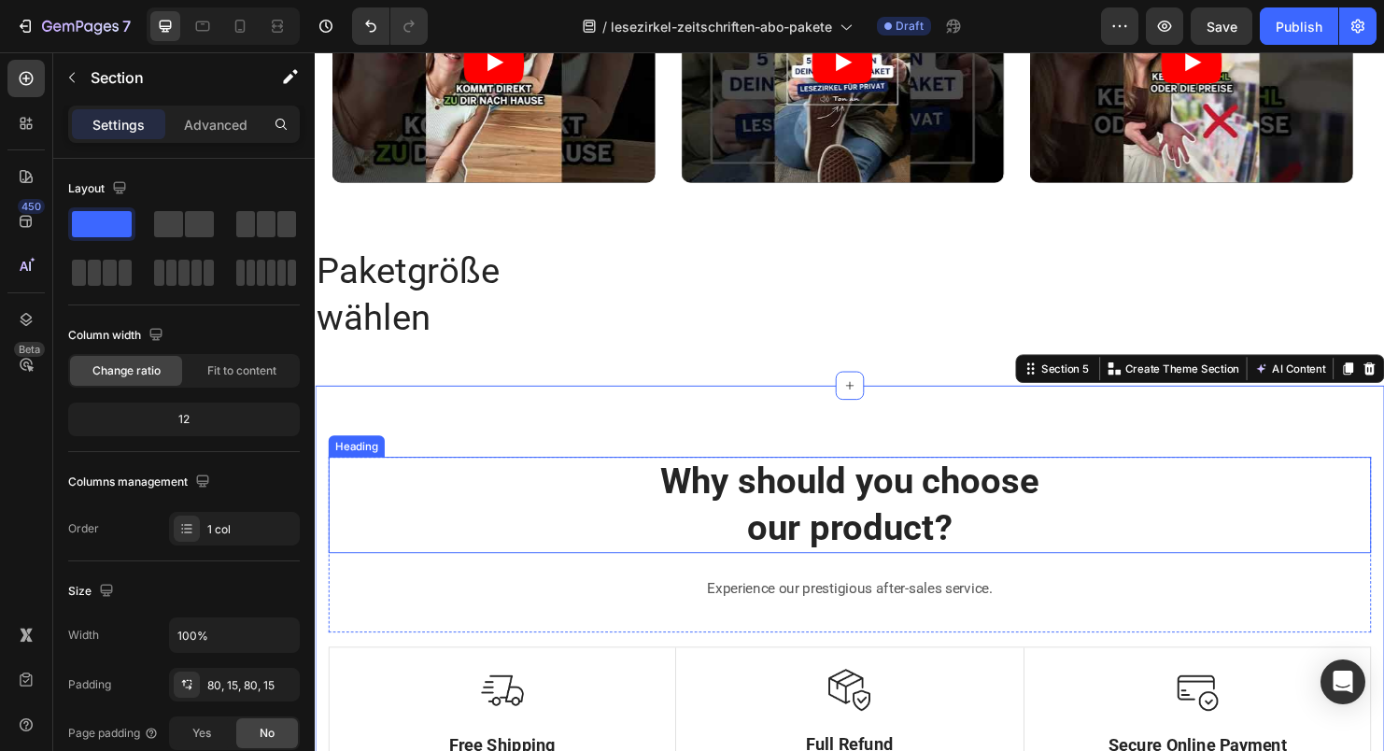
click at [744, 502] on p "Why should you choose our product?" at bounding box center [875, 526] width 1089 height 97
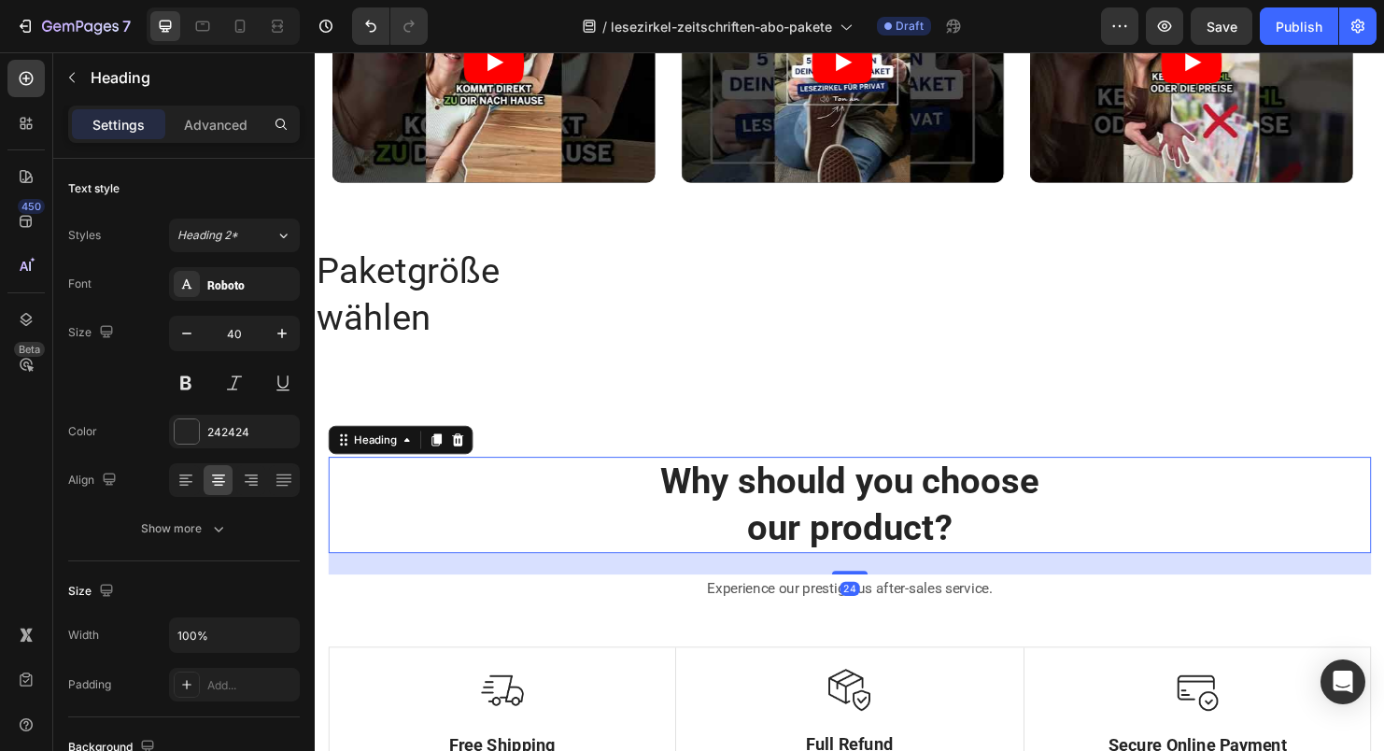
click at [824, 501] on p "Why should you choose our product?" at bounding box center [875, 526] width 1089 height 97
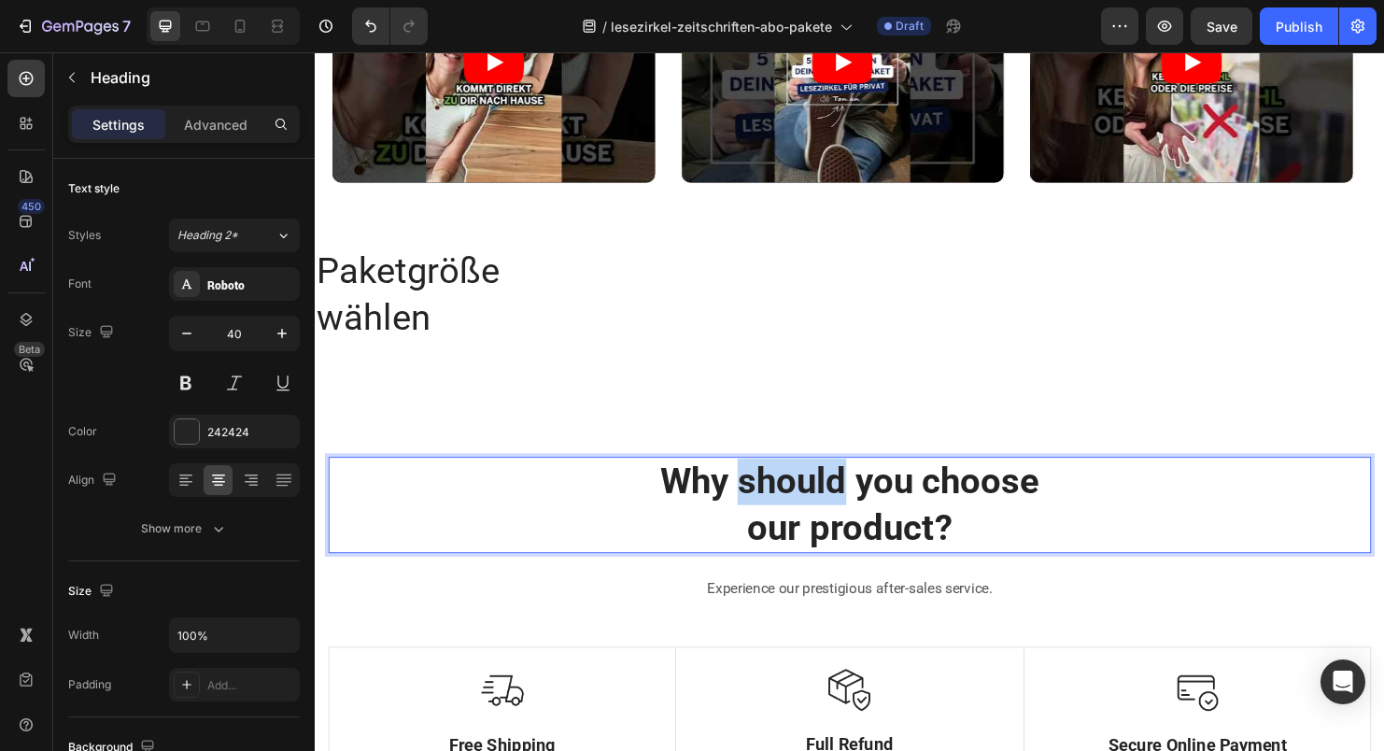
click at [824, 501] on p "Why should you choose our product?" at bounding box center [875, 526] width 1089 height 97
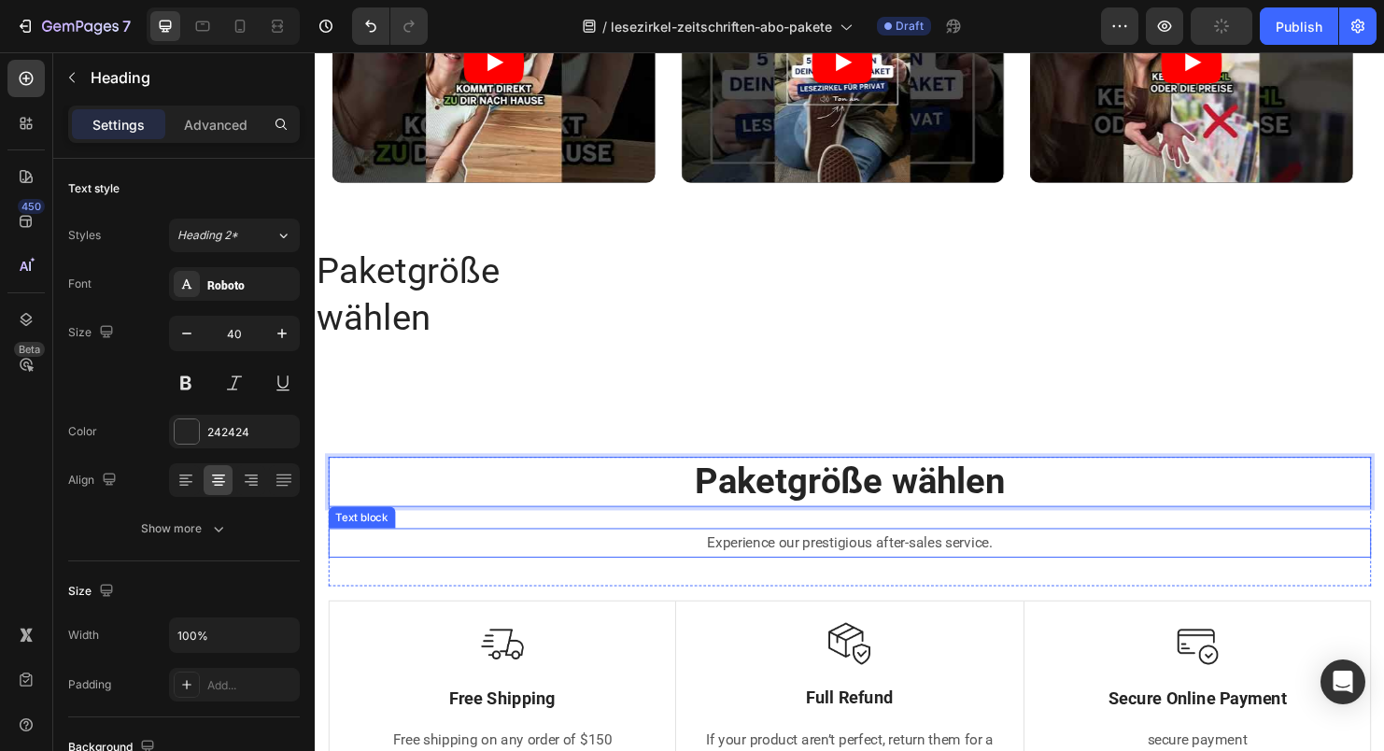
click at [854, 564] on p "Experience our prestigious after-sales service." at bounding box center [875, 566] width 1089 height 27
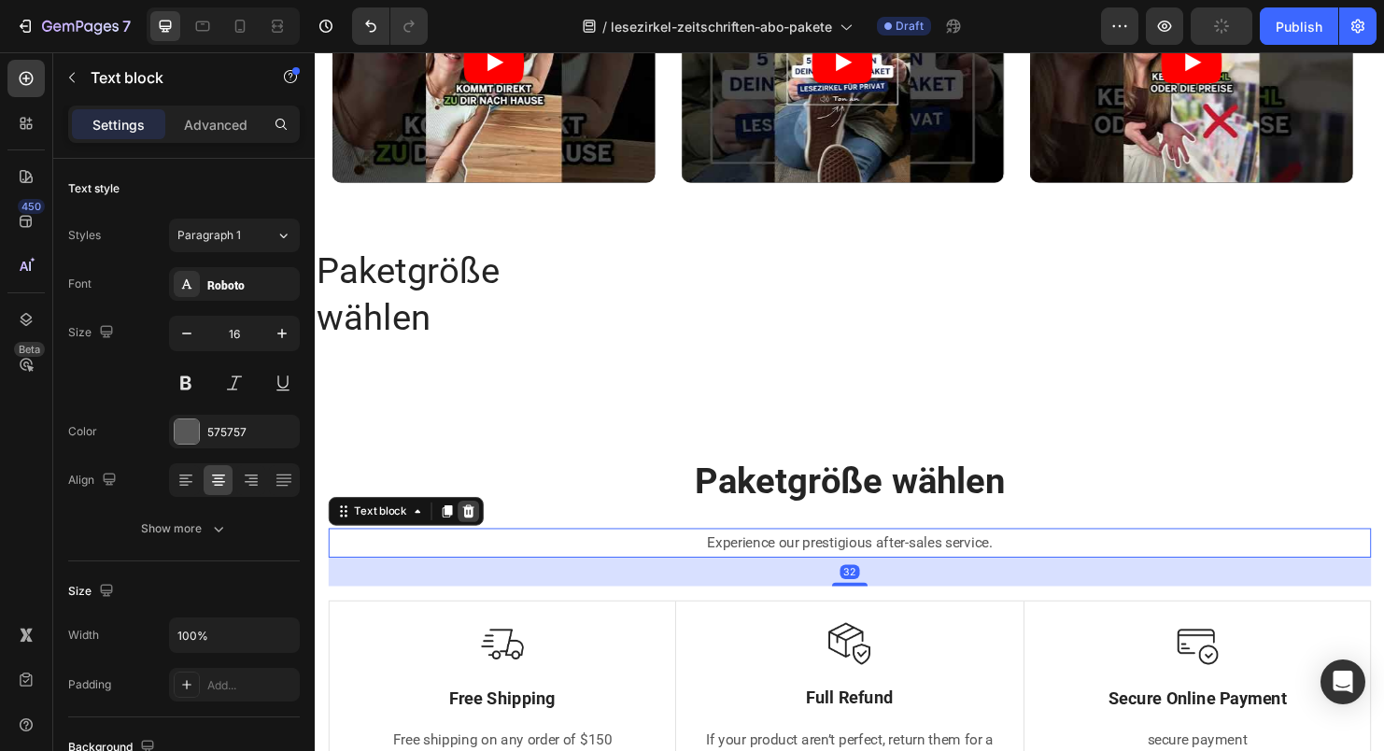
click at [473, 539] on icon at bounding box center [476, 533] width 12 height 13
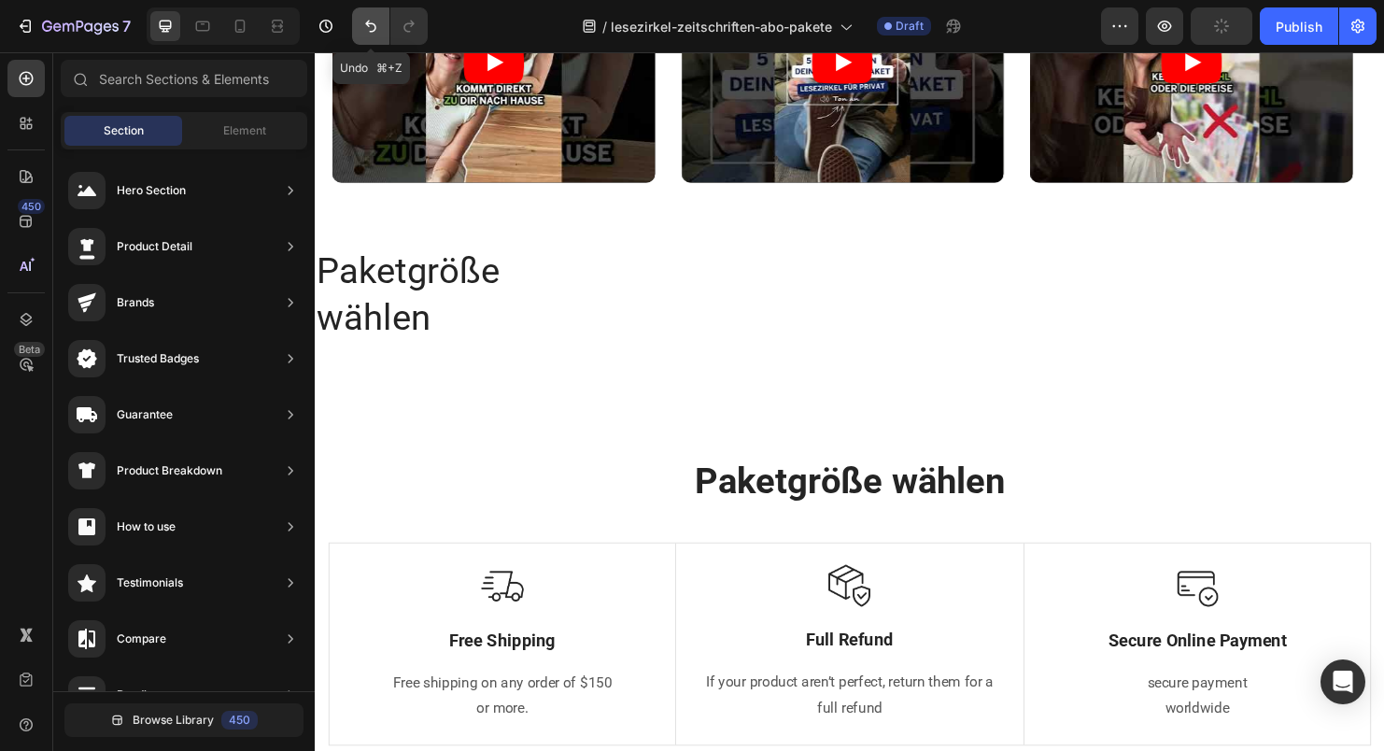
click at [374, 20] on icon "Undo/Redo" at bounding box center [371, 26] width 19 height 19
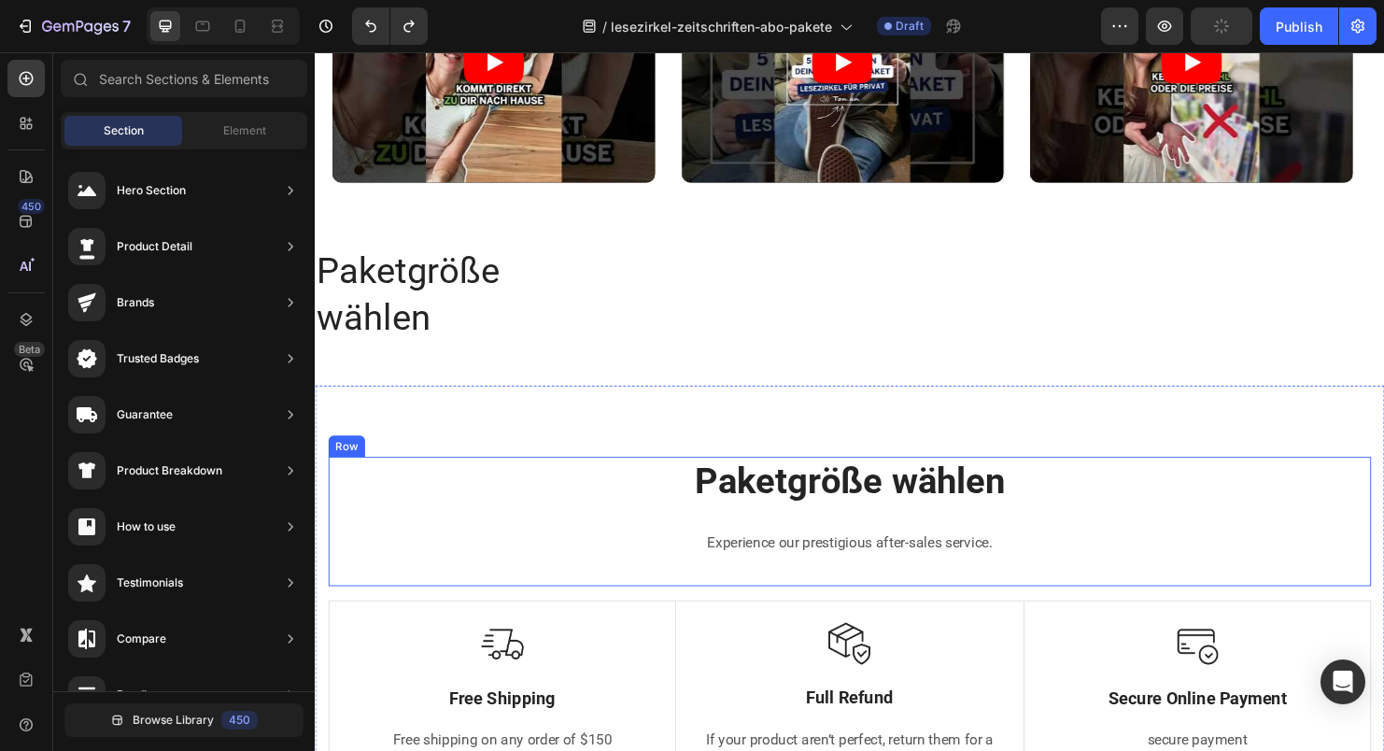
scroll to position [1351, 0]
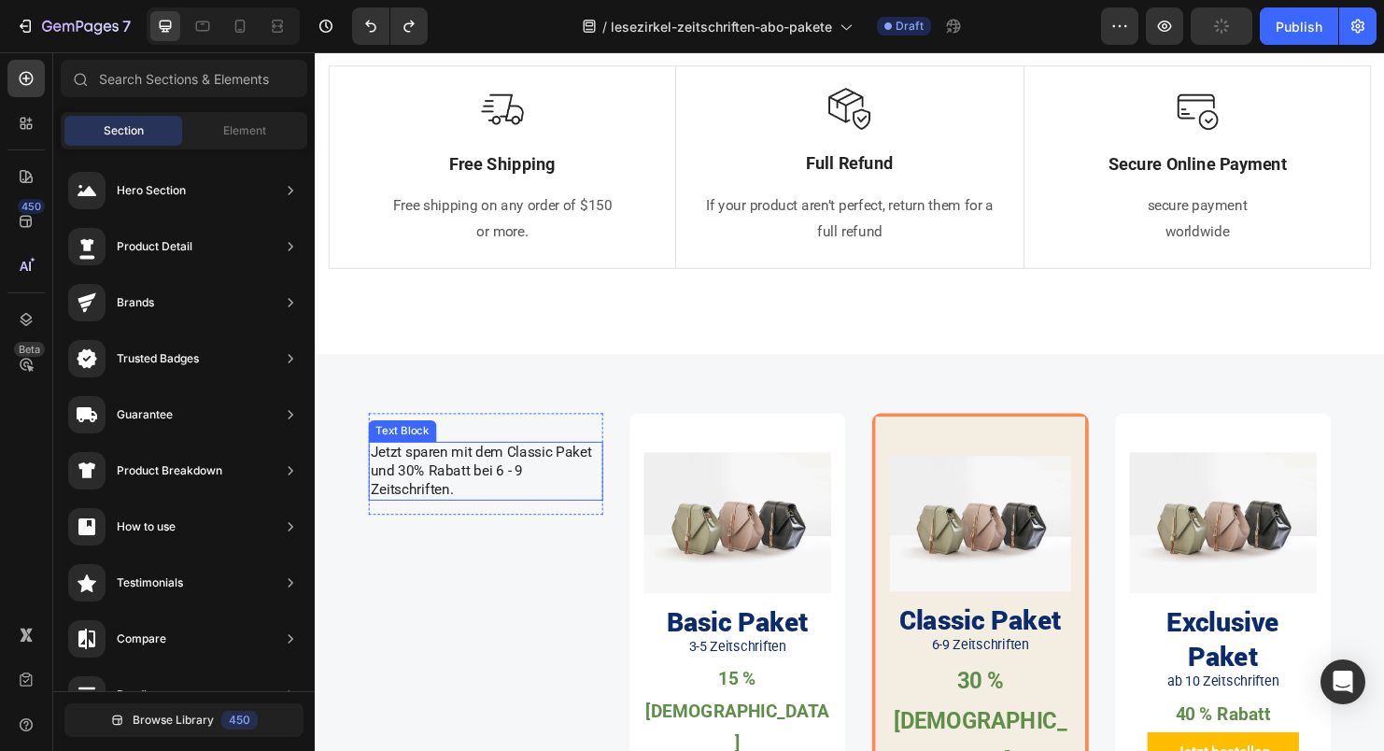
click at [418, 481] on p "Jetzt sparen mit dem Classic Paket und 30% Rabatt bei 6 - 9 Zeitschriften." at bounding box center [494, 491] width 242 height 58
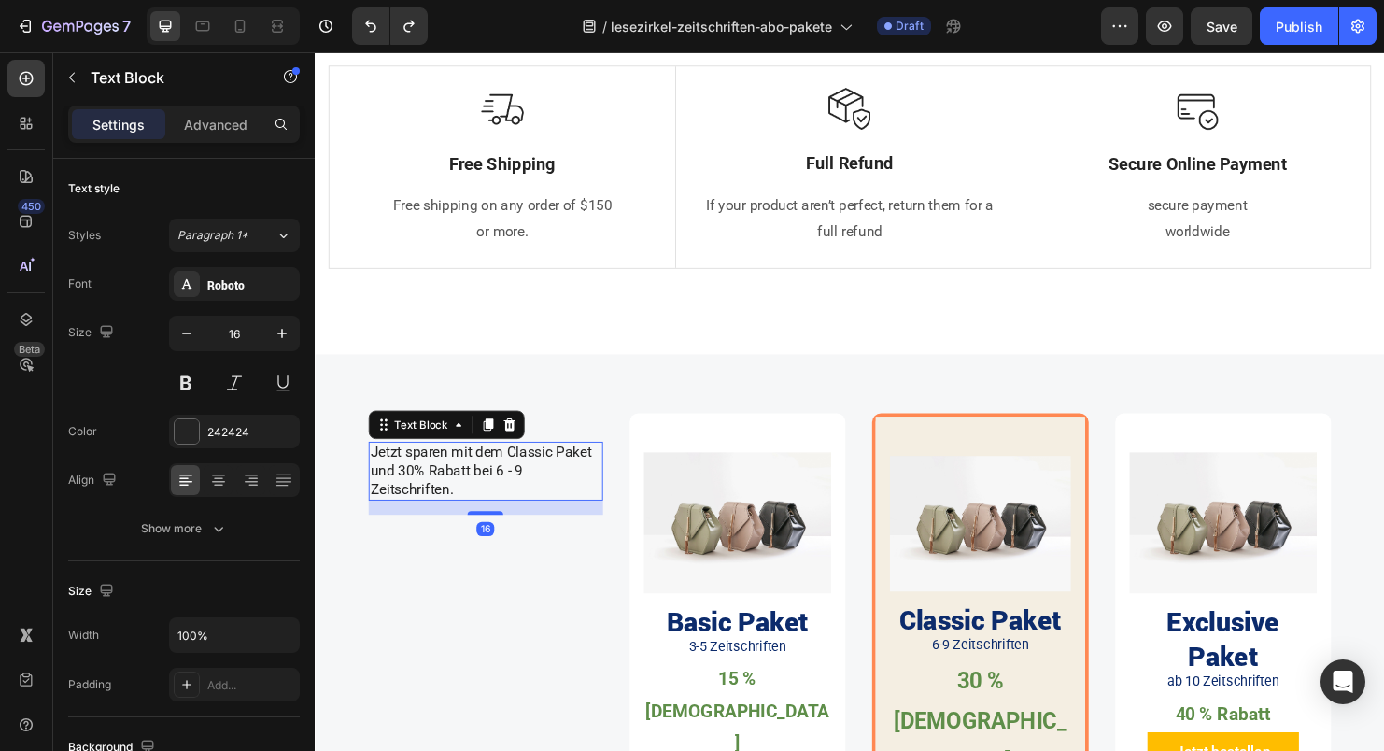
click at [472, 476] on p "Jetzt sparen mit dem Classic Paket und 30% Rabatt bei 6 - 9 Zeitschriften." at bounding box center [494, 491] width 242 height 58
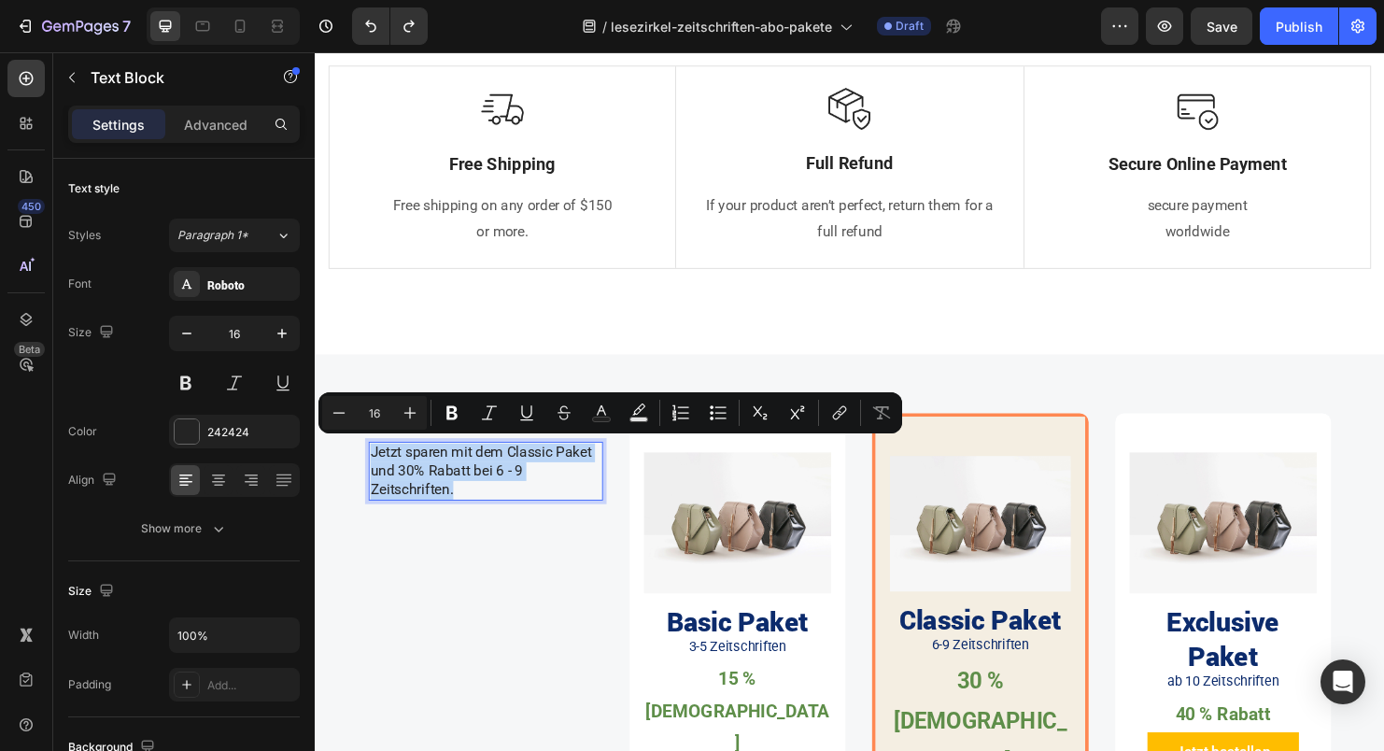
copy p "Jetzt sparen mit dem Classic Paket und 30% Rabatt bei 6 - 9 Zeitschriften."
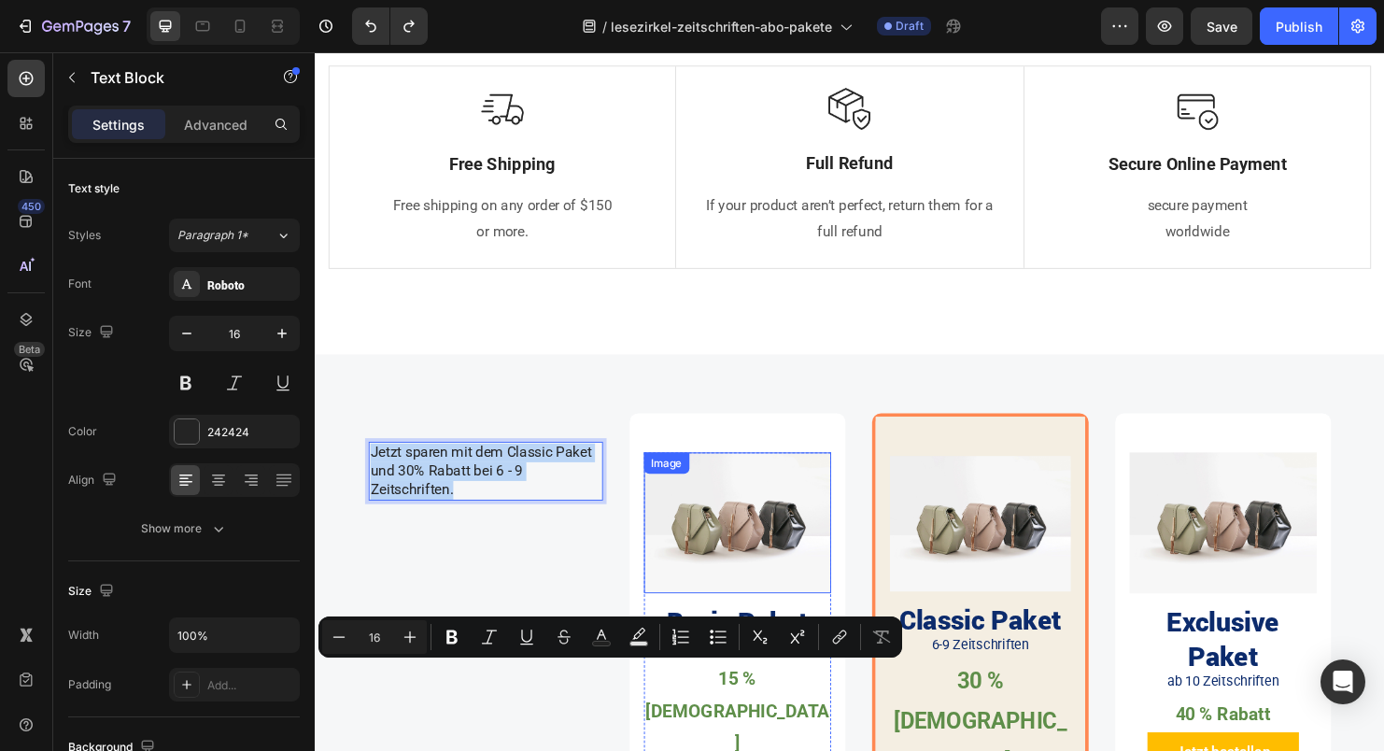
scroll to position [1013, 0]
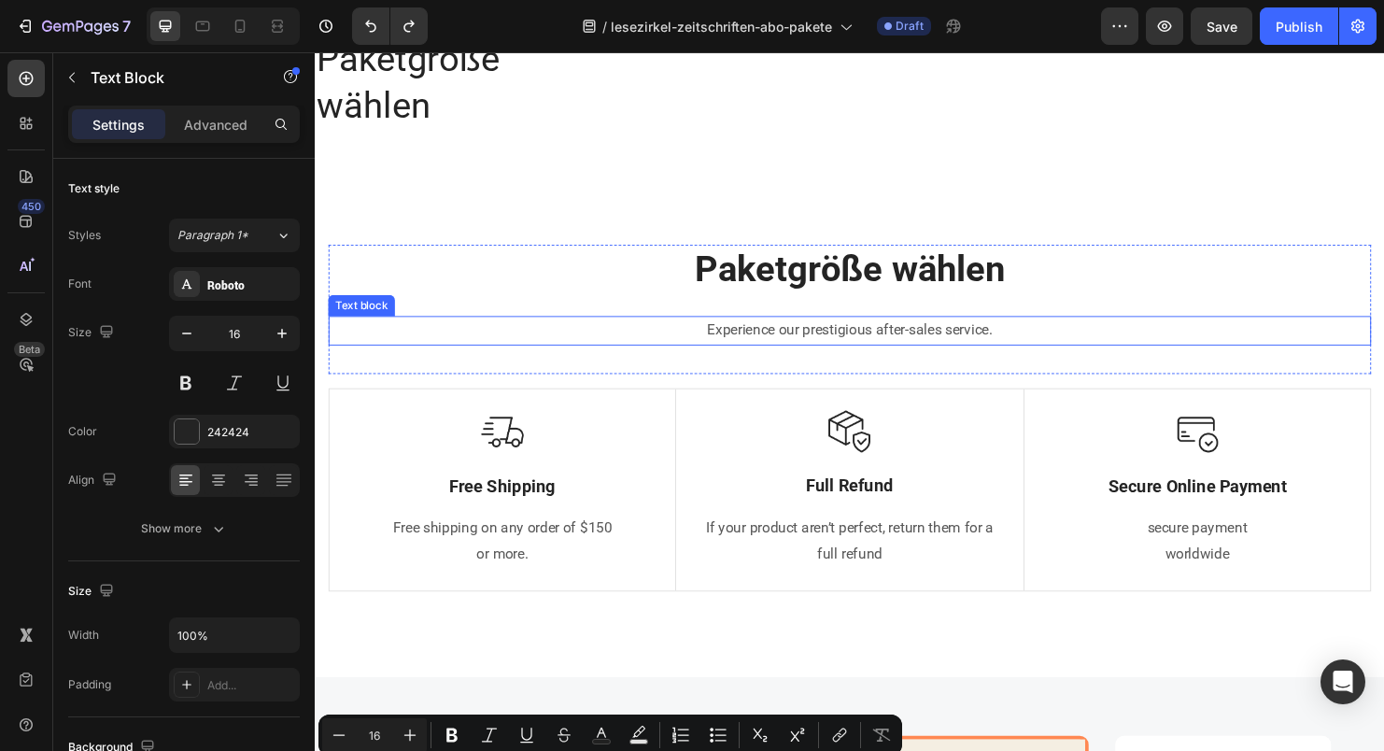
click at [881, 331] on p "Experience our prestigious after-sales service." at bounding box center [875, 344] width 1089 height 27
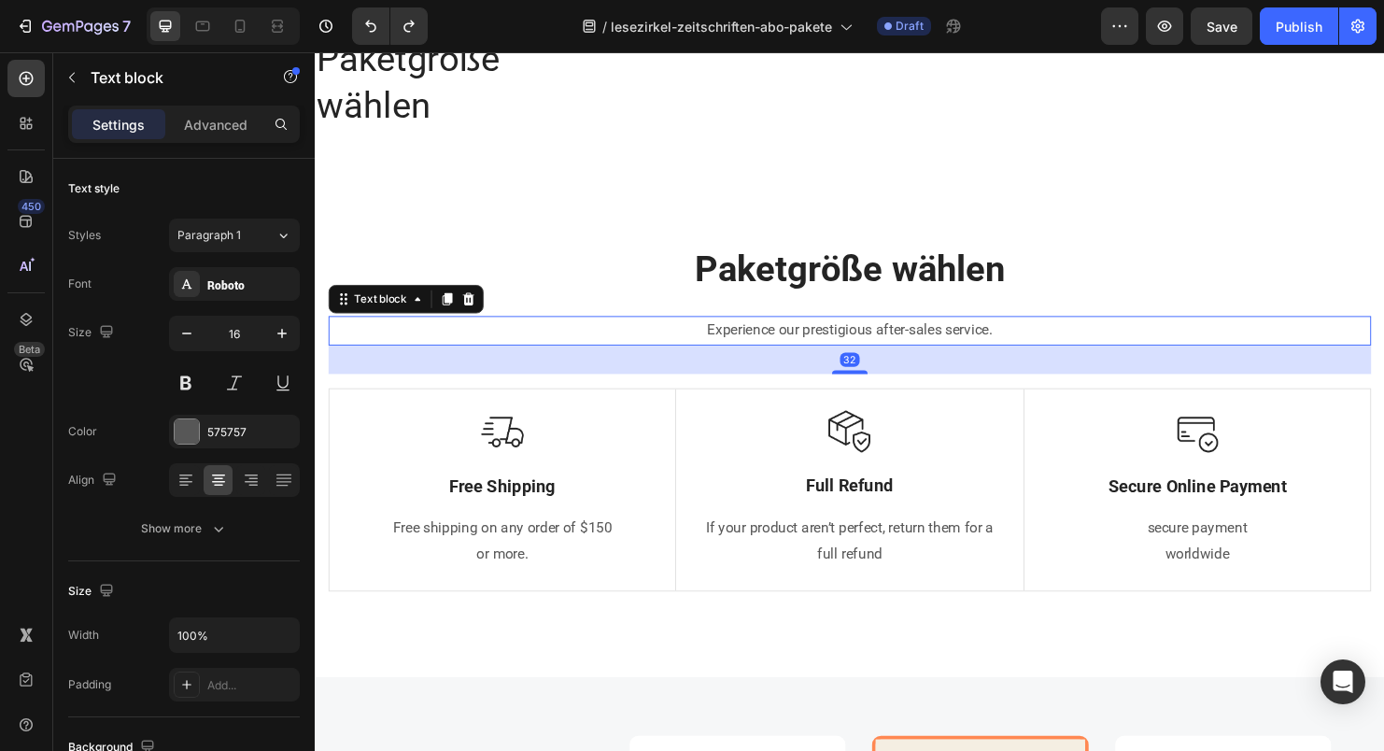
click at [877, 346] on p "Experience our prestigious after-sales service." at bounding box center [875, 344] width 1089 height 27
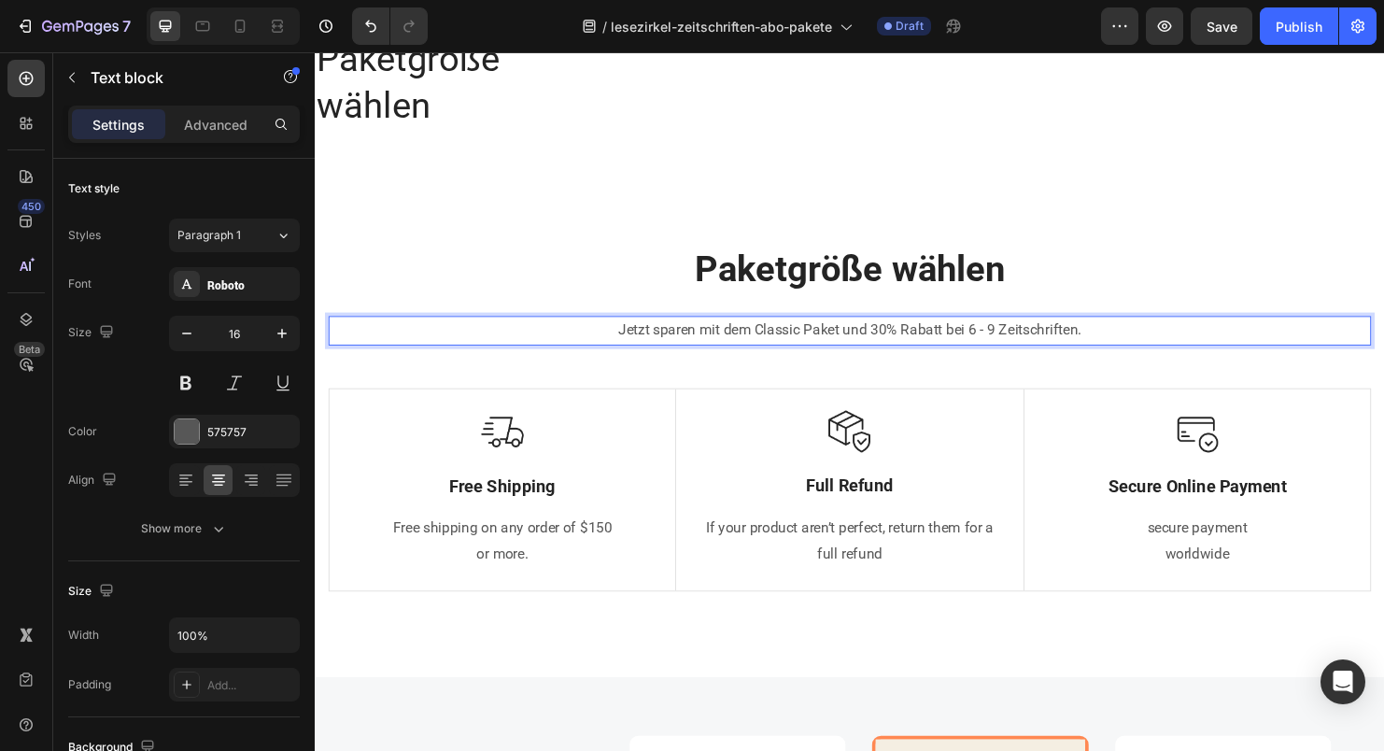
click at [779, 348] on p "Jetzt sparen mit dem Classic Paket und 30% Rabatt bei 6 - 9 Zeitschriften." at bounding box center [875, 344] width 1089 height 27
click at [907, 340] on p "Jetzt sparen mit dem Classic Paket und 30% Rabatt bei 6 - 9 Zeitschriften." at bounding box center [875, 344] width 1089 height 27
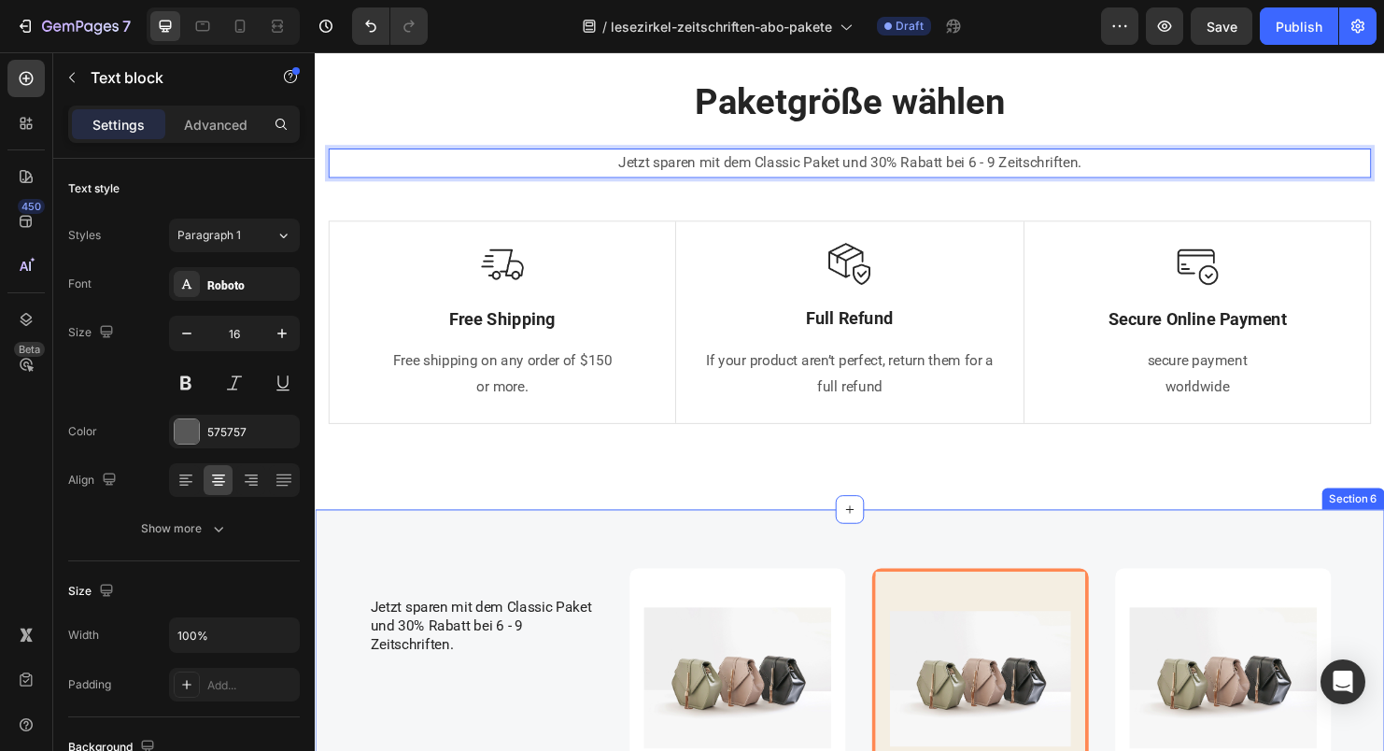
scroll to position [1251, 0]
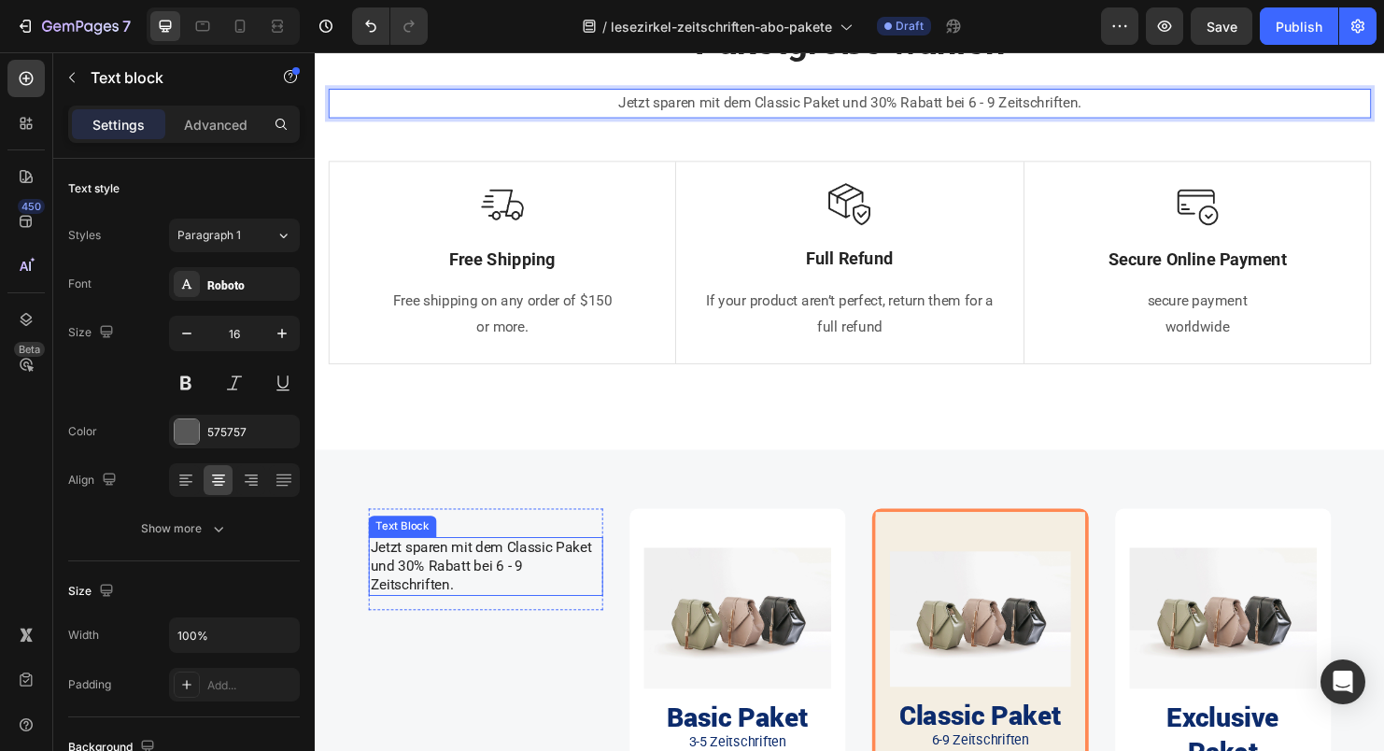
click at [547, 574] on p "Jetzt sparen mit dem Classic Paket und 30% Rabatt bei 6 - 9 Zeitschriften." at bounding box center [494, 591] width 242 height 58
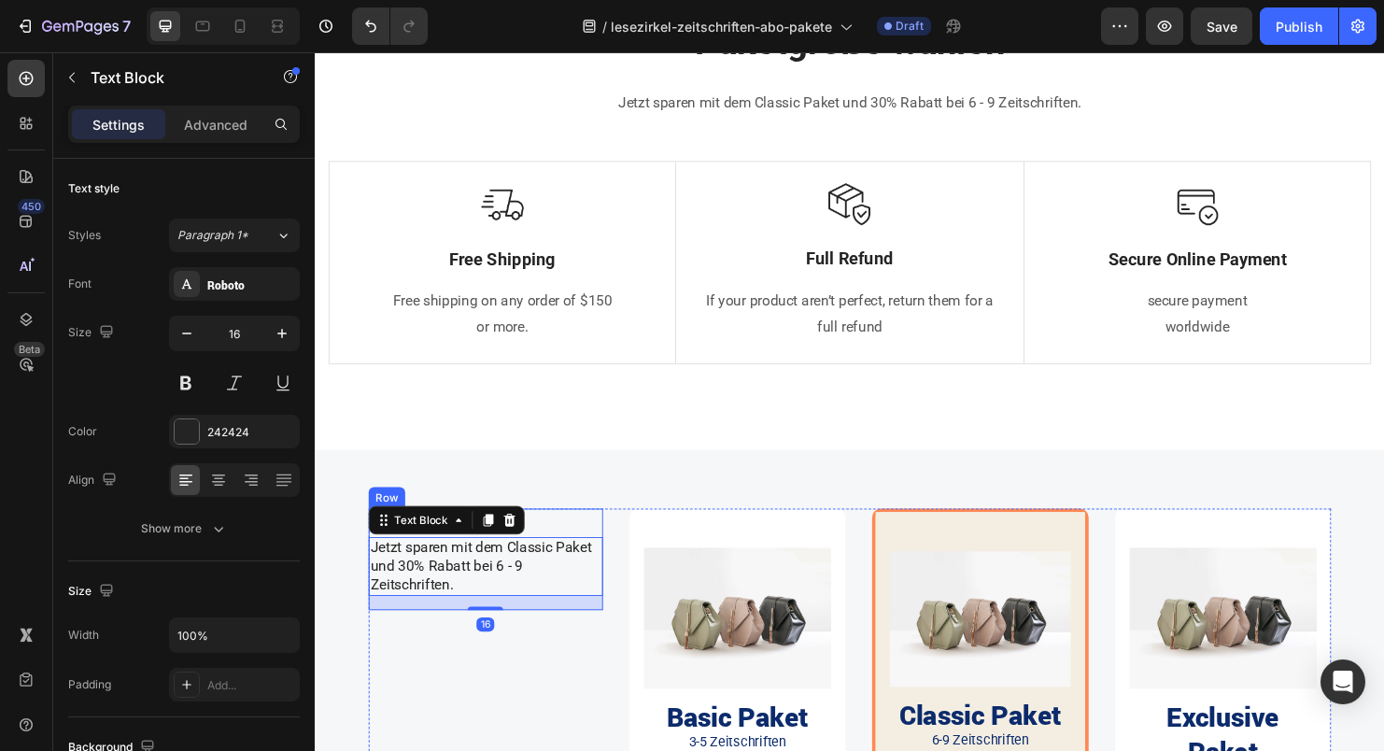
click at [559, 540] on div "Jetzt sparen mit dem Classic Paket und 30% Rabatt bei 6 - 9 Zeitschriften. Text…" at bounding box center [494, 584] width 246 height 106
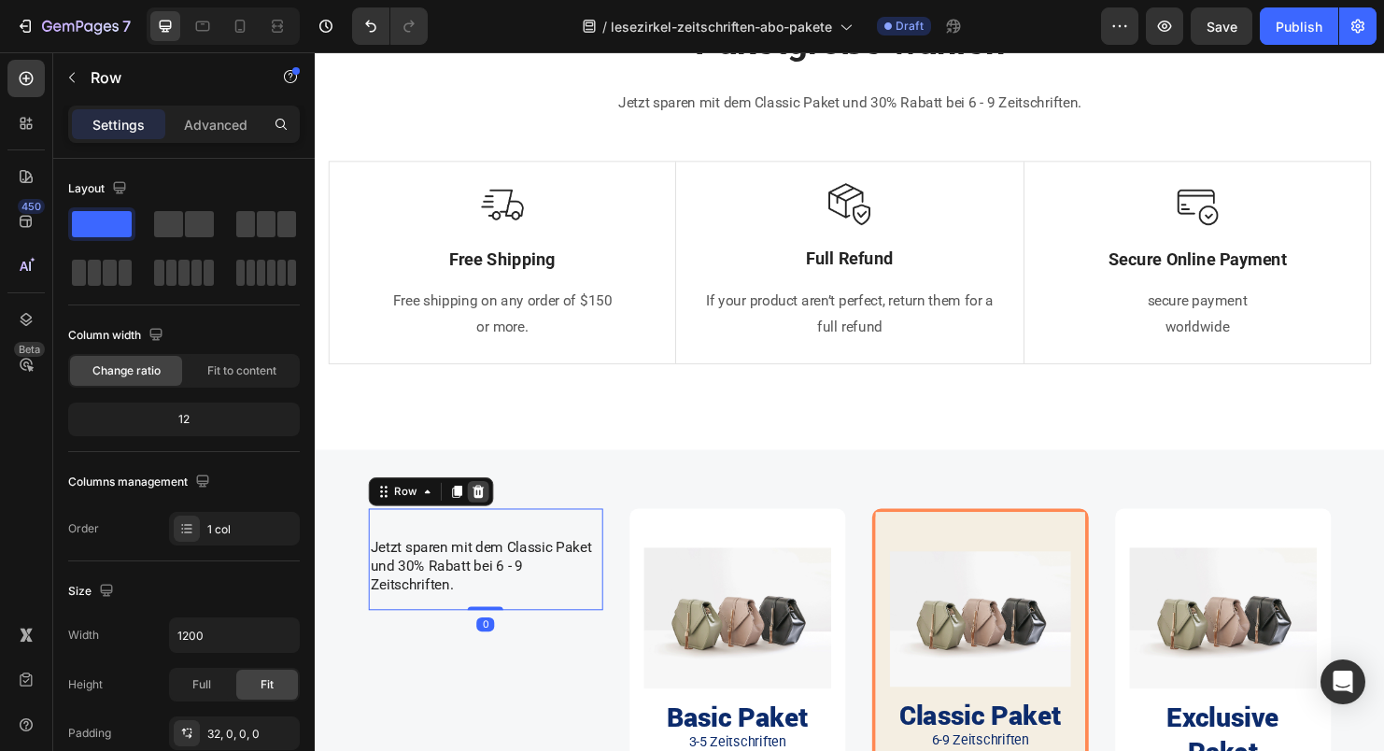
click at [486, 508] on icon at bounding box center [486, 512] width 12 height 13
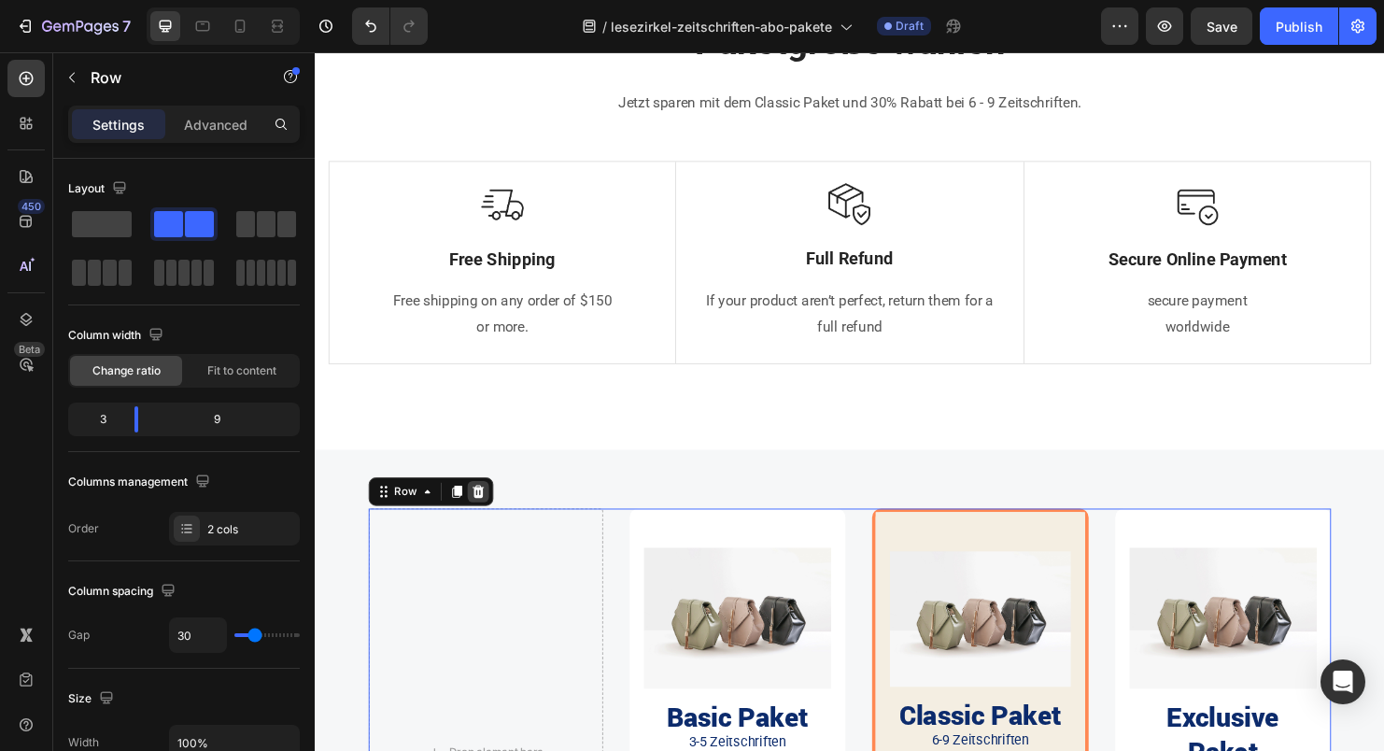
click at [481, 513] on icon at bounding box center [486, 512] width 12 height 13
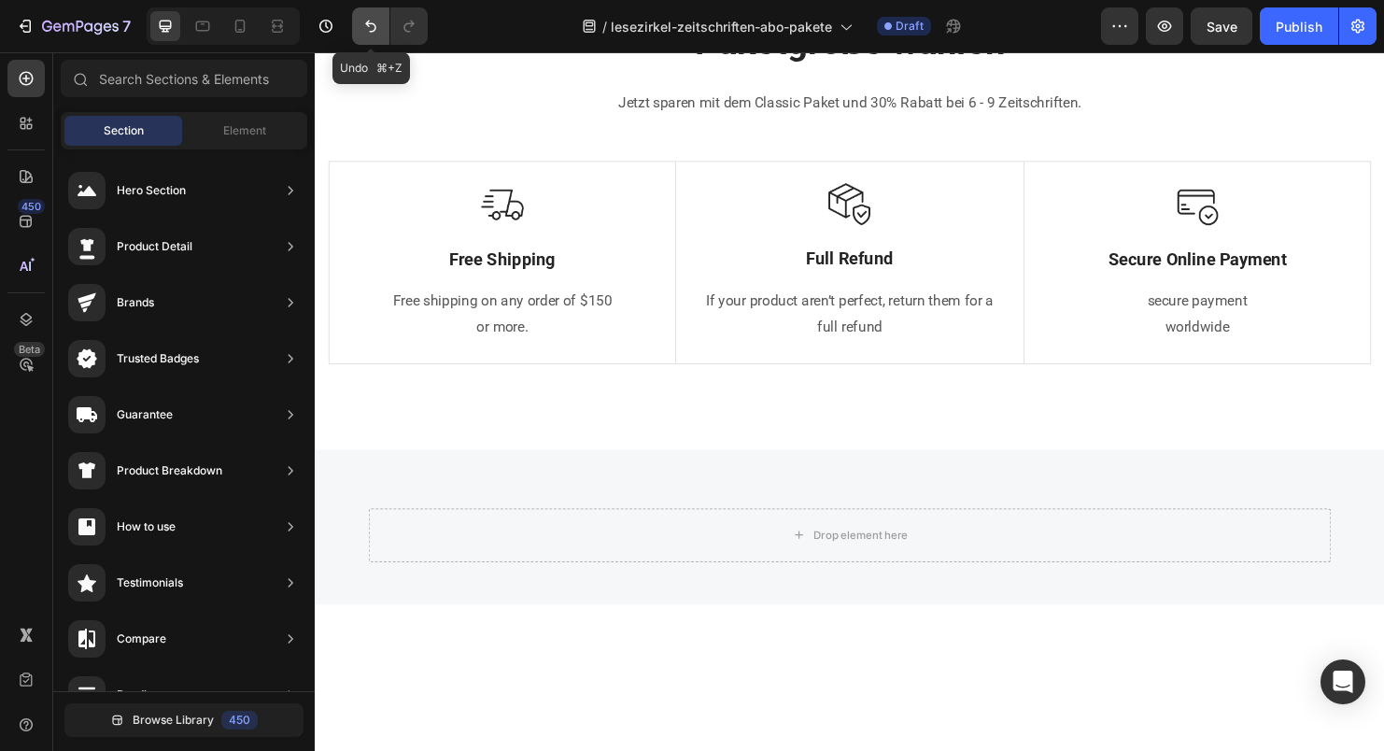
click at [362, 29] on icon "Undo/Redo" at bounding box center [371, 26] width 19 height 19
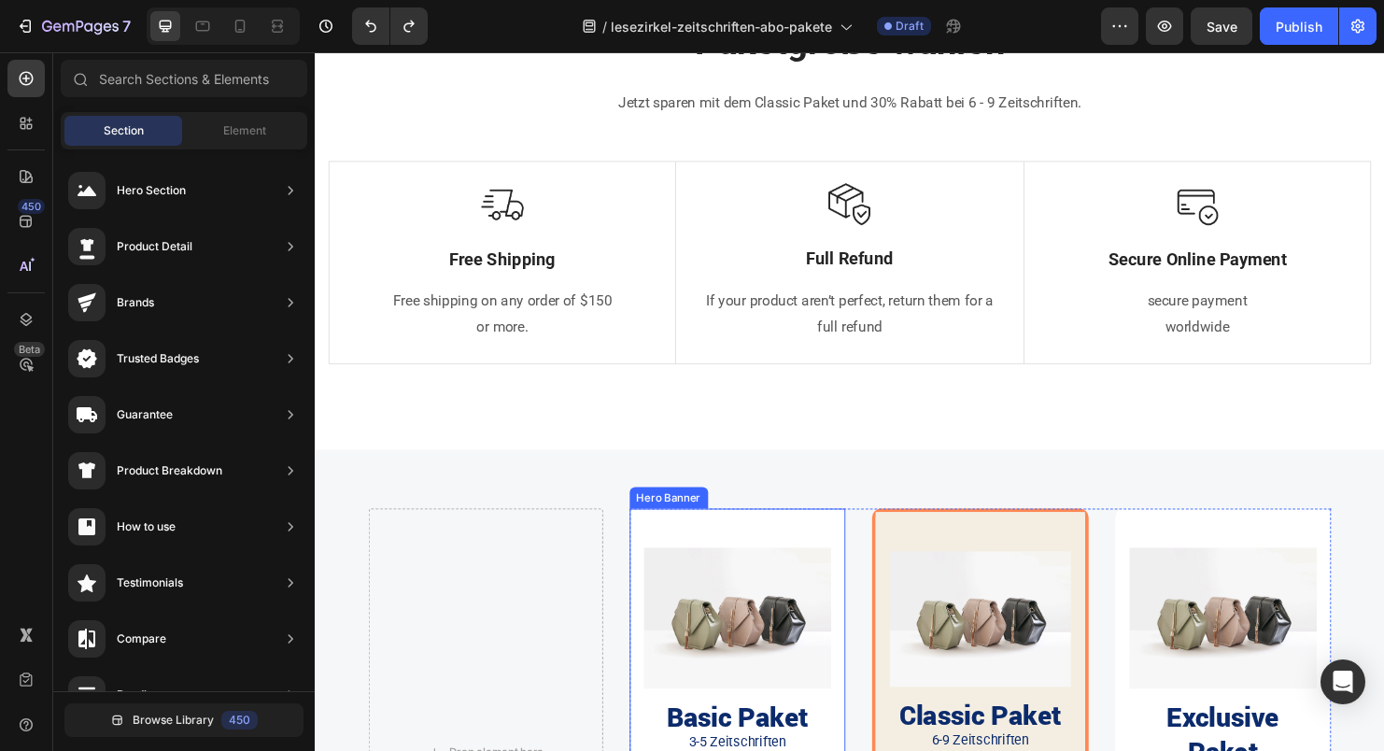
click at [705, 539] on div "Image Basic Paket Heading 3-5 Zeitschriften Text Block 15 % Rabatt Text Block P…" at bounding box center [758, 746] width 227 height 430
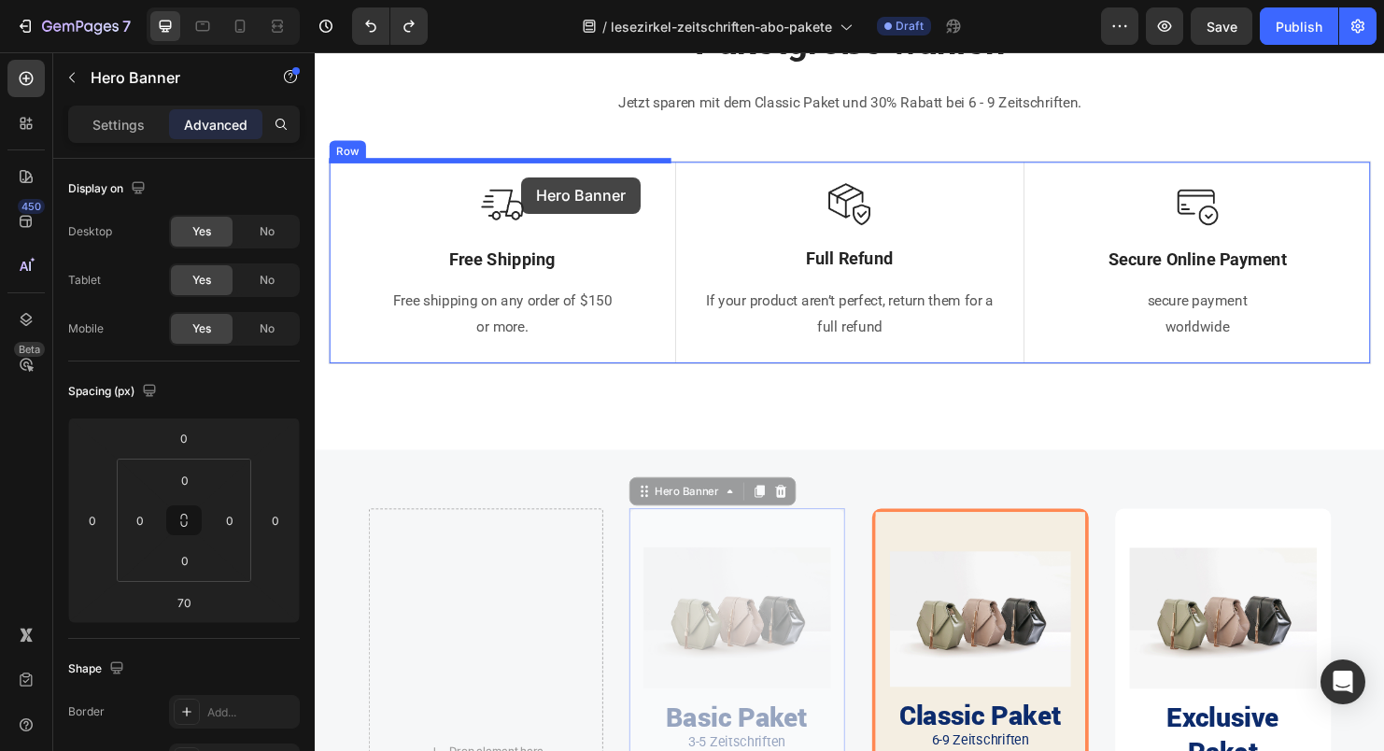
drag, startPoint x: 655, startPoint y: 512, endPoint x: 532, endPoint y: 183, distance: 351.2
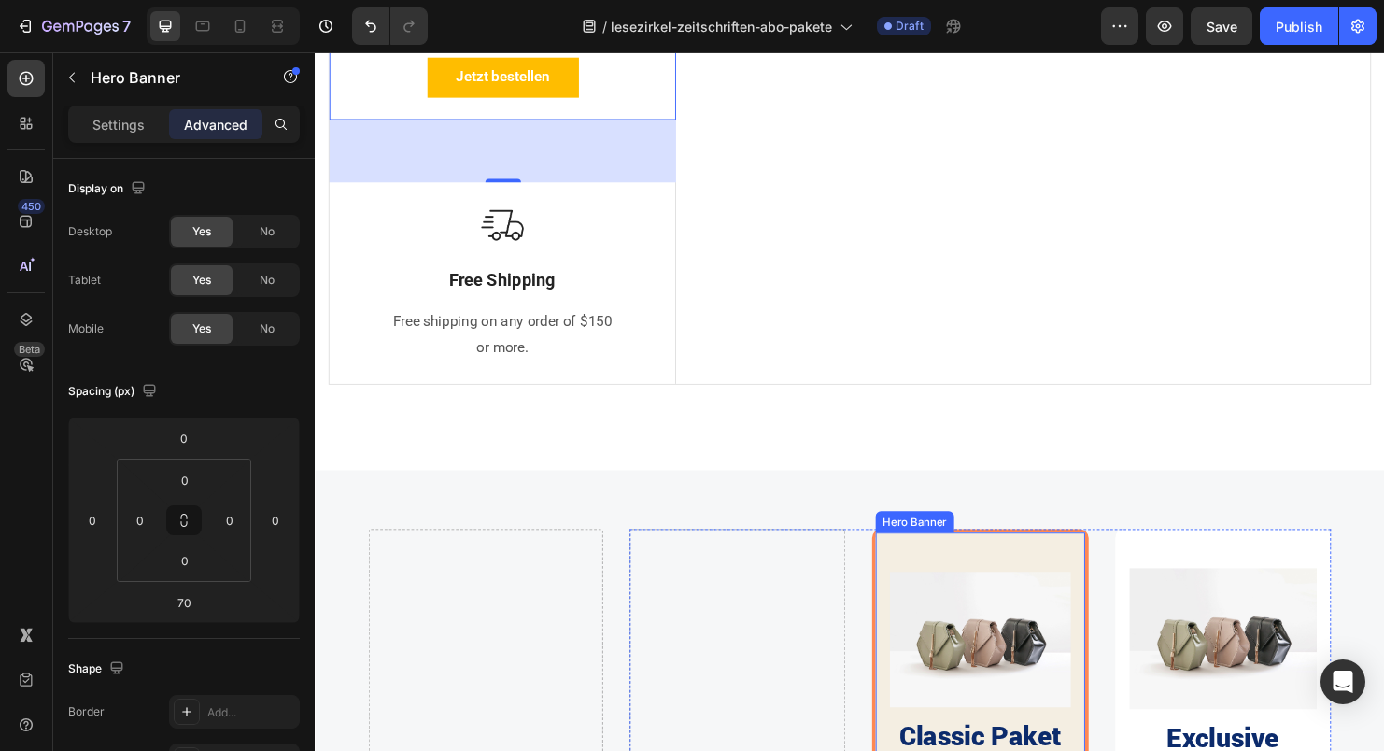
scroll to position [1738, 0]
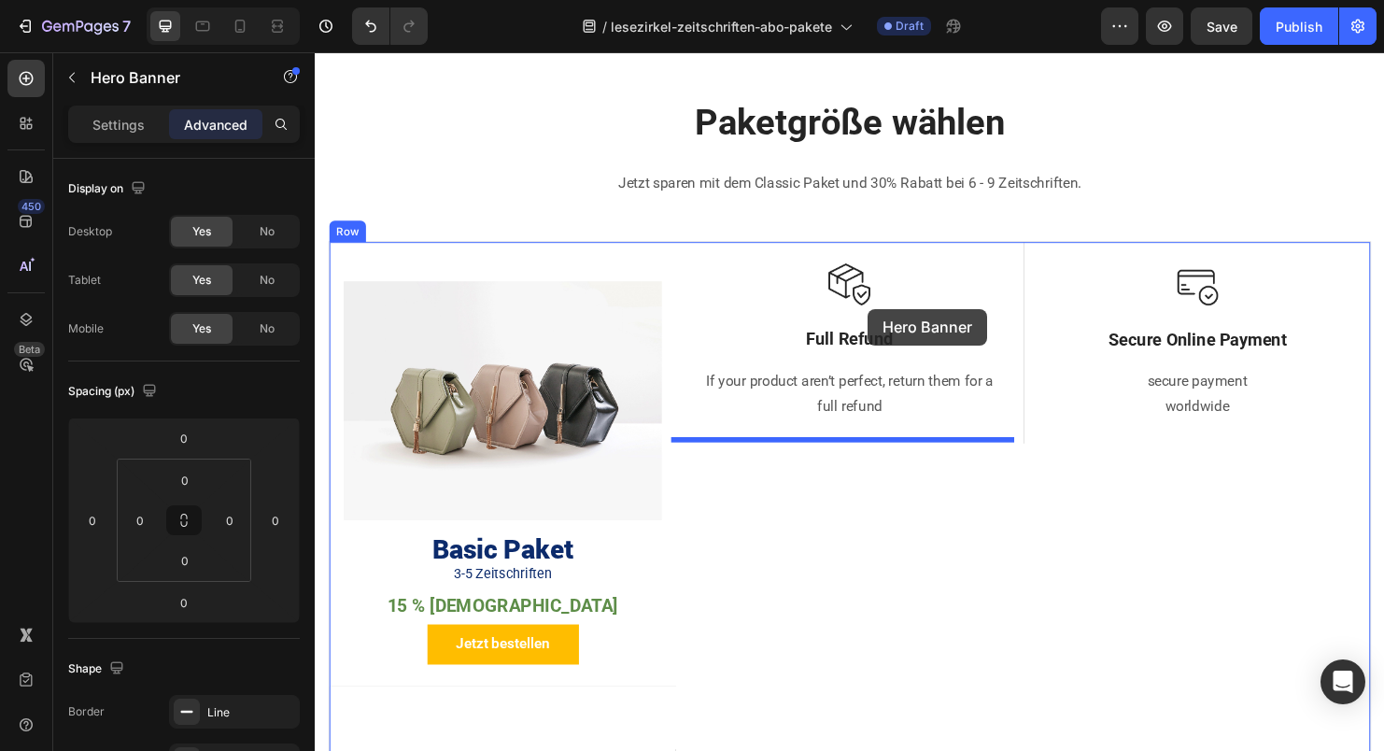
scroll to position [1063, 0]
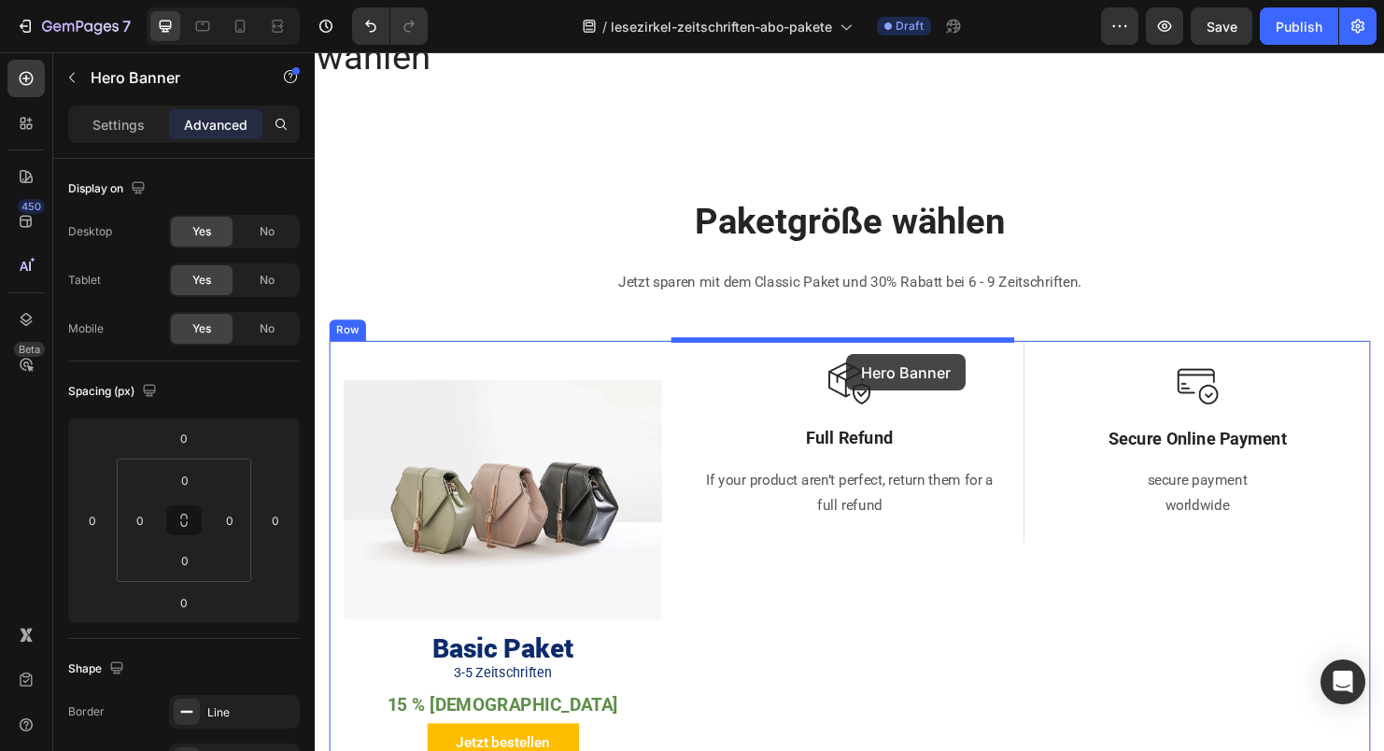
drag, startPoint x: 915, startPoint y: 553, endPoint x: 872, endPoint y: 369, distance: 189.0
type input "16"
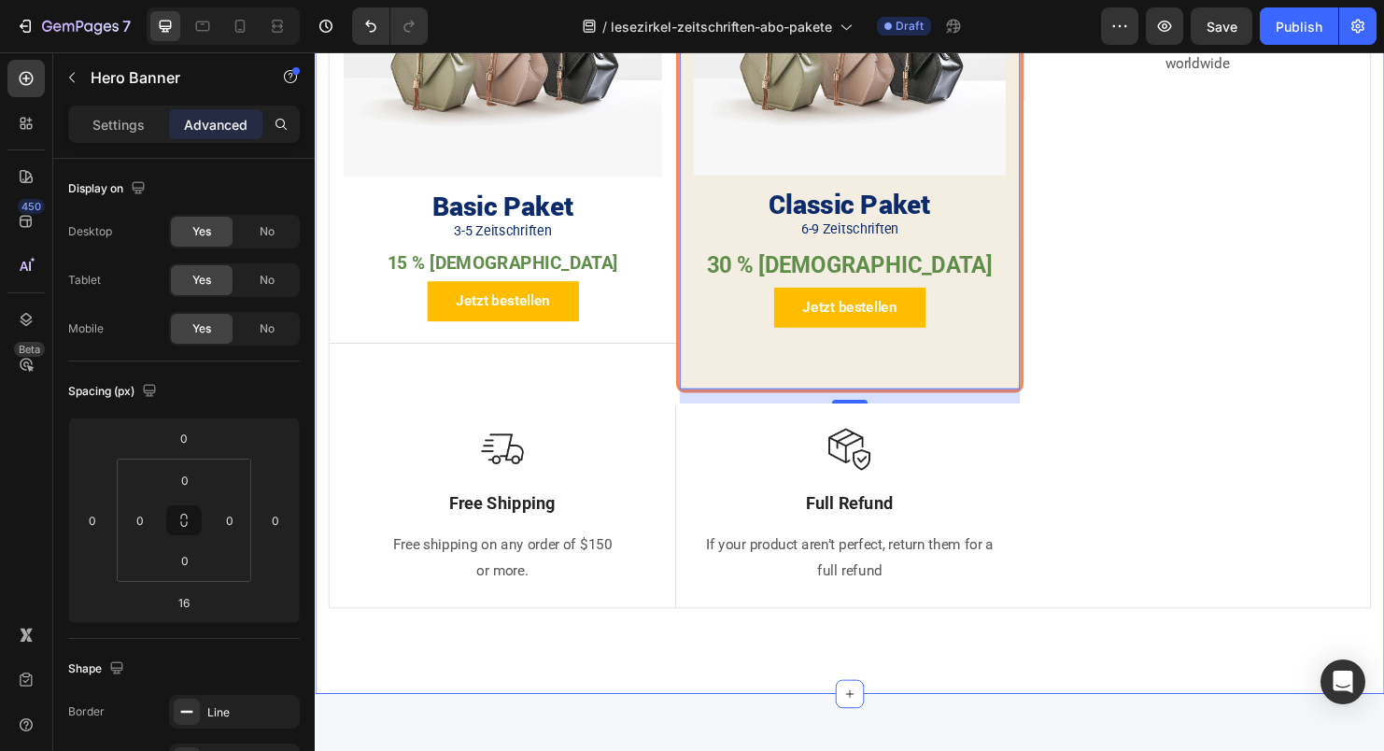
scroll to position [1850, 0]
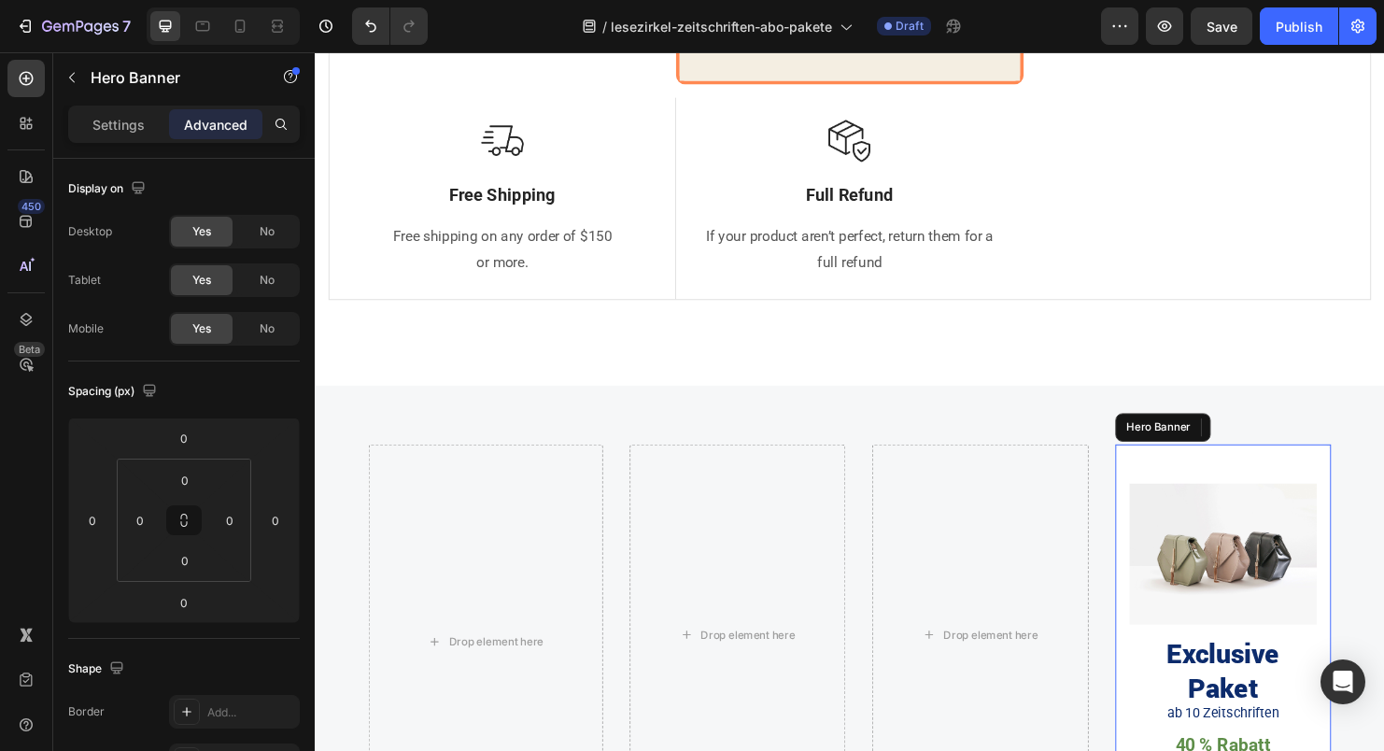
click at [1233, 474] on div "Image Exclusive Paket Heading ab 10 Zeitschriften Text Block 40 % Rabatt Text B…" at bounding box center [1267, 662] width 227 height 399
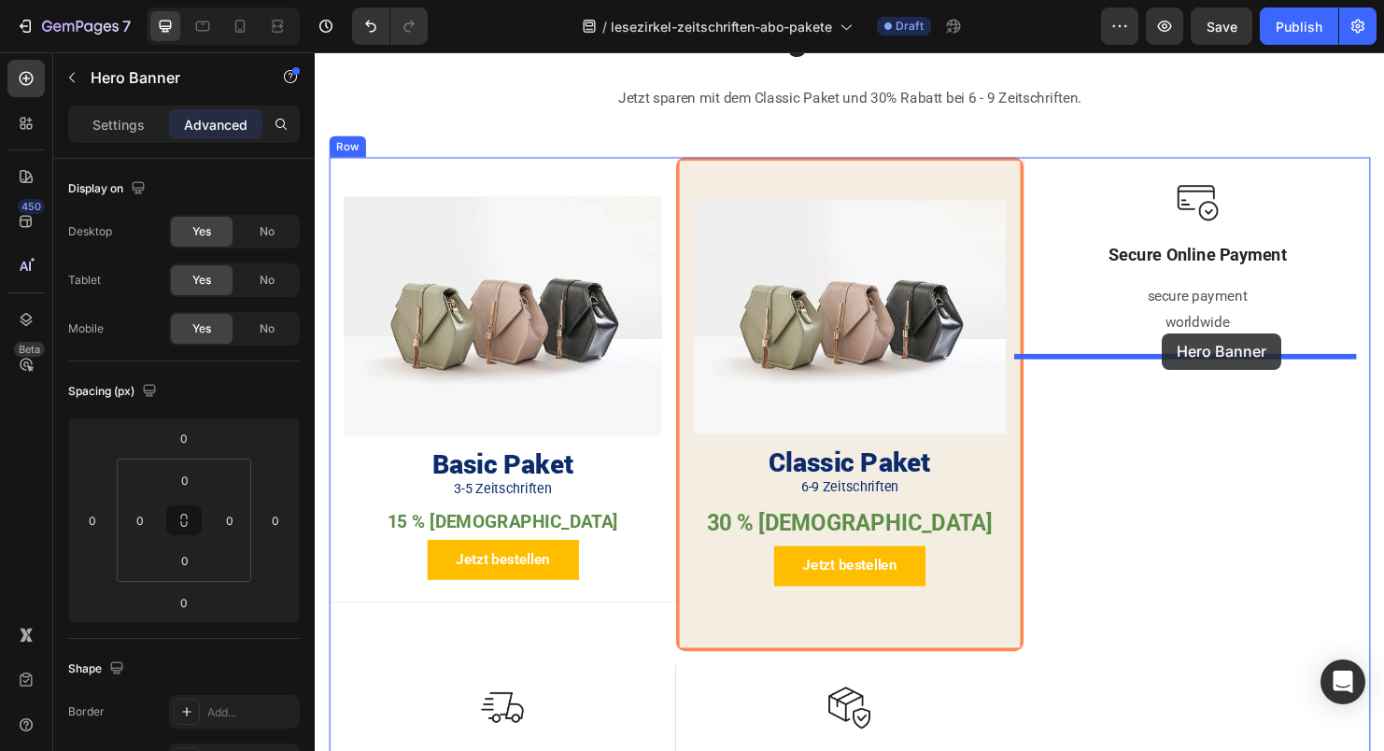
scroll to position [1152, 0]
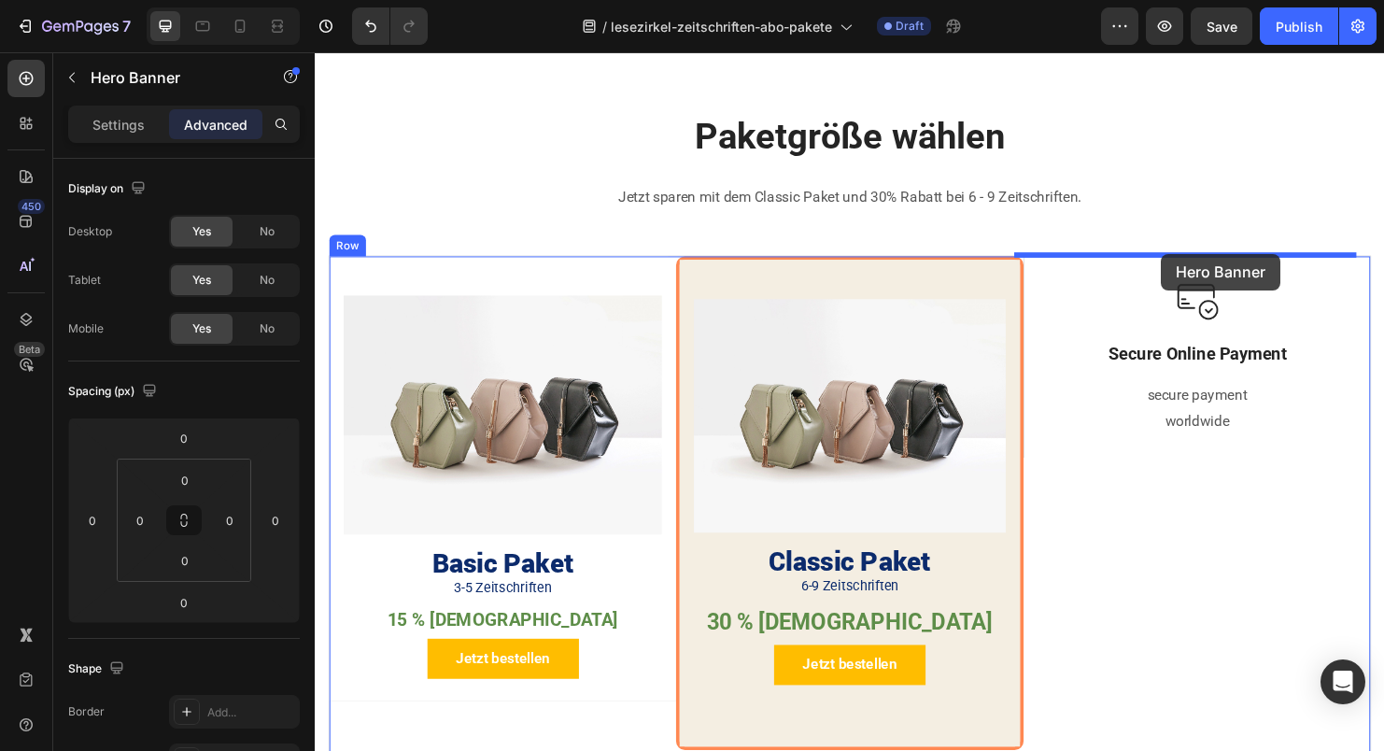
drag, startPoint x: 1155, startPoint y: 439, endPoint x: 1202, endPoint y: 263, distance: 182.0
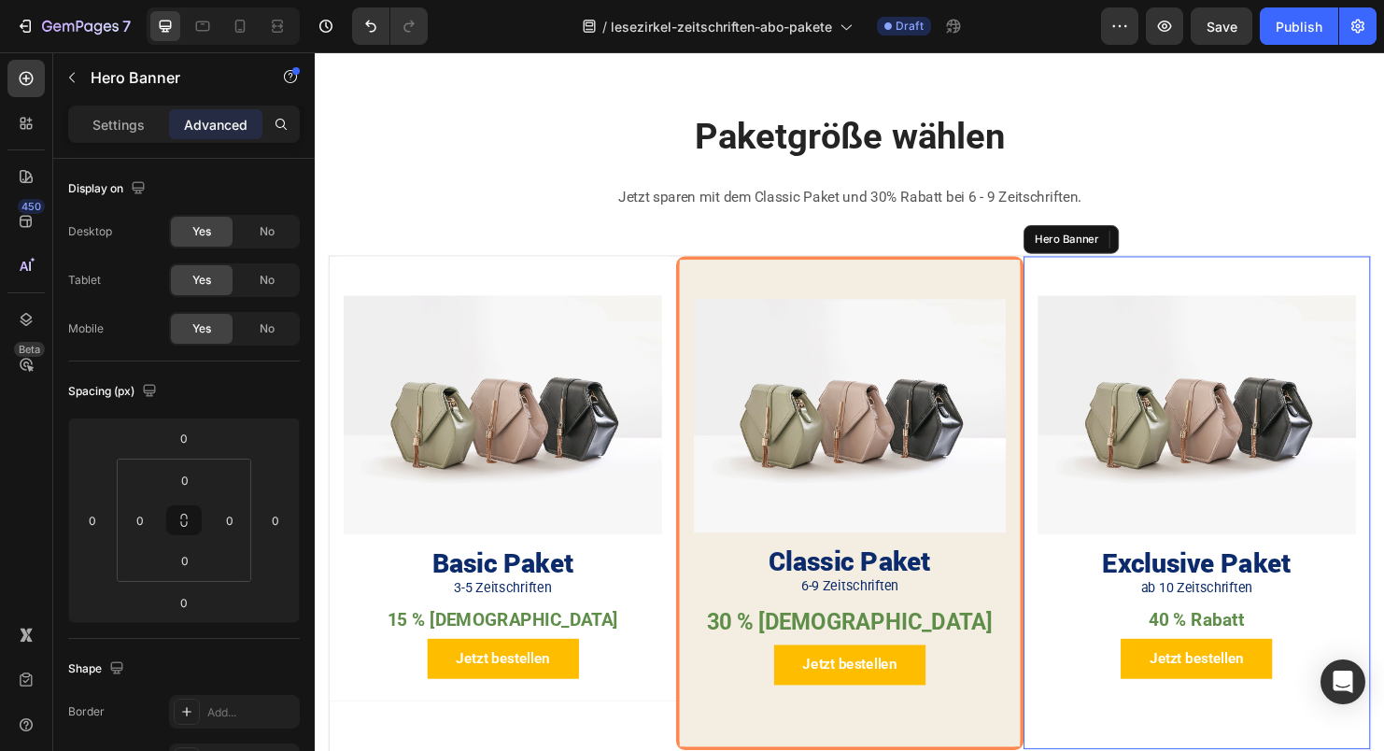
type input "16"
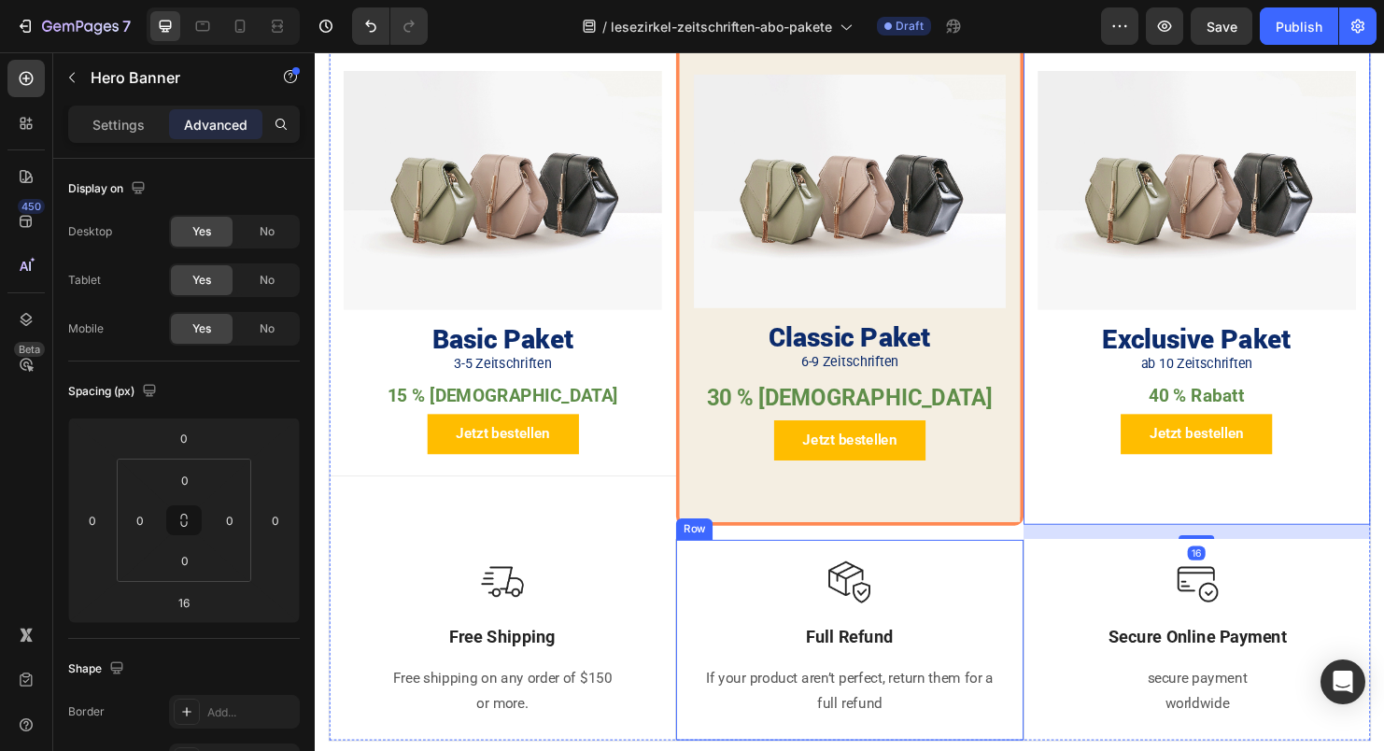
scroll to position [1496, 0]
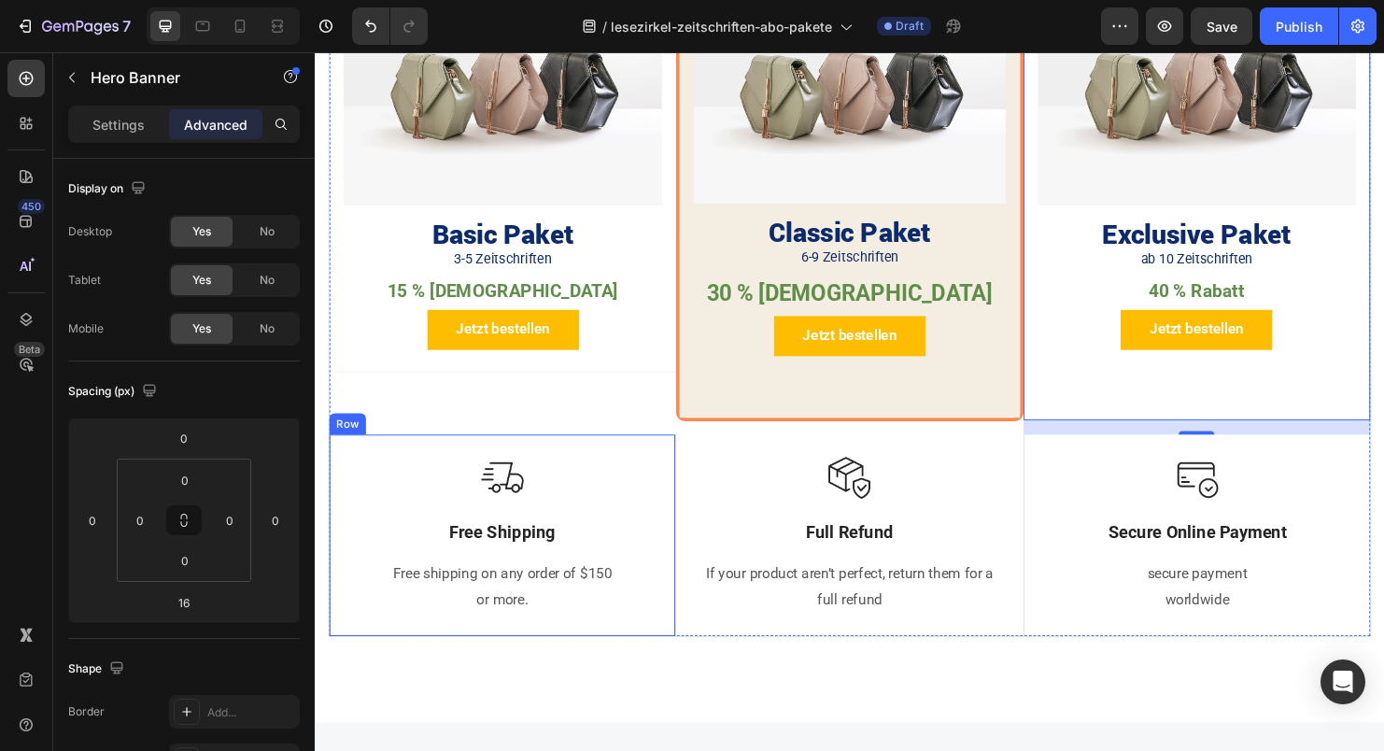
click at [560, 463] on div "Image Free Shipping Text Block Free shipping on any order of $150 or more. Text…" at bounding box center [511, 558] width 363 height 211
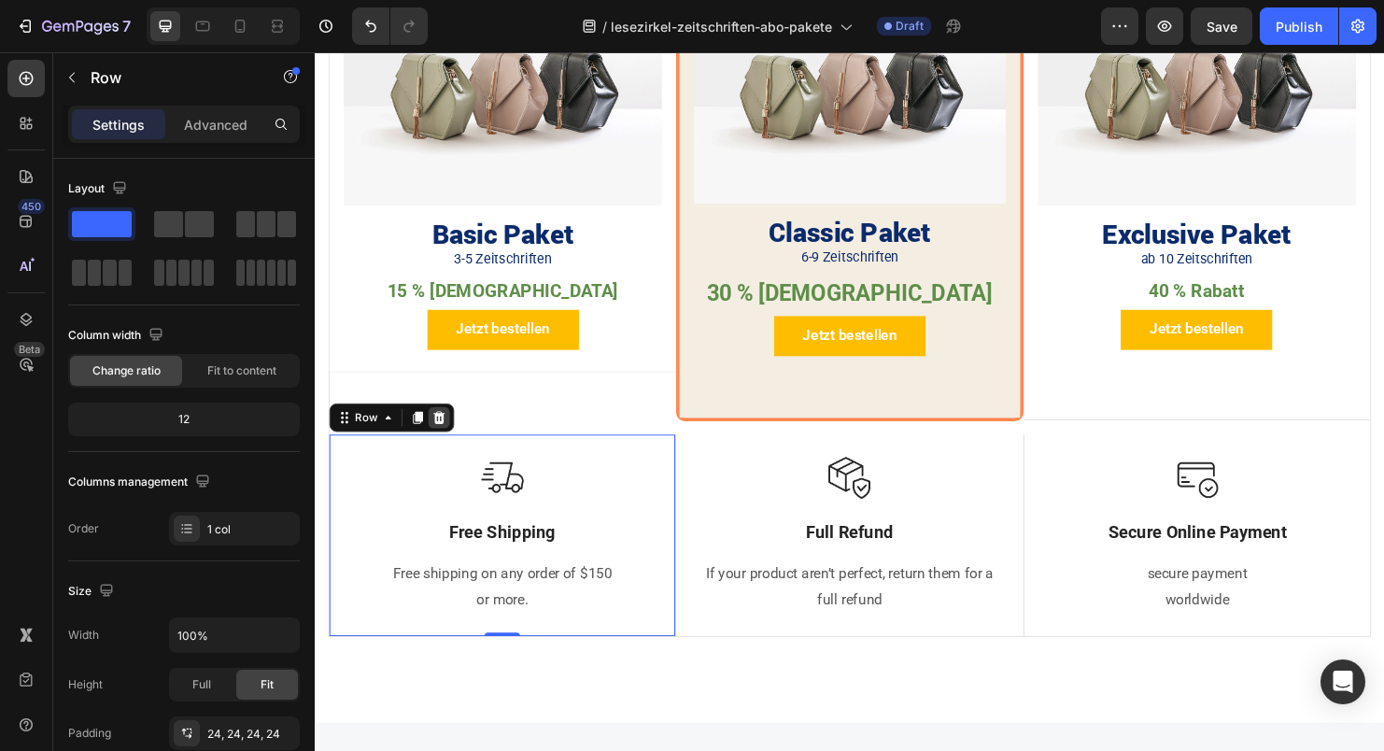
click at [441, 429] on icon at bounding box center [445, 435] width 12 height 13
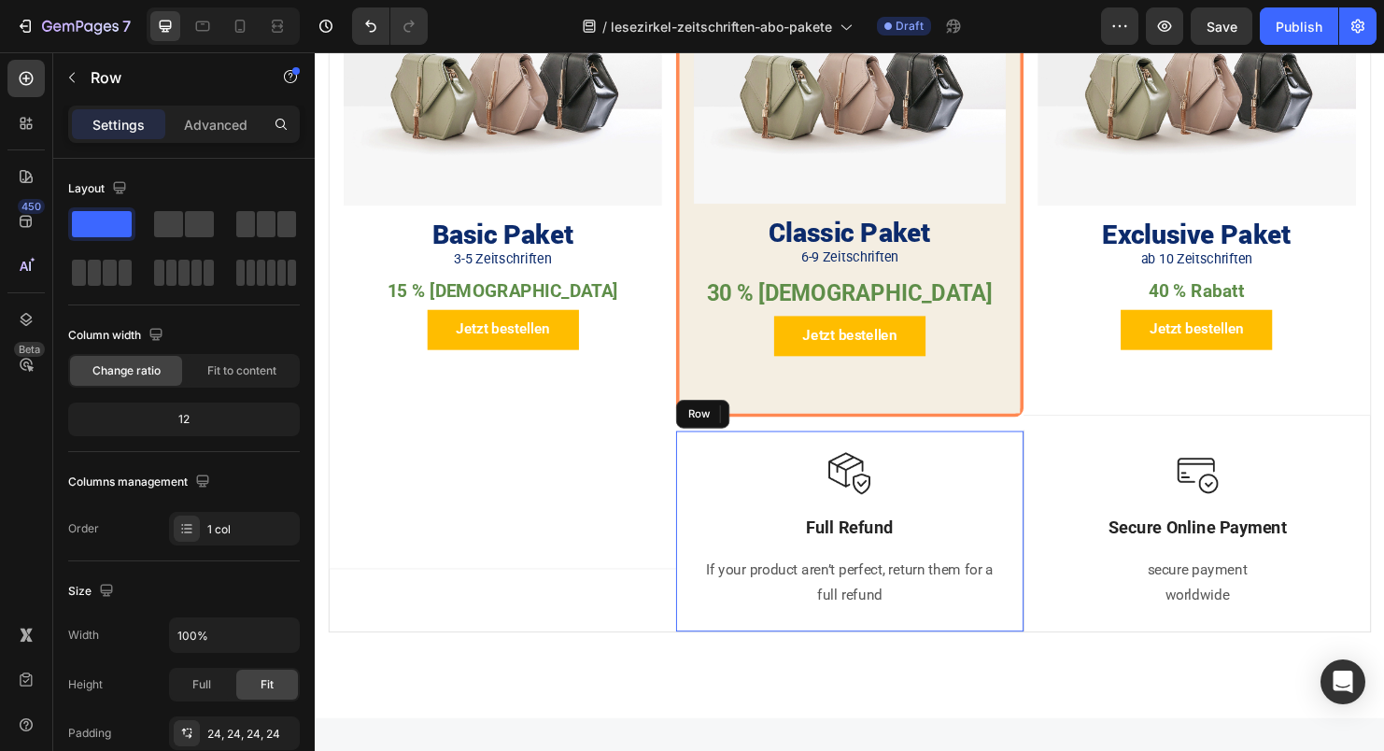
drag, startPoint x: 1000, startPoint y: 452, endPoint x: 954, endPoint y: 445, distance: 46.4
click at [1000, 452] on div "Image Full Refund Text Block If your product aren’t perfect, return them for a …" at bounding box center [874, 554] width 363 height 210
click at [808, 425] on icon at bounding box center [808, 431] width 12 height 13
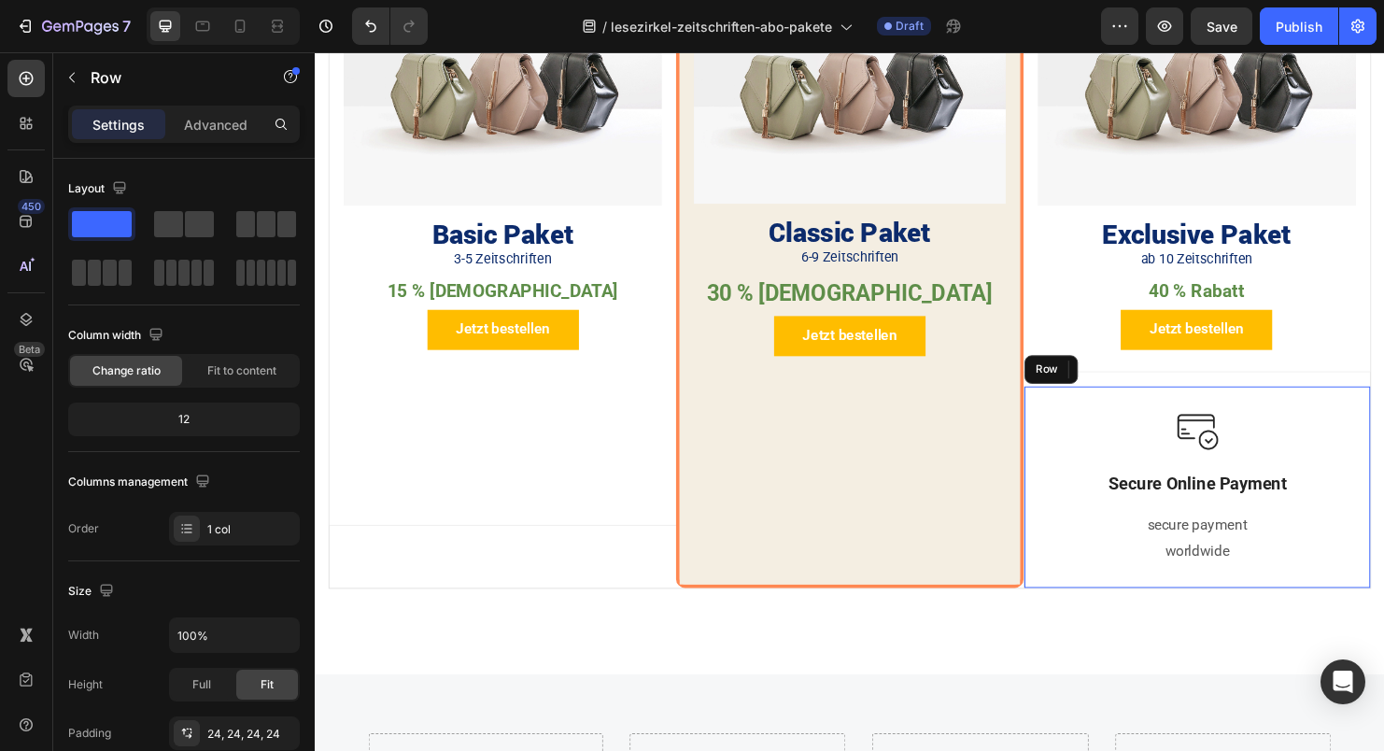
click at [1350, 403] on div "Image Secure Online Payment Text Block secure payment worldwide Text block Row" at bounding box center [1238, 508] width 363 height 211
click at [1167, 378] on icon at bounding box center [1173, 384] width 12 height 13
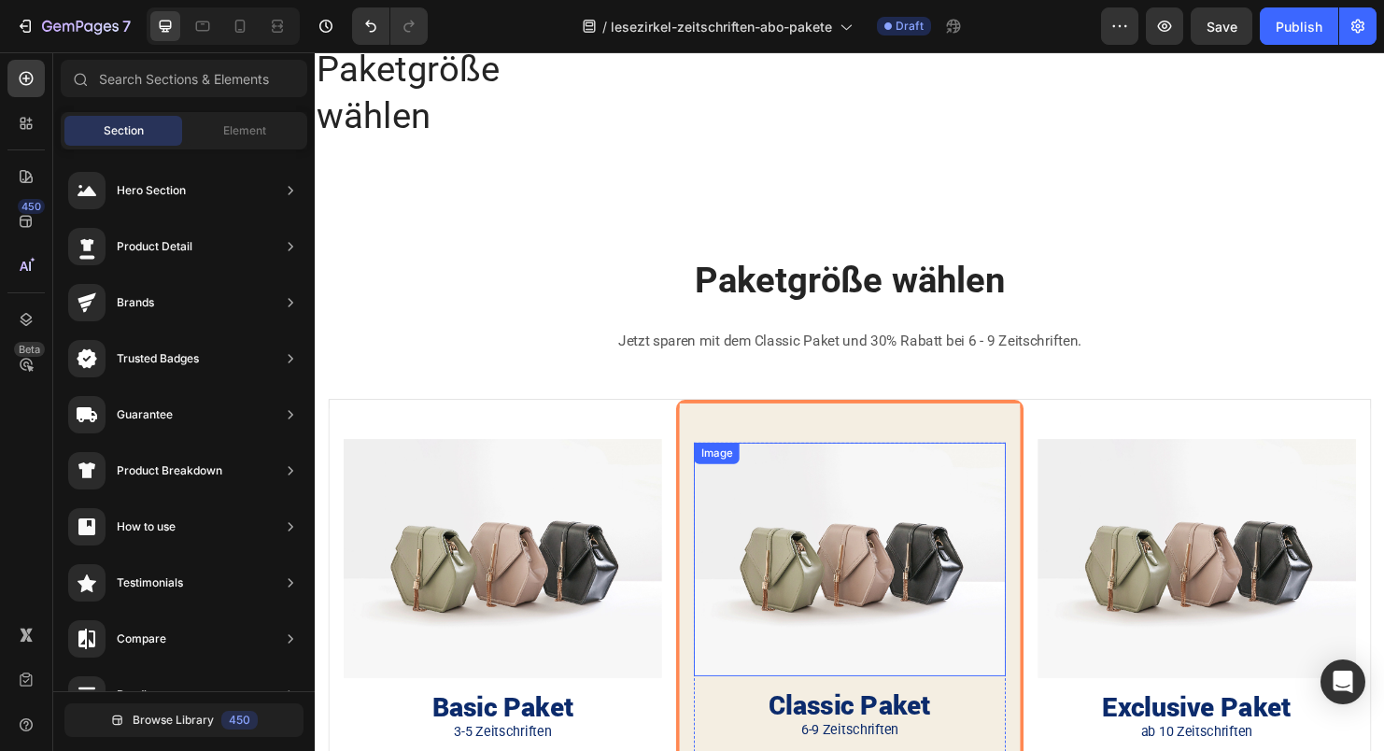
scroll to position [718, 0]
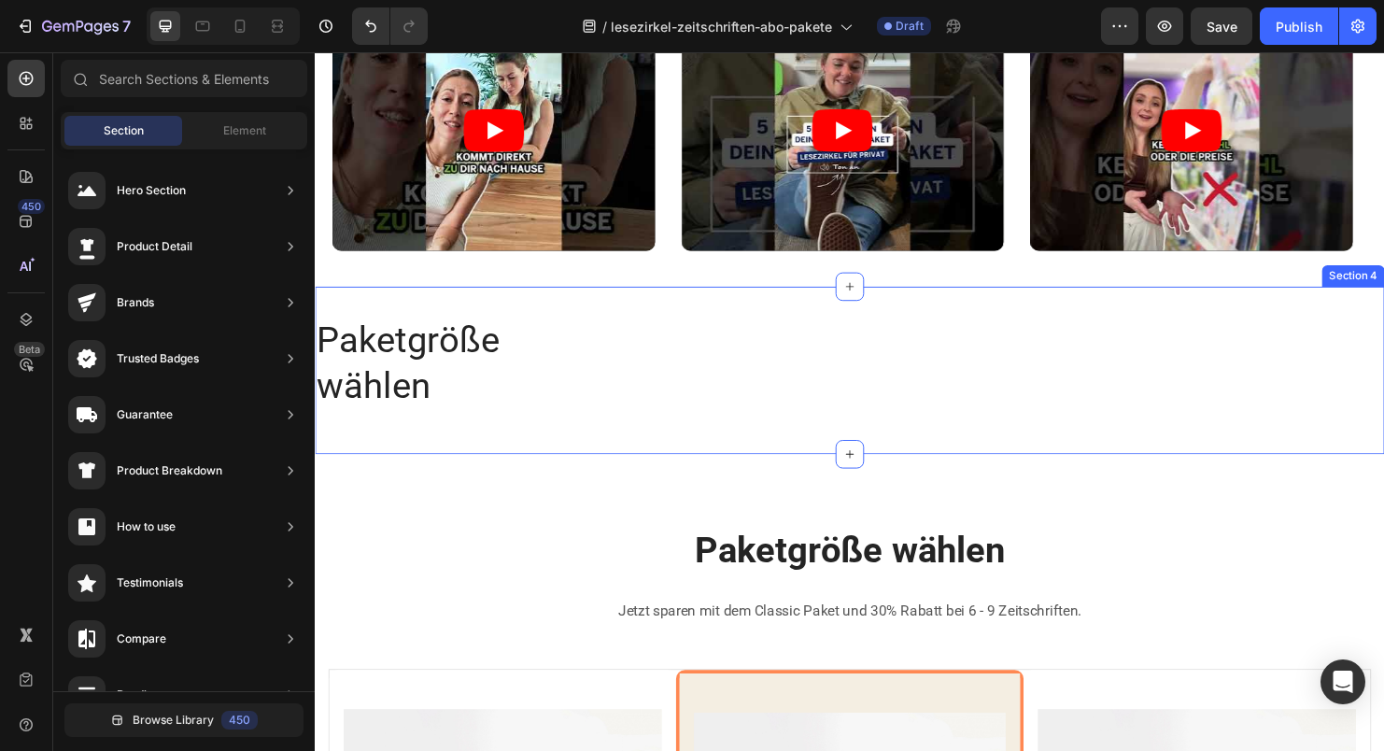
click at [1383, 305] on div "Paketgröße wählen Heading Section 4" at bounding box center [875, 386] width 1121 height 176
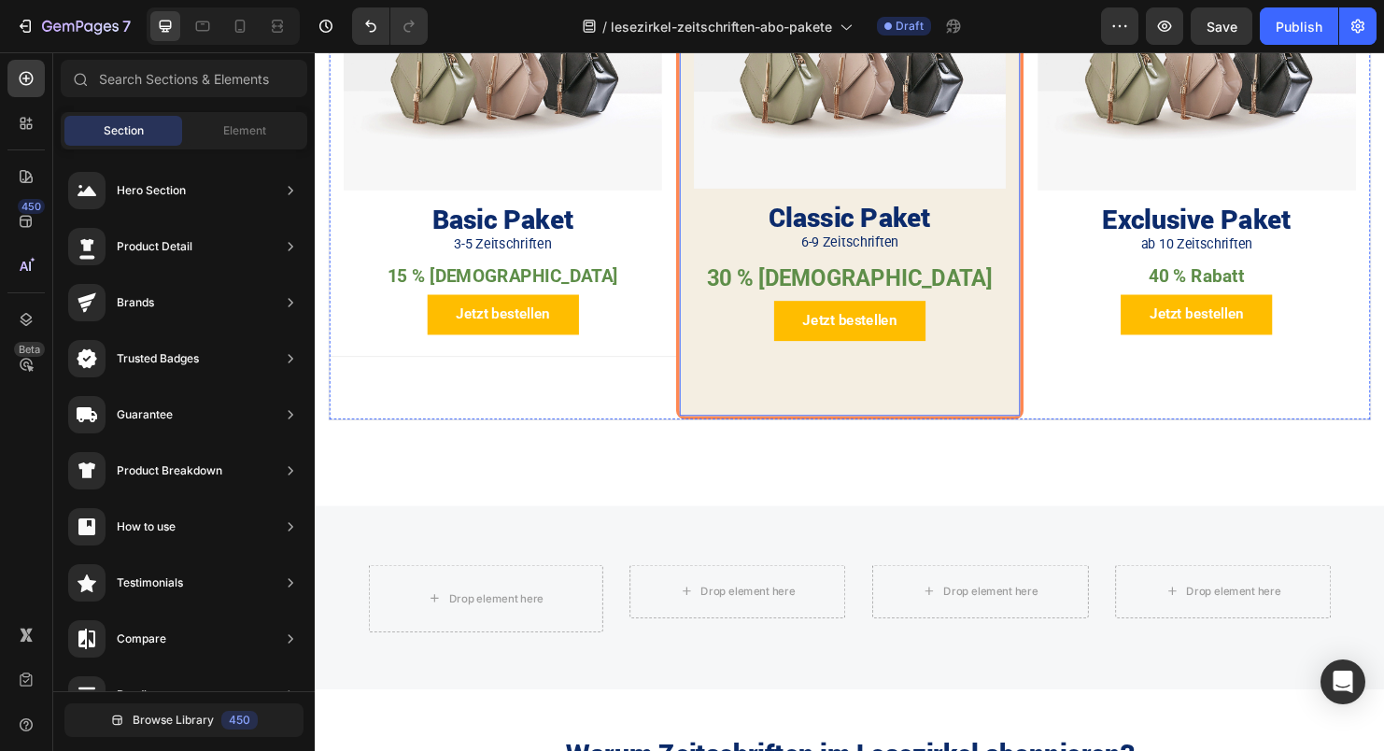
scroll to position [1440, 0]
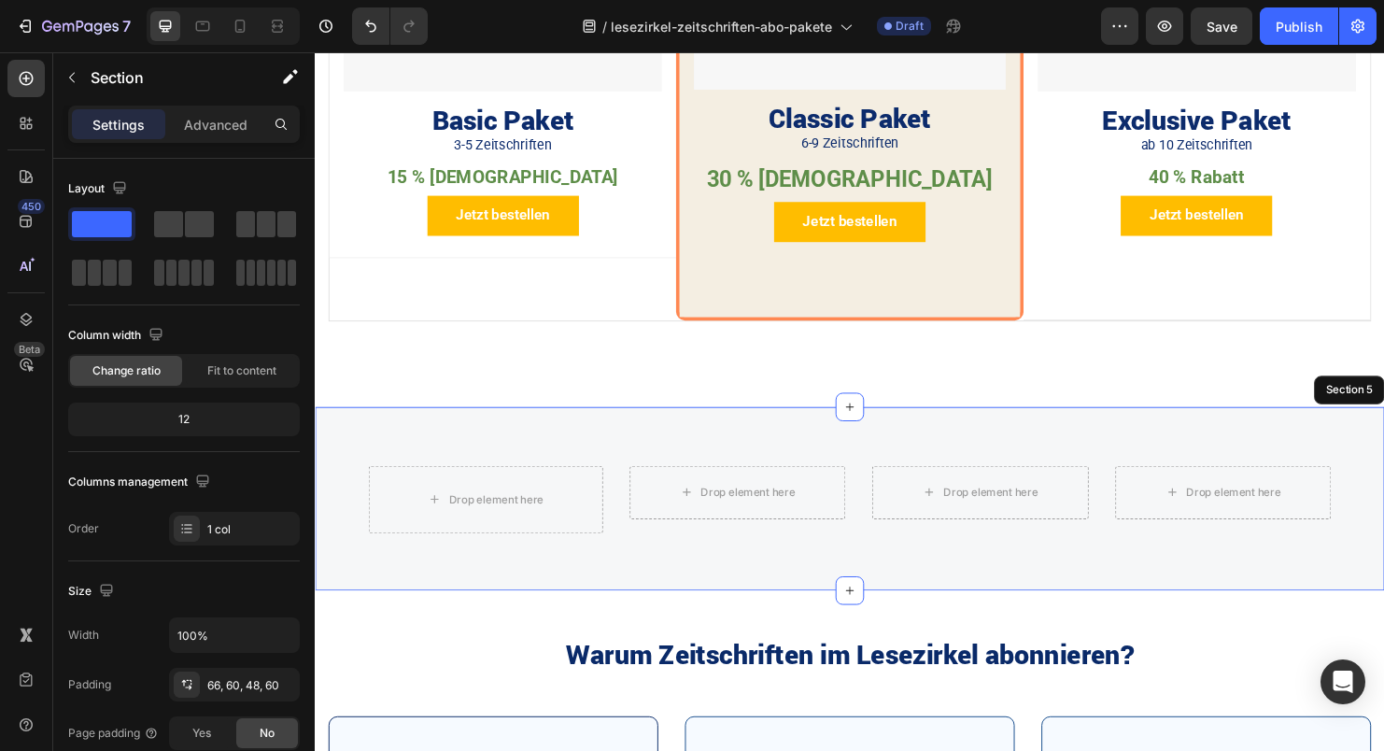
click at [1383, 428] on div "Drop element here Drop element here Drop element here Drop element here Row Row…" at bounding box center [875, 520] width 1121 height 192
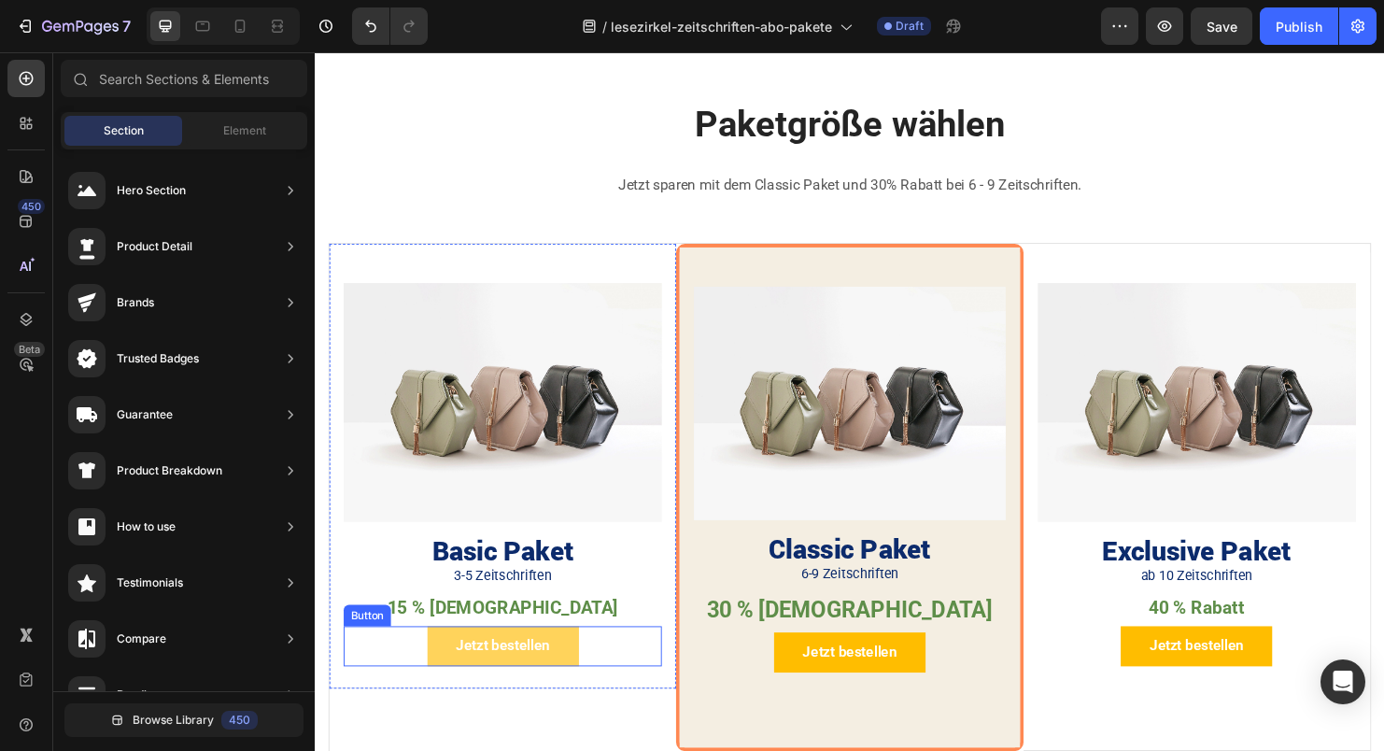
scroll to position [1014, 0]
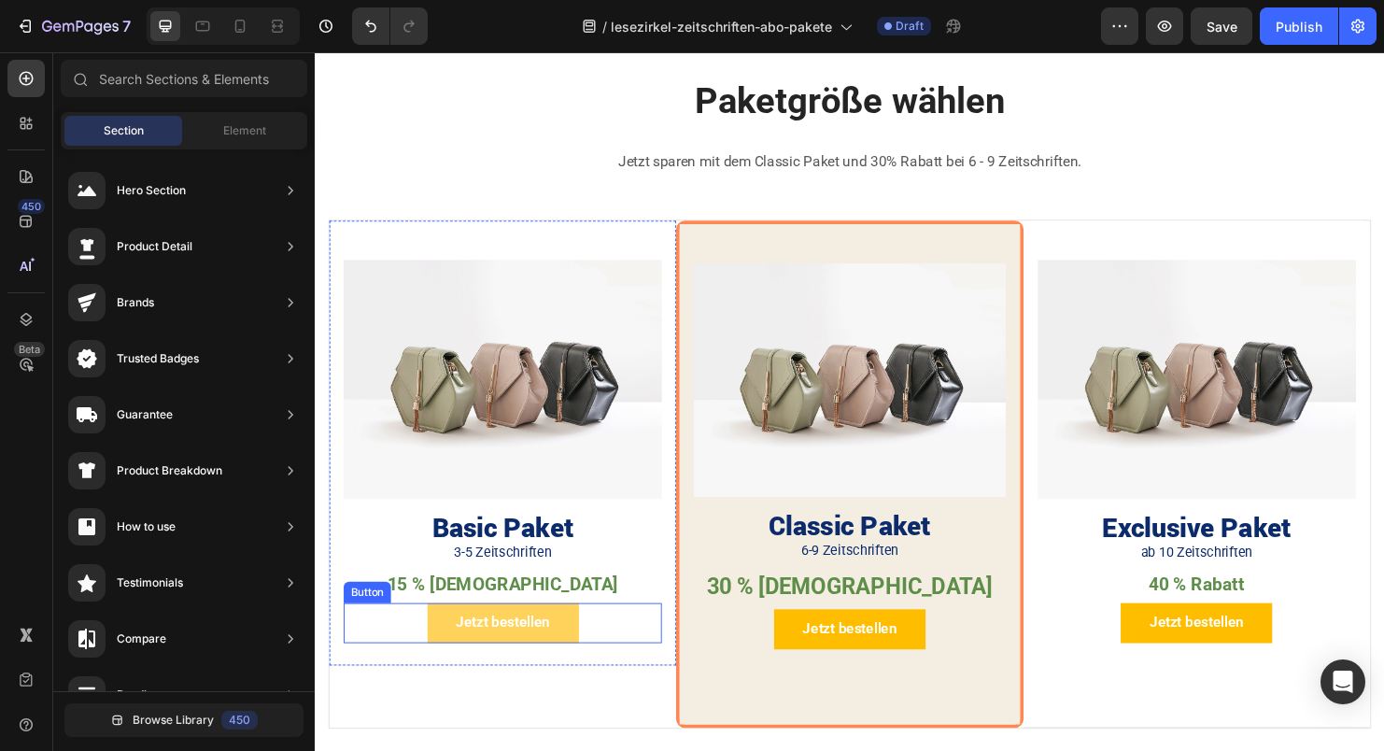
click at [572, 653] on button "Jetzt bestellen" at bounding box center [512, 651] width 159 height 42
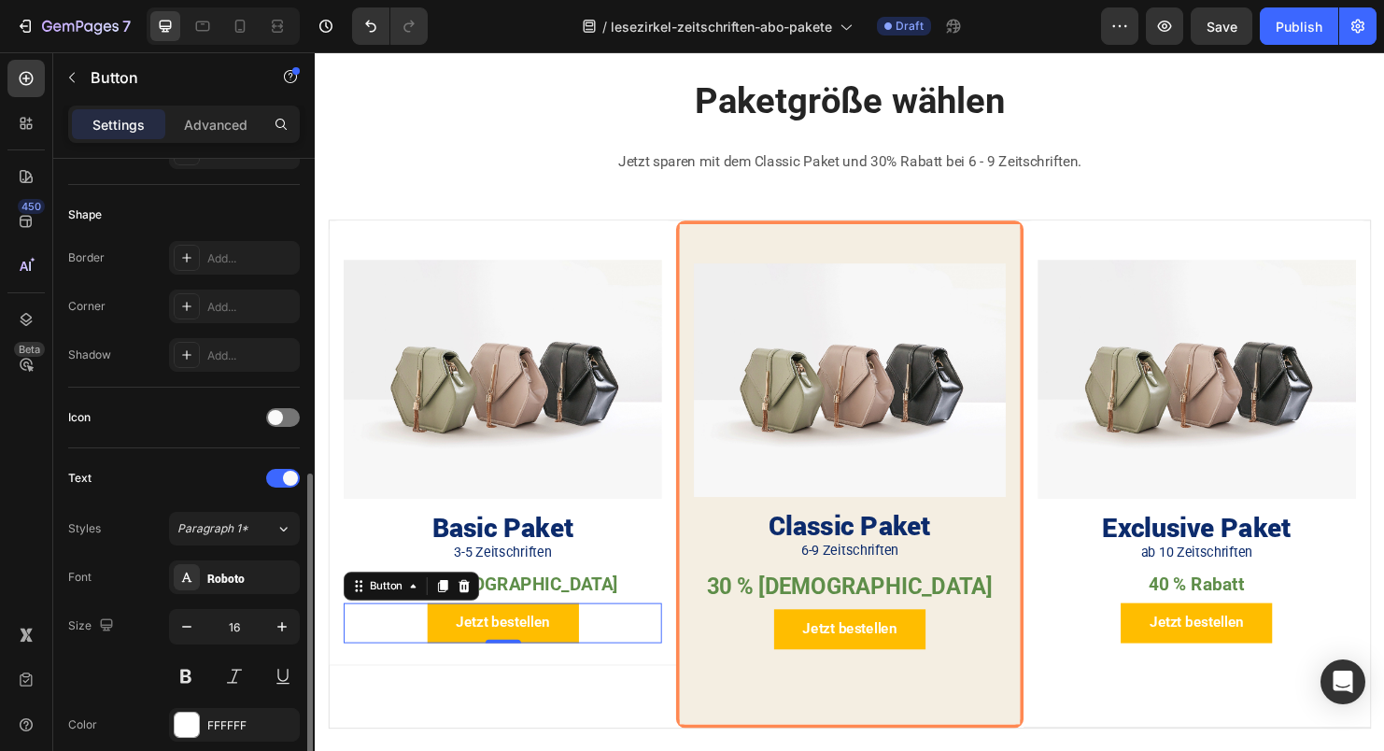
scroll to position [438, 0]
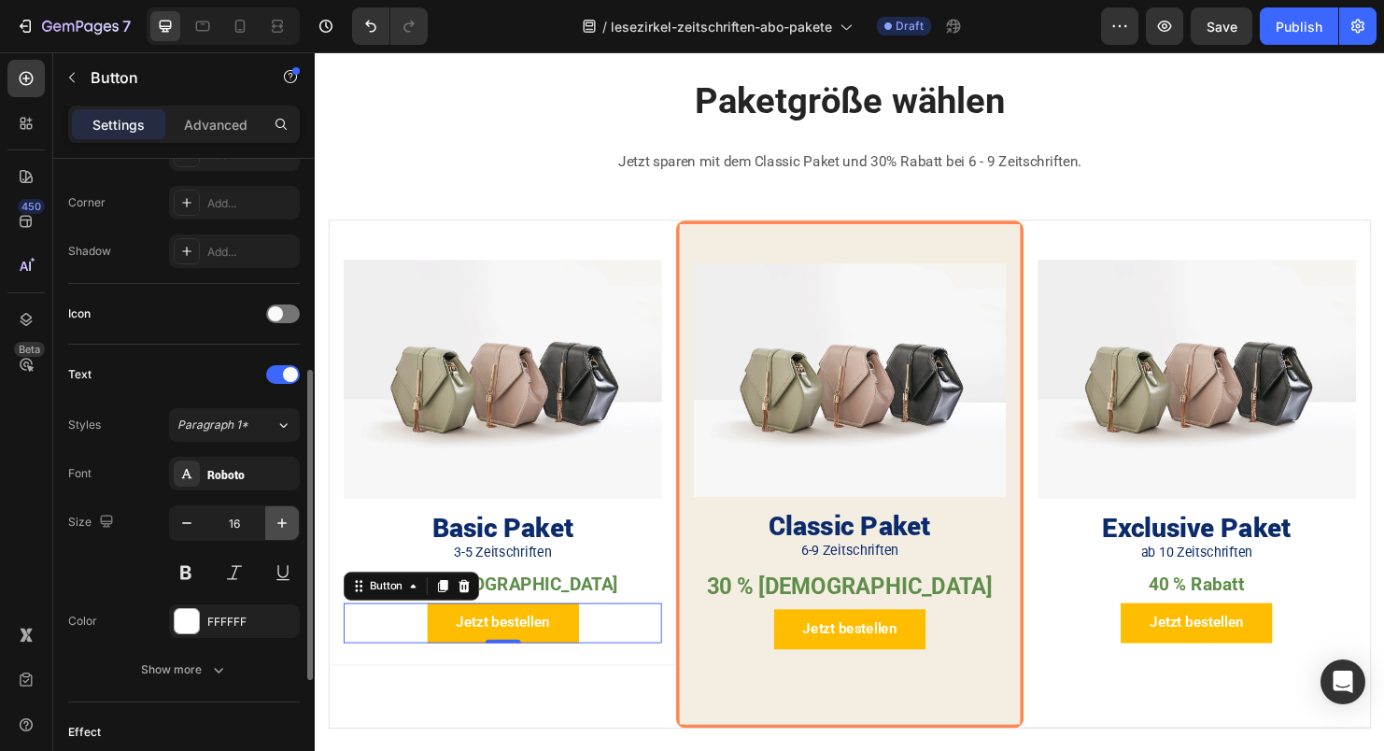
click at [280, 525] on icon "button" at bounding box center [282, 523] width 19 height 19
type input "18"
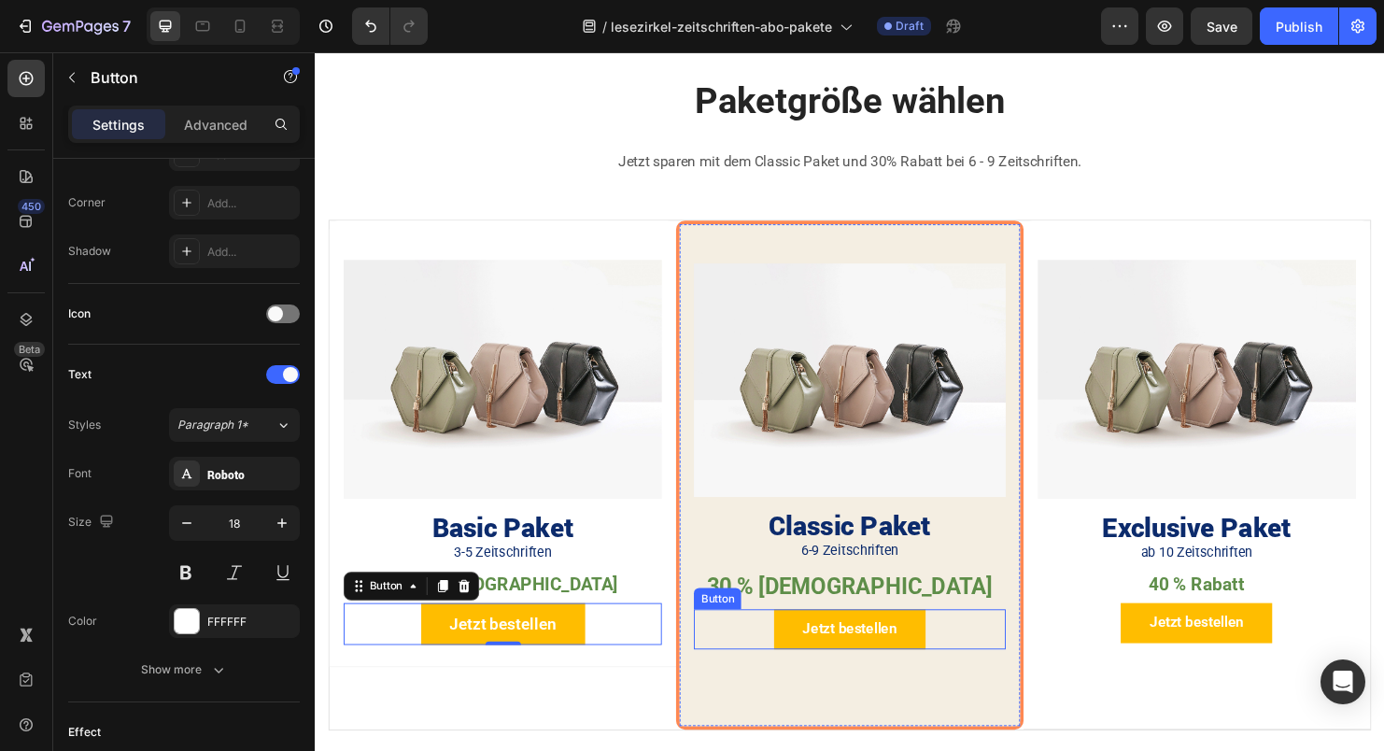
click at [996, 660] on div "Jetzt bestellen Button" at bounding box center [875, 657] width 326 height 42
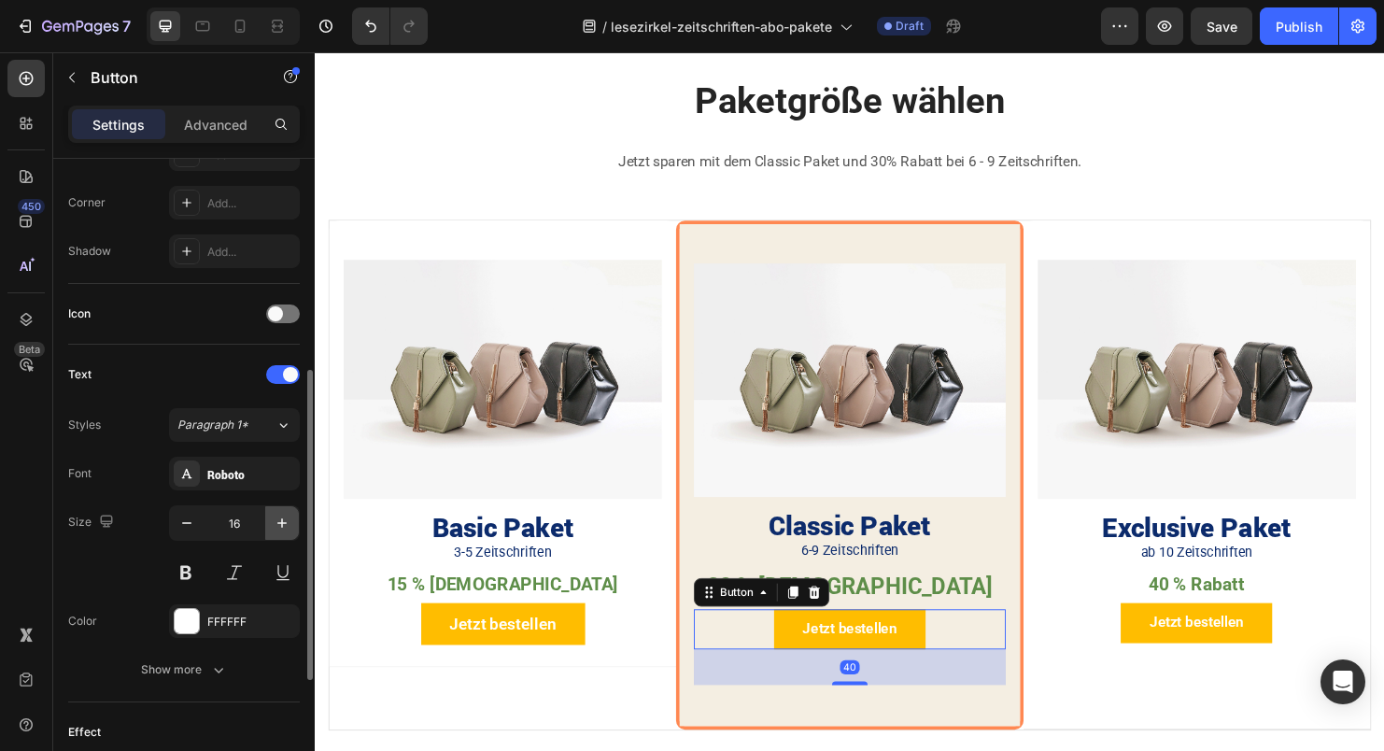
click at [273, 517] on icon "button" at bounding box center [282, 523] width 19 height 19
type input "18"
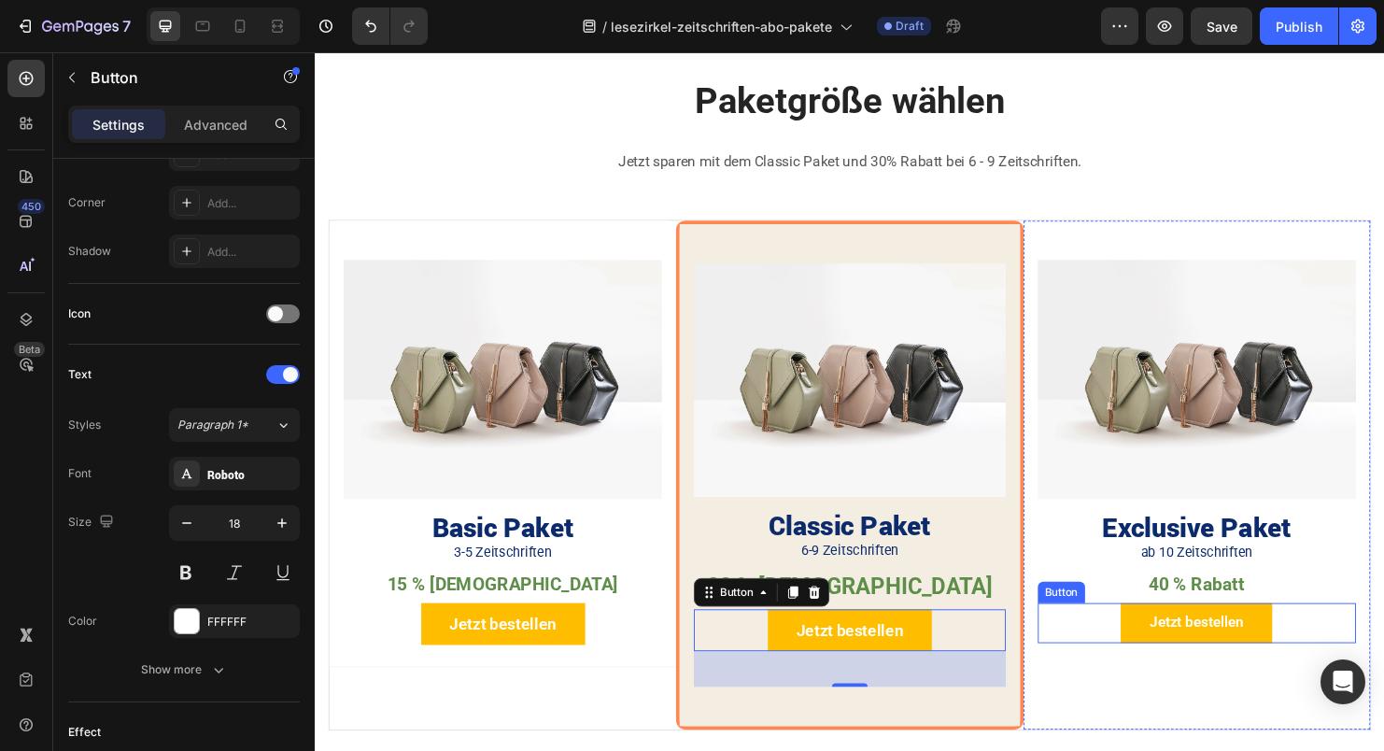
click at [1351, 652] on div "Jetzt bestellen Button" at bounding box center [1238, 651] width 333 height 42
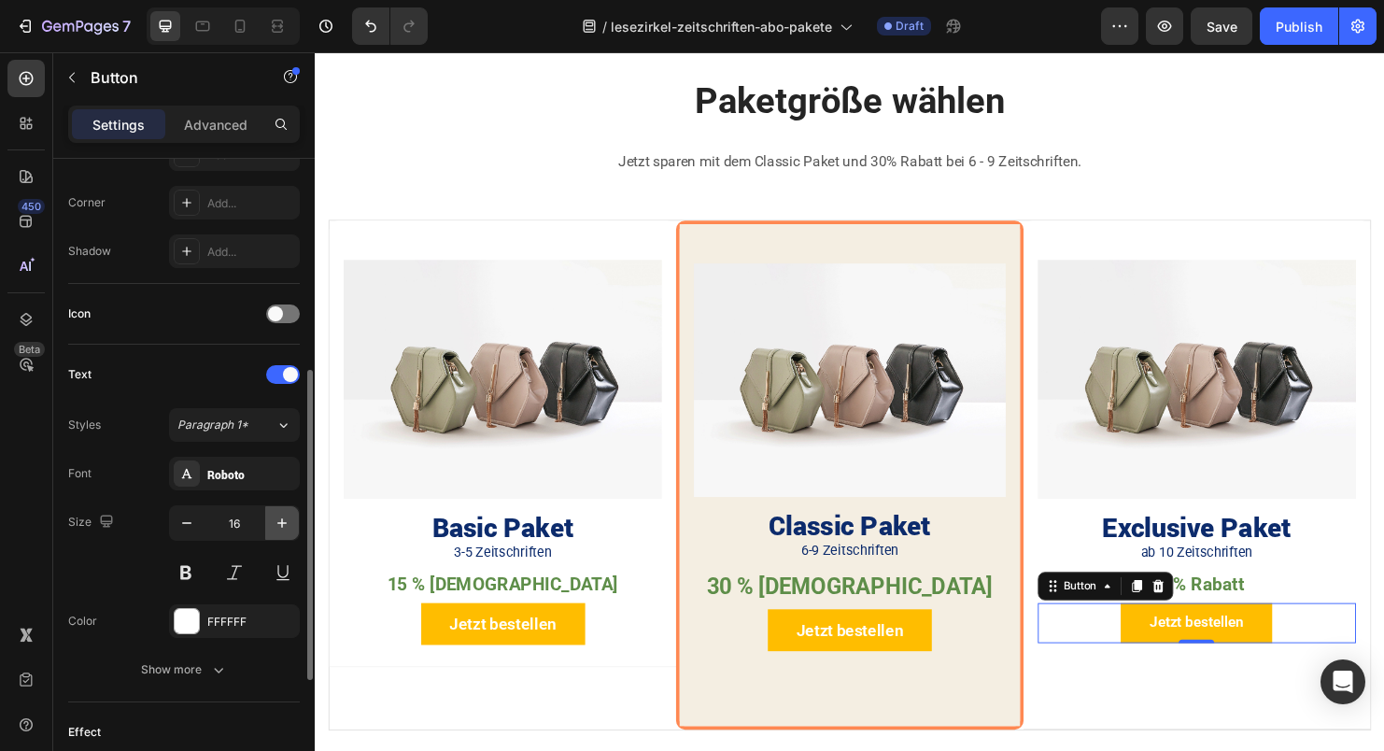
click at [279, 525] on icon "button" at bounding box center [282, 523] width 19 height 19
type input "18"
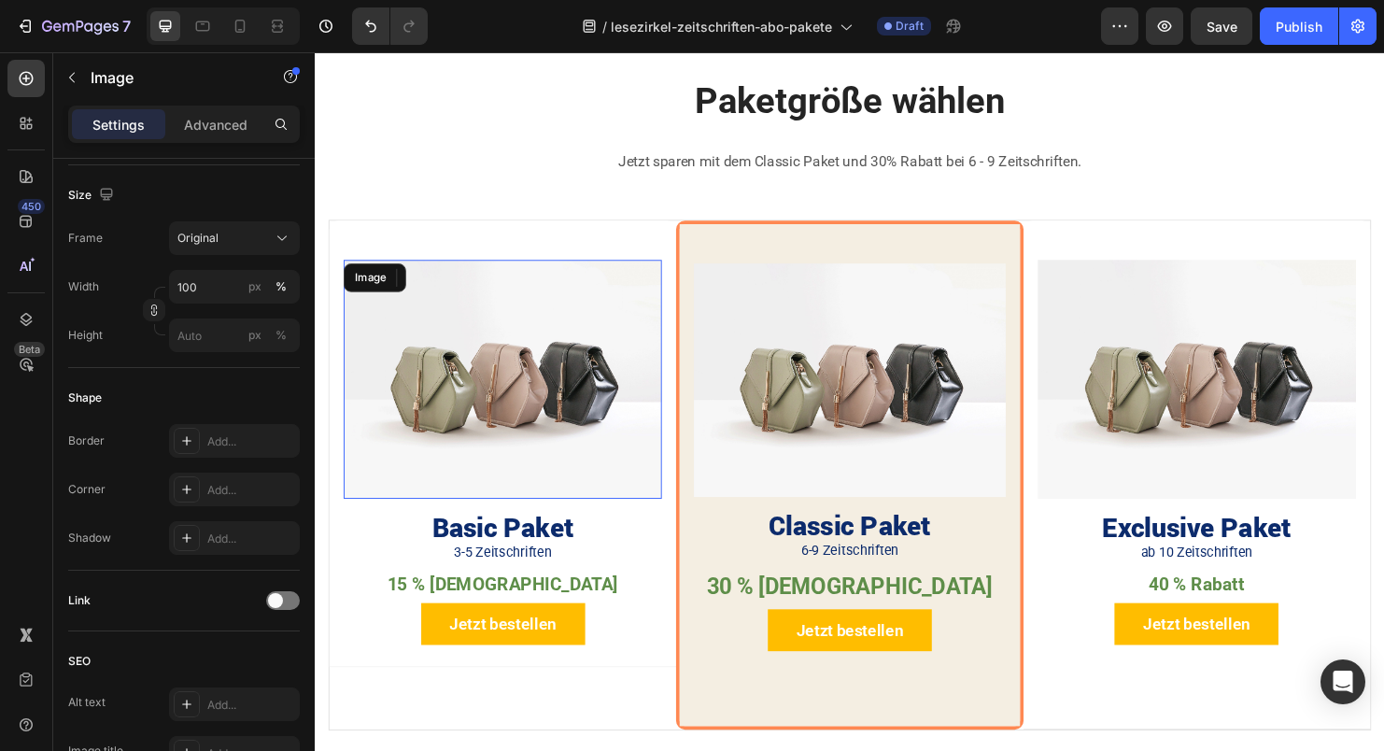
click at [582, 369] on img at bounding box center [511, 395] width 333 height 250
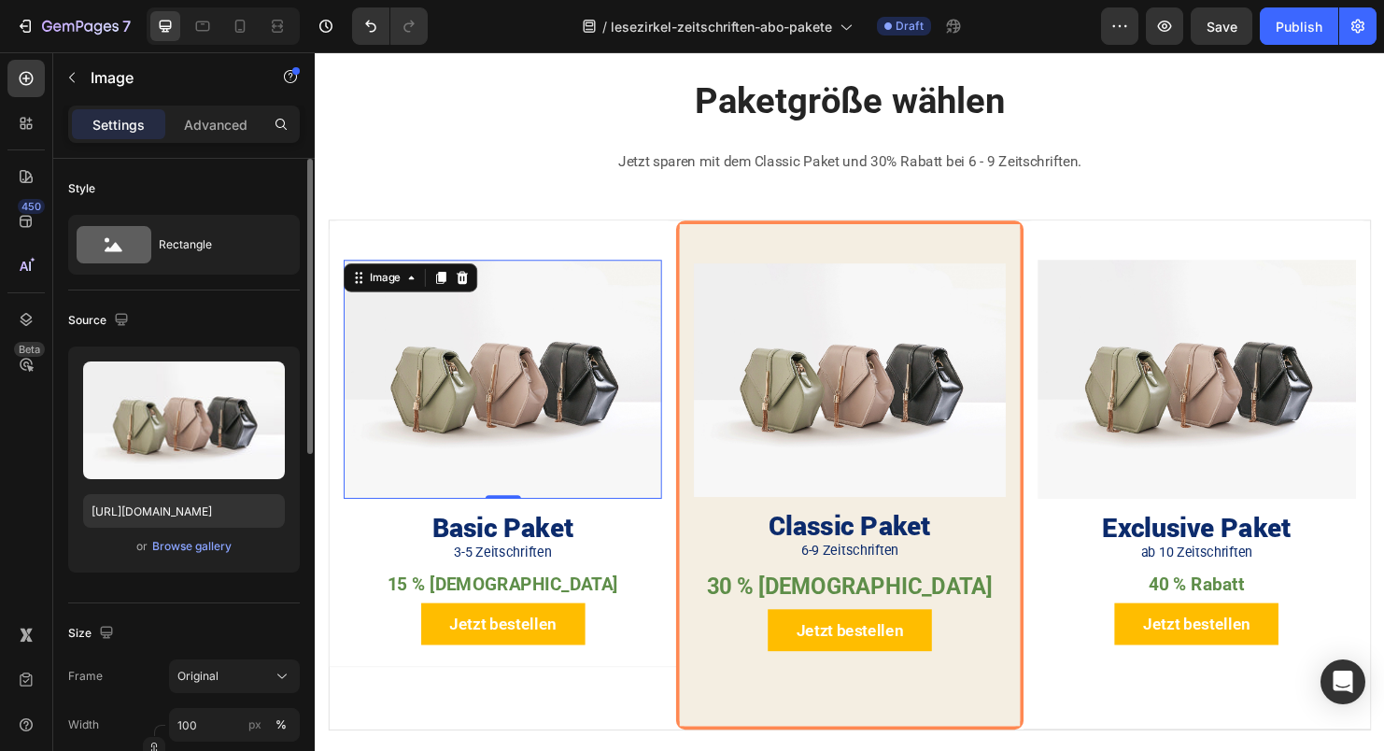
click at [561, 398] on img at bounding box center [511, 395] width 333 height 250
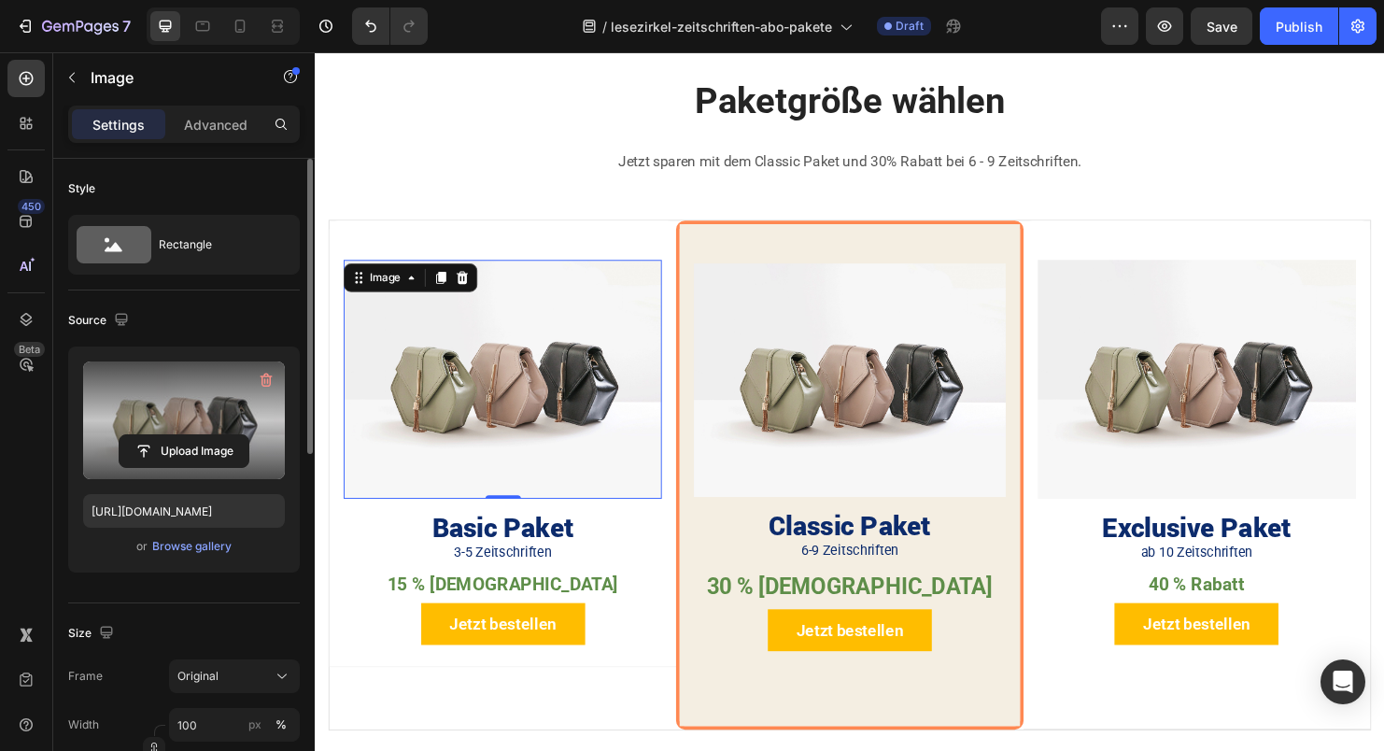
click at [200, 413] on label at bounding box center [184, 421] width 202 height 118
click at [200, 435] on input "file" at bounding box center [184, 451] width 129 height 32
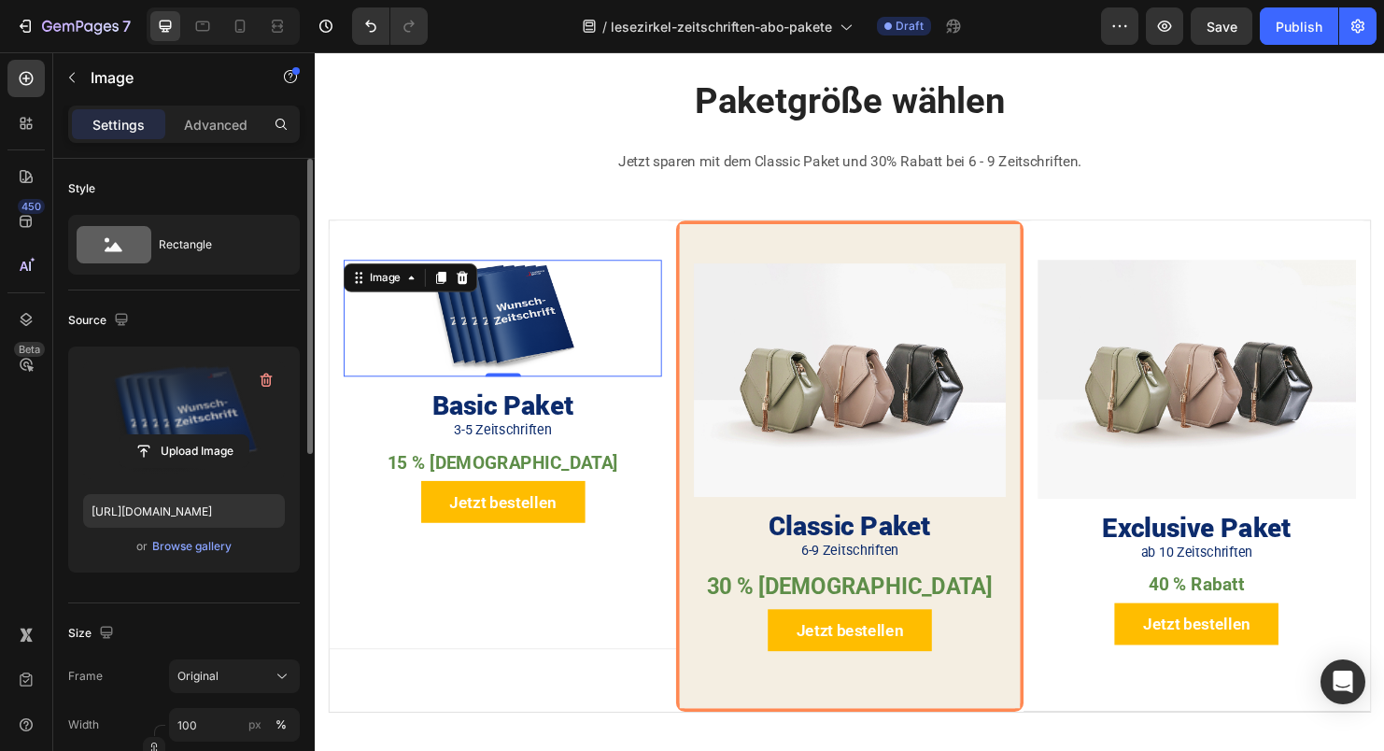
click at [169, 428] on label at bounding box center [184, 421] width 202 height 118
click at [169, 435] on input "file" at bounding box center [184, 451] width 129 height 32
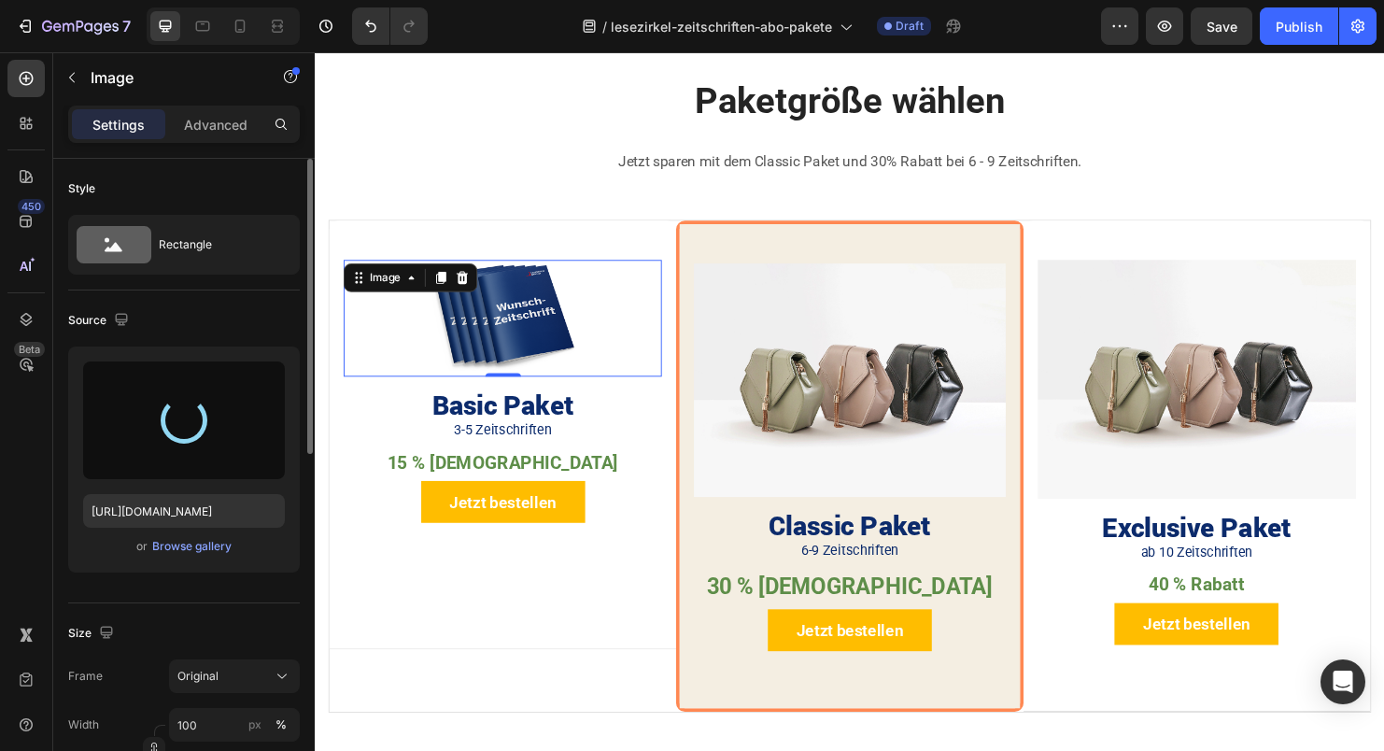
type input "[URL][DOMAIN_NAME]"
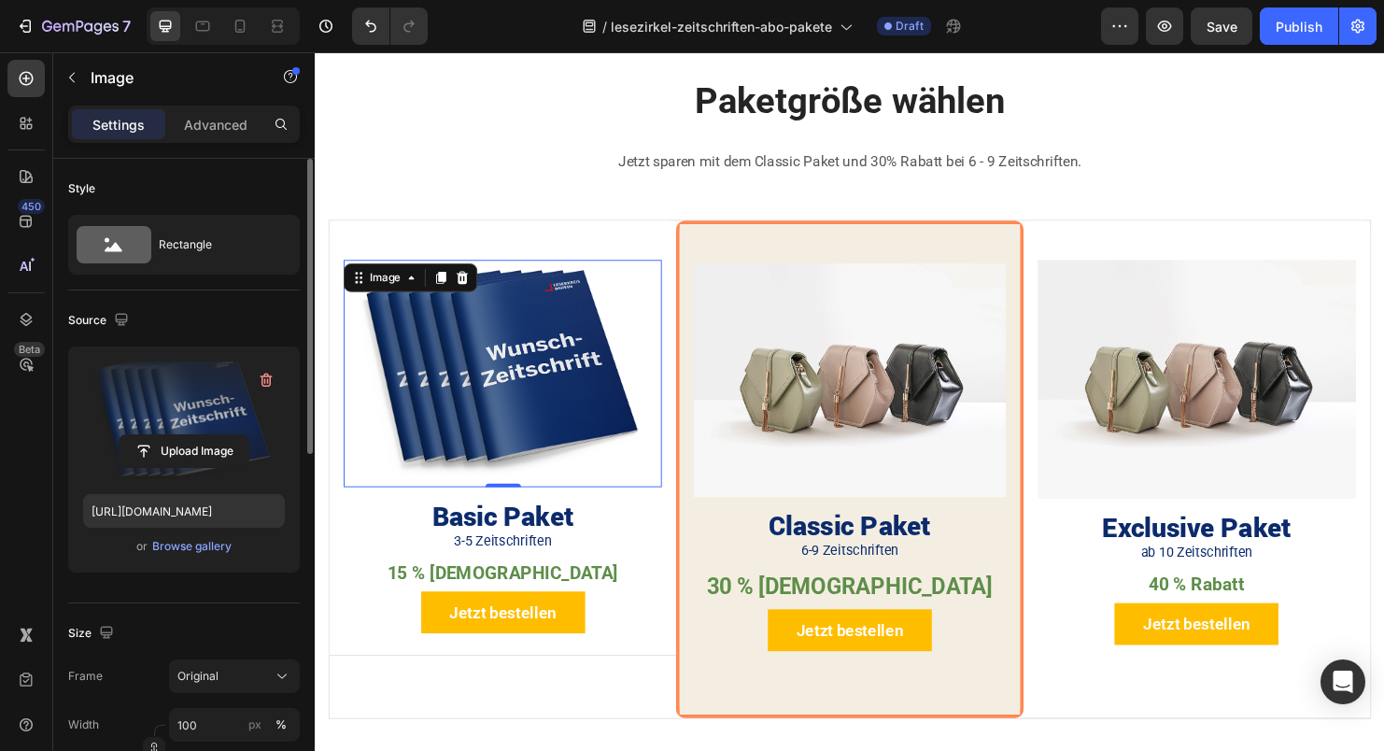
click at [436, 362] on img at bounding box center [511, 389] width 333 height 238
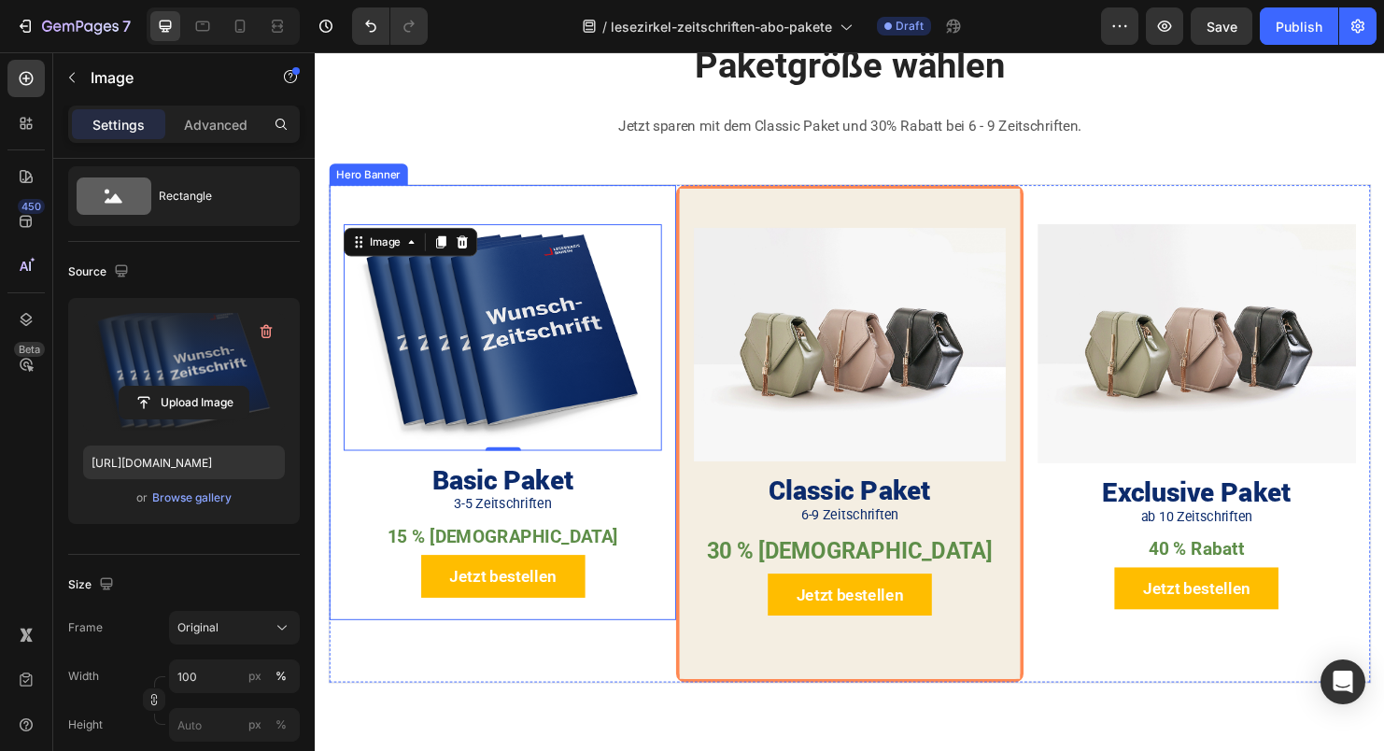
scroll to position [1035, 0]
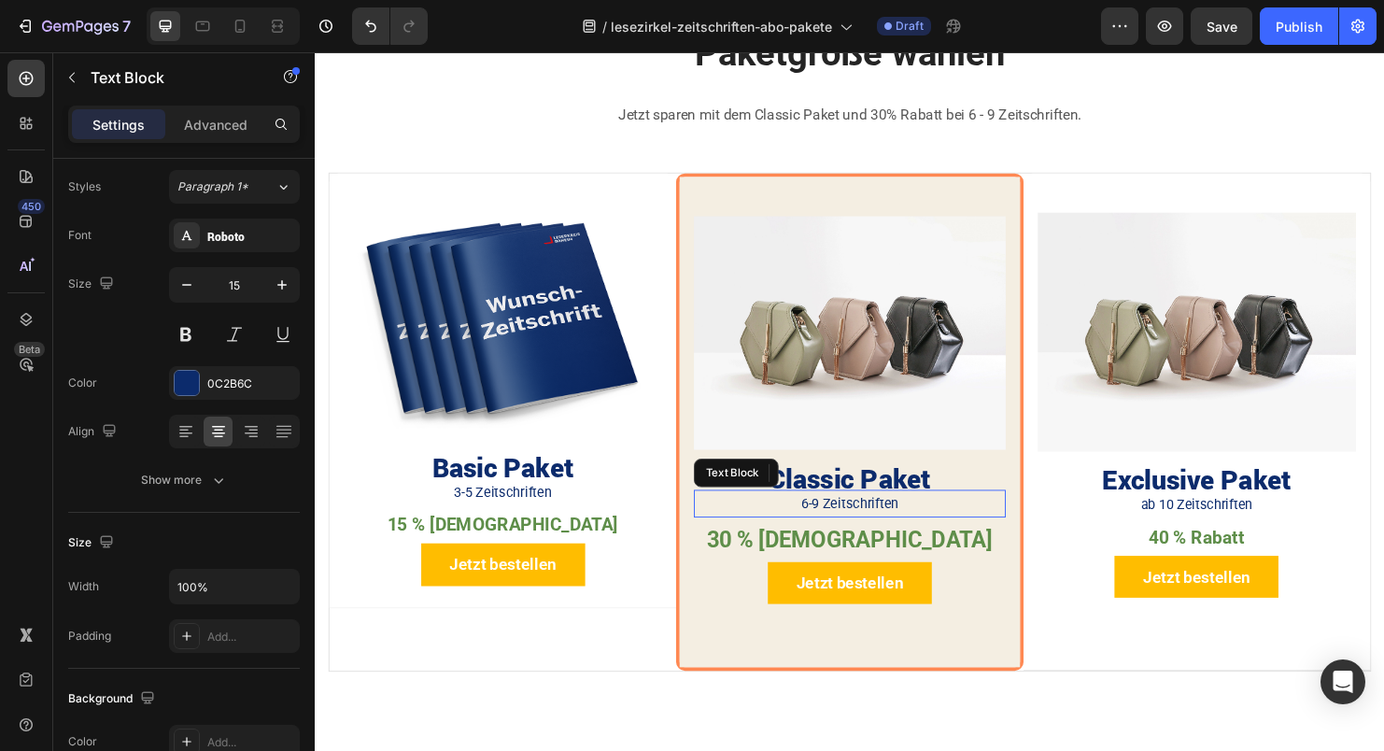
drag, startPoint x: 905, startPoint y: 516, endPoint x: 887, endPoint y: 524, distance: 20.5
click at [905, 516] on p "6-9 Zeitschriften" at bounding box center [875, 525] width 322 height 25
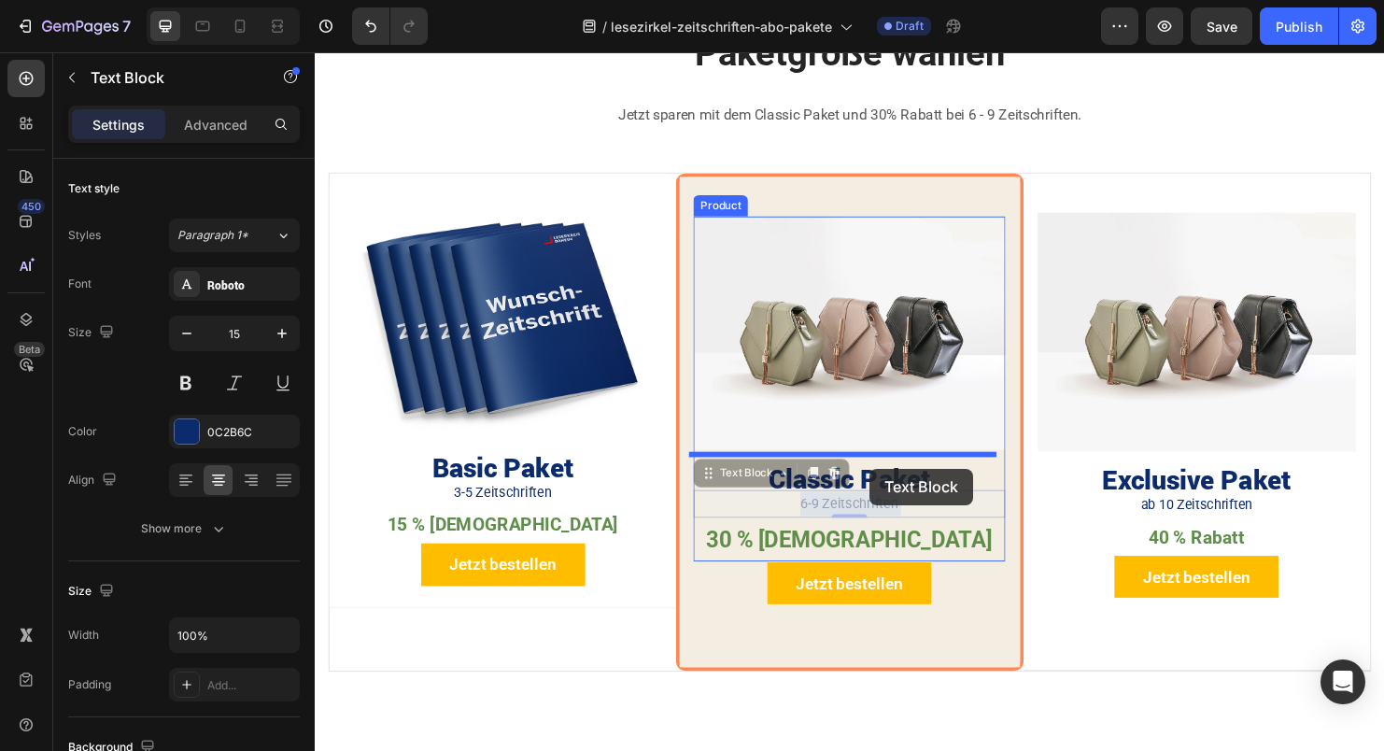
drag, startPoint x: 882, startPoint y: 522, endPoint x: 897, endPoint y: 489, distance: 36.8
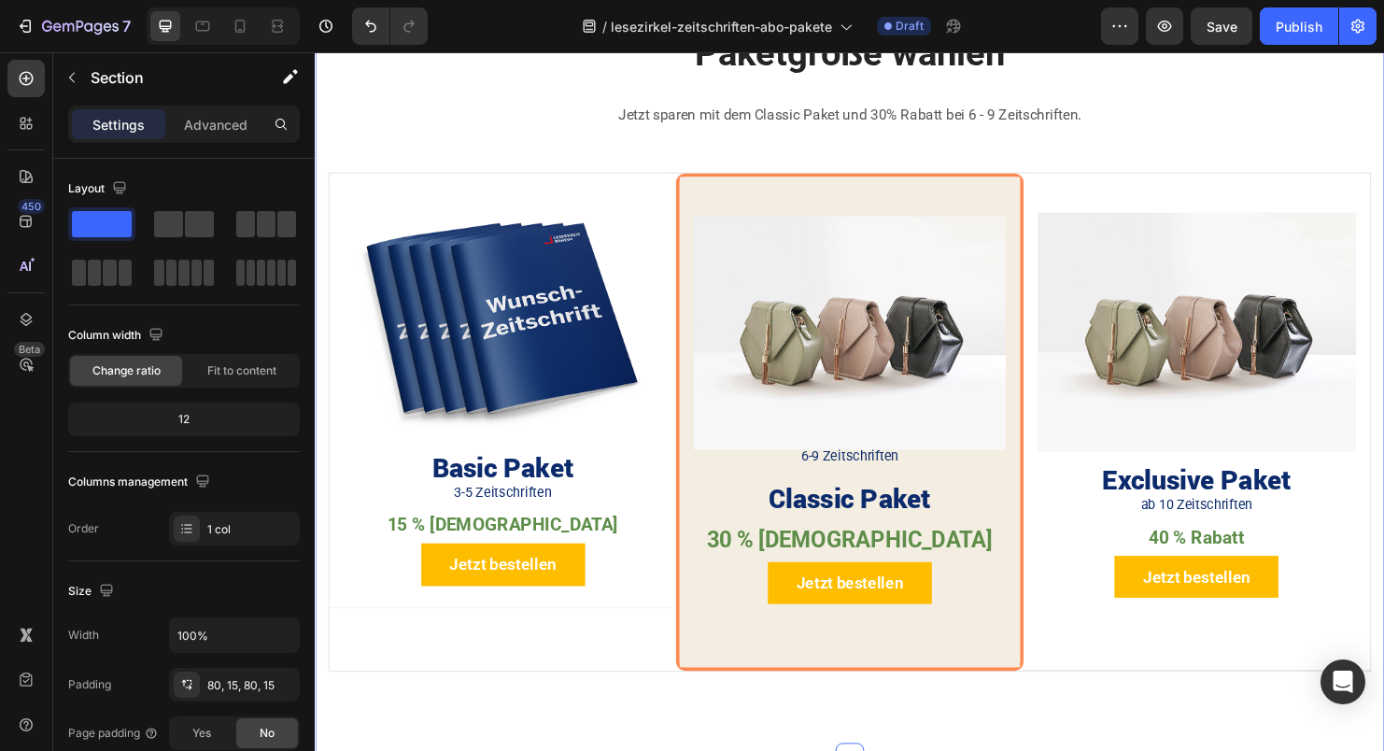
click at [929, 697] on div "Paketgröße wählen Heading Jetzt sparen mit dem Classic Paket und 30% Rabatt bei…" at bounding box center [875, 372] width 1093 height 688
click at [532, 513] on p "3-5 Zeitschriften" at bounding box center [512, 514] width 330 height 25
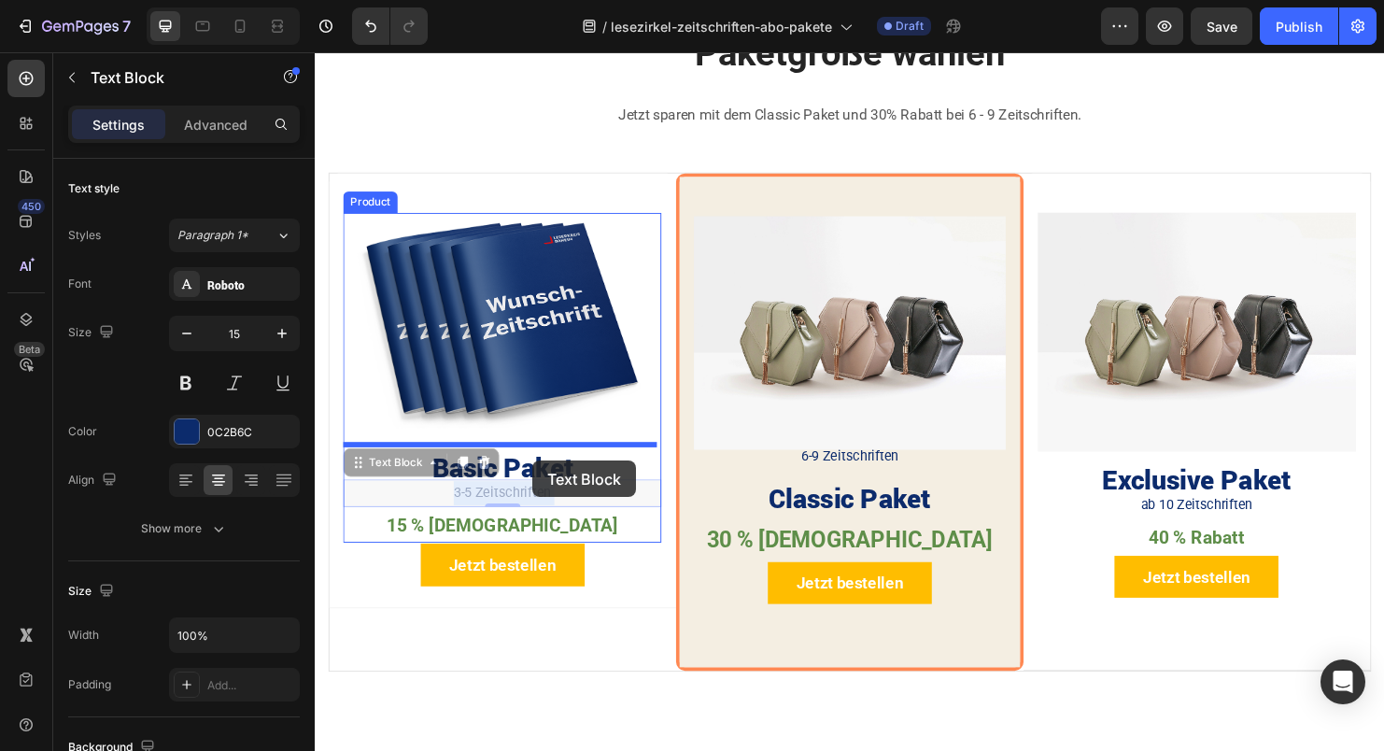
drag, startPoint x: 521, startPoint y: 509, endPoint x: 543, endPoint y: 478, distance: 37.6
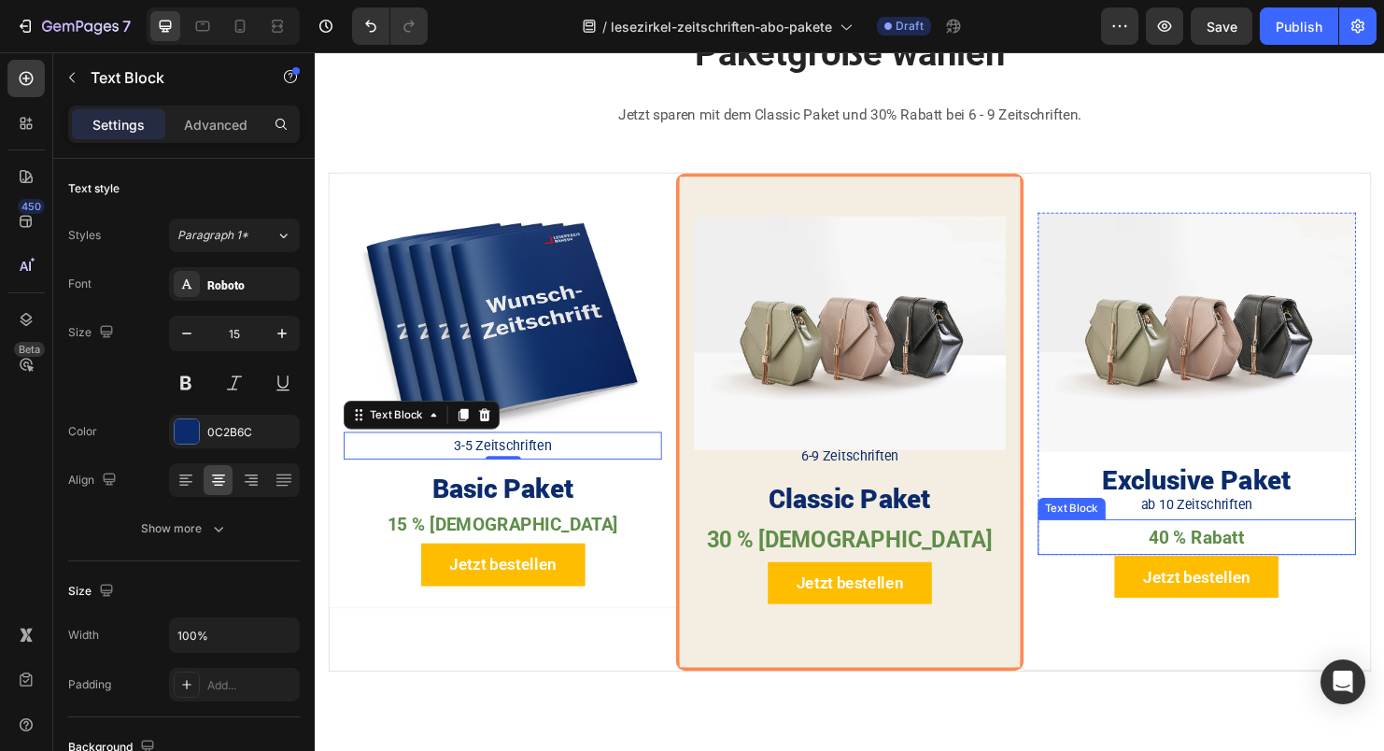
click at [1251, 524] on p "ab 10 Zeitschriften" at bounding box center [1239, 527] width 330 height 25
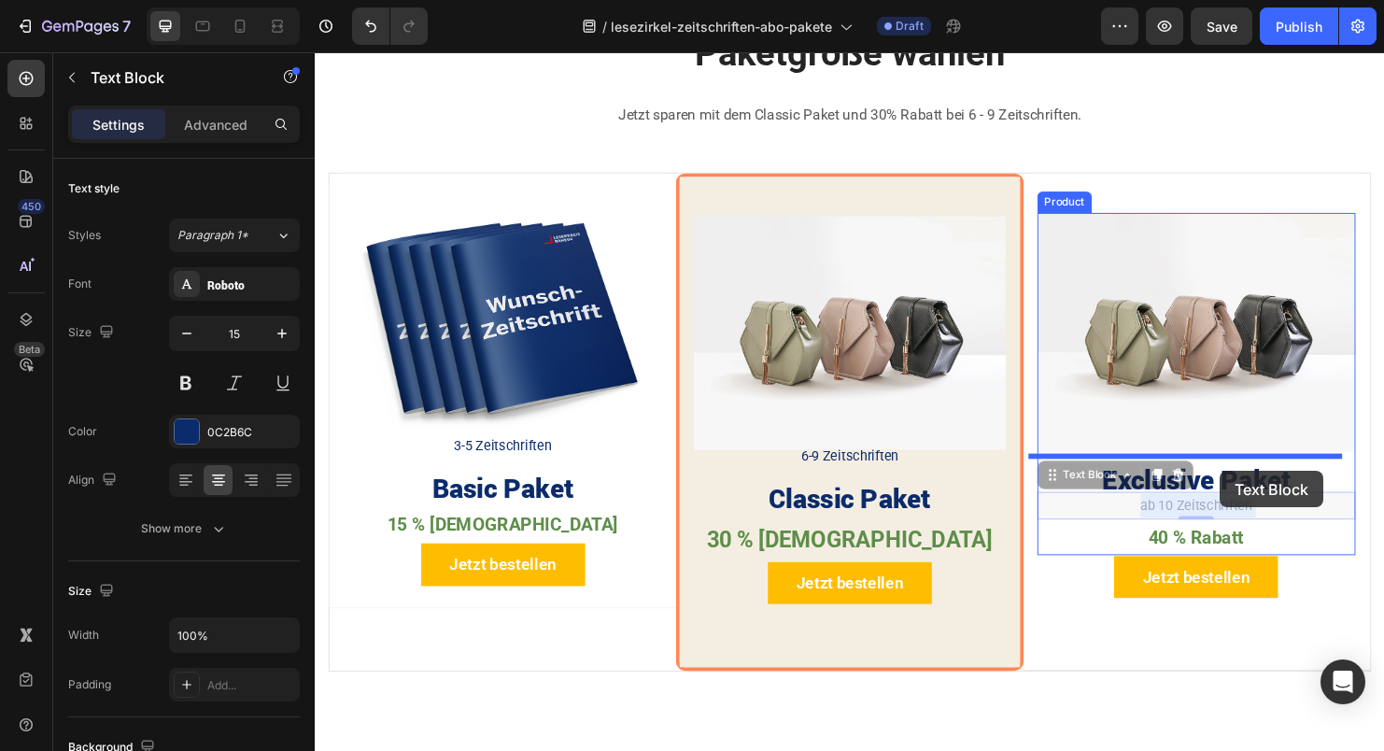
drag, startPoint x: 1213, startPoint y: 523, endPoint x: 1264, endPoint y: 491, distance: 60.4
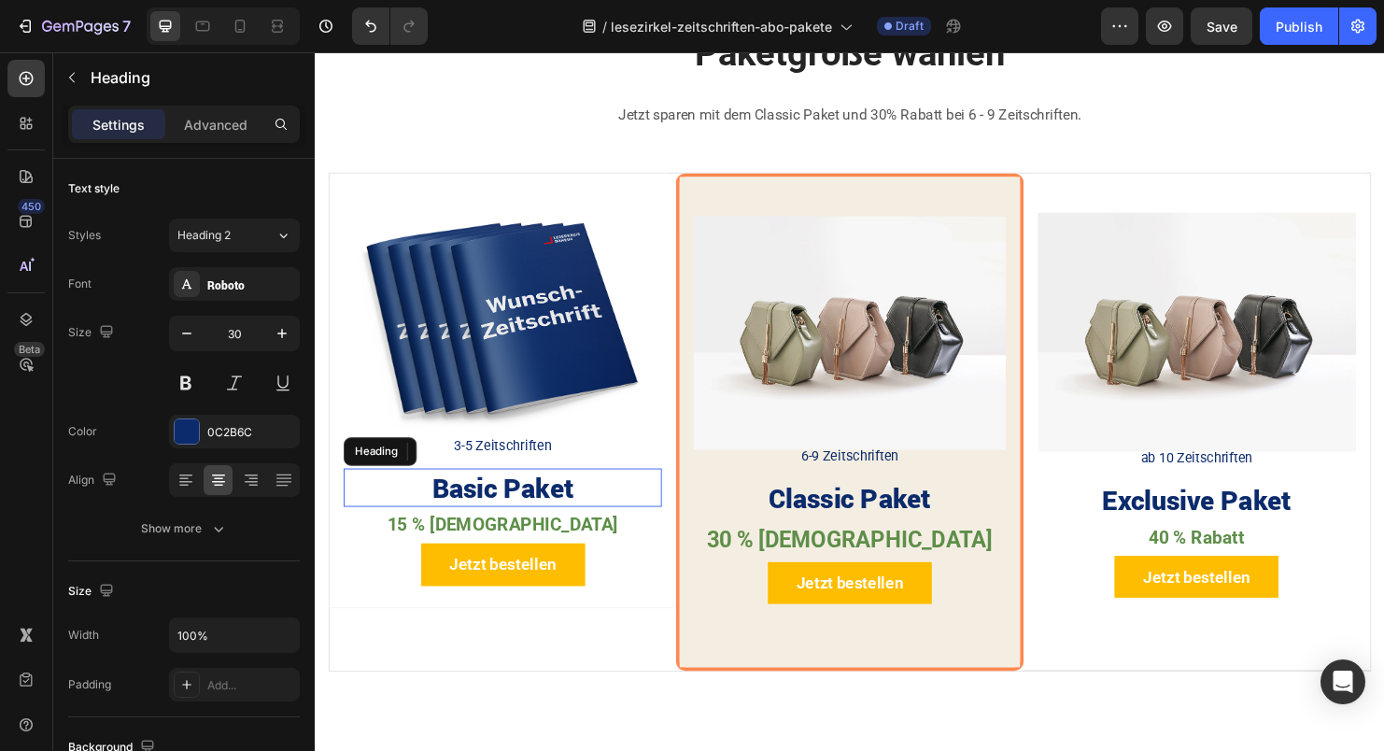
drag, startPoint x: 642, startPoint y: 507, endPoint x: 534, endPoint y: 509, distance: 107.4
click at [641, 507] on h2 "Basic Paket" at bounding box center [511, 509] width 333 height 40
click at [552, 462] on p "3-5 Zeitschriften" at bounding box center [512, 464] width 330 height 25
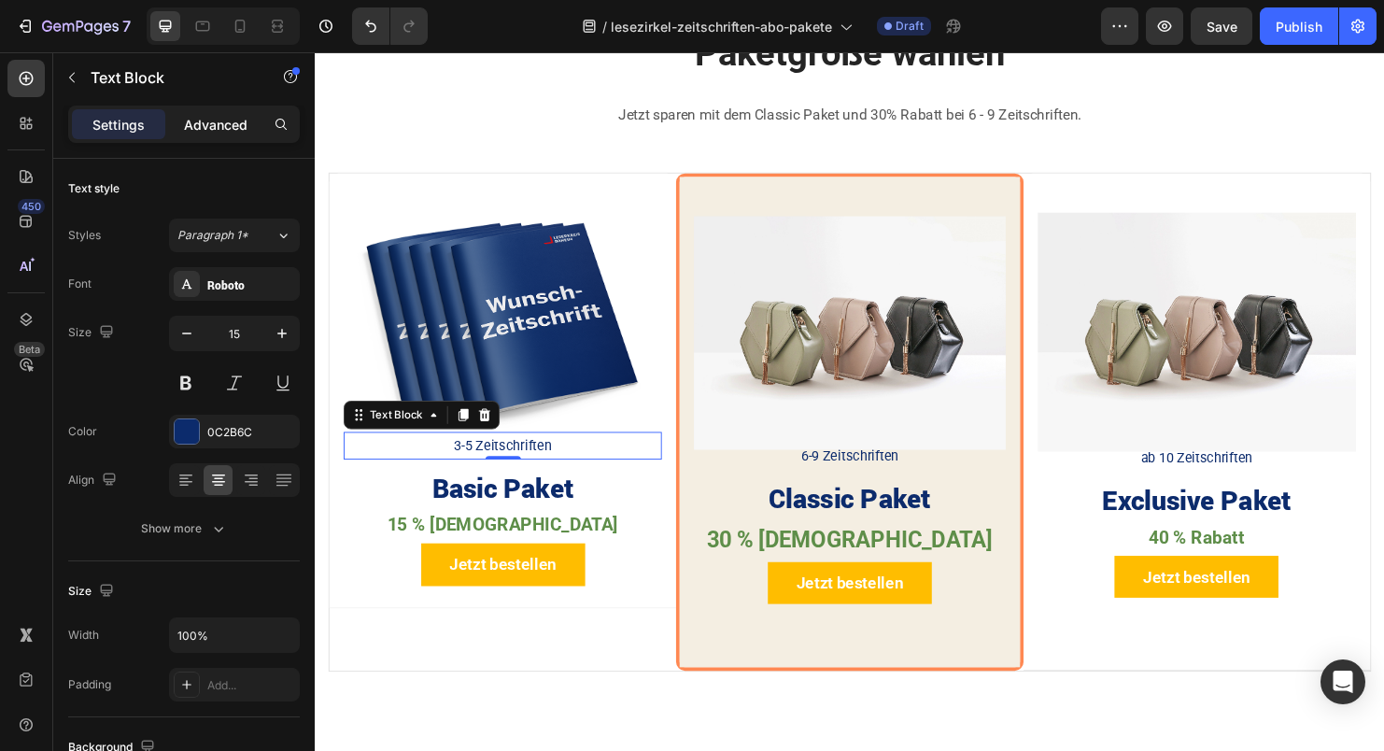
click at [218, 133] on p "Advanced" at bounding box center [216, 125] width 64 height 20
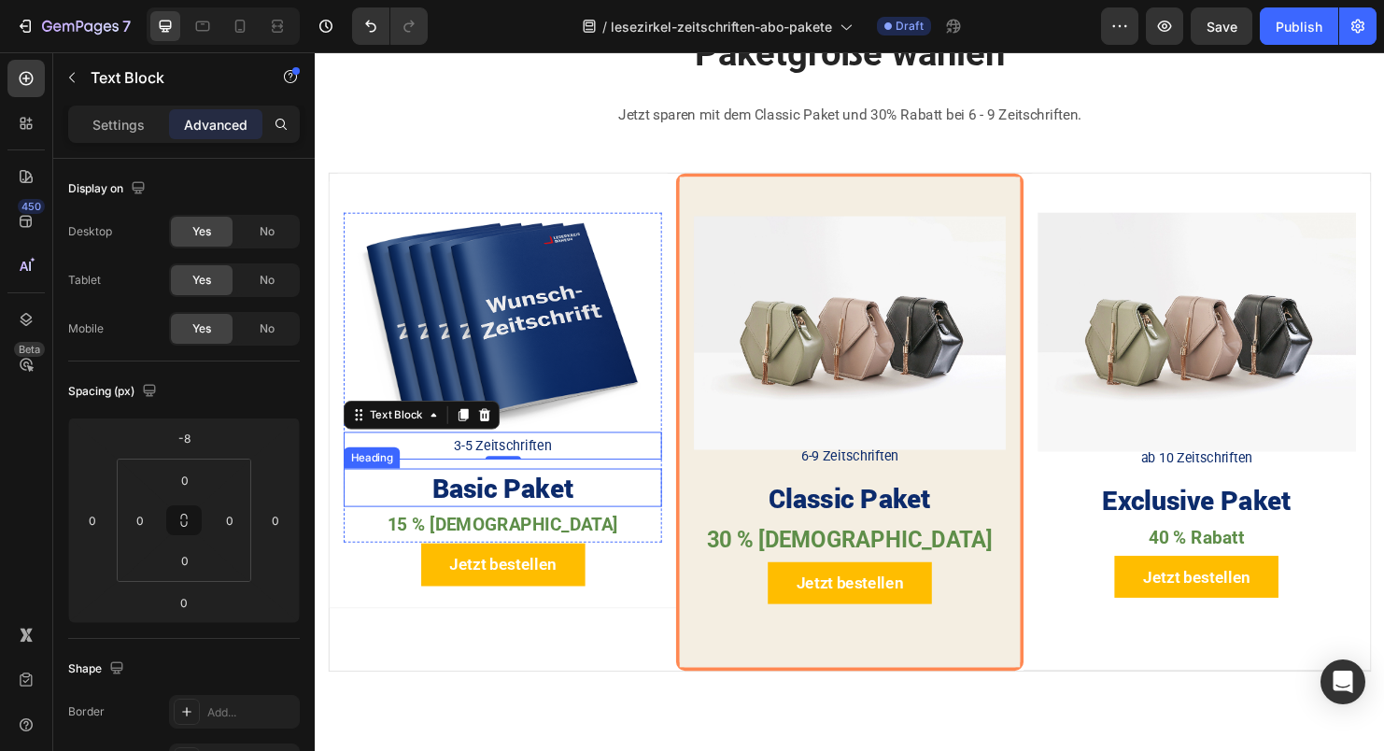
click at [496, 507] on h2 "Basic Paket" at bounding box center [511, 509] width 333 height 40
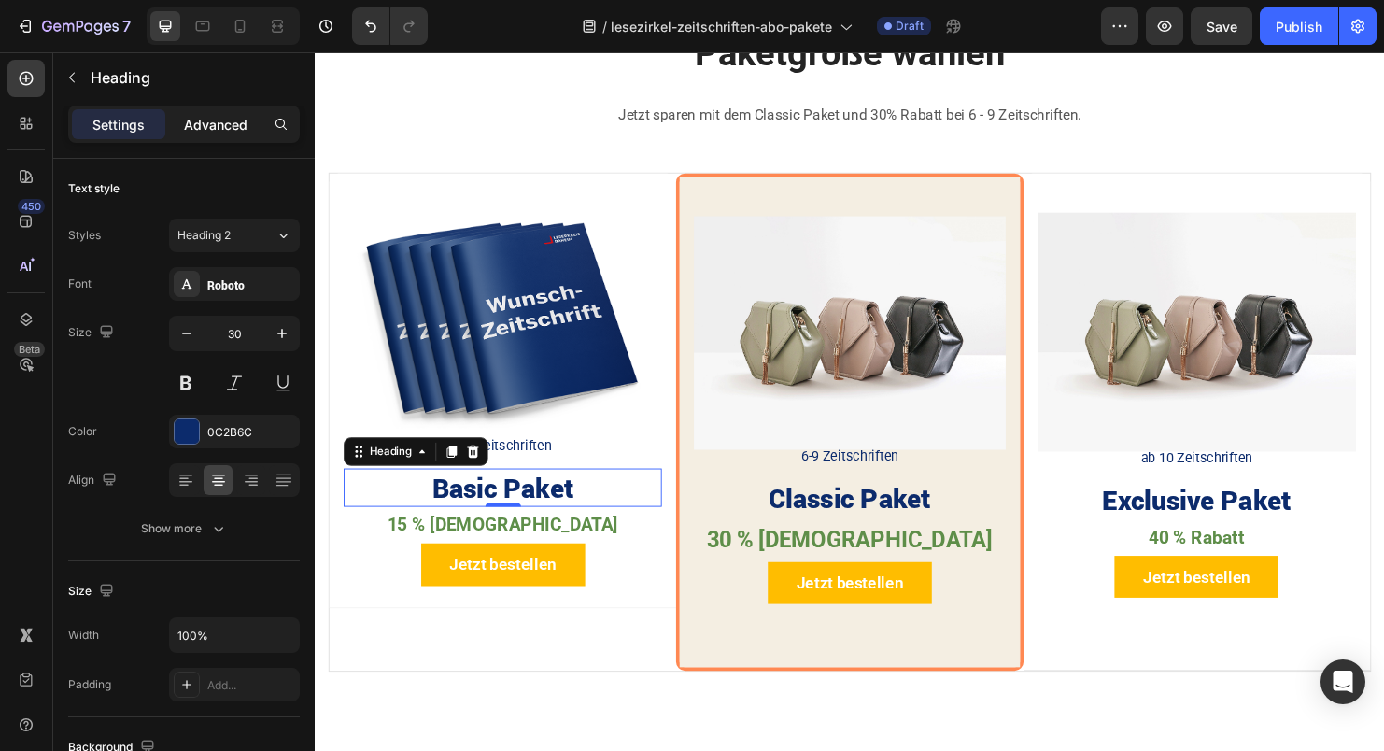
click at [204, 128] on div "Advanced" at bounding box center [215, 124] width 93 height 30
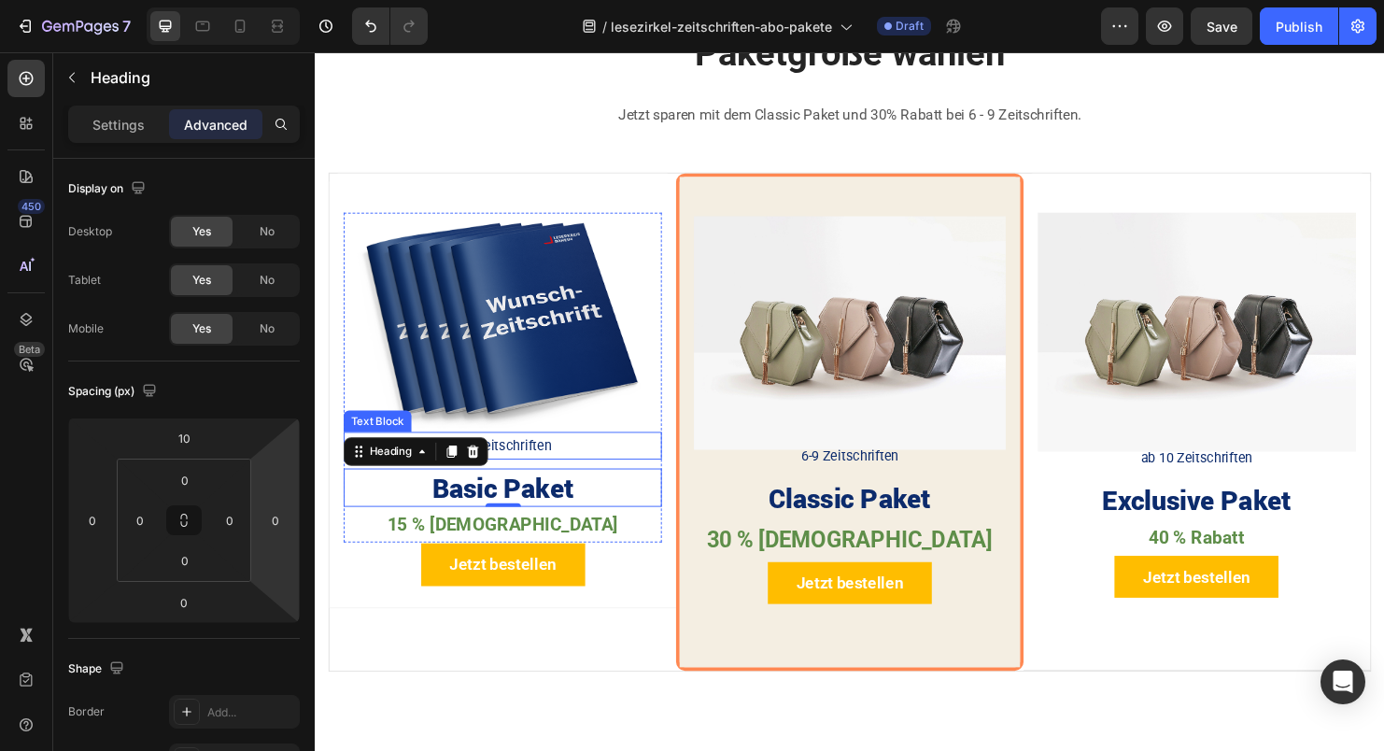
click at [545, 455] on p "3-5 Zeitschriften" at bounding box center [512, 464] width 330 height 25
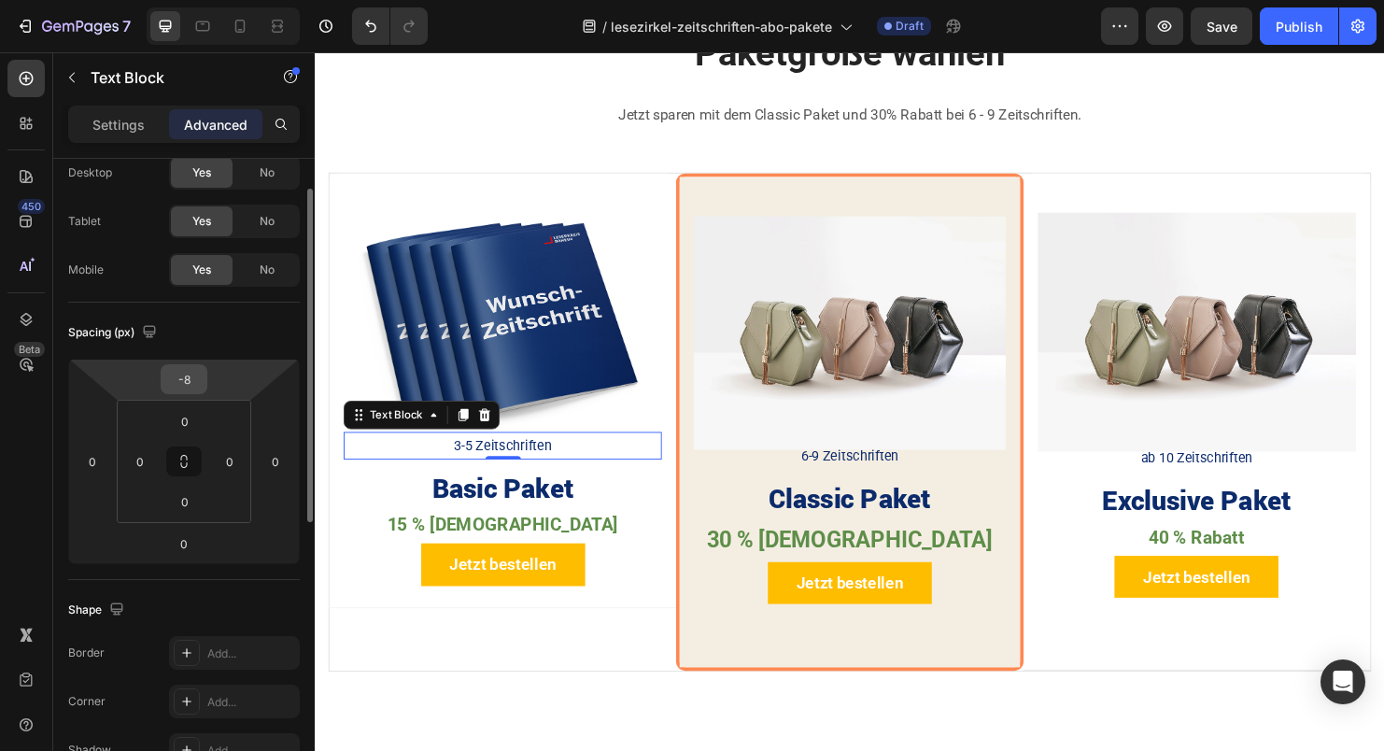
scroll to position [47, 0]
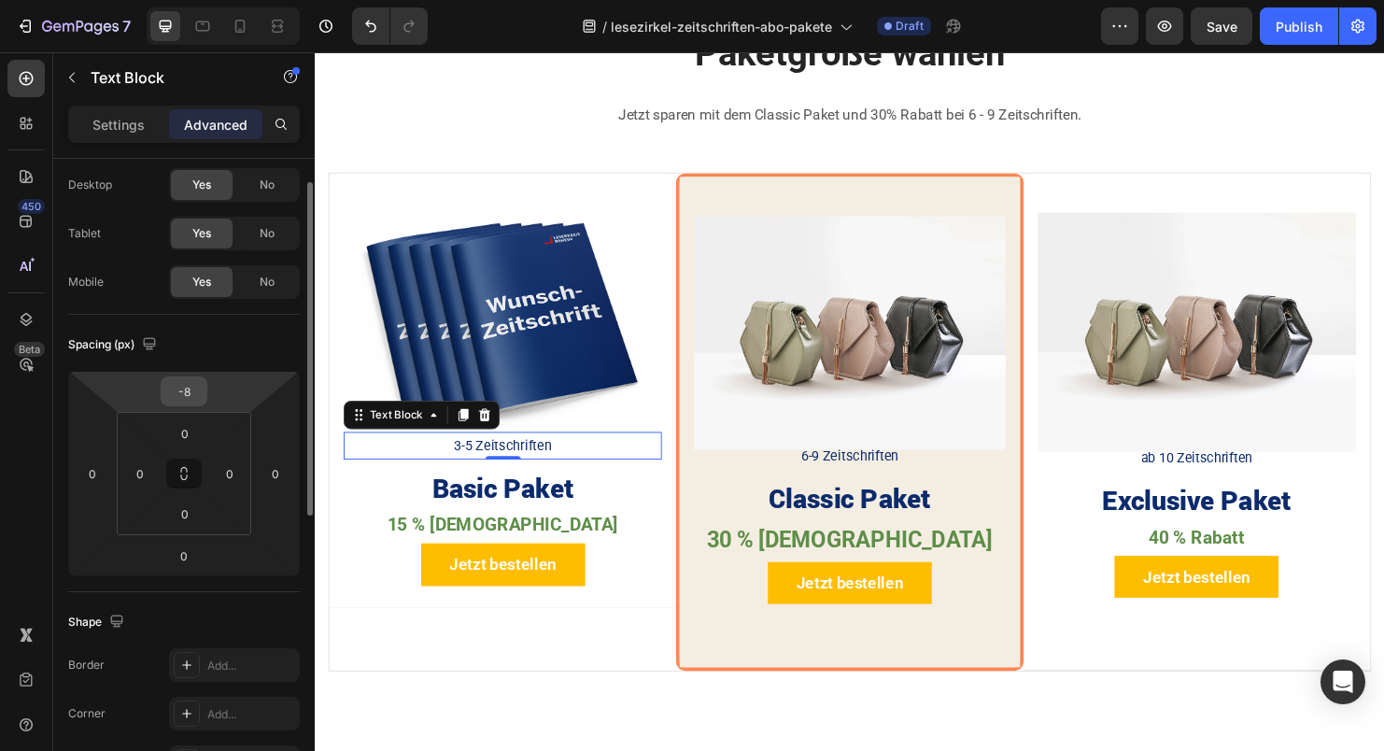
click at [188, 386] on input "-8" at bounding box center [183, 391] width 37 height 28
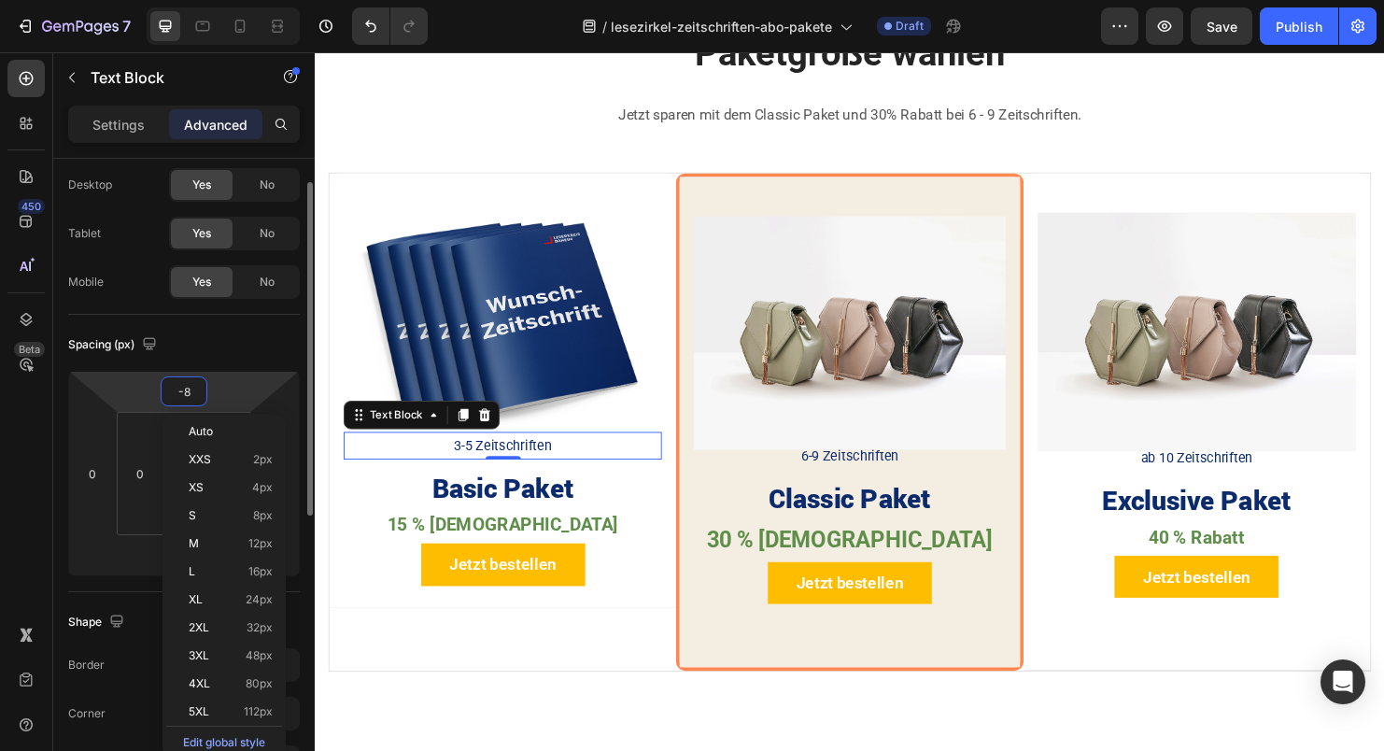
click at [188, 386] on input "-8" at bounding box center [183, 391] width 37 height 28
type input "0"
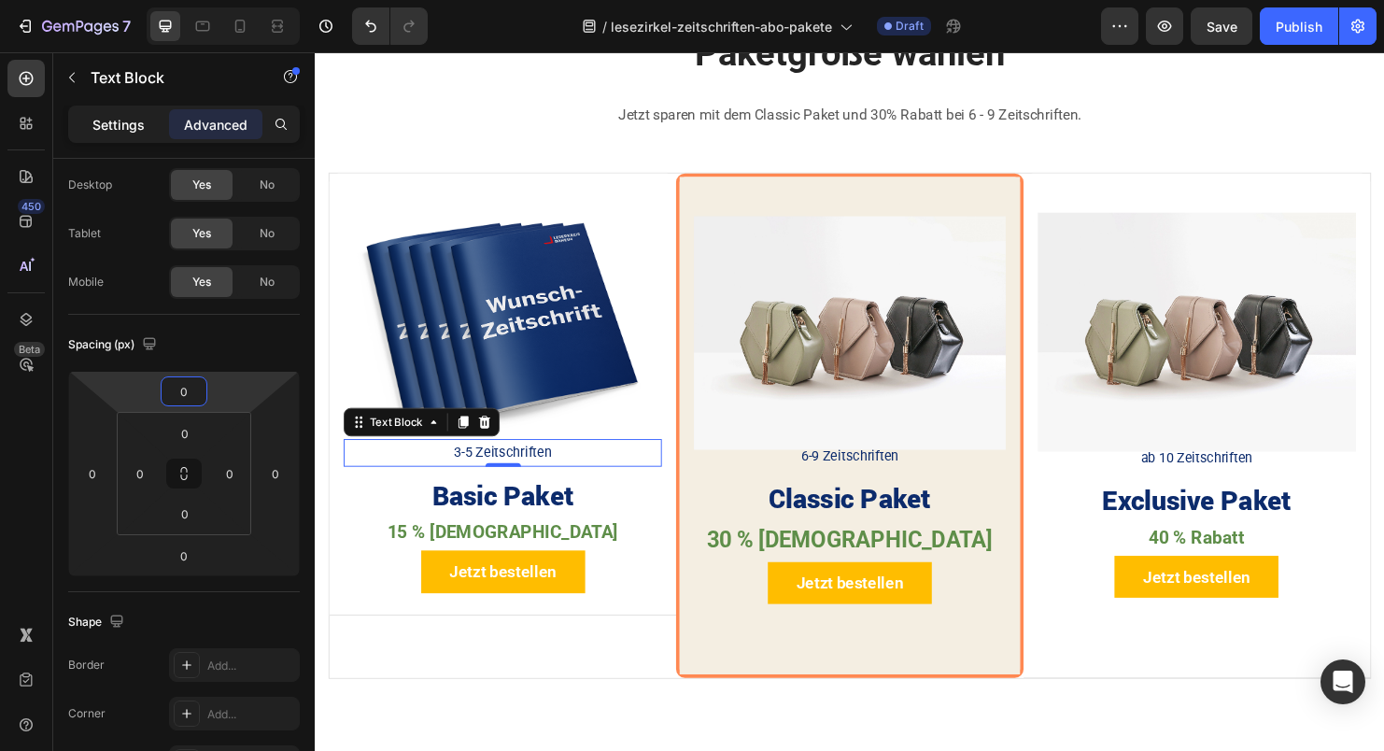
click at [123, 124] on p "Settings" at bounding box center [118, 125] width 52 height 20
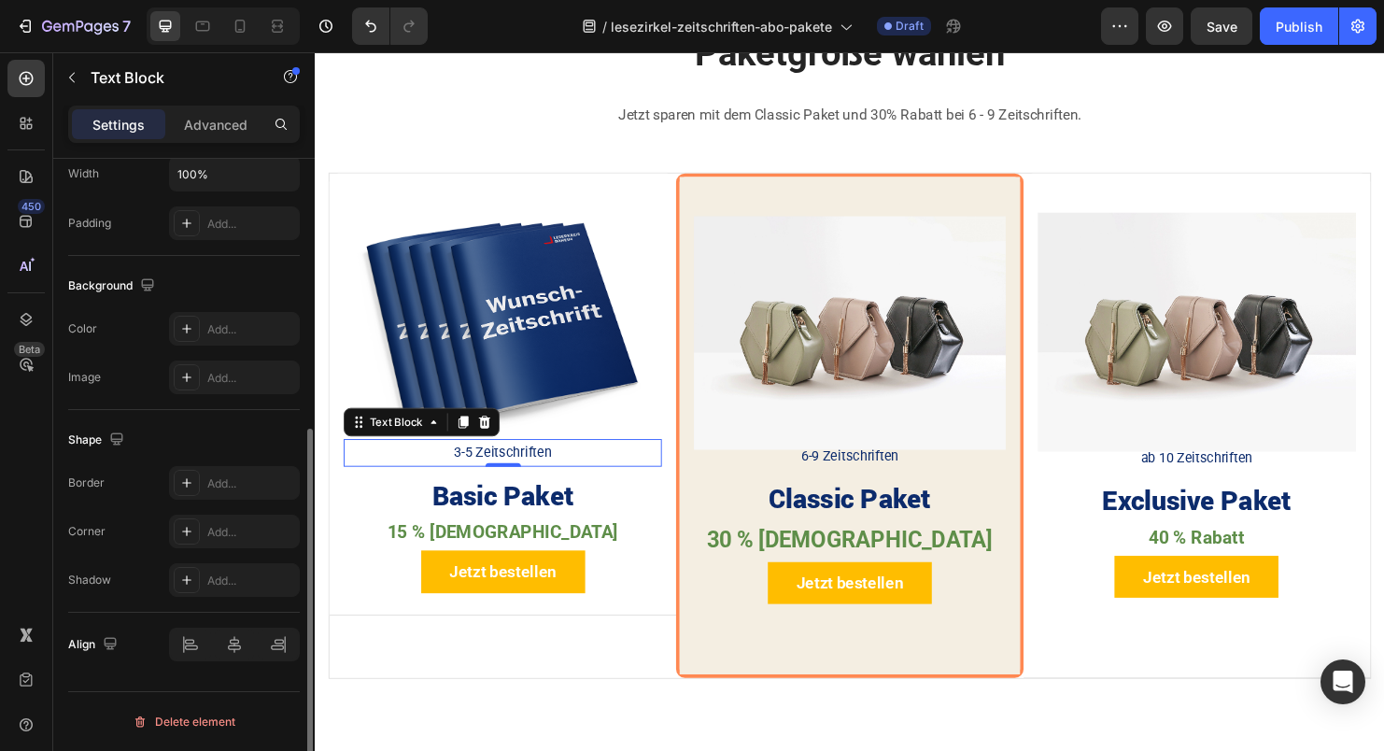
scroll to position [0, 0]
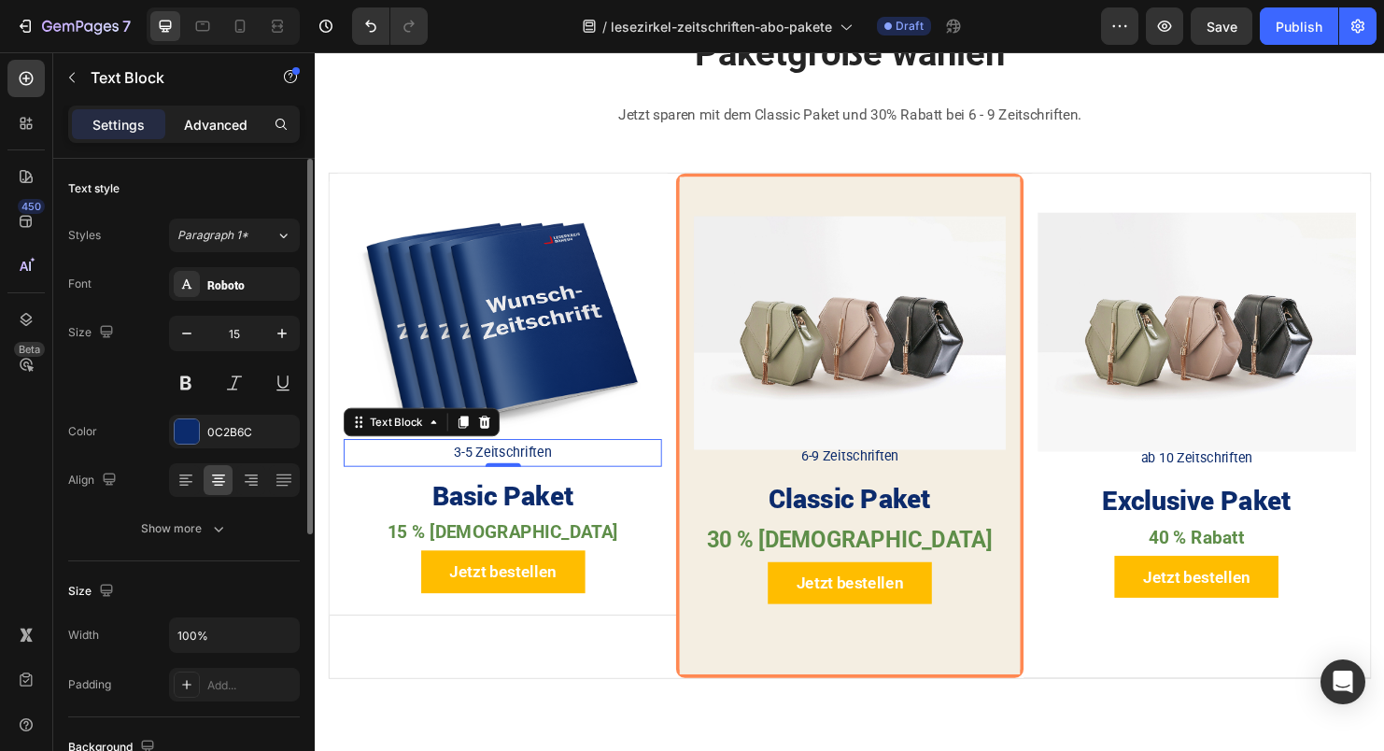
click at [210, 125] on p "Advanced" at bounding box center [216, 125] width 64 height 20
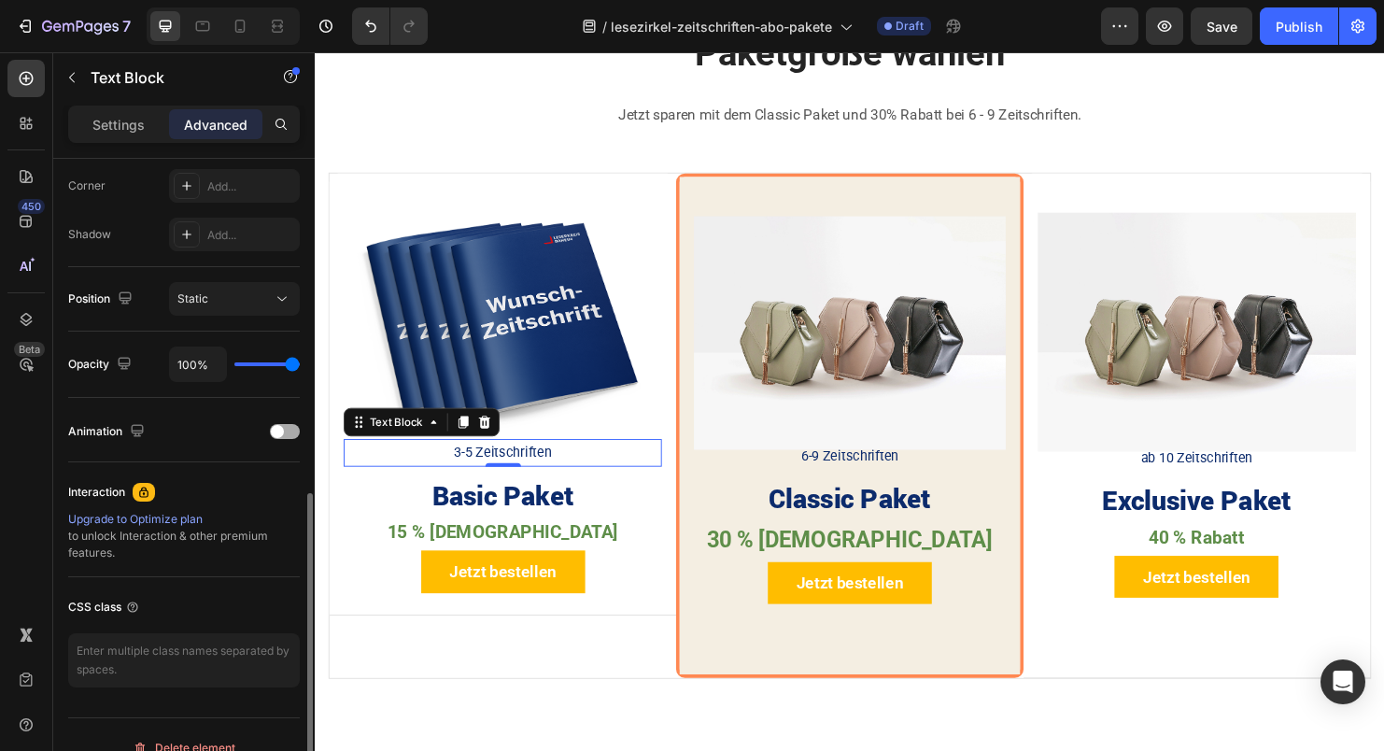
scroll to position [601, 0]
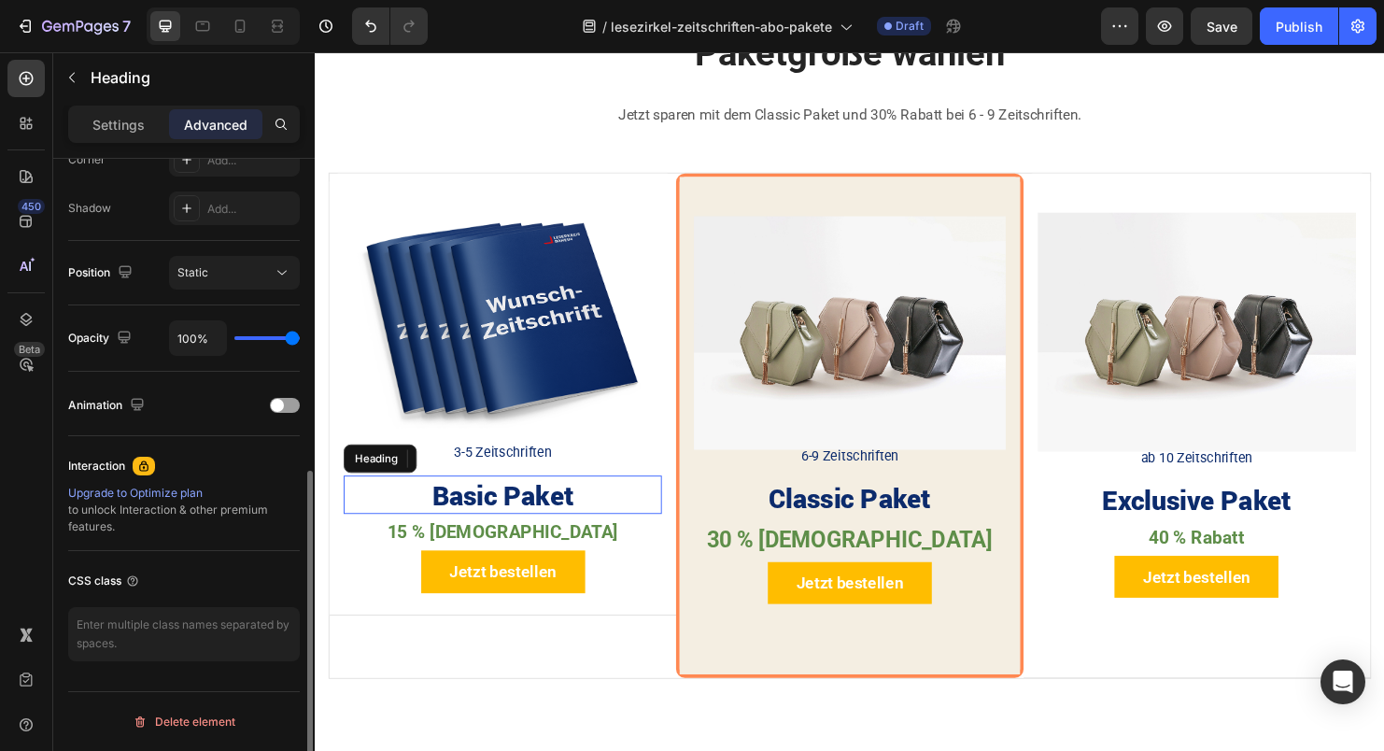
click at [552, 501] on h2 "Basic Paket" at bounding box center [511, 516] width 333 height 40
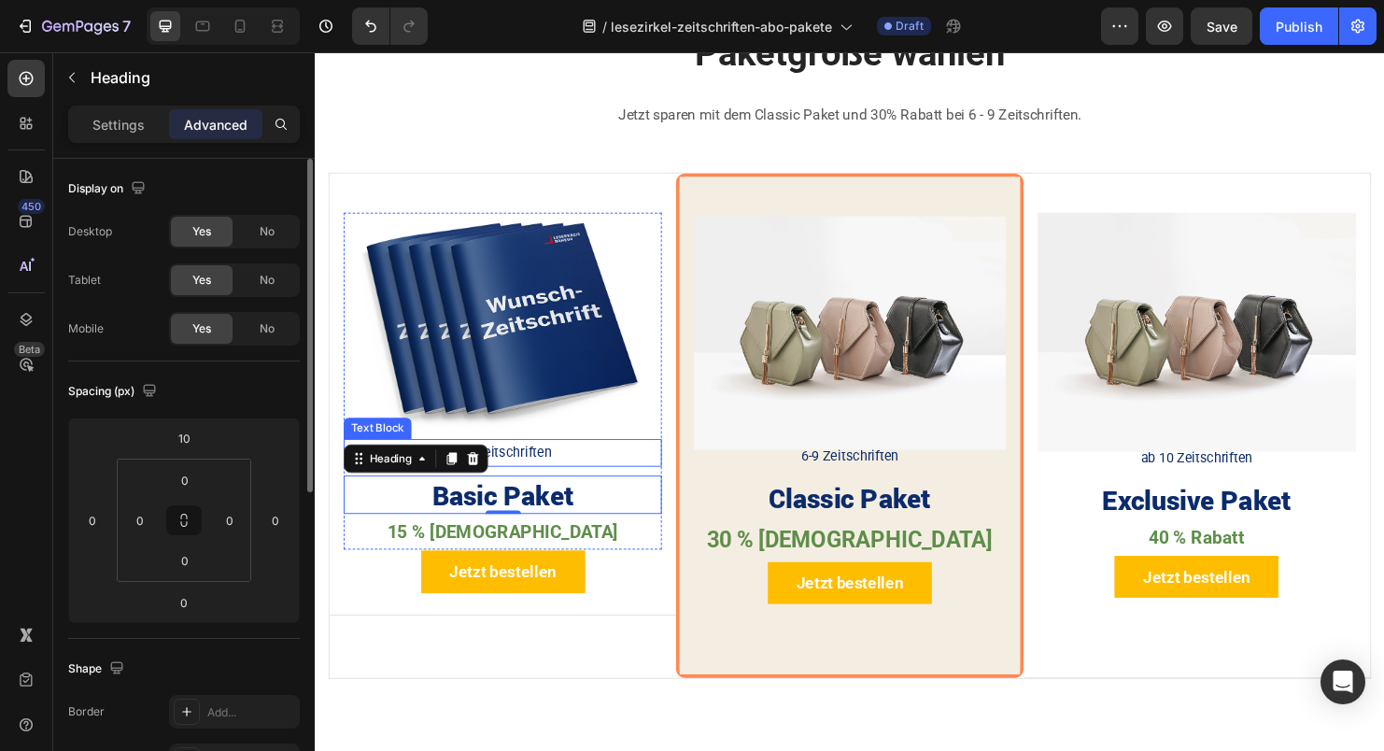
click at [558, 479] on p "3-5 Zeitschriften" at bounding box center [512, 472] width 330 height 25
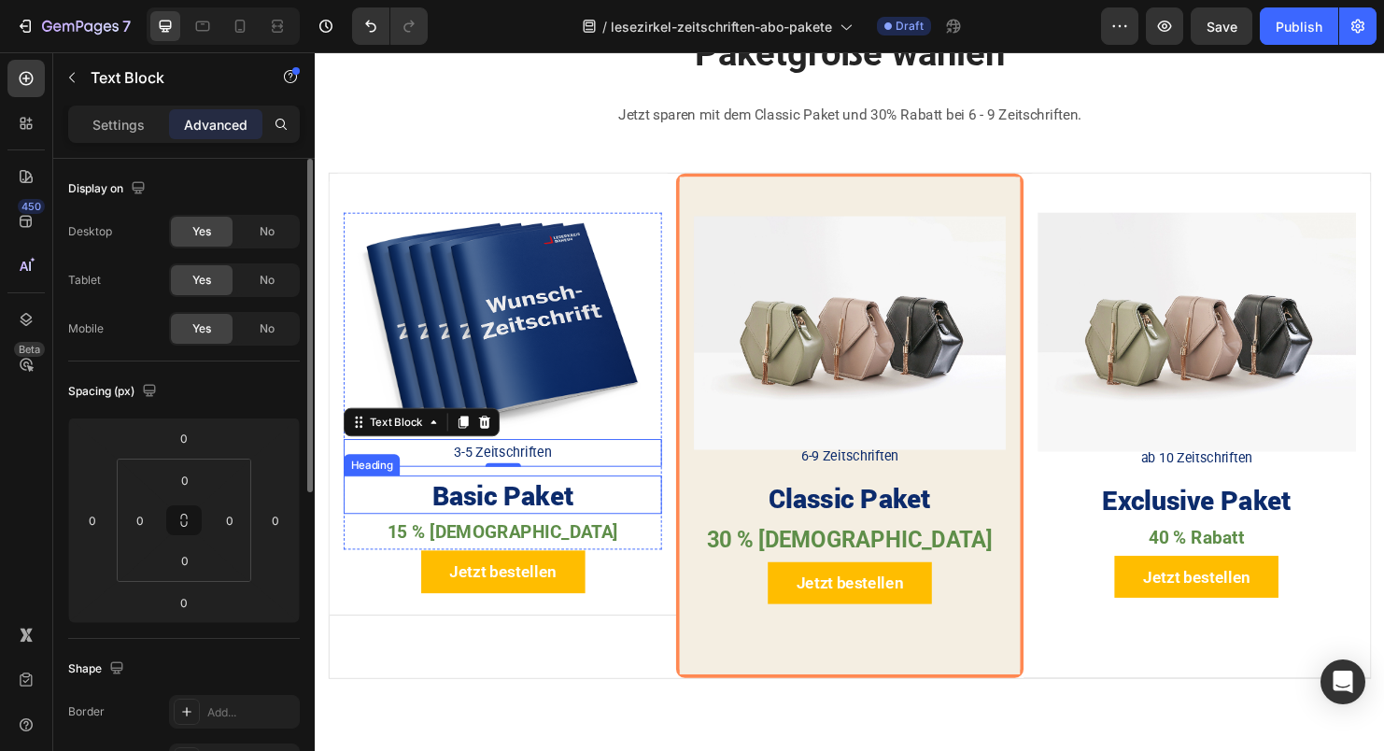
click at [553, 496] on h2 "Basic Paket" at bounding box center [511, 516] width 333 height 40
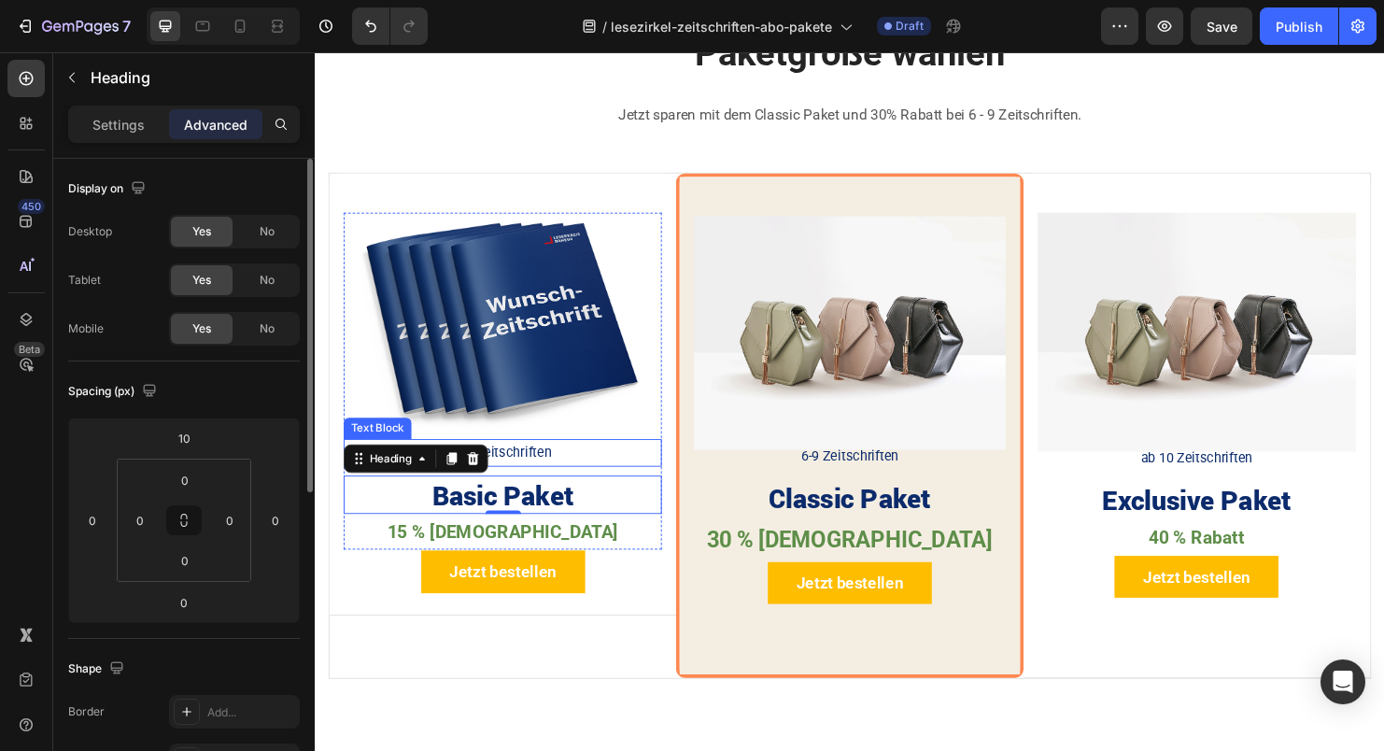
click at [543, 462] on p "3-5 Zeitschriften" at bounding box center [512, 472] width 330 height 25
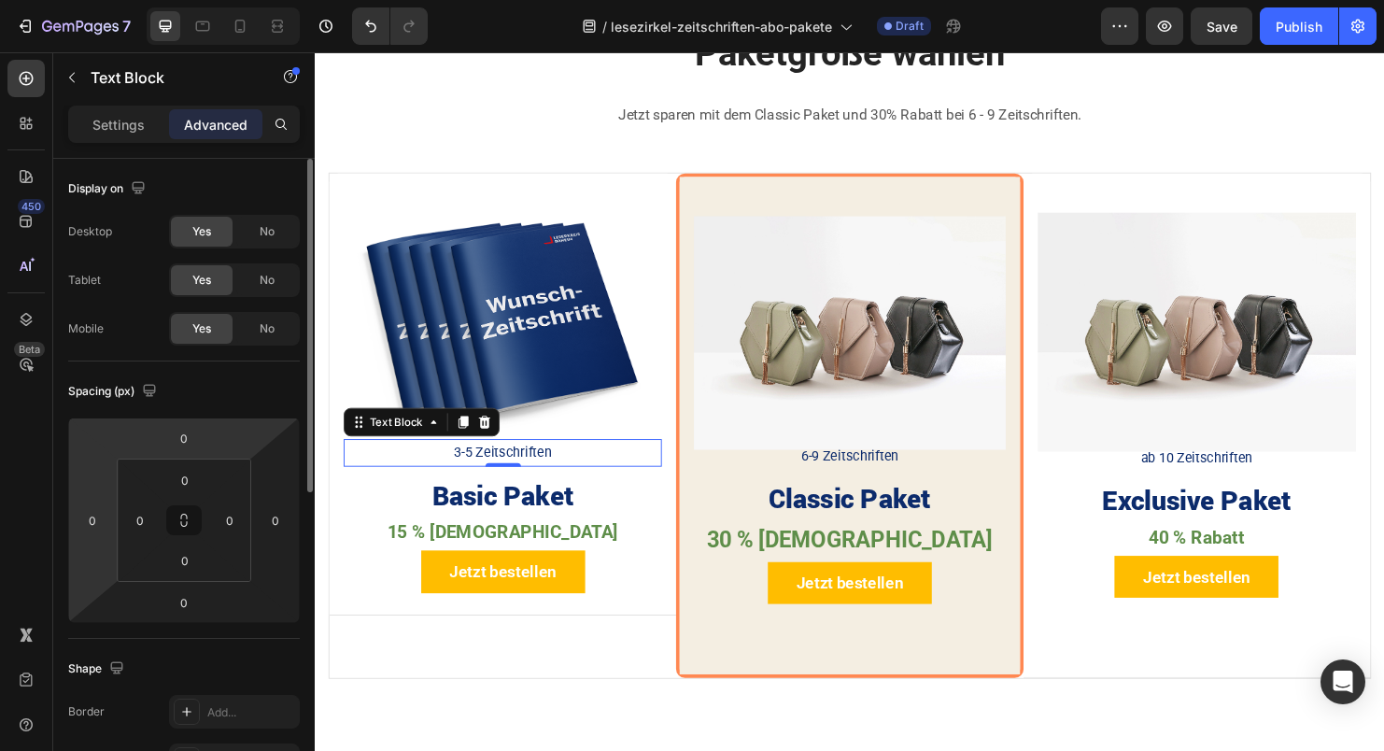
scroll to position [123, 0]
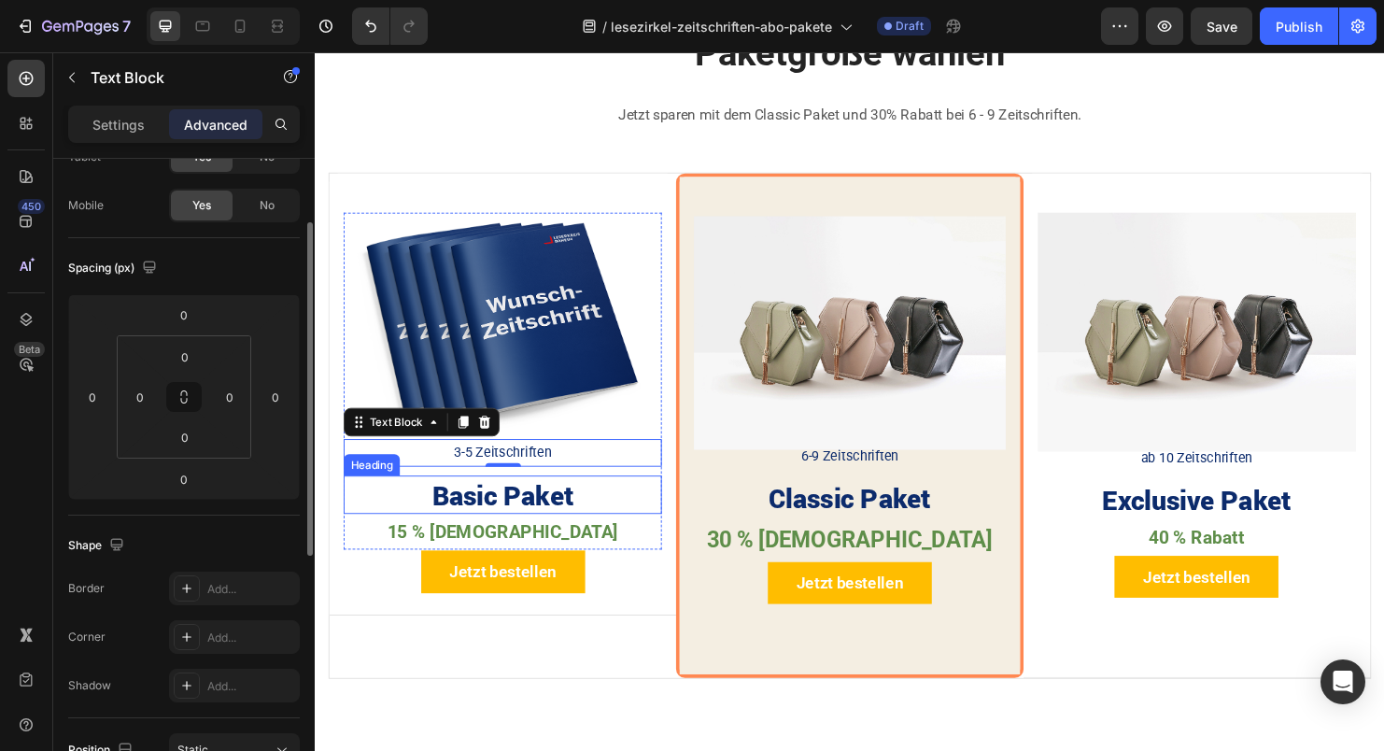
click at [385, 516] on h2 "Basic Paket" at bounding box center [511, 516] width 333 height 40
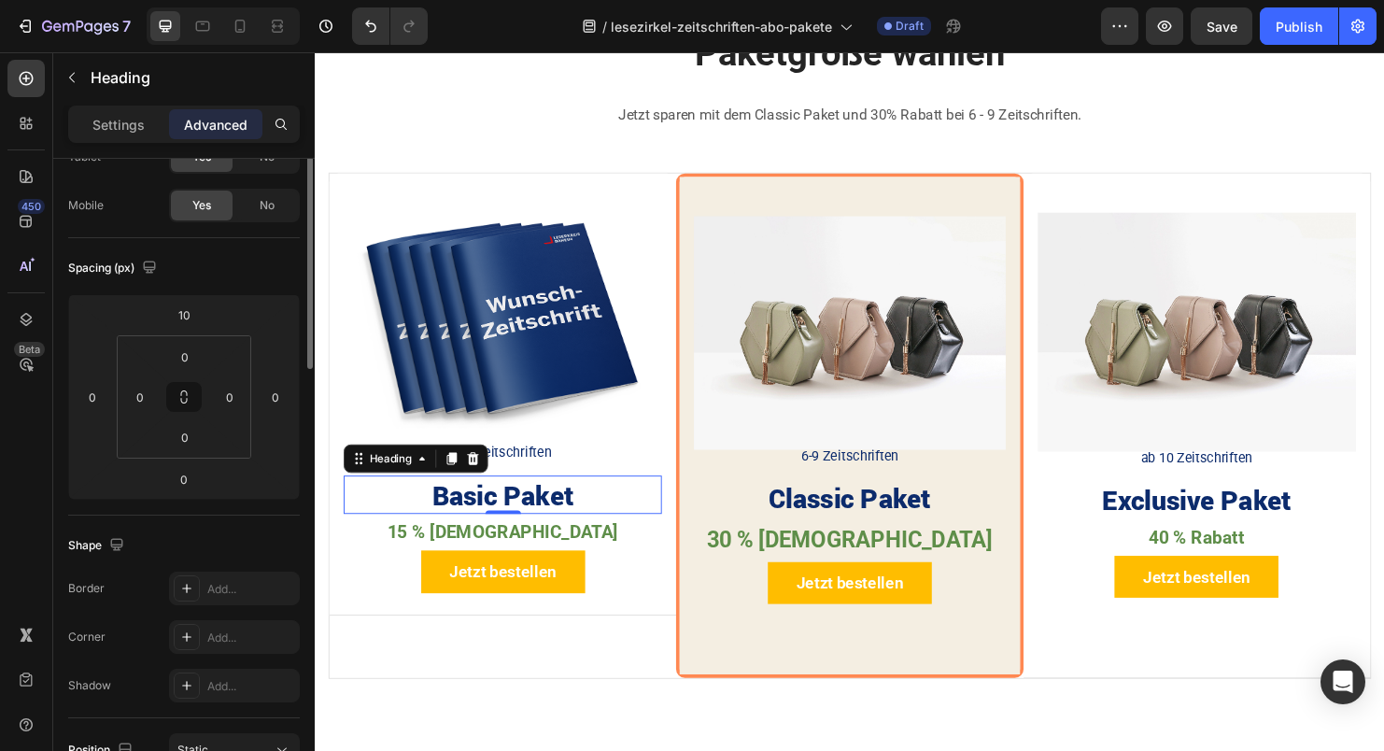
scroll to position [0, 0]
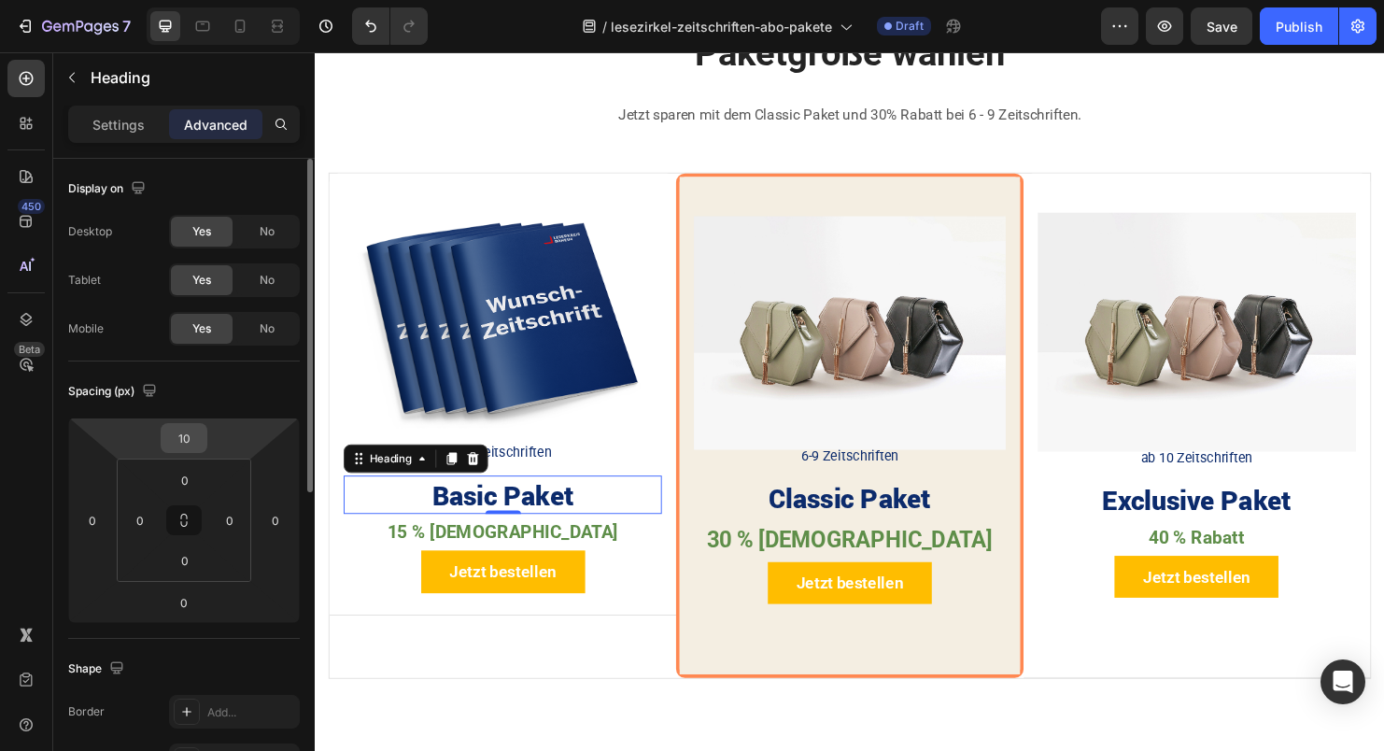
click at [188, 432] on input "10" at bounding box center [183, 438] width 37 height 28
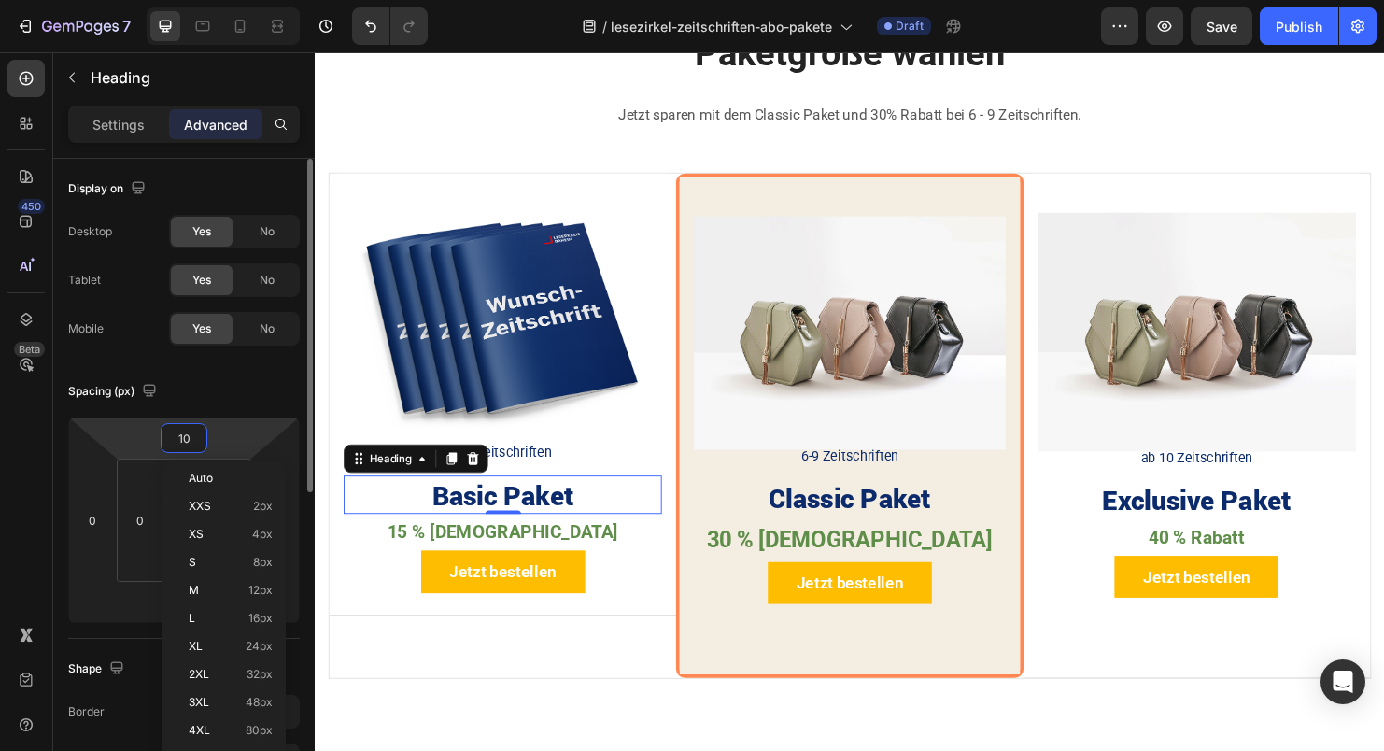
type input "0"
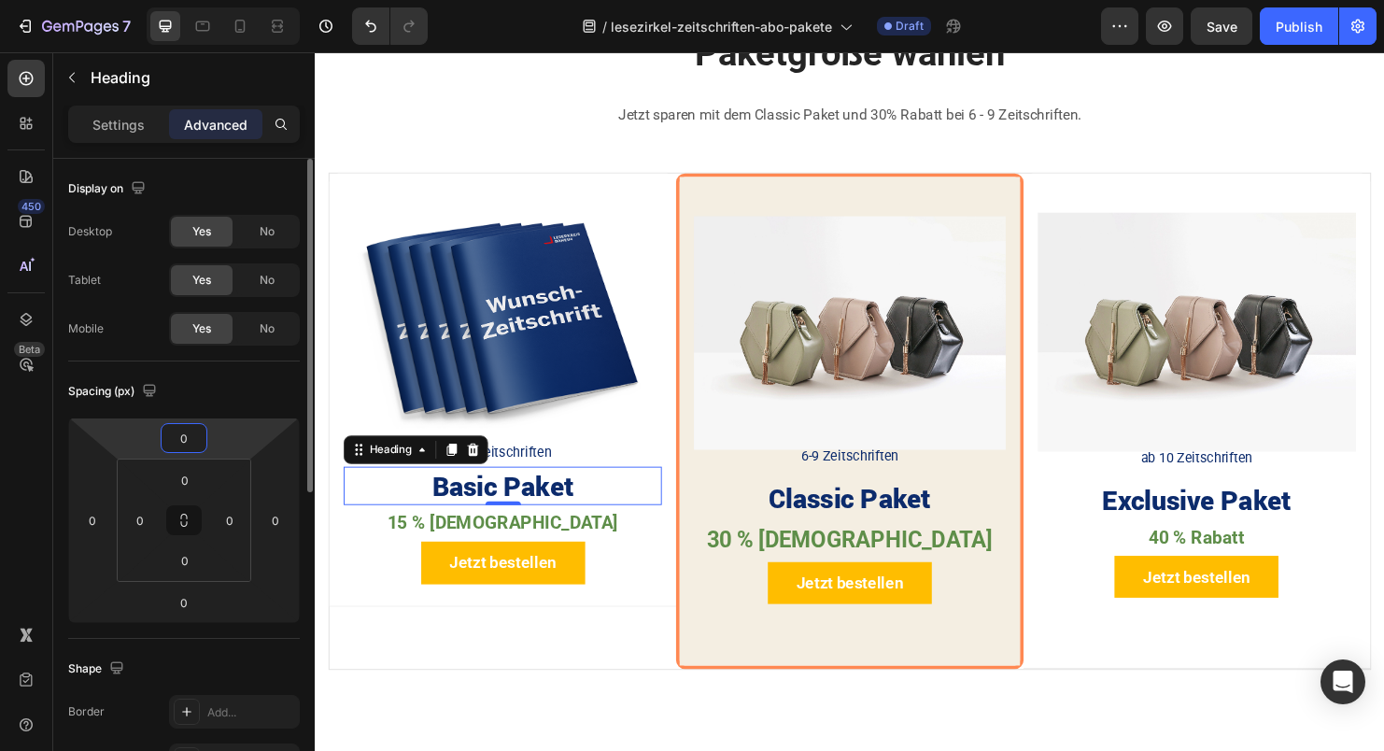
click at [186, 433] on input "0" at bounding box center [183, 438] width 37 height 28
type input "-10"
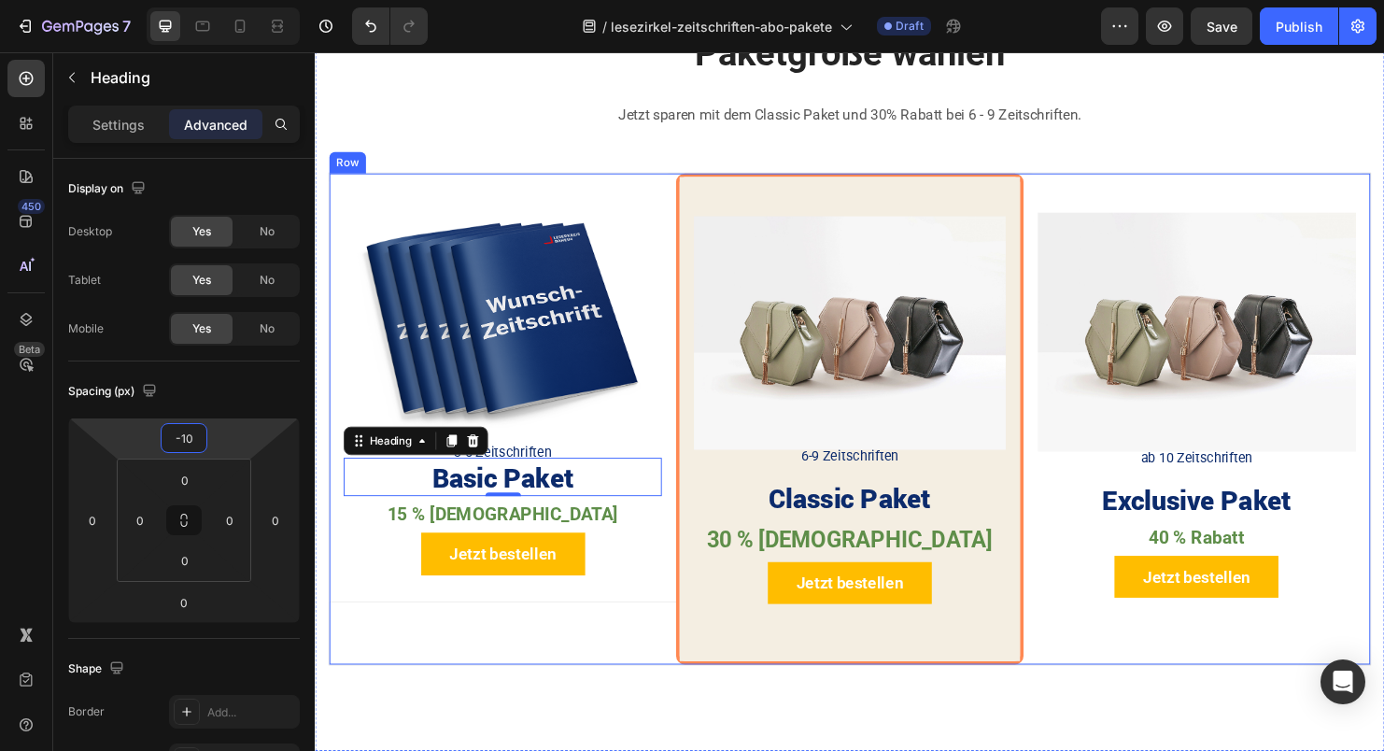
click at [612, 659] on div "Image 3-5 Zeitschriften Text Block Basic Paket Heading 0 15 % Rabatt Text Block…" at bounding box center [511, 436] width 363 height 515
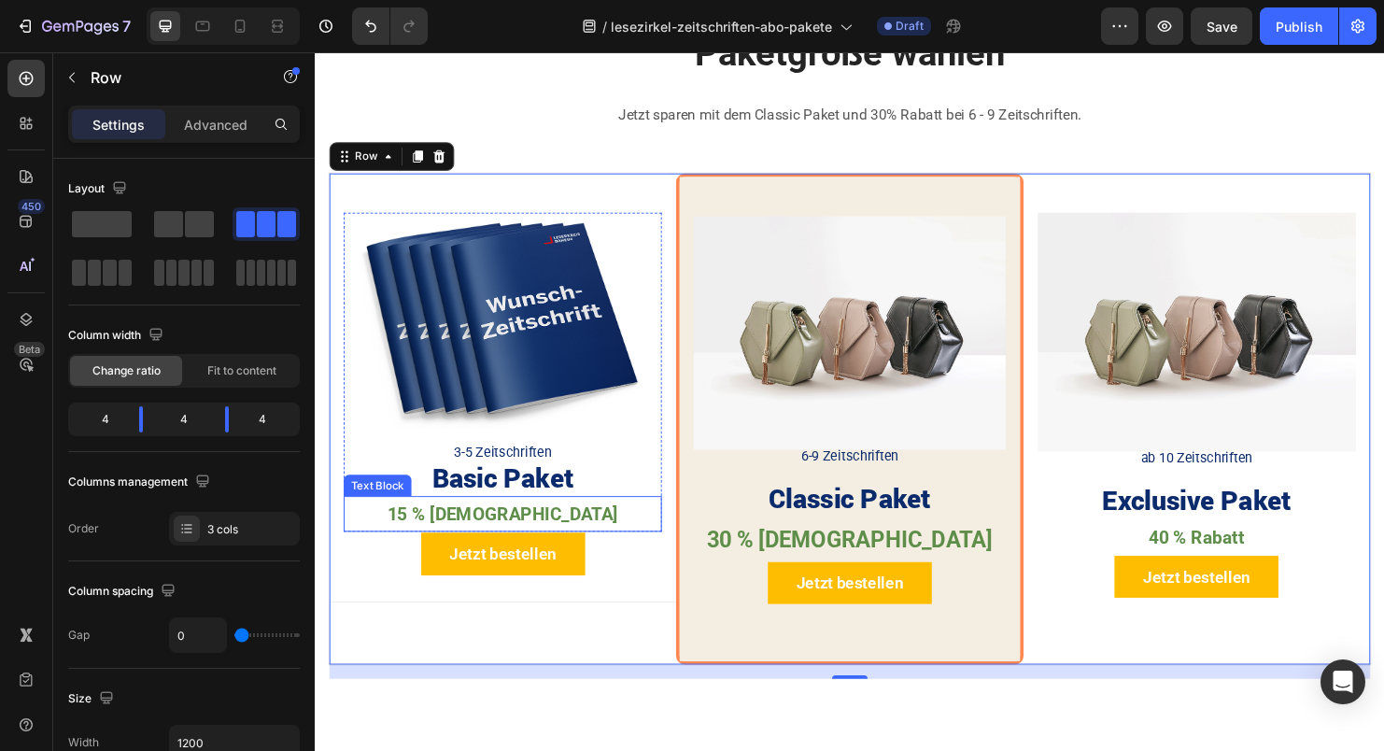
click at [569, 528] on p "15 % [DEMOGRAPHIC_DATA]" at bounding box center [512, 536] width 330 height 34
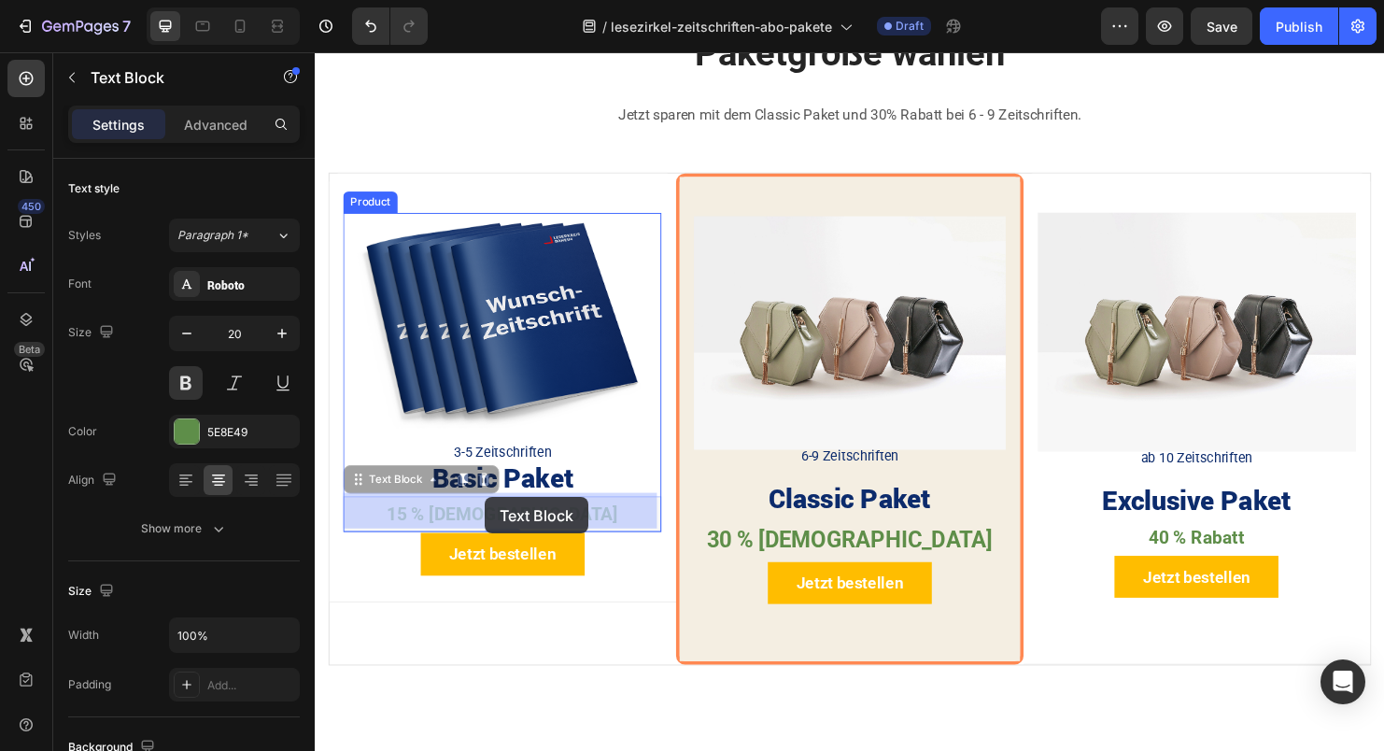
drag, startPoint x: 360, startPoint y: 501, endPoint x: 493, endPoint y: 518, distance: 134.8
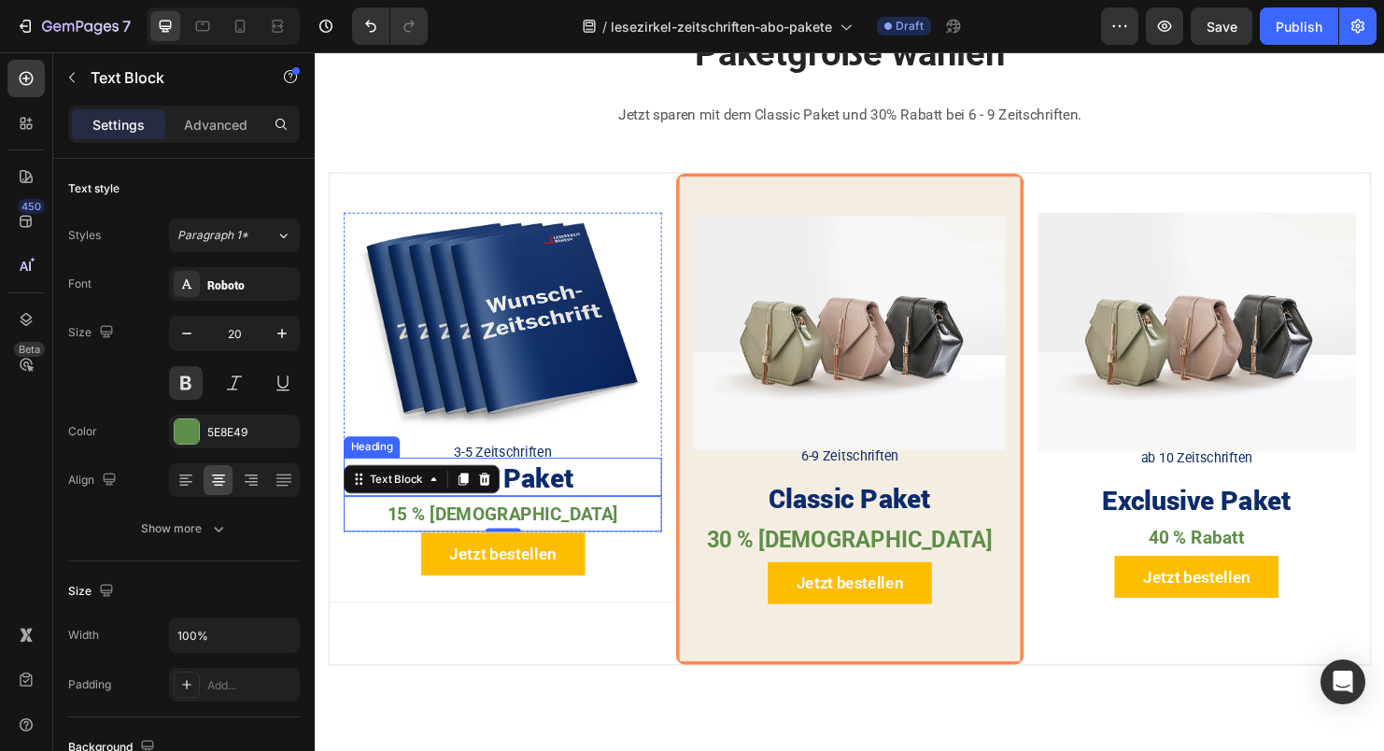
click at [545, 502] on h2 "Basic Paket" at bounding box center [511, 497] width 333 height 40
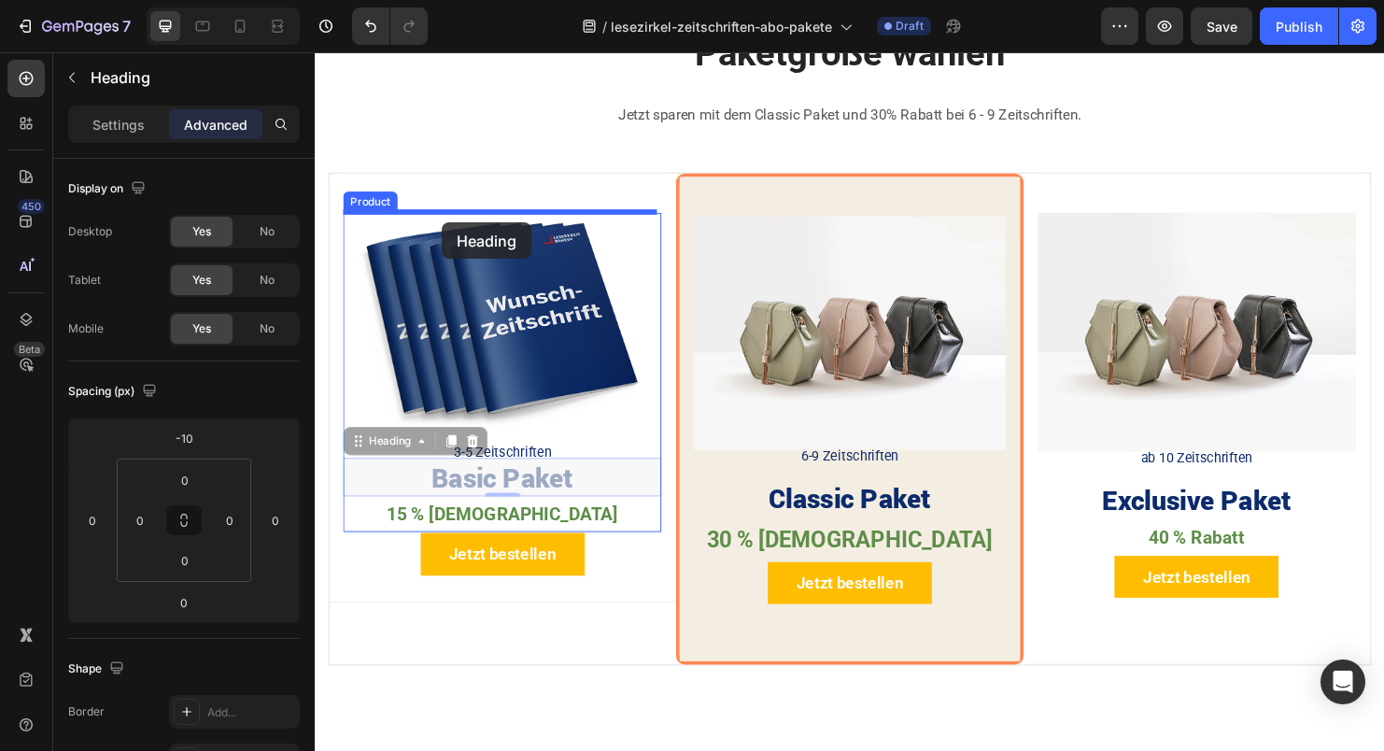
drag, startPoint x: 358, startPoint y: 464, endPoint x: 448, endPoint y: 231, distance: 250.5
type input "16"
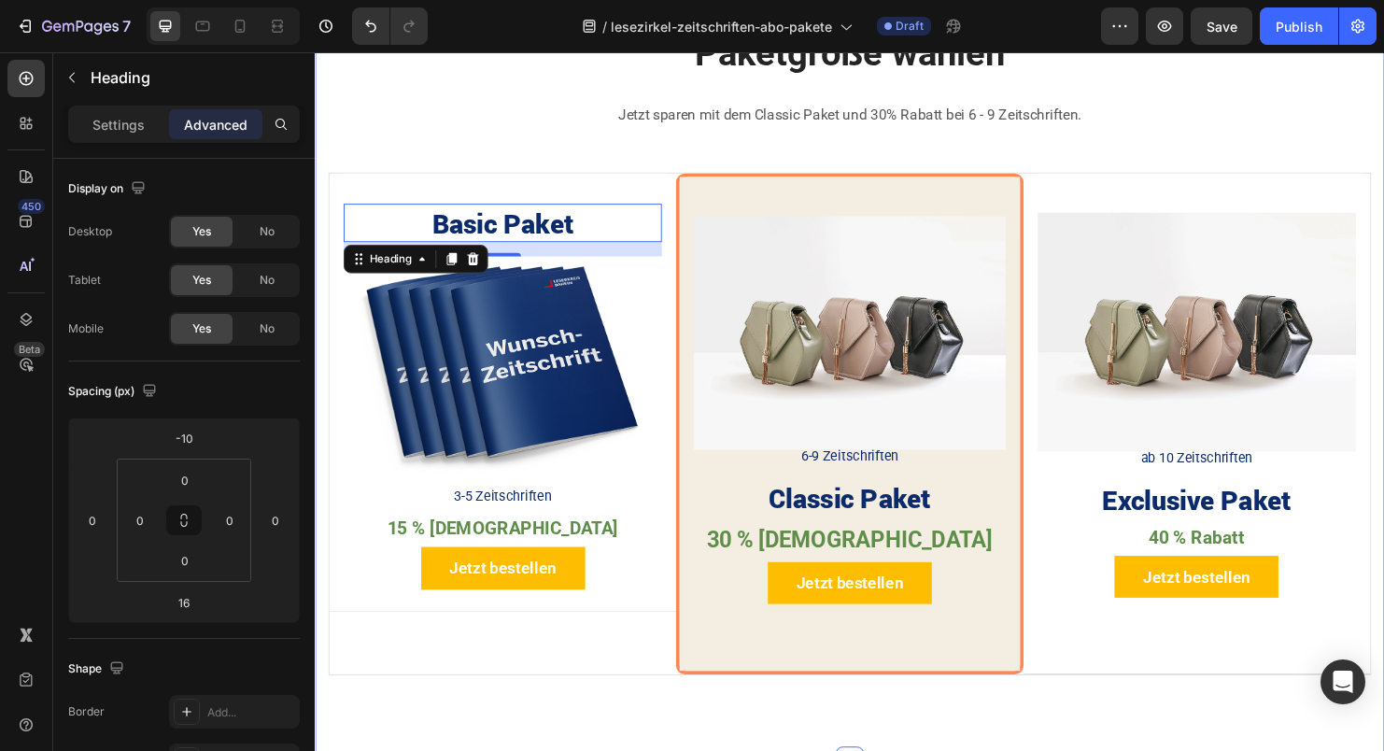
click at [603, 712] on div "Paketgröße wählen Heading Jetzt sparen mit dem Classic Paket und 30% Rabatt bei…" at bounding box center [875, 374] width 1093 height 692
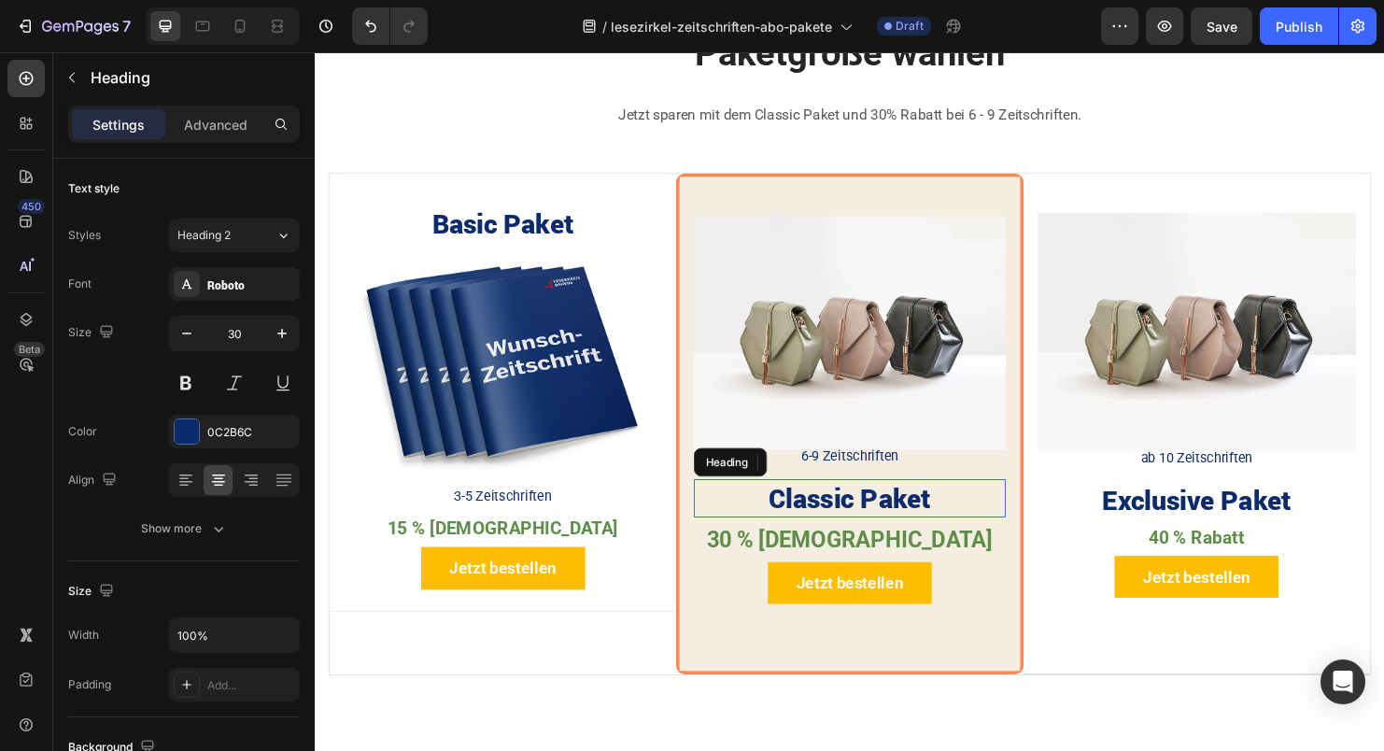
click at [833, 521] on h2 "Classic Paket" at bounding box center [875, 520] width 326 height 40
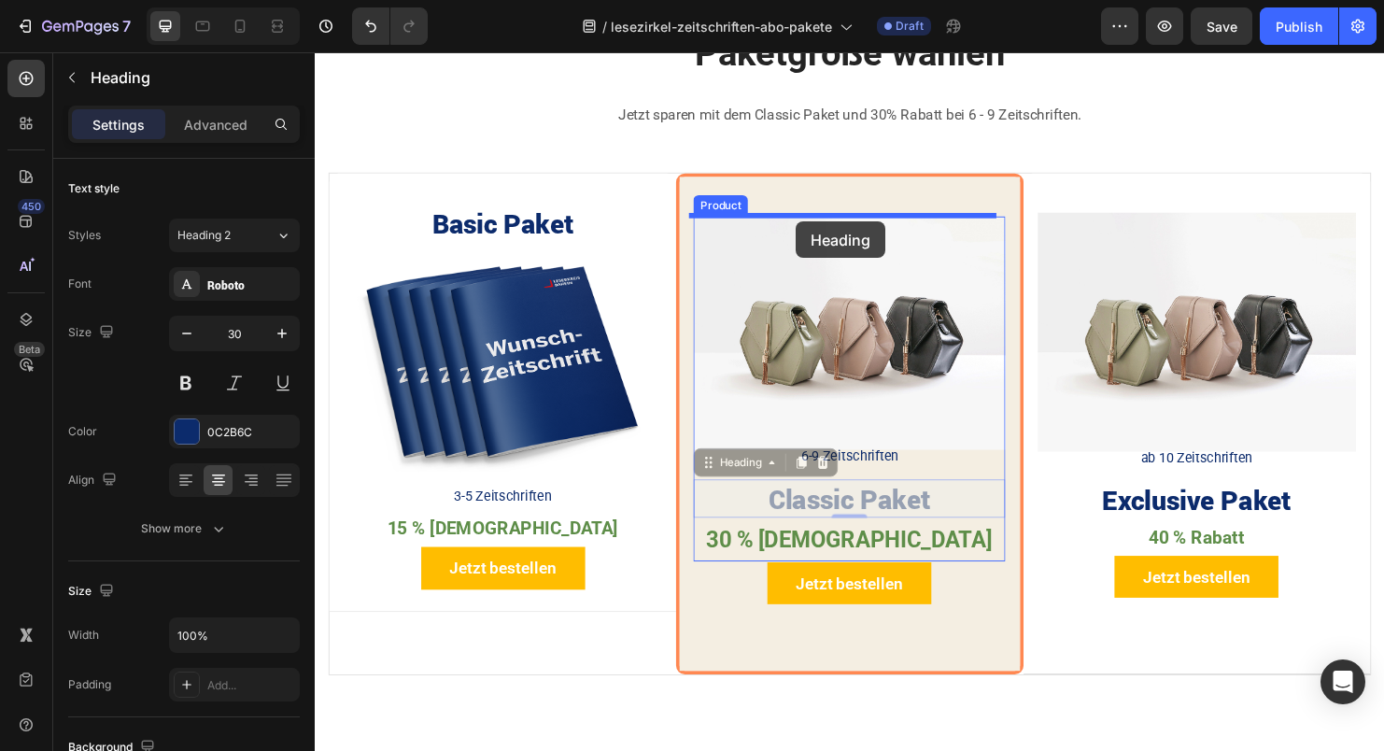
drag, startPoint x: 722, startPoint y: 481, endPoint x: 819, endPoint y: 233, distance: 266.8
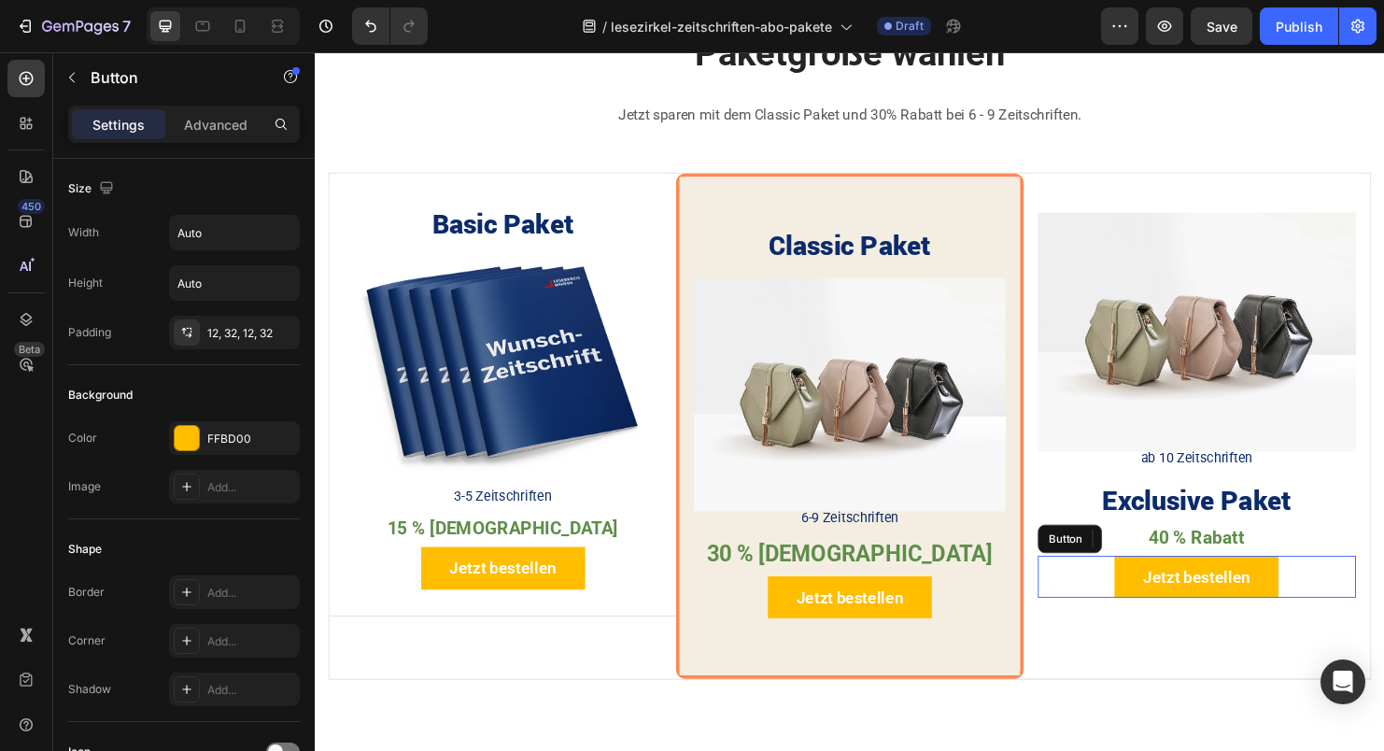
drag, startPoint x: 1077, startPoint y: 607, endPoint x: 1034, endPoint y: 702, distance: 104.5
click at [1077, 608] on div "Jetzt bestellen Button" at bounding box center [1238, 602] width 333 height 44
click at [368, 24] on icon "Undo/Redo" at bounding box center [370, 27] width 11 height 12
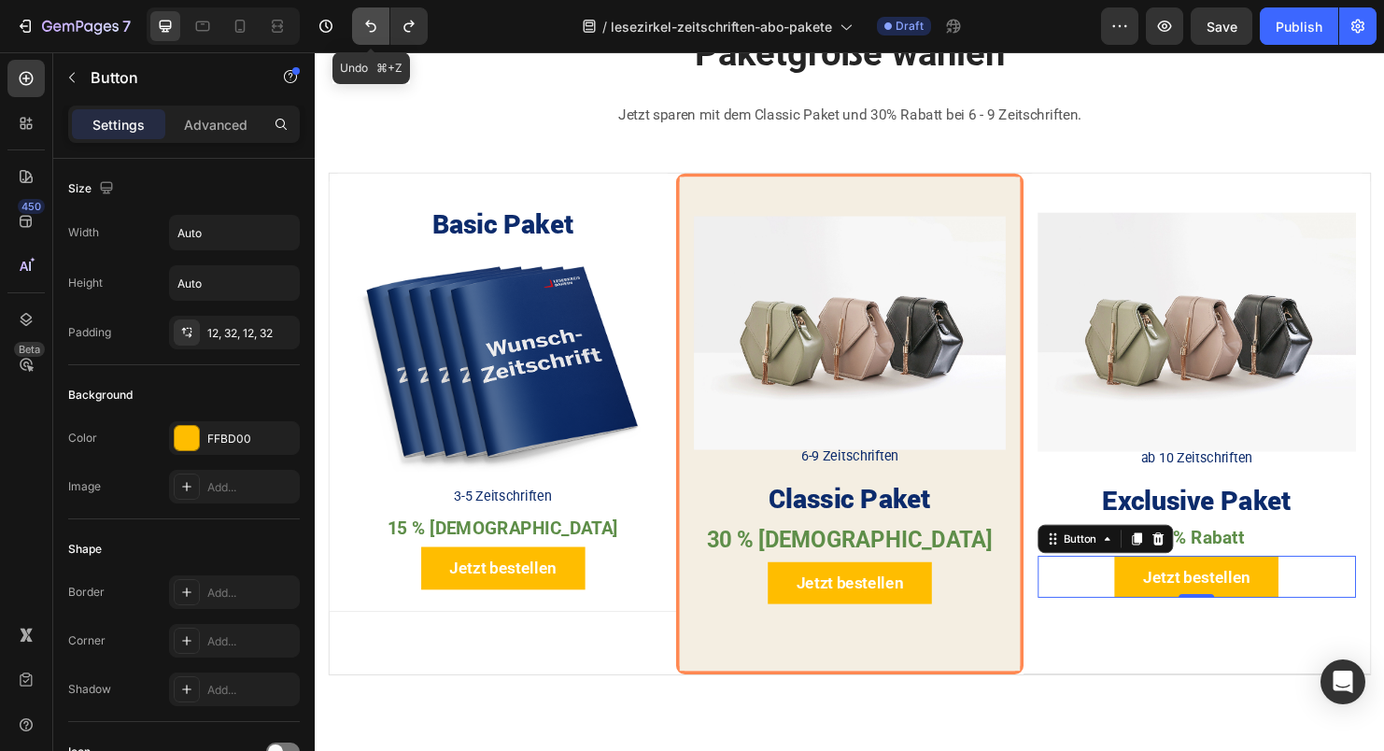
click at [368, 24] on icon "Undo/Redo" at bounding box center [370, 27] width 11 height 12
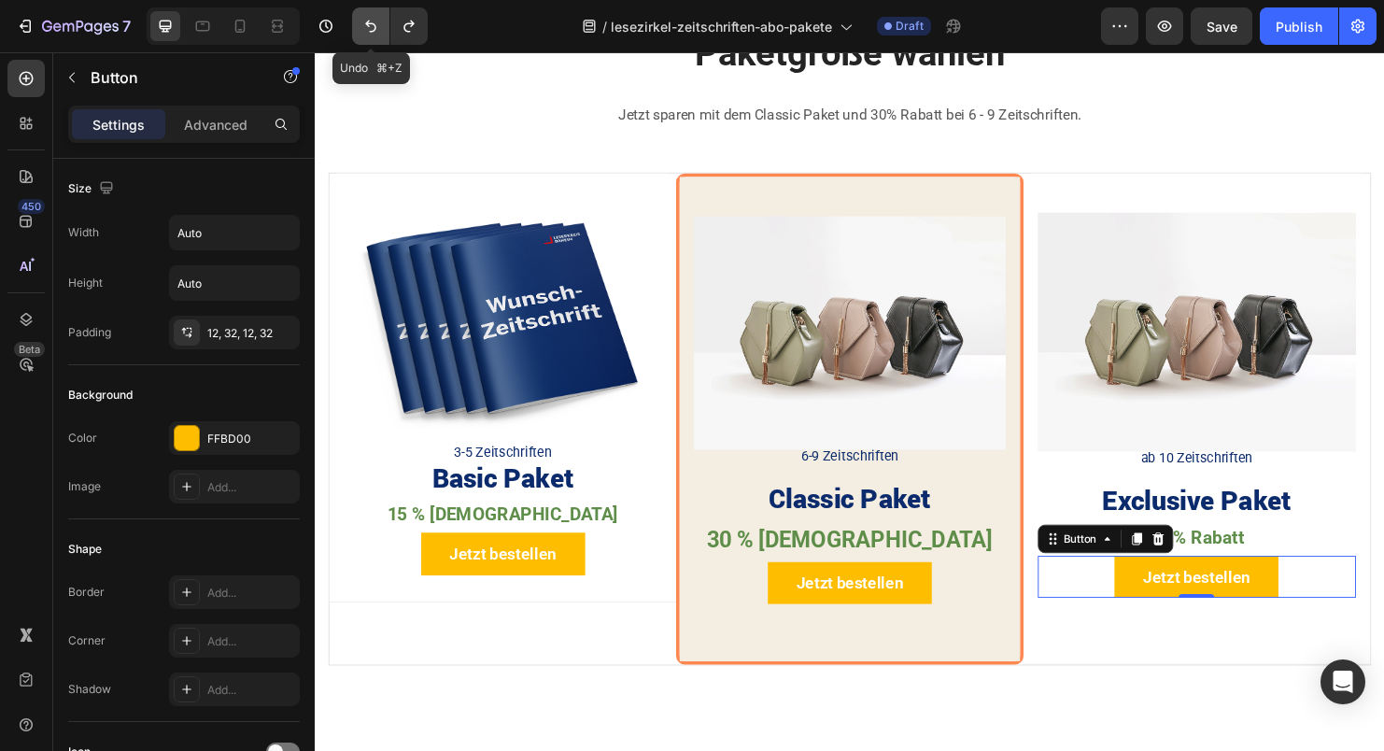
click at [367, 27] on icon "Undo/Redo" at bounding box center [371, 26] width 19 height 19
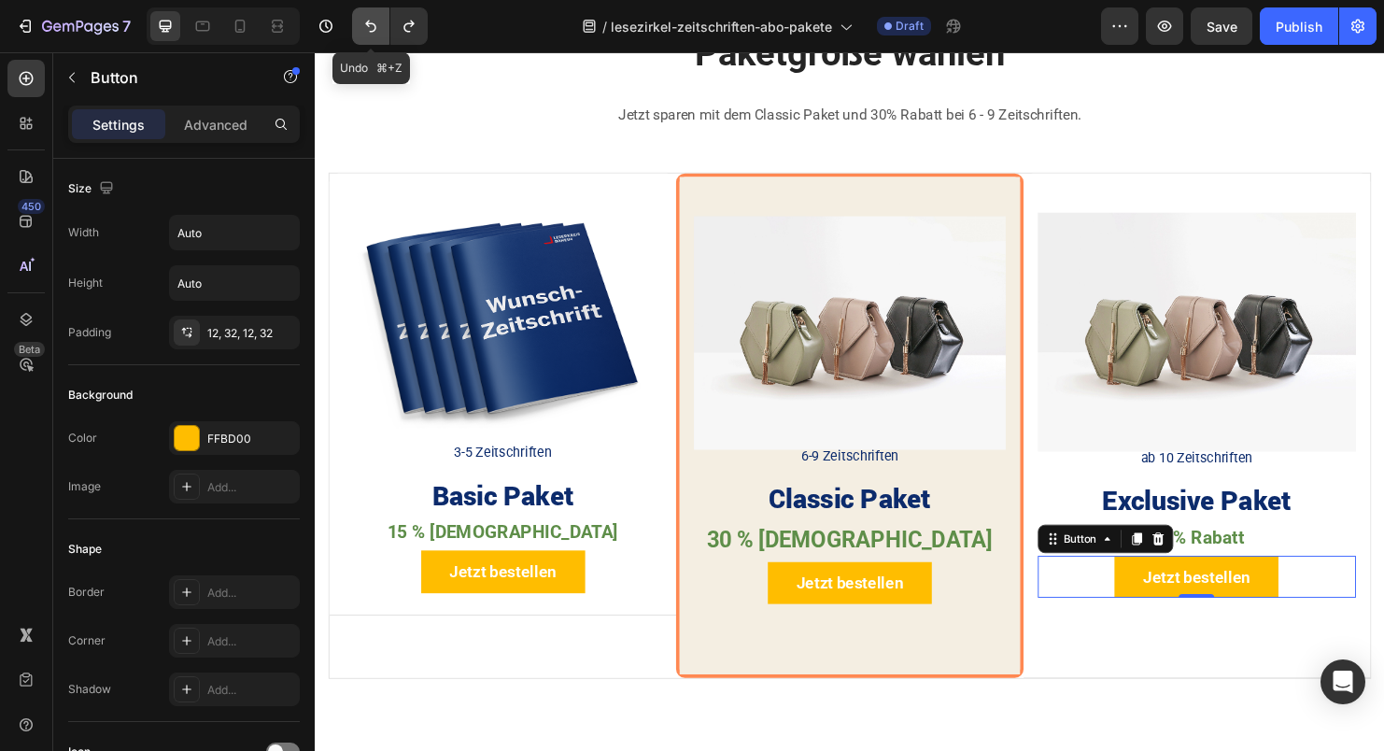
click at [367, 28] on icon "Undo/Redo" at bounding box center [371, 26] width 19 height 19
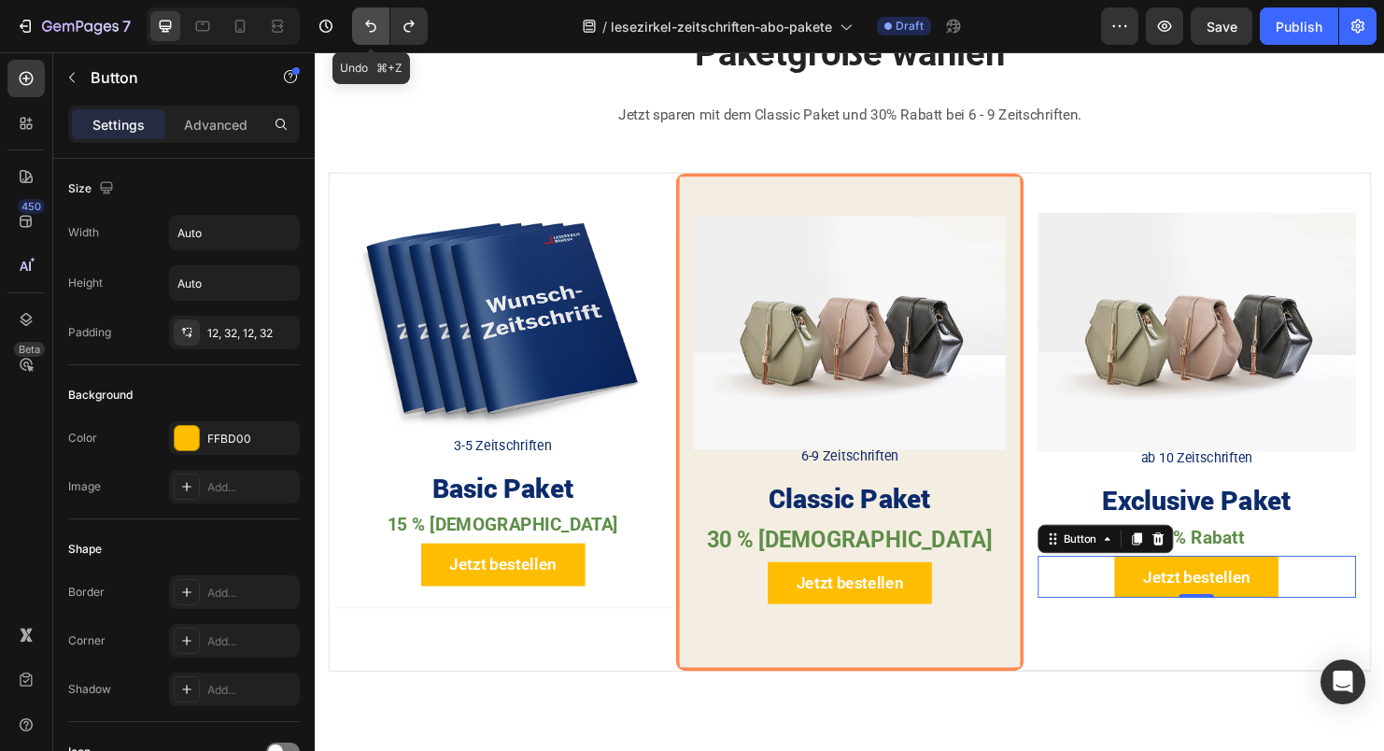
click at [367, 28] on icon "Undo/Redo" at bounding box center [371, 26] width 19 height 19
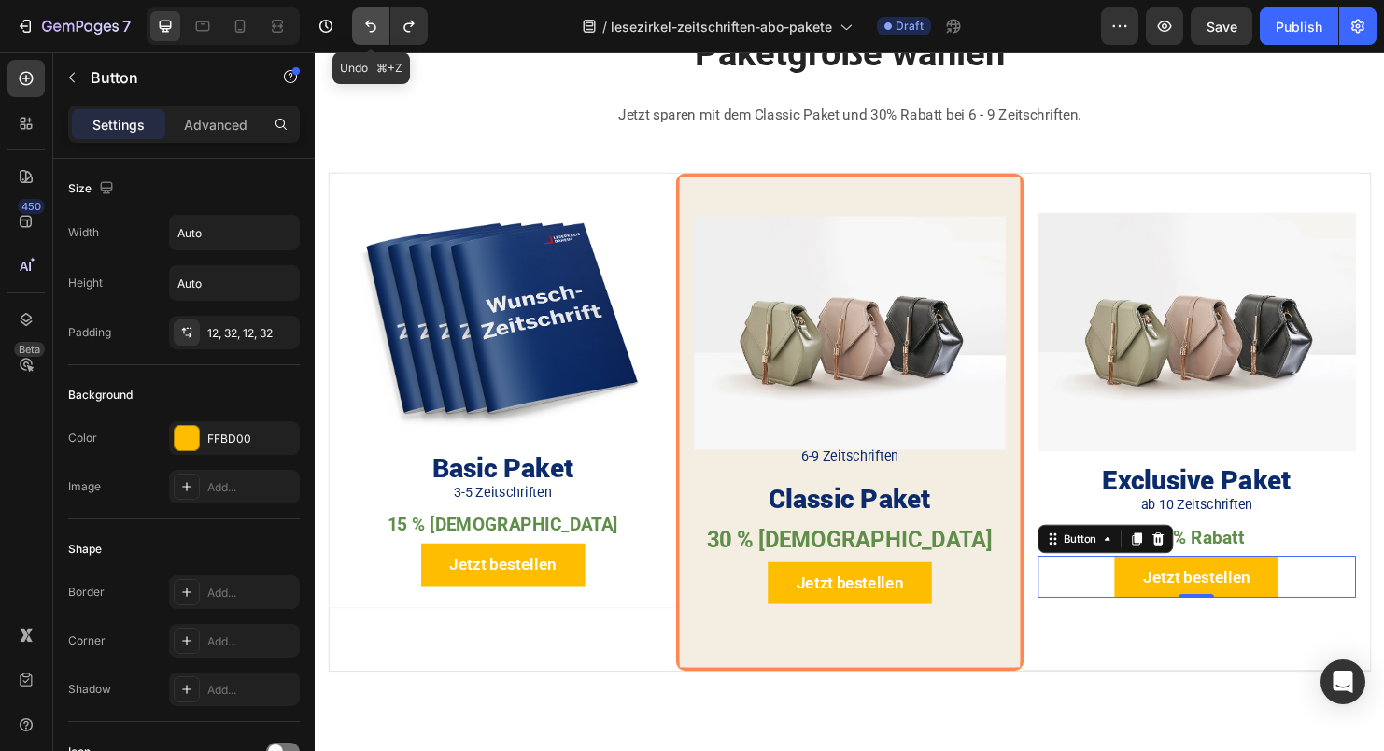
click at [367, 28] on icon "Undo/Redo" at bounding box center [371, 26] width 19 height 19
click at [366, 28] on icon "Undo/Redo" at bounding box center [371, 26] width 19 height 19
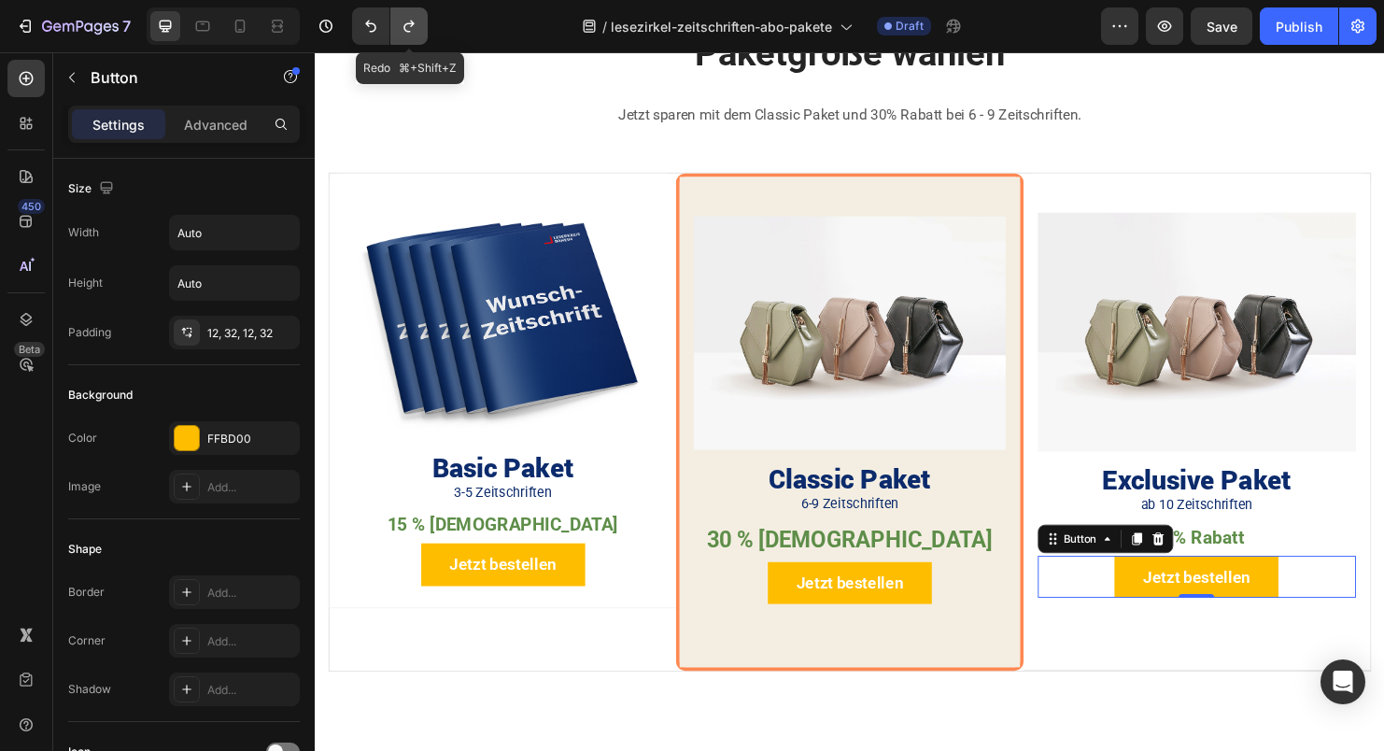
click at [411, 23] on icon "Undo/Redo" at bounding box center [409, 27] width 10 height 12
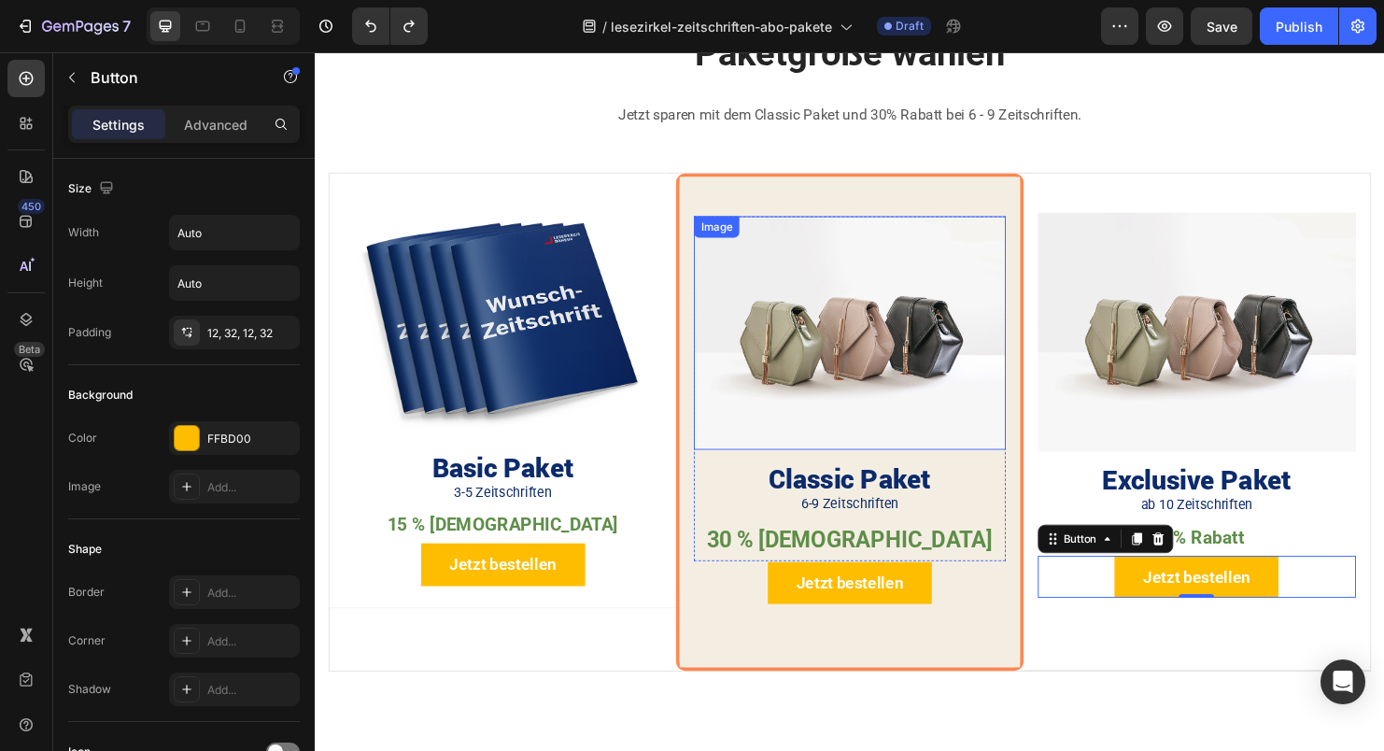
click at [945, 418] on img at bounding box center [875, 346] width 326 height 245
